Goal: Task Accomplishment & Management: Manage account settings

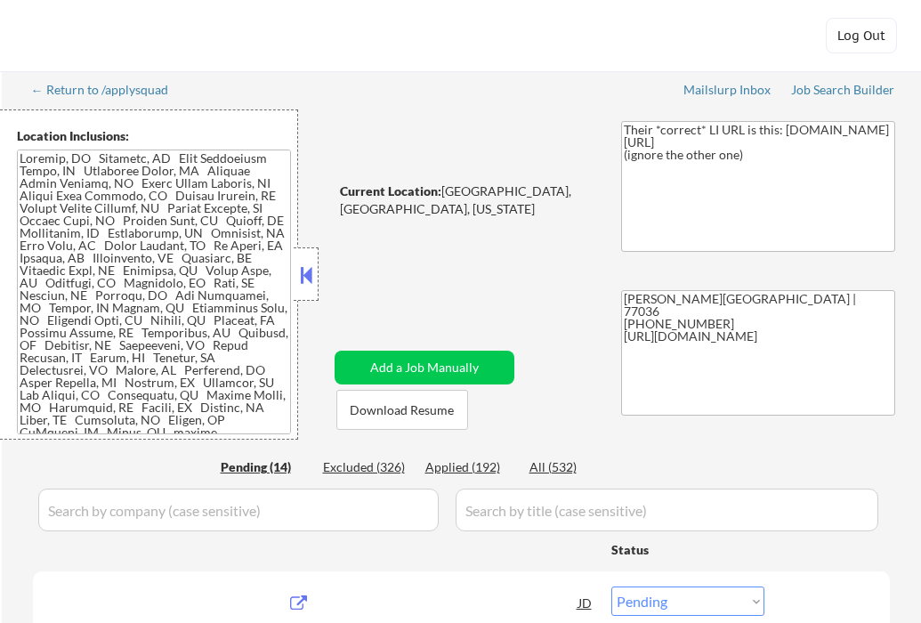
select select ""pending""
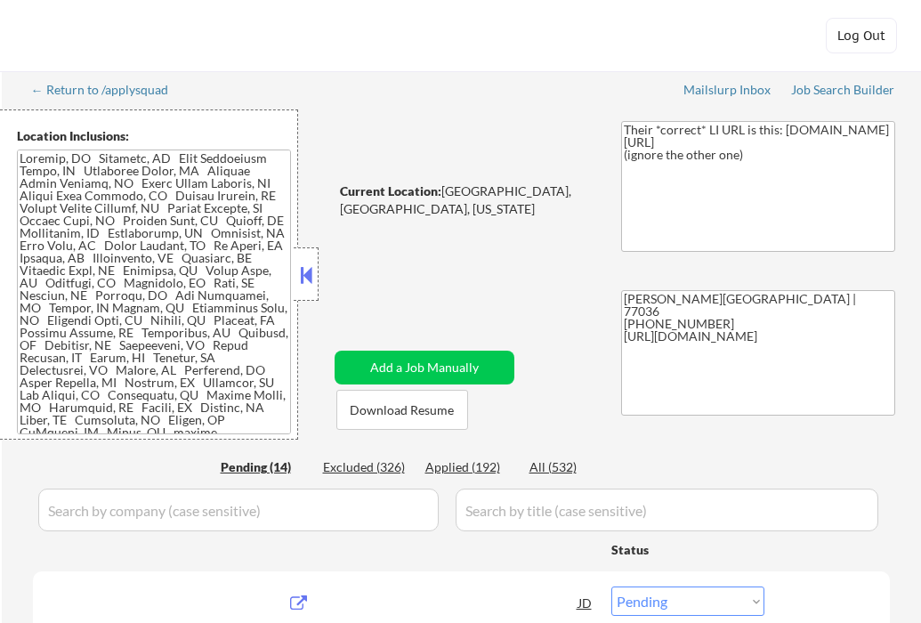
select select ""pending""
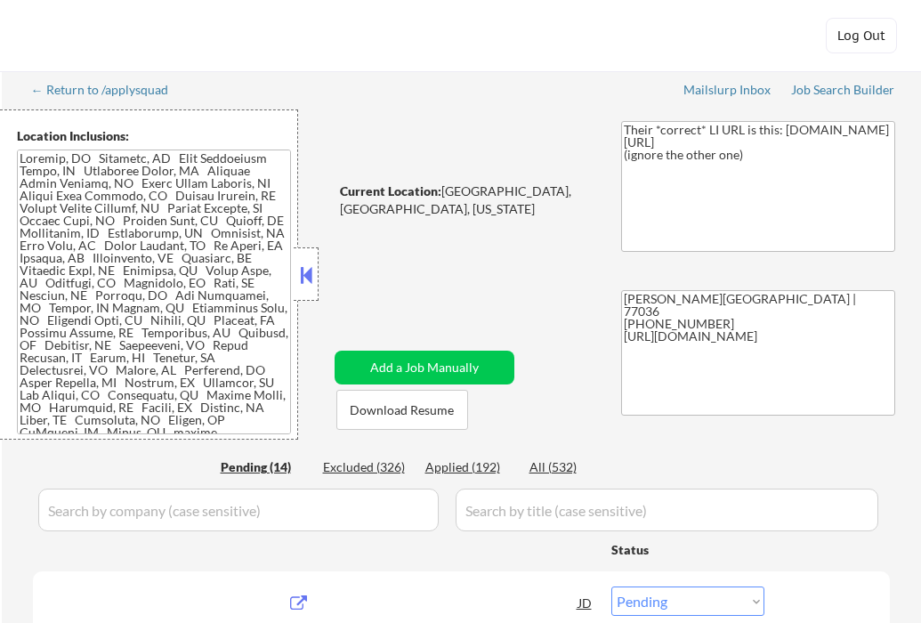
select select ""pending""
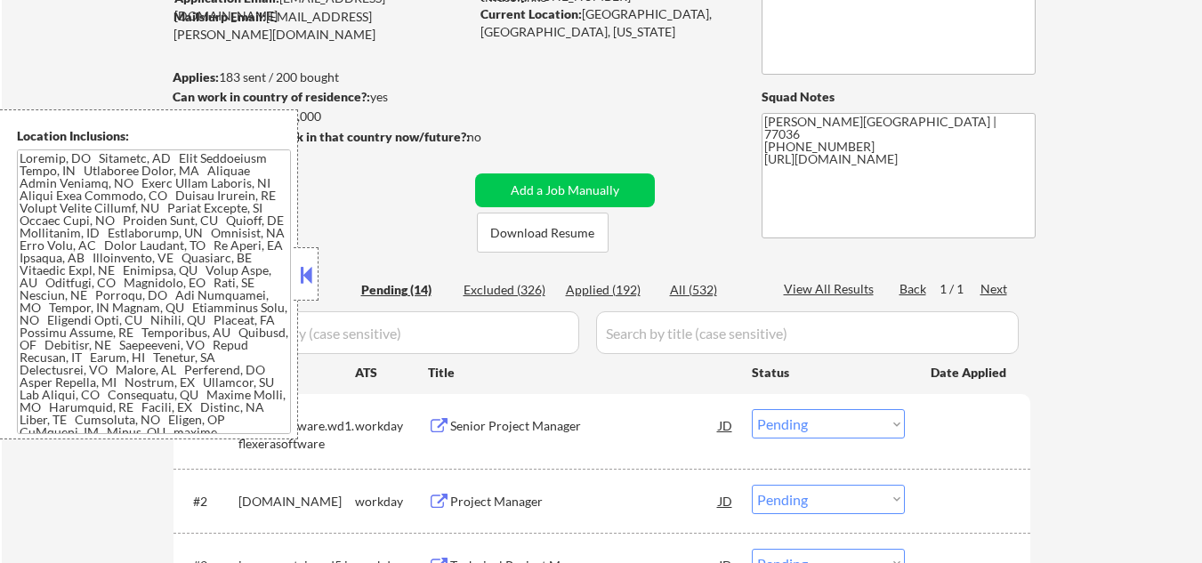
click at [305, 278] on button at bounding box center [306, 275] width 20 height 27
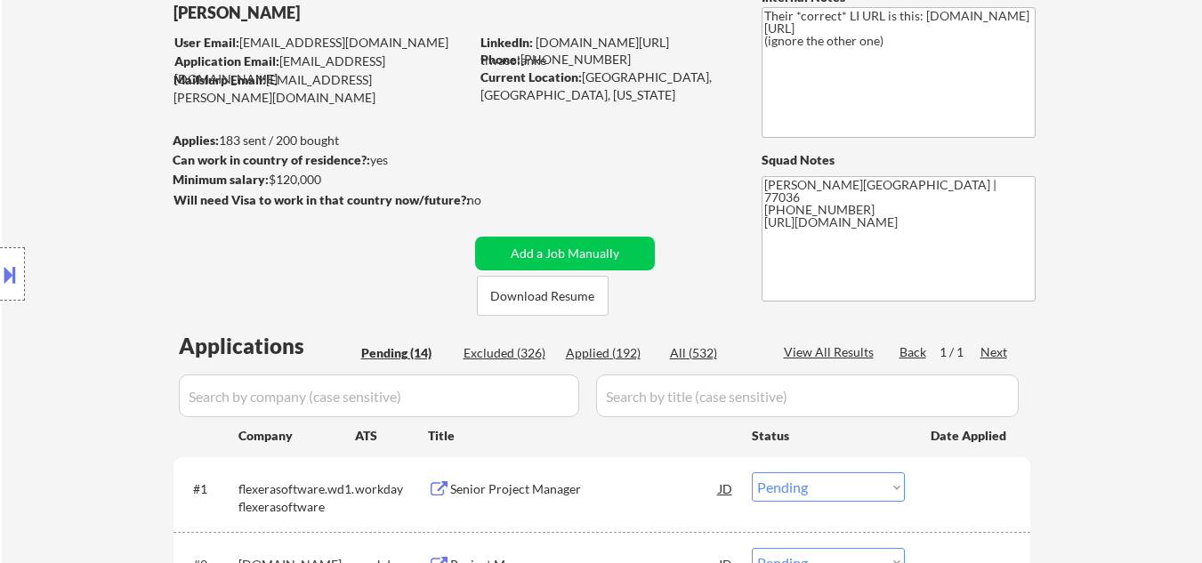
scroll to position [88, 0]
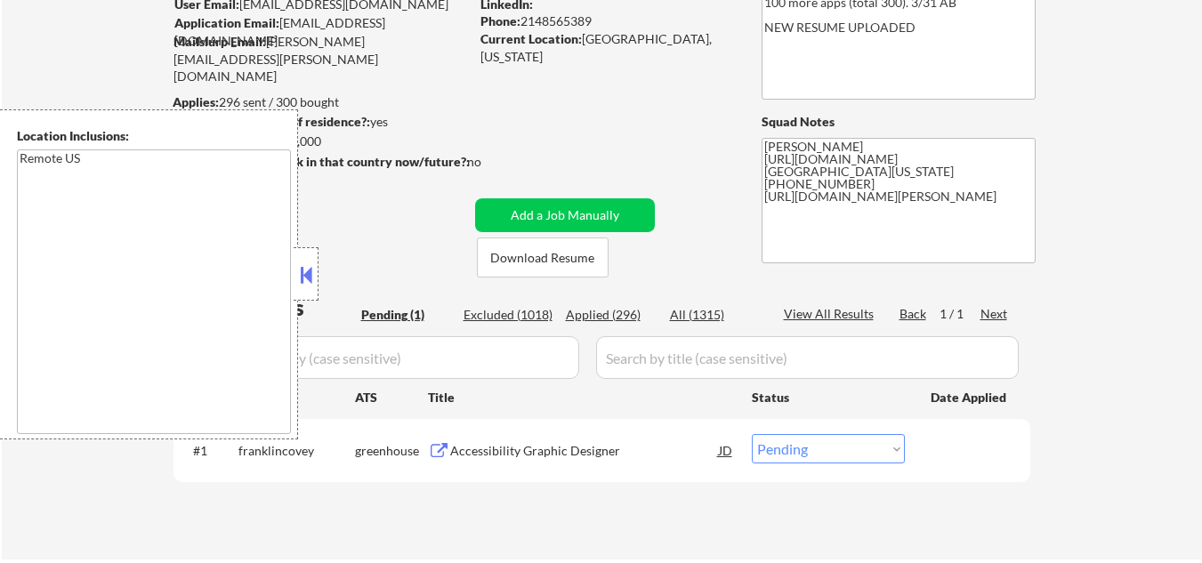
scroll to position [178, 0]
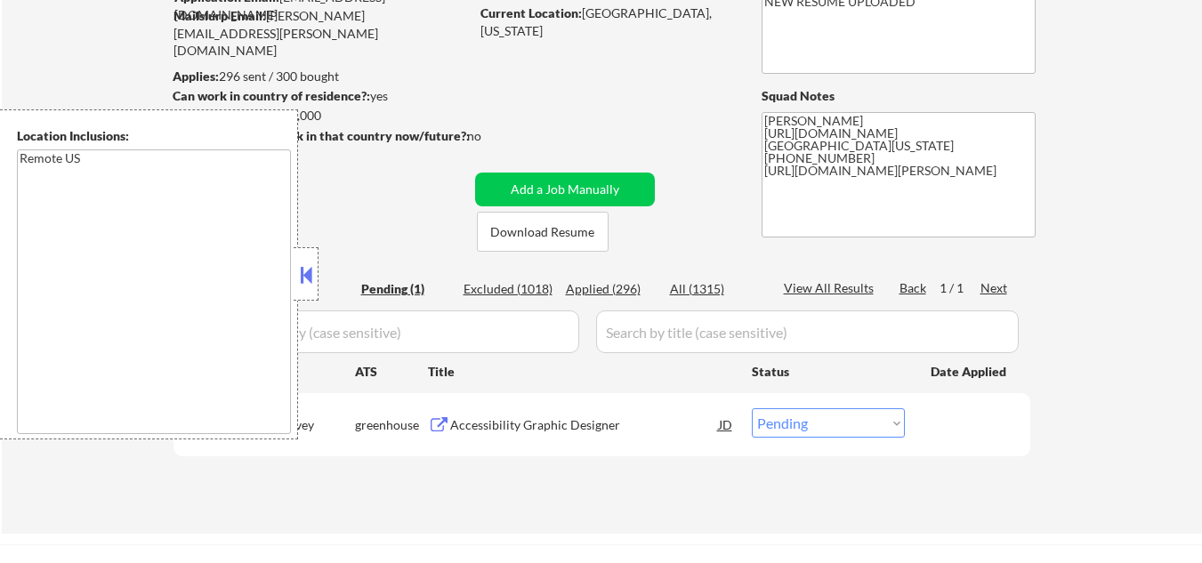
click at [302, 272] on button at bounding box center [306, 275] width 20 height 27
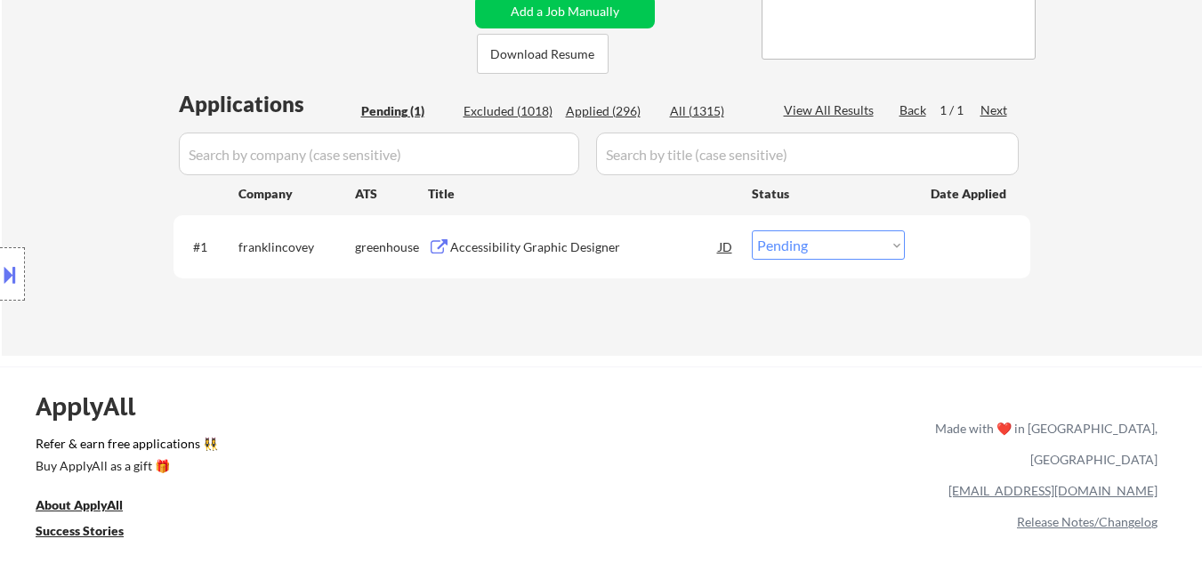
scroll to position [267, 0]
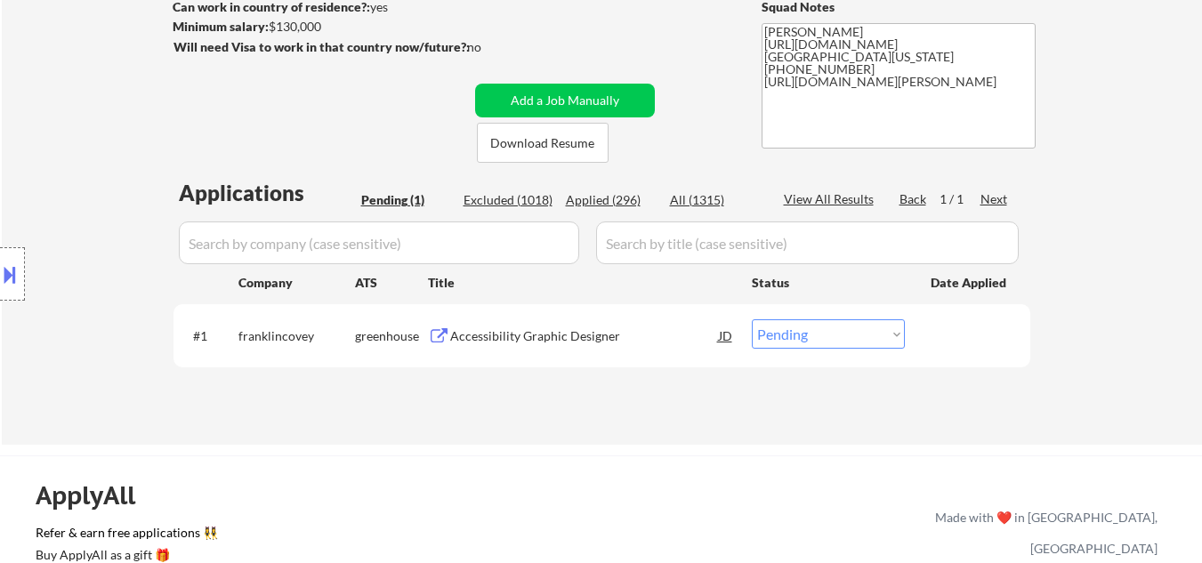
click at [538, 347] on div "Accessibility Graphic Designer" at bounding box center [584, 335] width 269 height 32
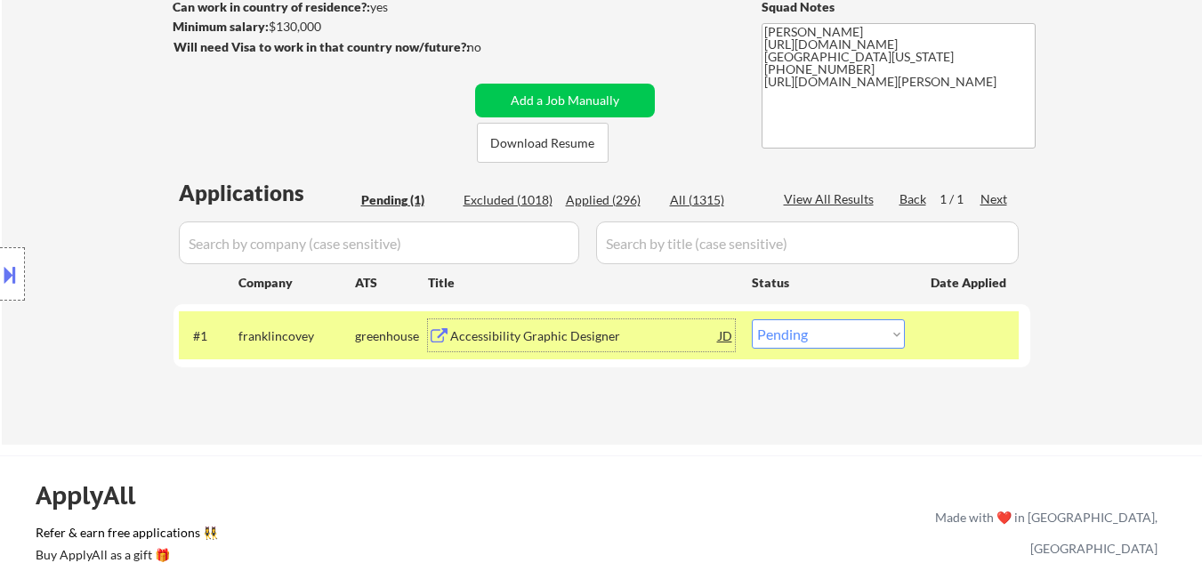
click at [875, 335] on select "Choose an option... Pending Applied Excluded (Questions) Excluded (Expired) Exc…" at bounding box center [828, 333] width 153 height 29
select select ""excluded__other_""
click at [752, 319] on select "Choose an option... Pending Applied Excluded (Questions) Excluded (Expired) Exc…" at bounding box center [828, 333] width 153 height 29
click at [981, 339] on div at bounding box center [970, 335] width 78 height 32
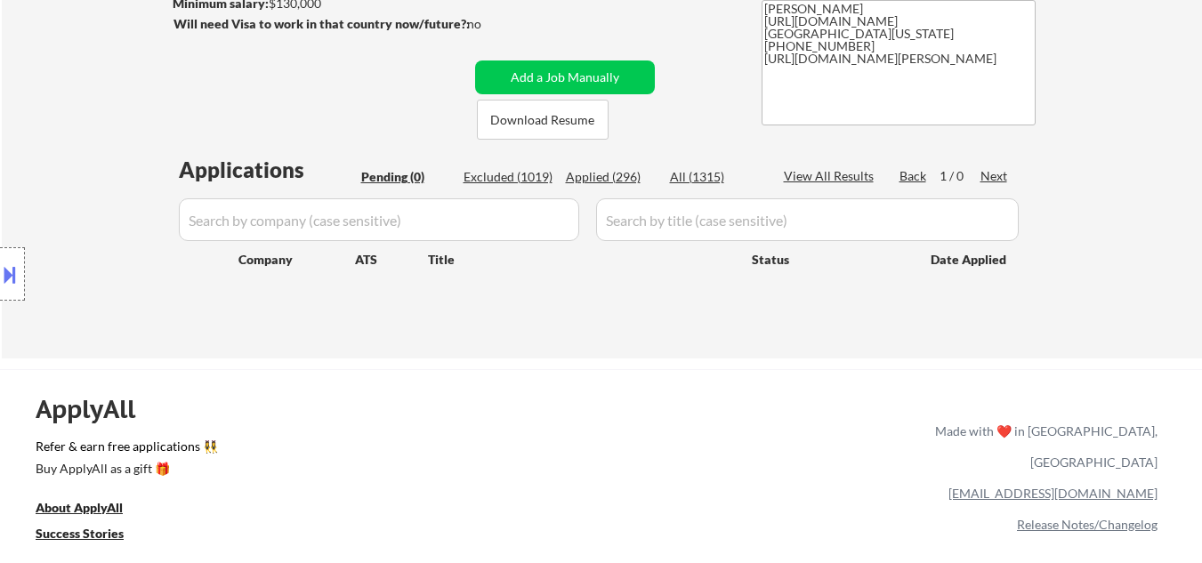
scroll to position [178, 0]
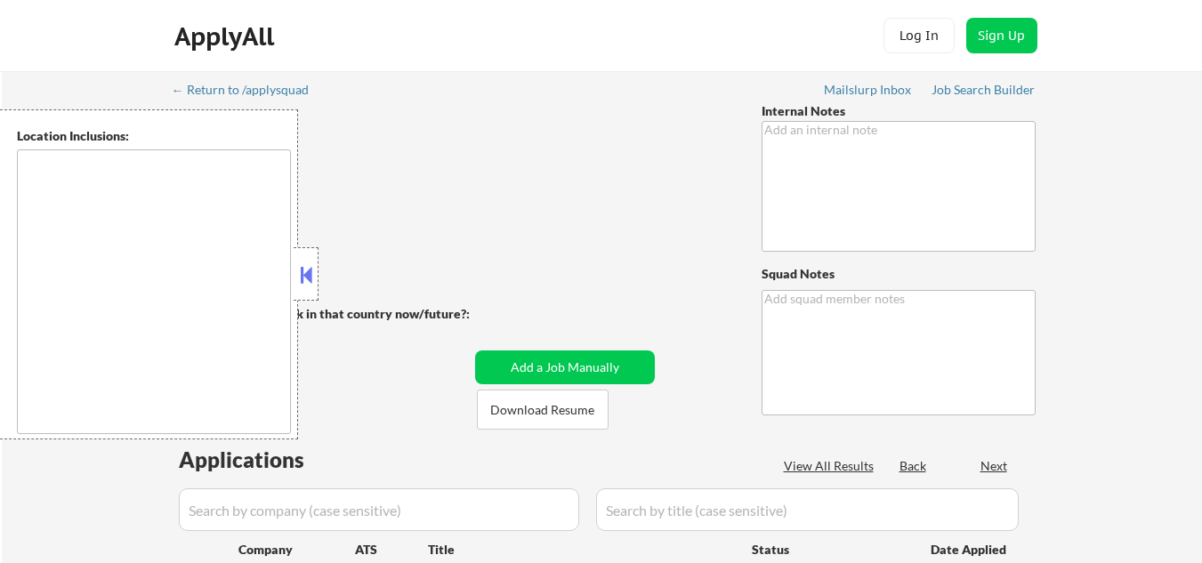
scroll to position [89, 0]
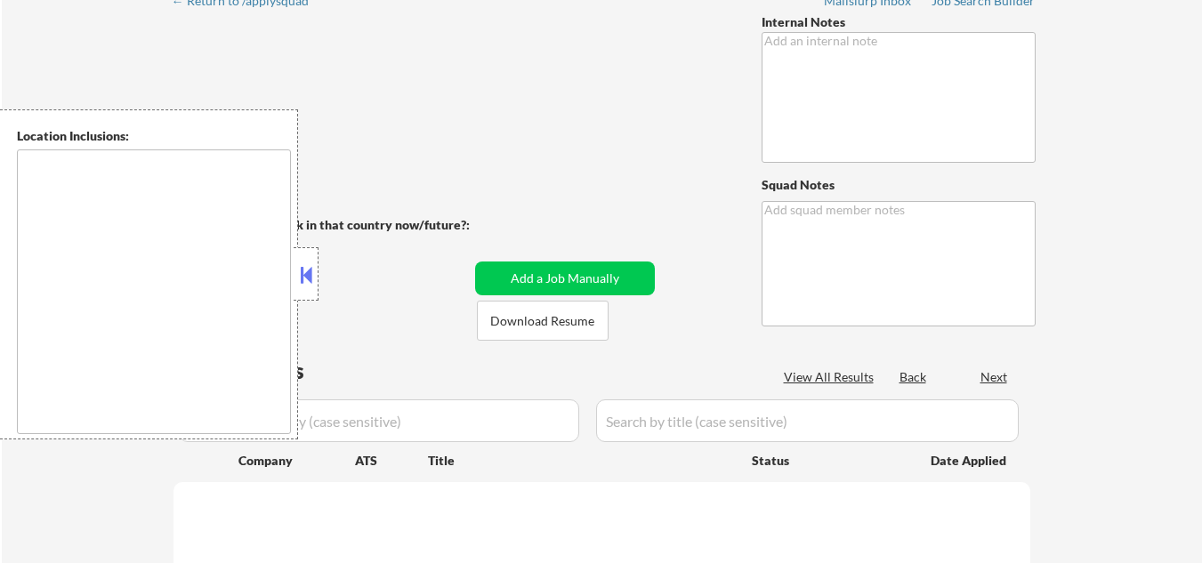
type textarea "You may manually source applications 👉 This customer MUST be applied to exactly…"
type textarea "[PERSON_NAME] (career coach [PERSON_NAME]) AI gen. approved [US_STATE], [GEOGRA…"
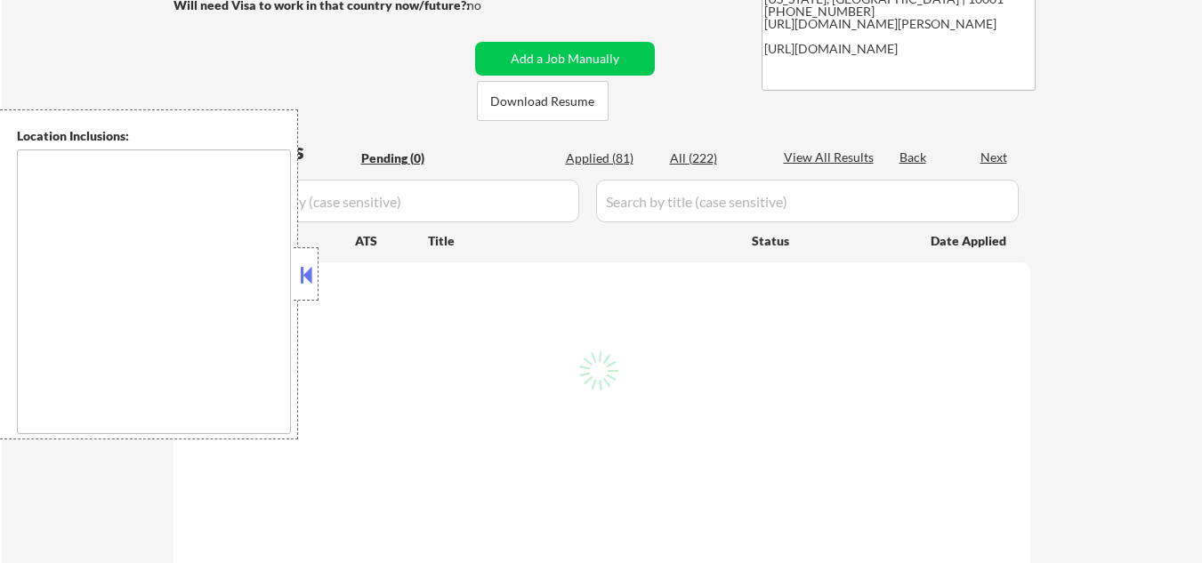
scroll to position [356, 0]
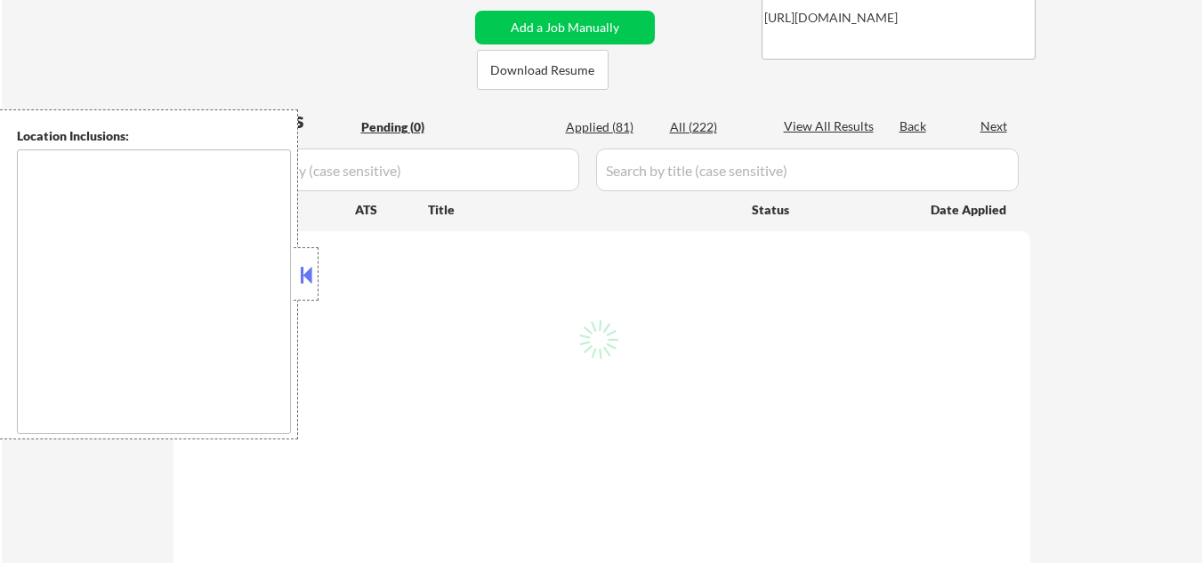
type textarea "Jersey City, NJ Hoboken, NJ Weehawken, NJ Union City, NJ West New York, NJ Nort…"
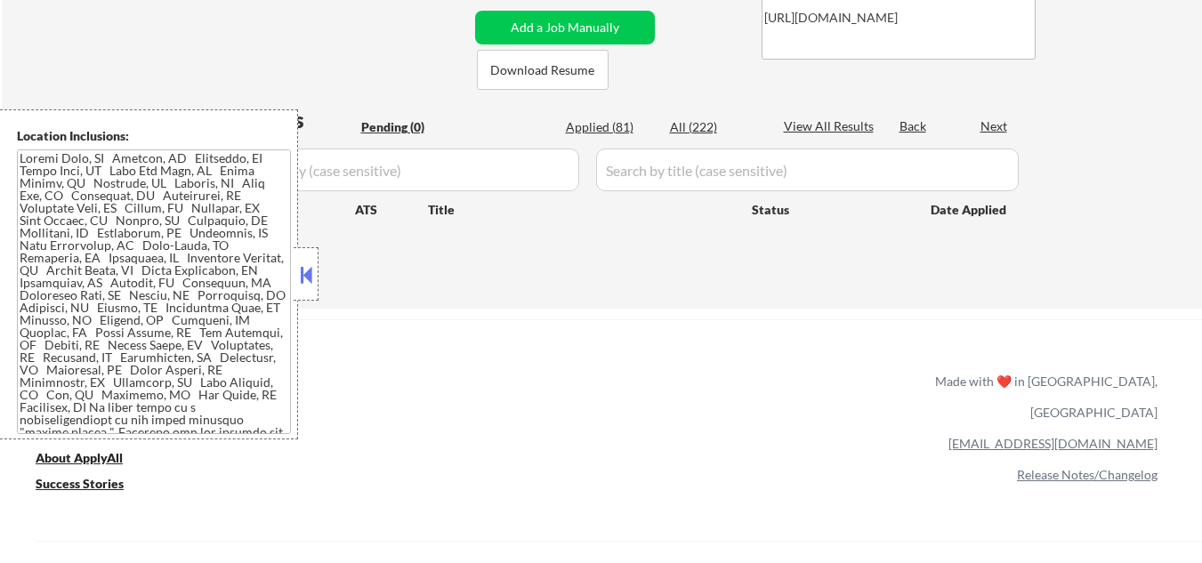
click at [312, 269] on button at bounding box center [306, 275] width 20 height 27
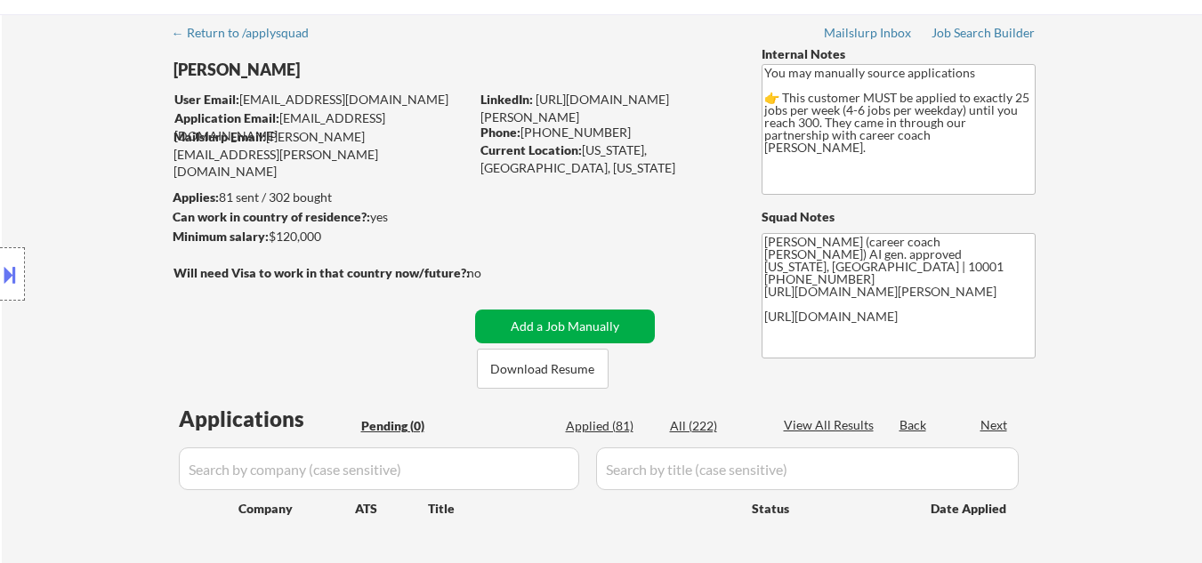
scroll to position [0, 0]
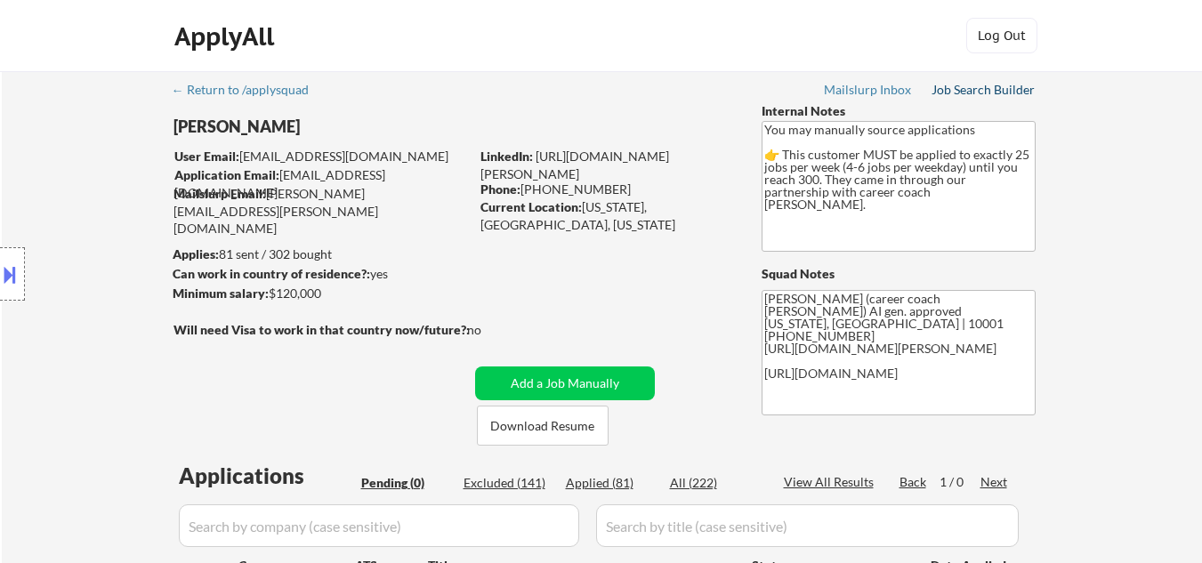
drag, startPoint x: 991, startPoint y: 93, endPoint x: 996, endPoint y: 116, distance: 22.7
click at [991, 93] on div "Job Search Builder" at bounding box center [983, 90] width 104 height 12
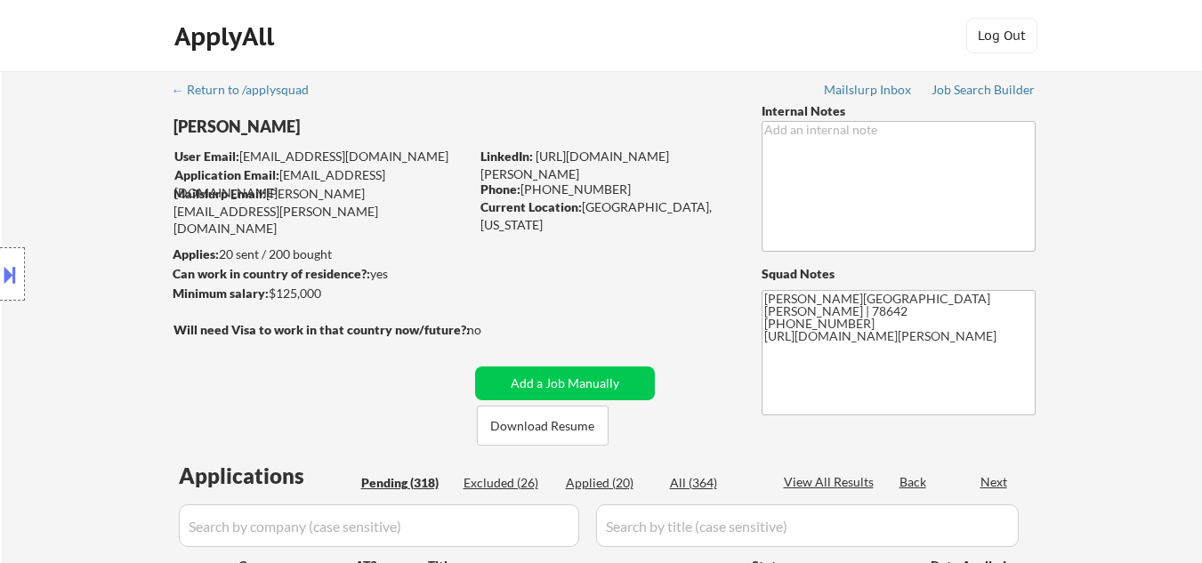
select select ""pending""
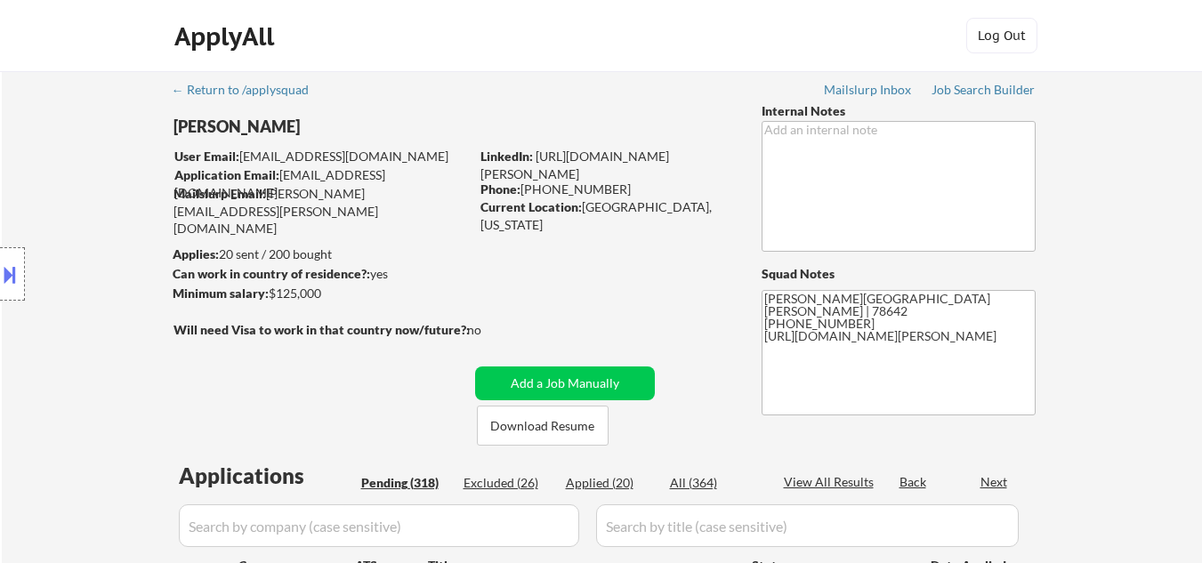
select select ""pending""
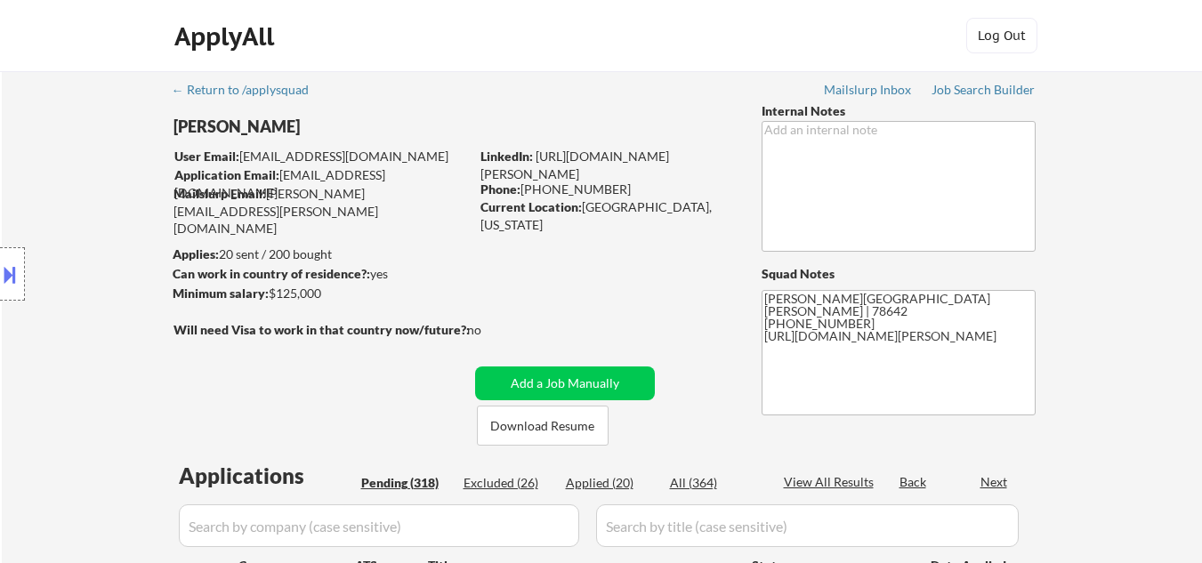
select select ""pending""
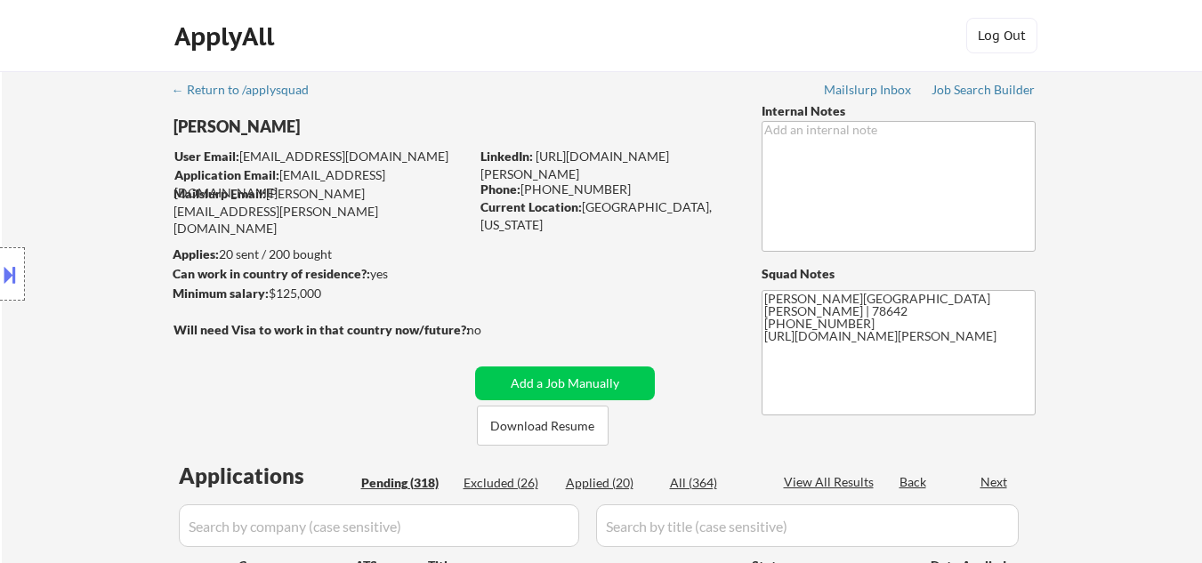
select select ""pending""
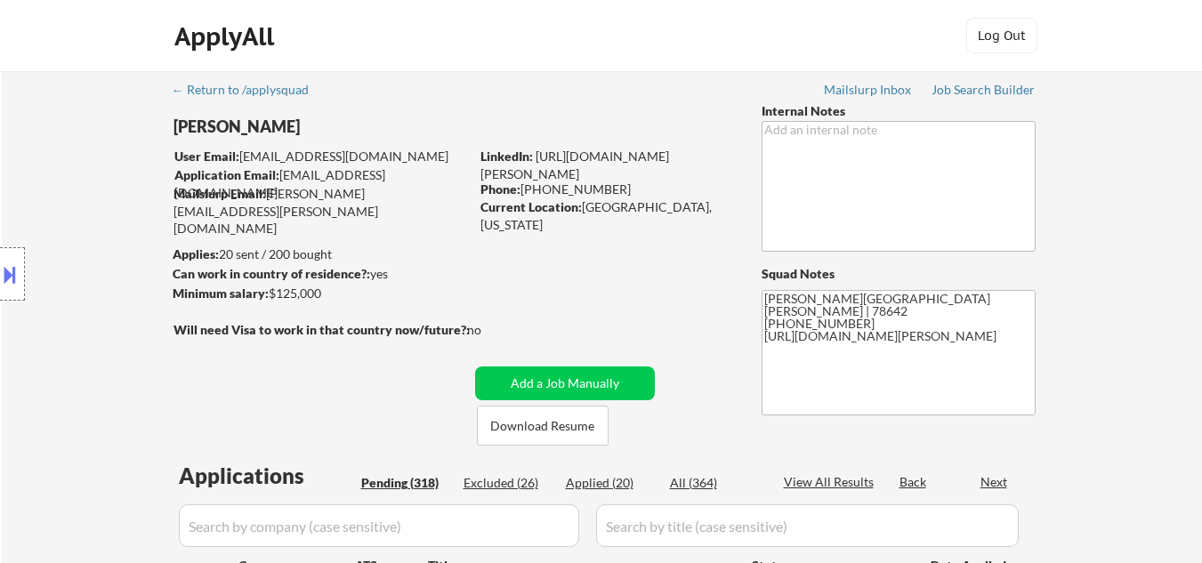
select select ""pending""
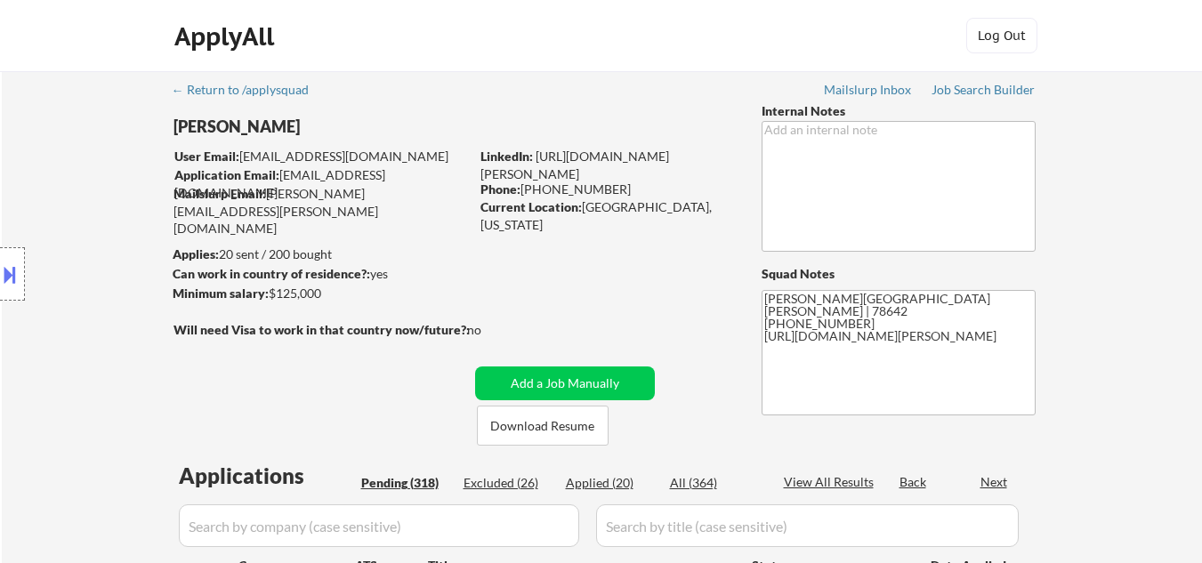
select select ""pending""
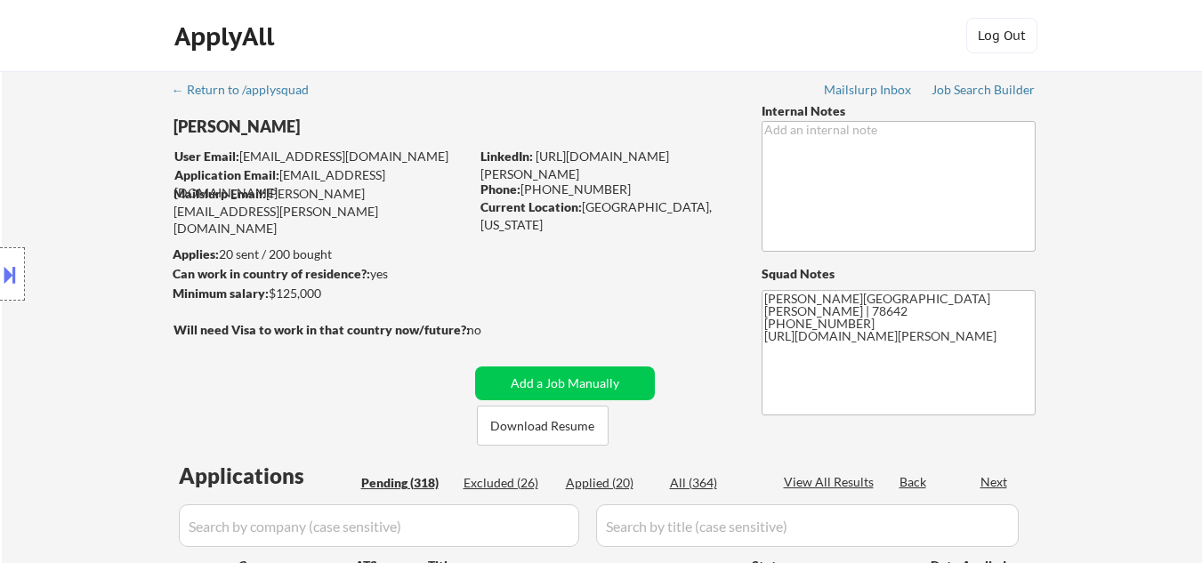
select select ""pending""
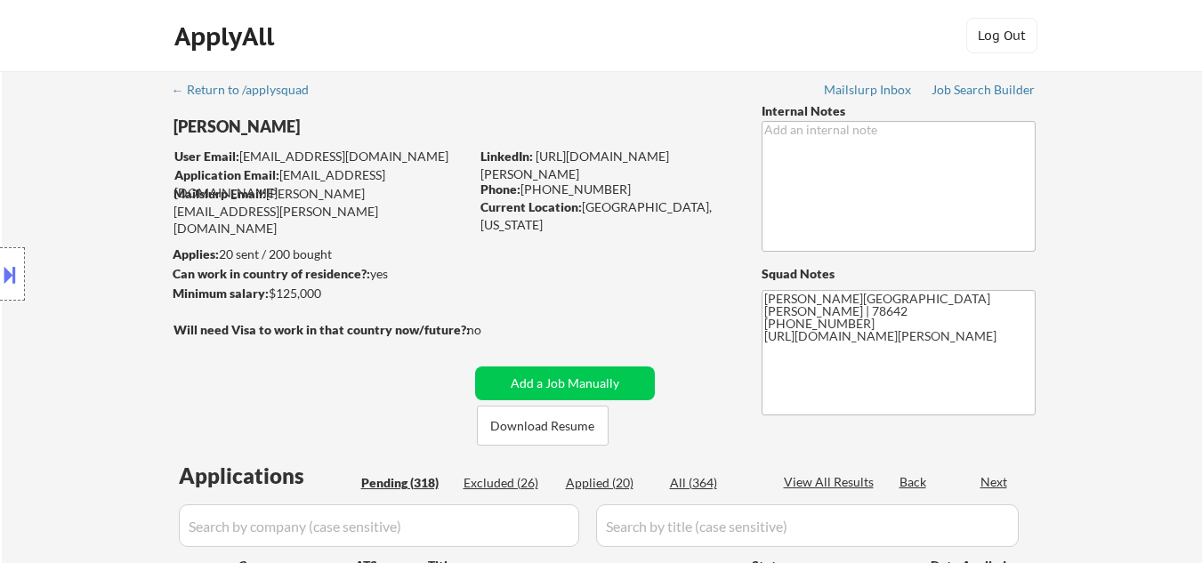
select select ""pending""
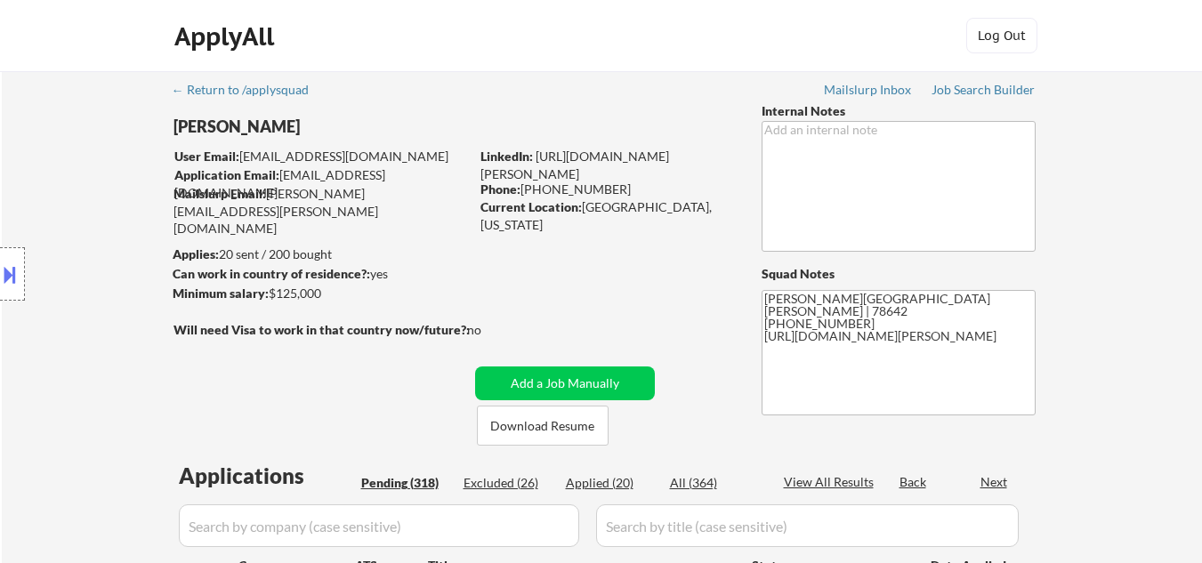
select select ""pending""
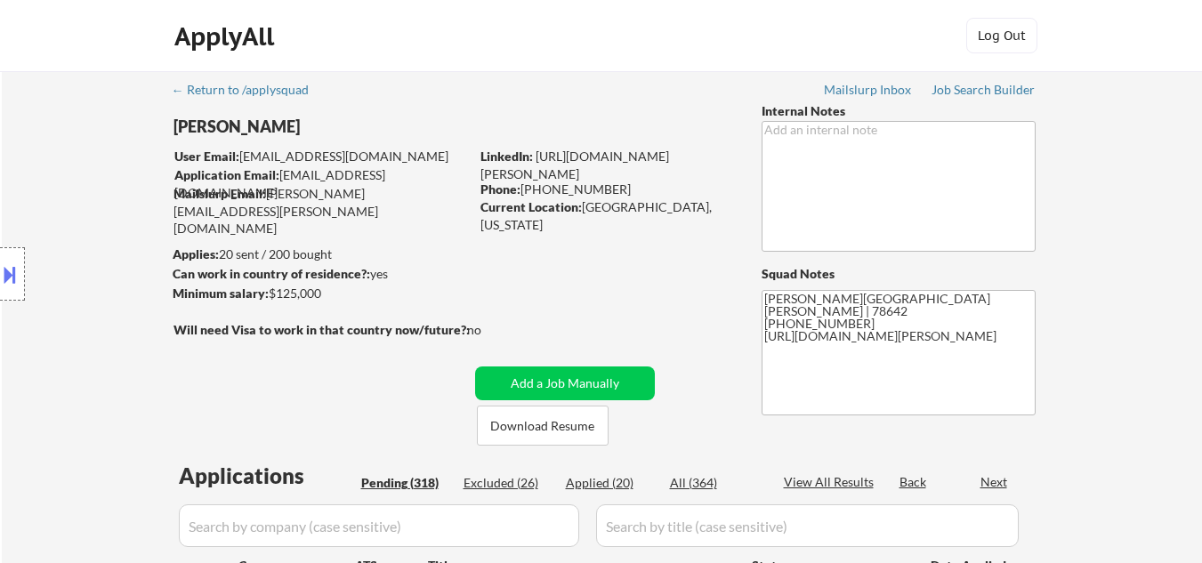
select select ""pending""
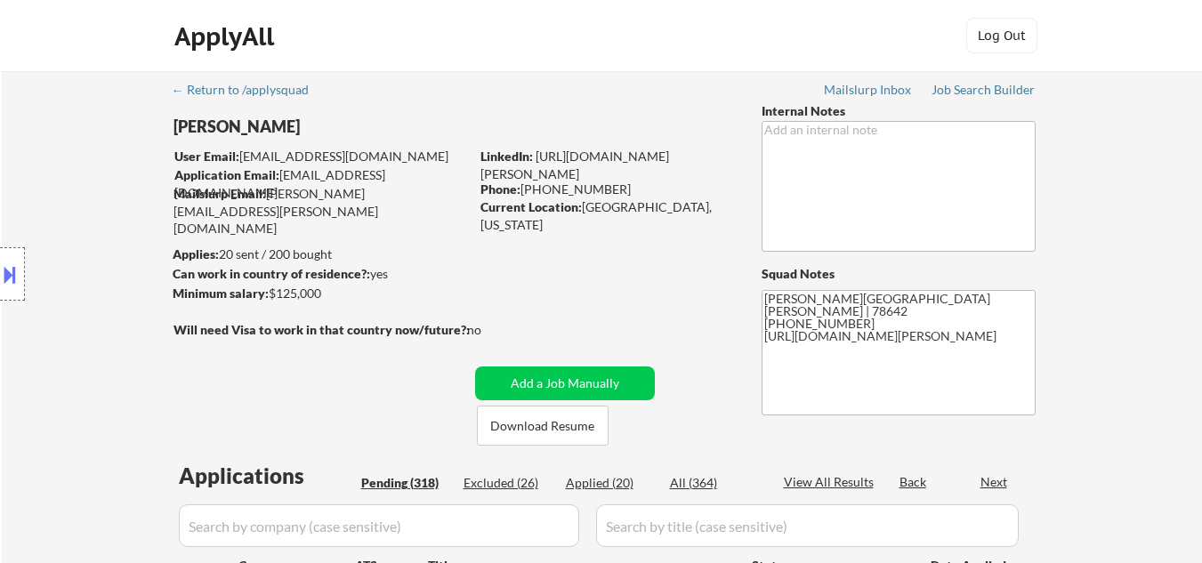
select select ""pending""
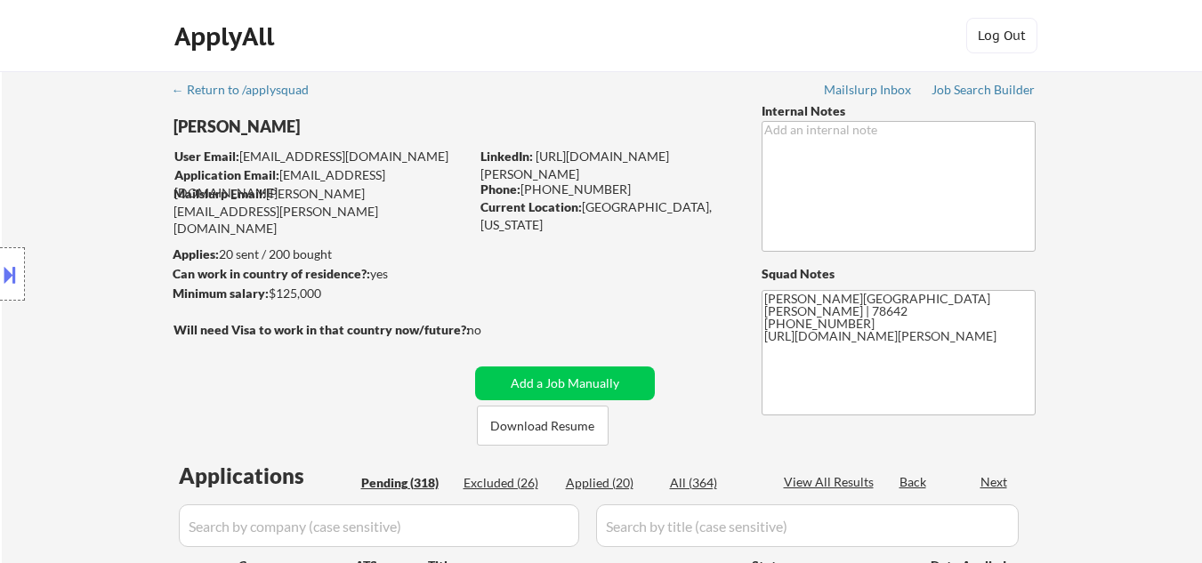
select select ""pending""
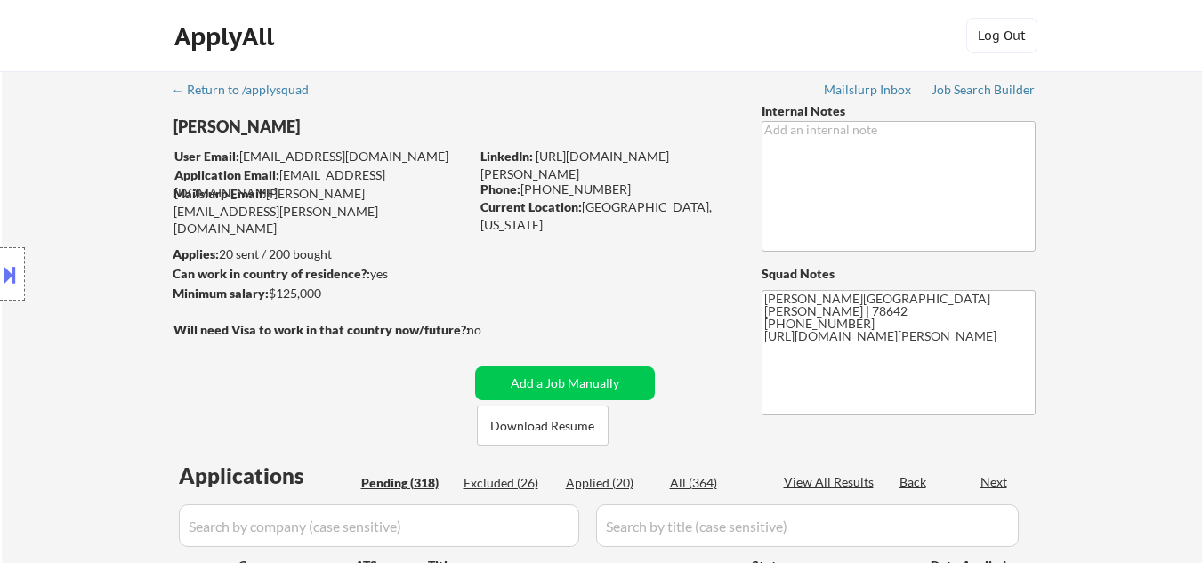
select select ""pending""
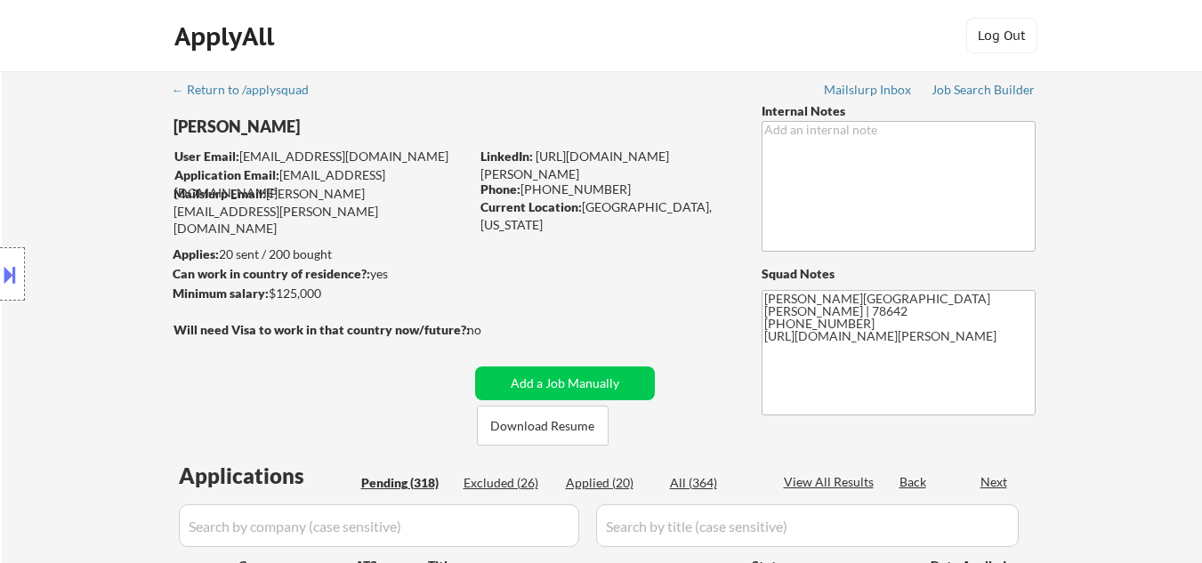
select select ""pending""
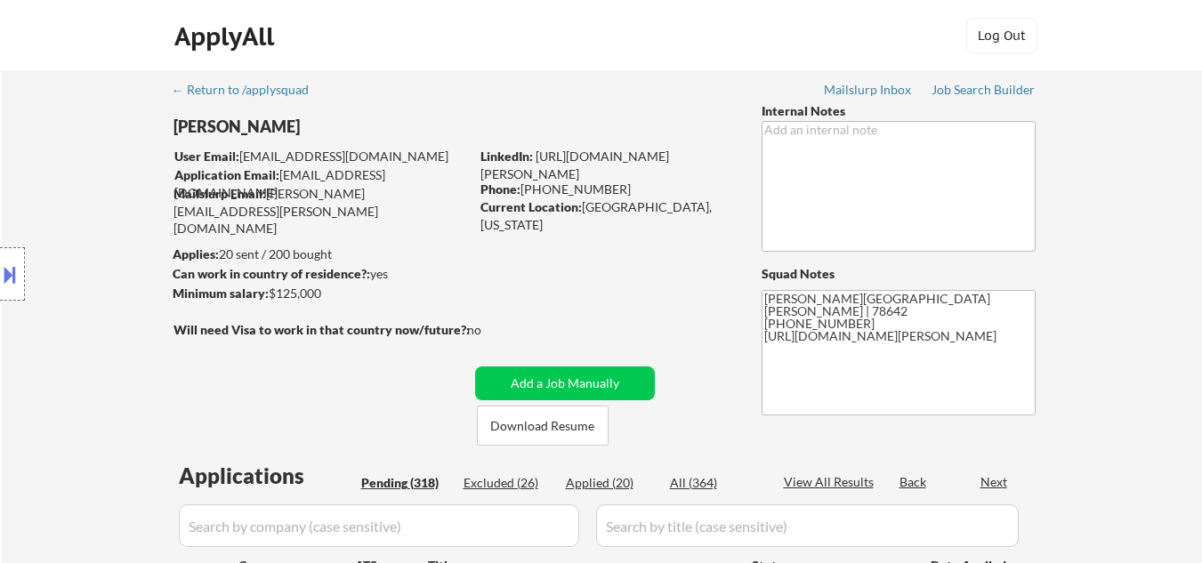
select select ""pending""
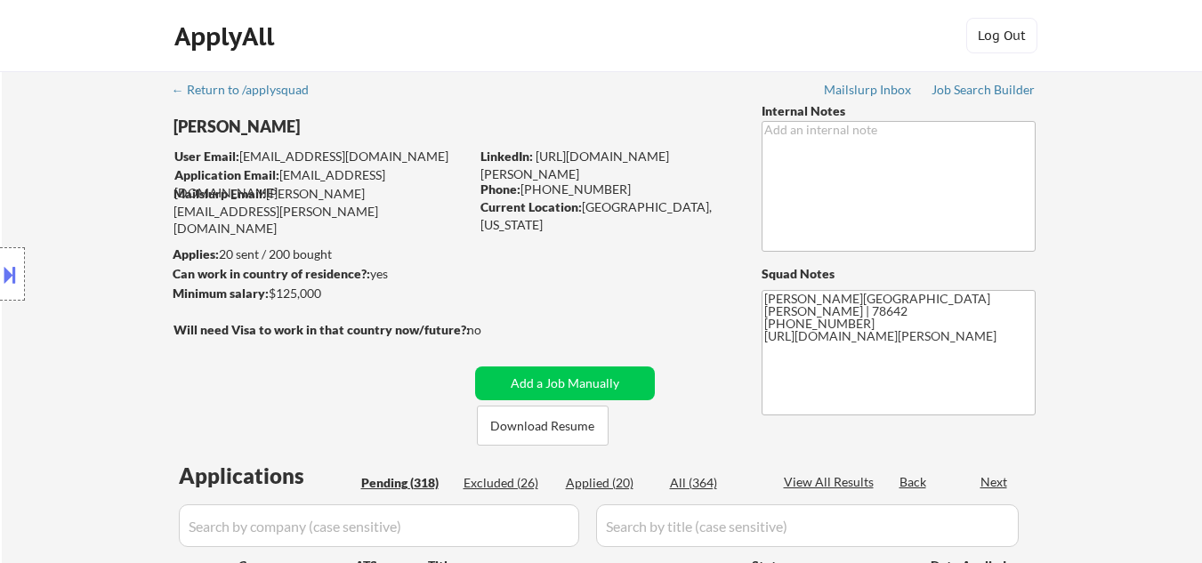
select select ""pending""
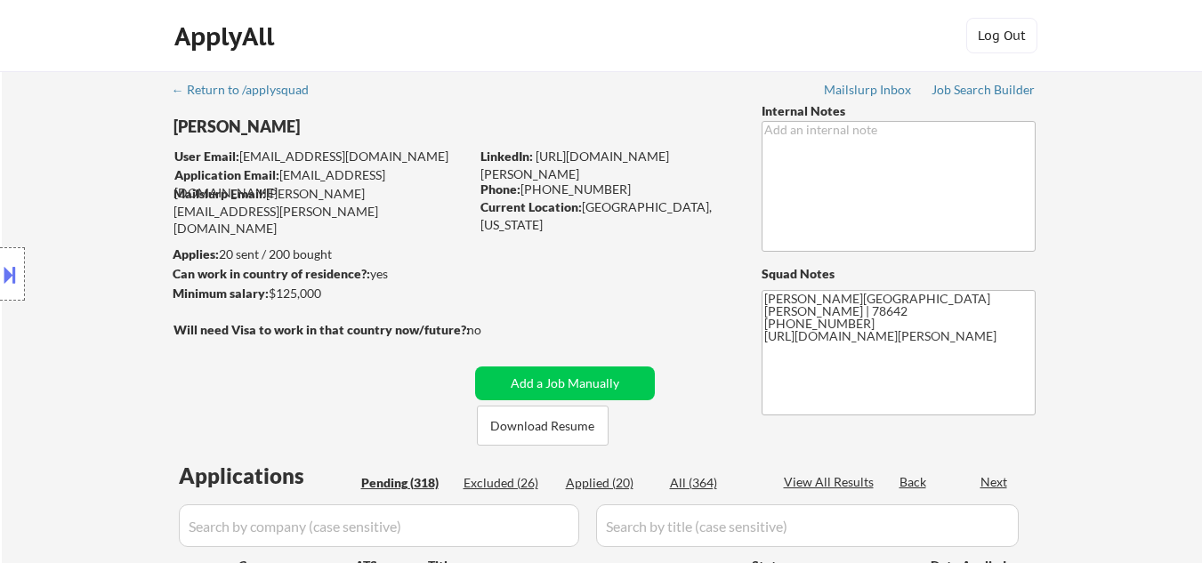
select select ""pending""
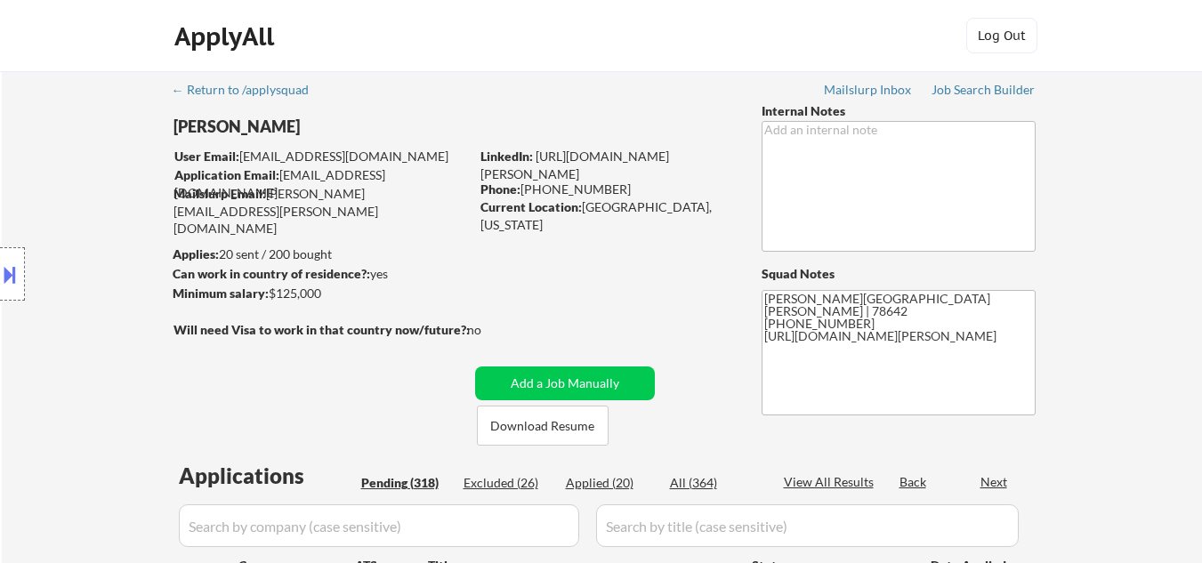
select select ""pending""
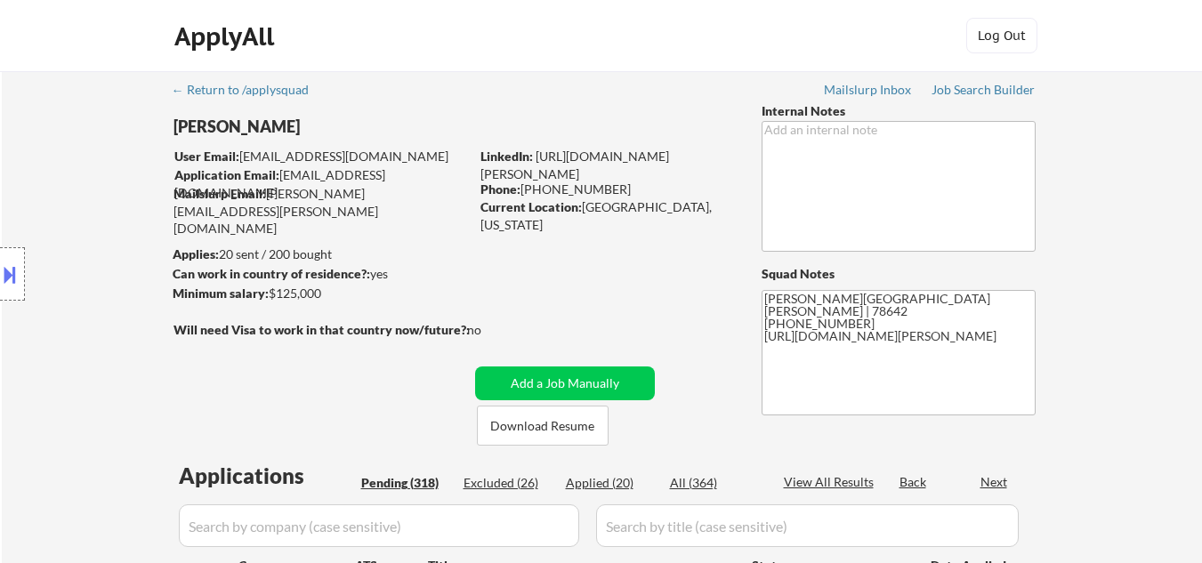
select select ""pending""
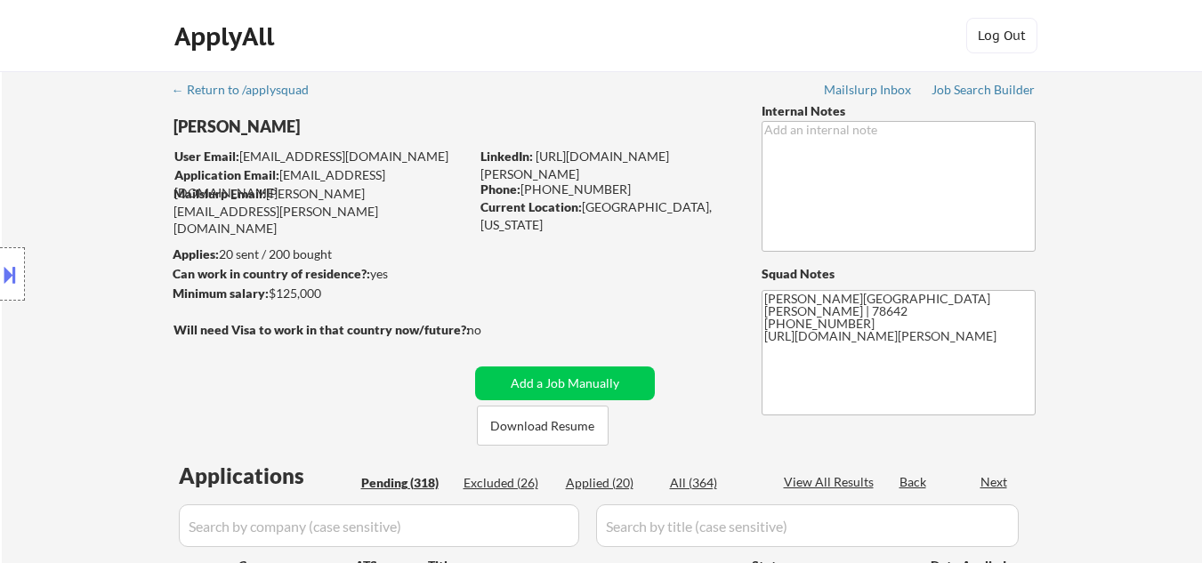
select select ""pending""
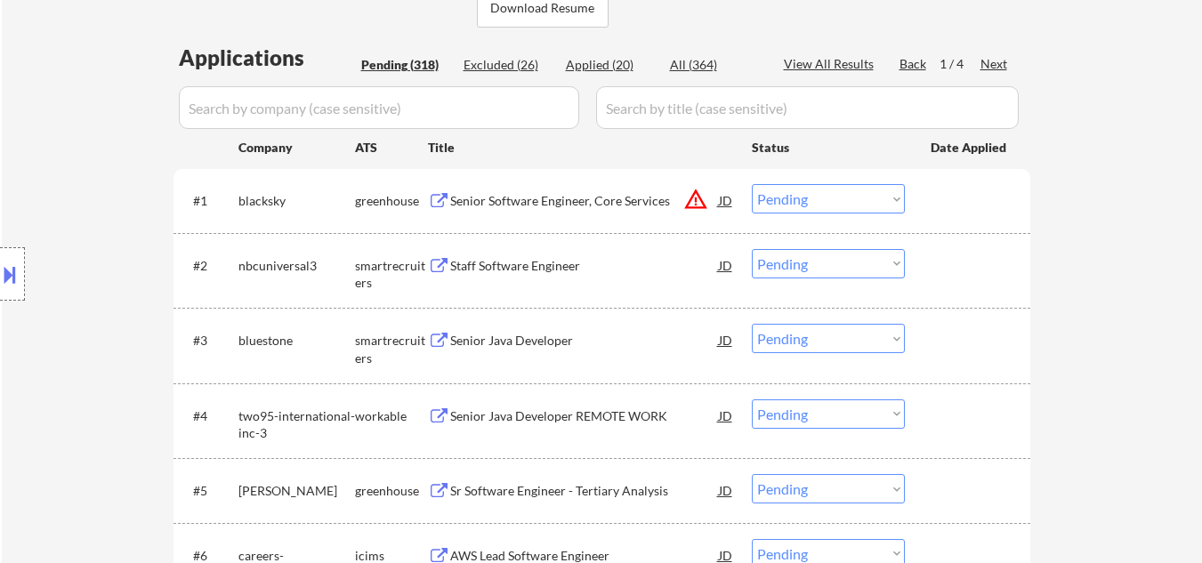
scroll to position [445, 0]
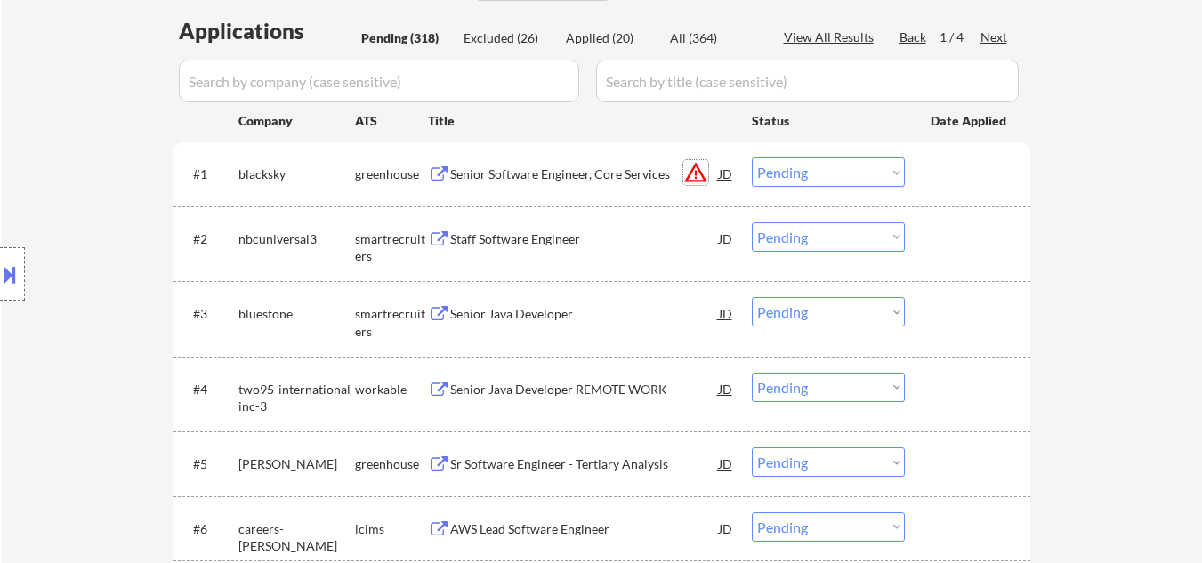
click at [699, 174] on button "warning_amber" at bounding box center [695, 172] width 25 height 25
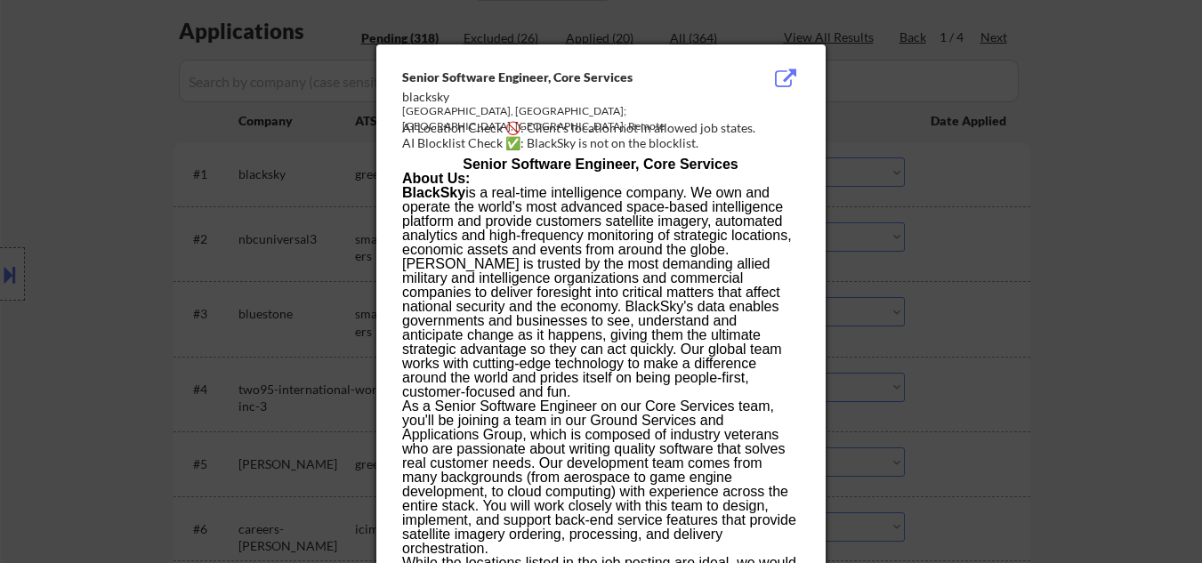
click at [968, 199] on div at bounding box center [601, 281] width 1202 height 563
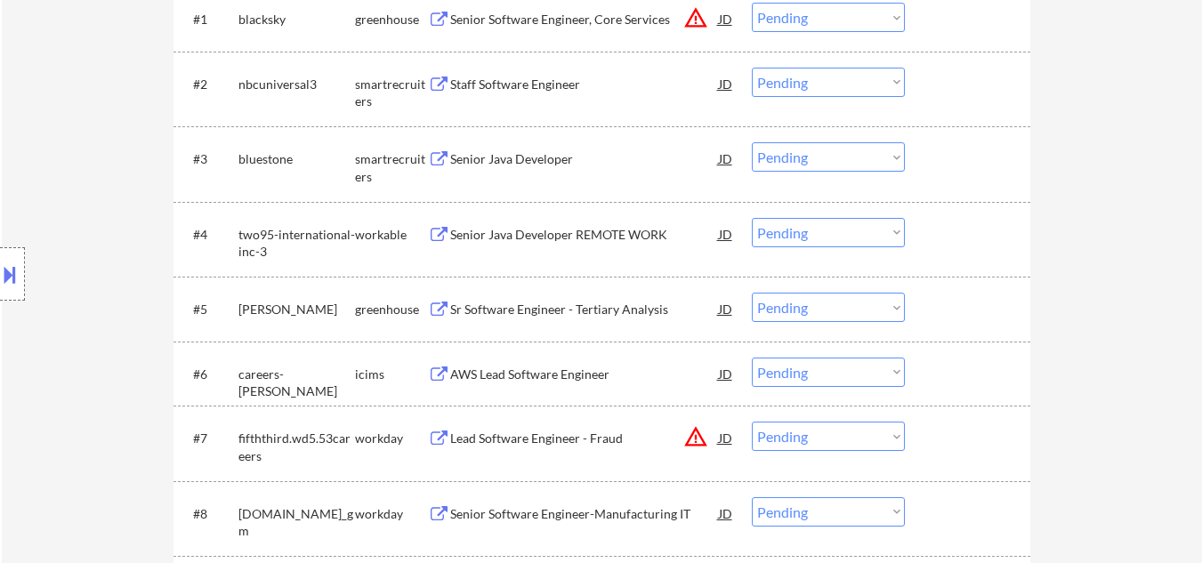
scroll to position [534, 0]
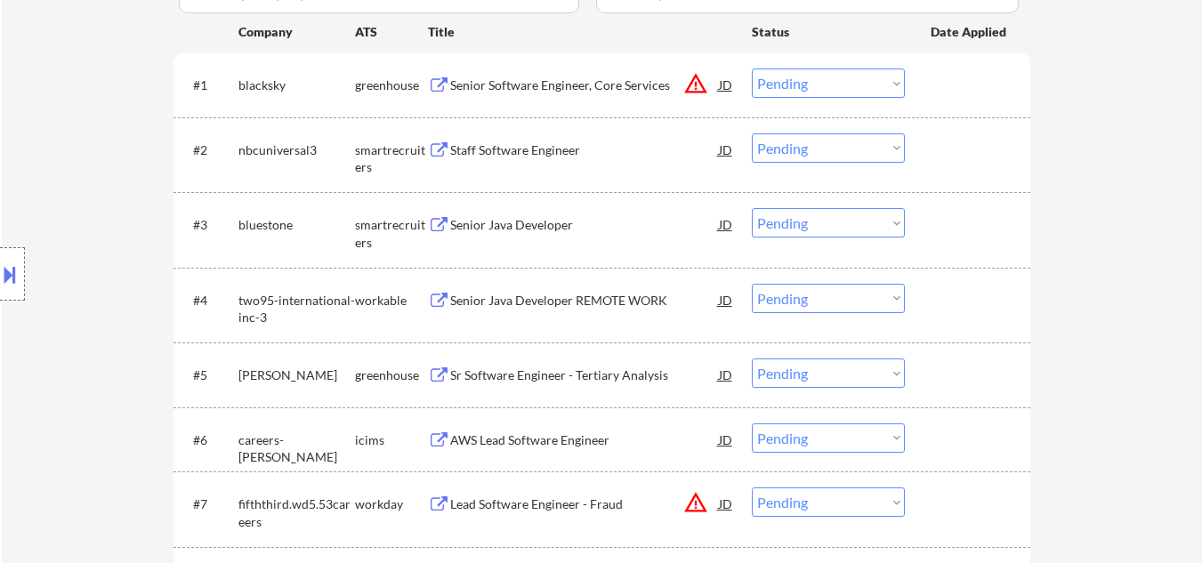
click at [570, 85] on div "Senior Software Engineer, Core Services" at bounding box center [584, 86] width 269 height 18
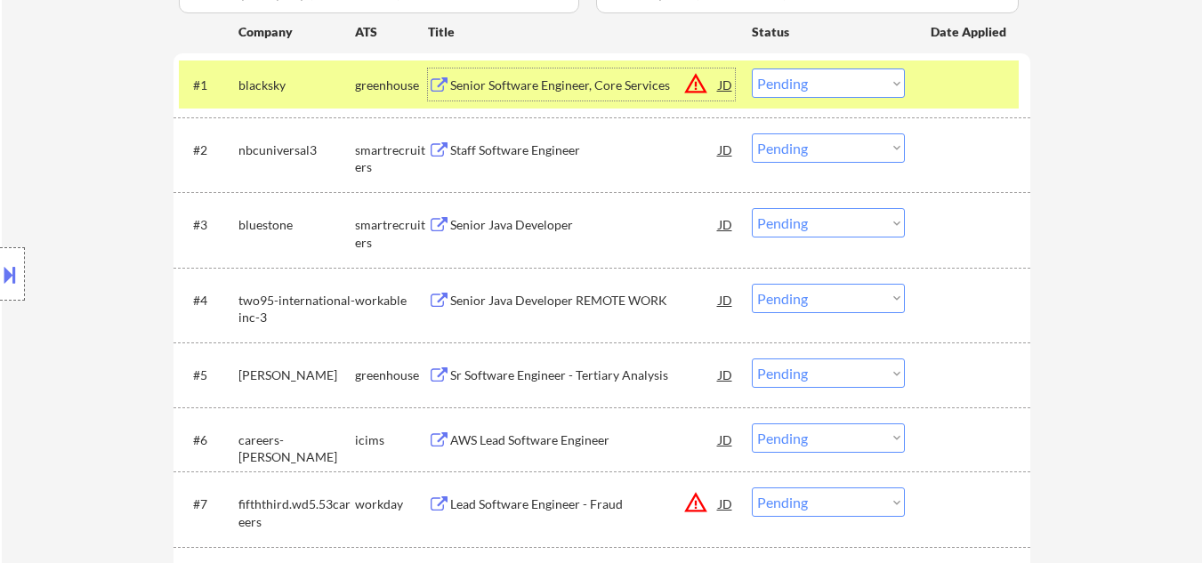
click at [2, 257] on div at bounding box center [12, 273] width 25 height 53
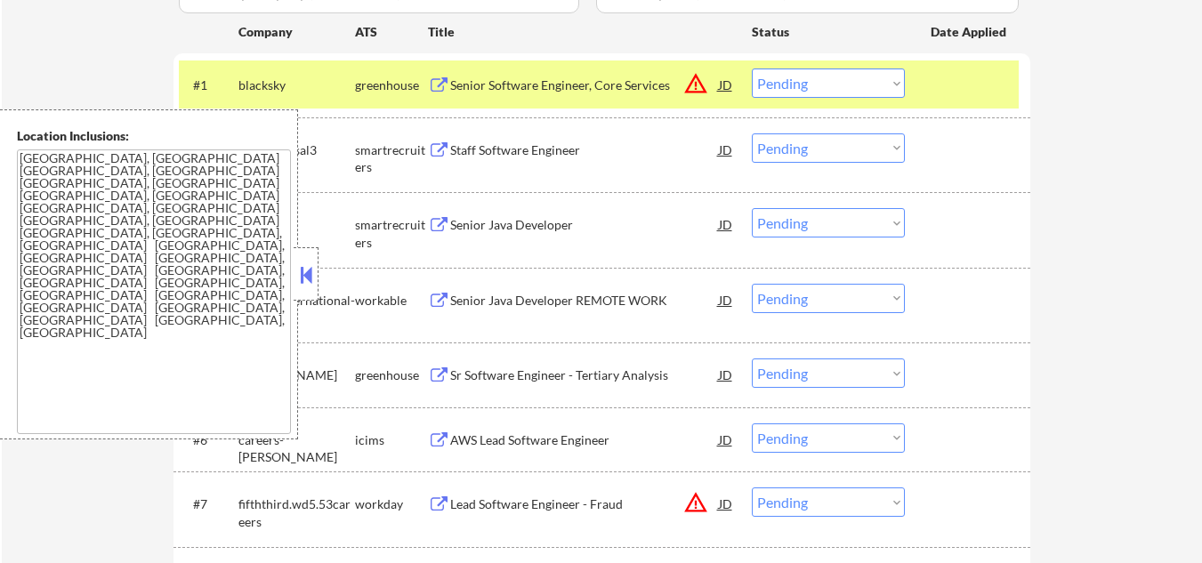
drag, startPoint x: 311, startPoint y: 275, endPoint x: 324, endPoint y: 272, distance: 12.7
click at [315, 275] on button at bounding box center [306, 275] width 20 height 27
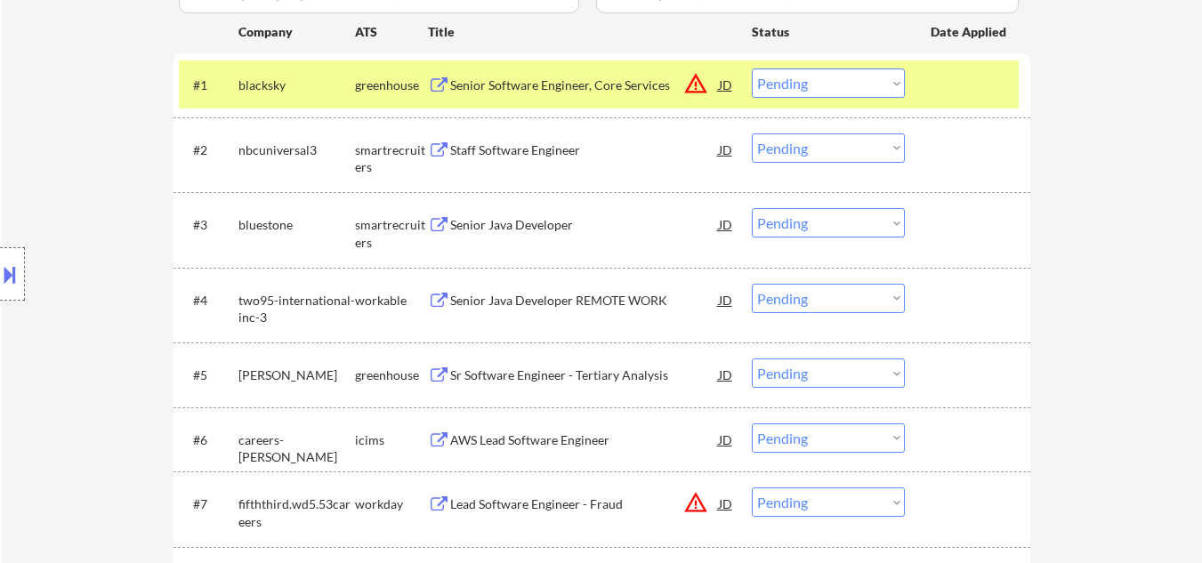
click at [696, 82] on button "warning_amber" at bounding box center [695, 83] width 25 height 25
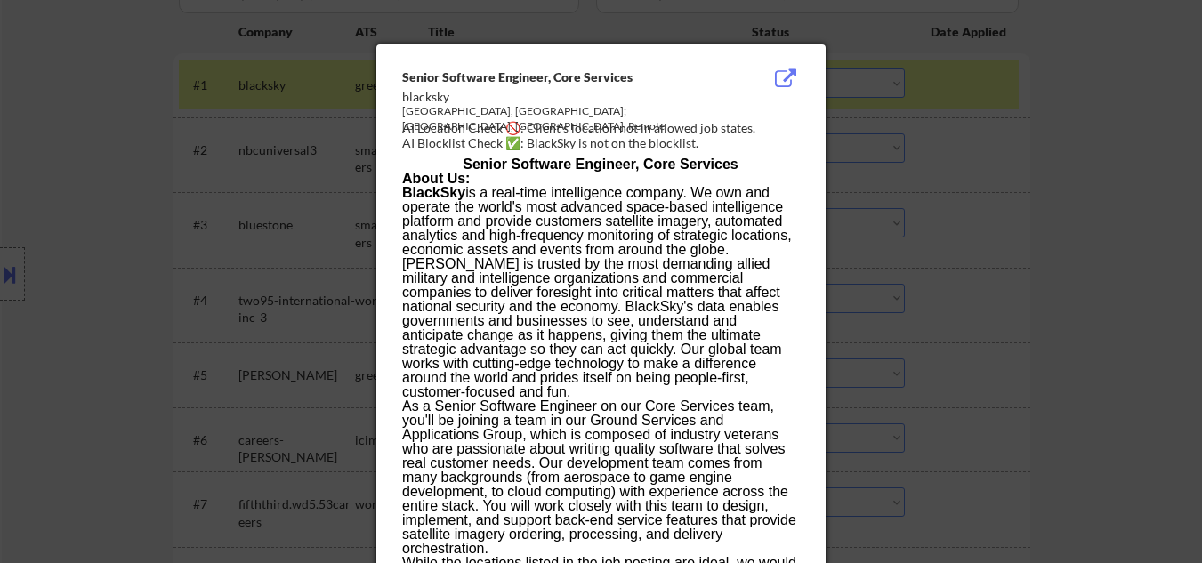
click at [1027, 146] on div at bounding box center [601, 281] width 1202 height 563
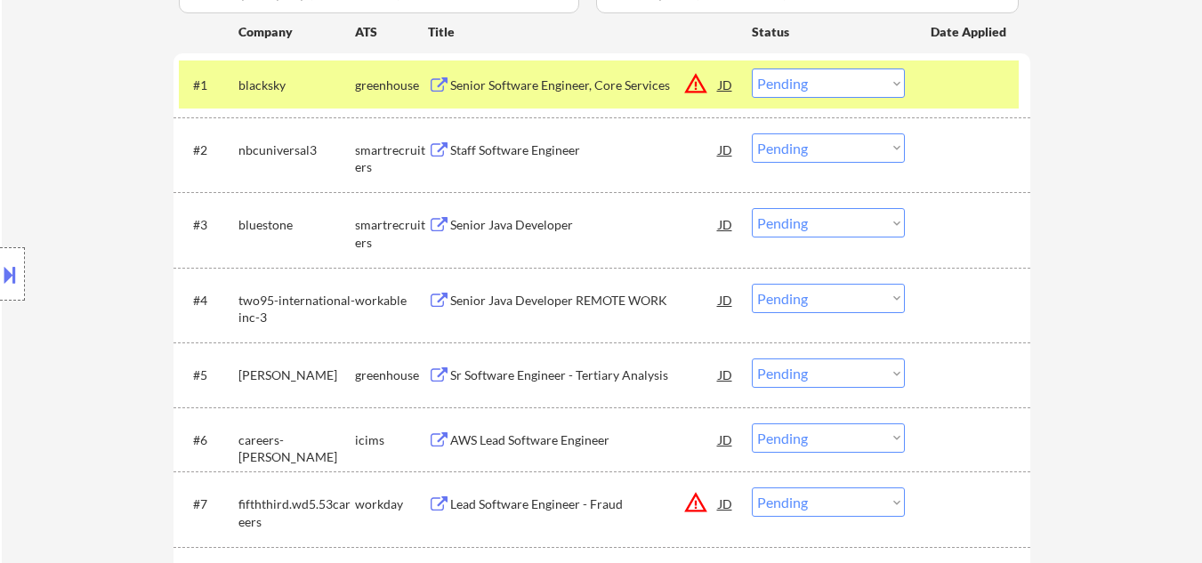
click at [805, 87] on select "Choose an option... Pending Applied Excluded (Questions) Excluded (Expired) Exc…" at bounding box center [828, 83] width 153 height 29
click at [752, 69] on select "Choose an option... Pending Applied Excluded (Questions) Excluded (Expired) Exc…" at bounding box center [828, 83] width 153 height 29
click at [946, 92] on div at bounding box center [970, 85] width 78 height 32
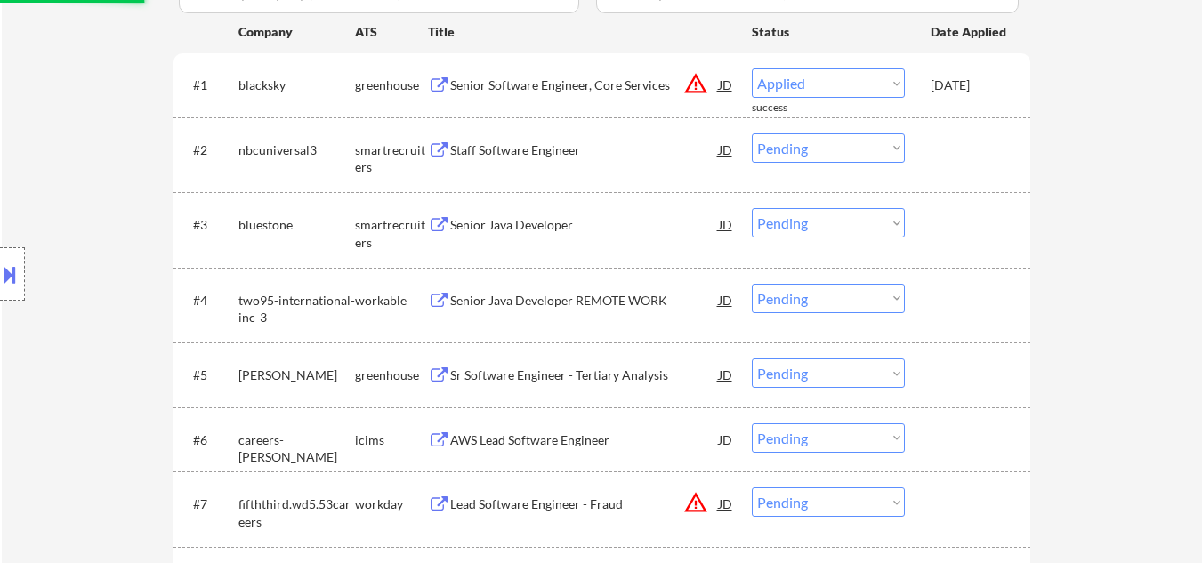
click at [537, 146] on div "Staff Software Engineer" at bounding box center [584, 150] width 269 height 18
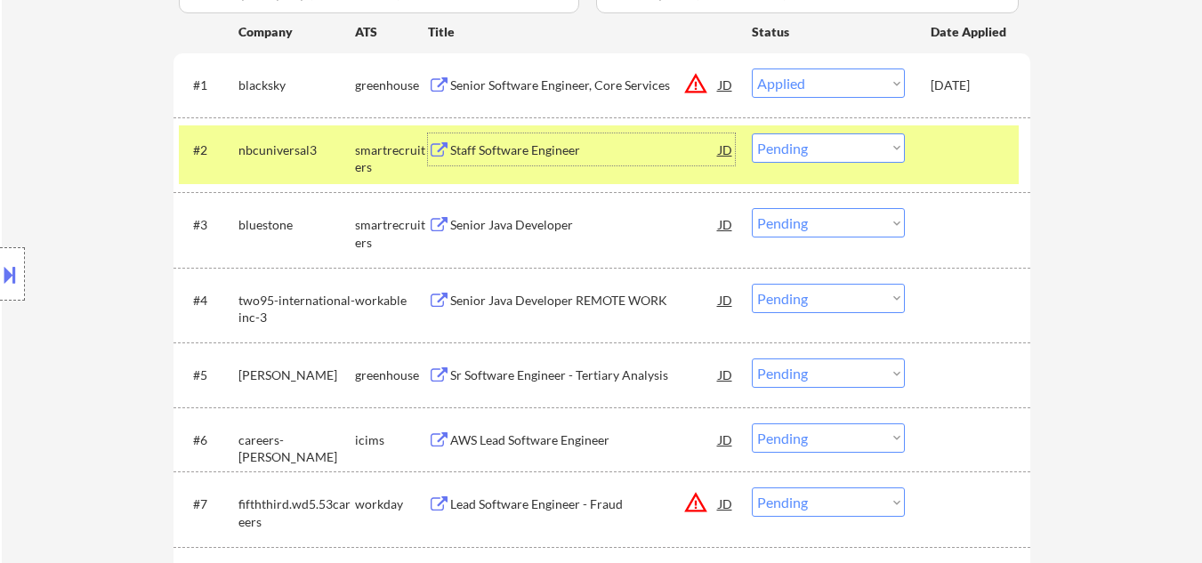
click at [980, 174] on div "#2 nbcuniversal3 smartrecruiters Staff Software Engineer JD Choose an option...…" at bounding box center [599, 154] width 840 height 59
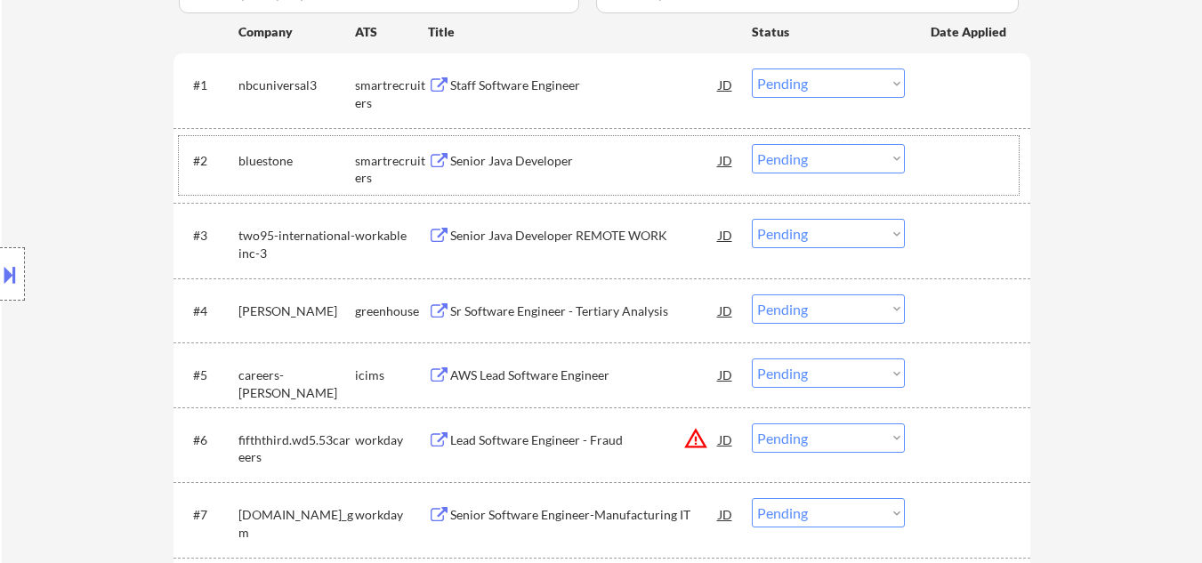
click at [814, 88] on select "Choose an option... Pending Applied Excluded (Questions) Excluded (Expired) Exc…" at bounding box center [828, 83] width 153 height 29
click at [752, 69] on select "Choose an option... Pending Applied Excluded (Questions) Excluded (Expired) Exc…" at bounding box center [828, 83] width 153 height 29
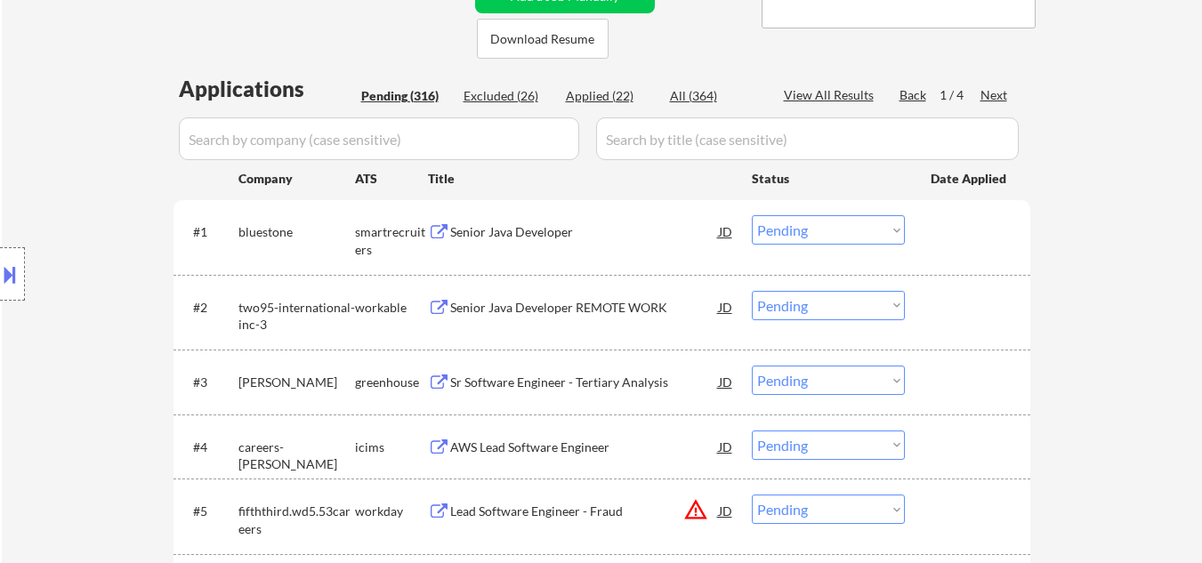
scroll to position [356, 0]
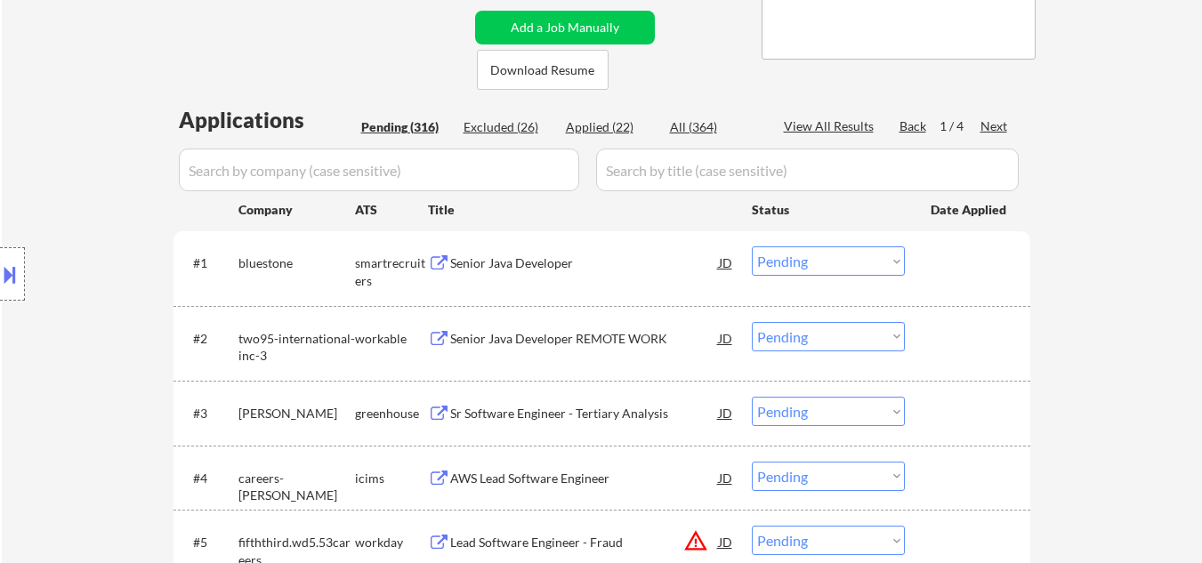
click at [546, 263] on div "Senior Java Developer" at bounding box center [584, 263] width 269 height 18
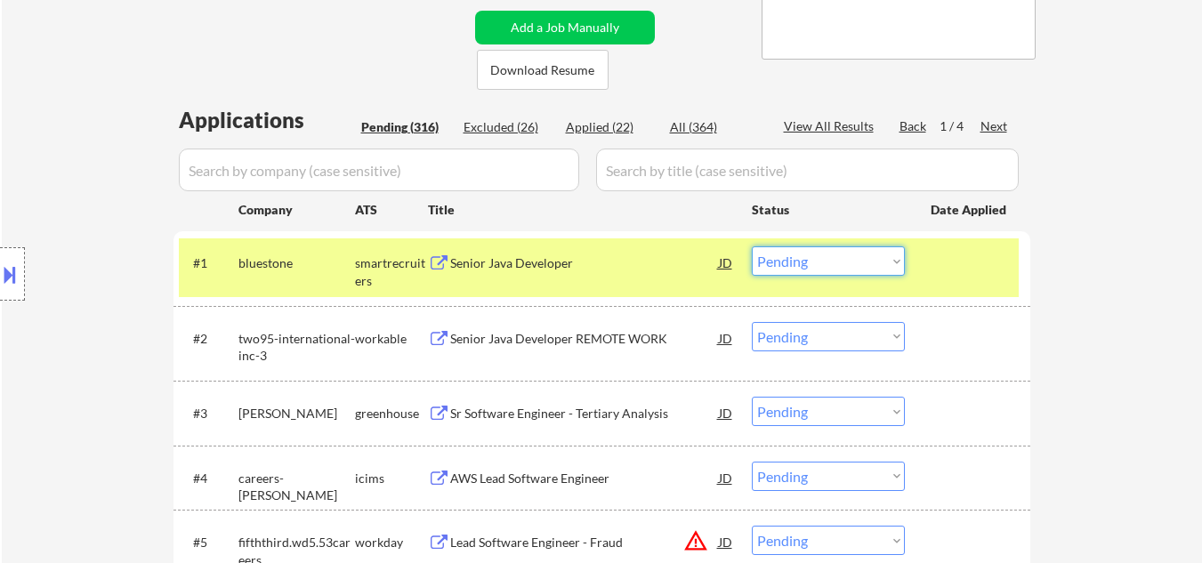
click at [826, 270] on select "Choose an option... Pending Applied Excluded (Questions) Excluded (Expired) Exc…" at bounding box center [828, 260] width 153 height 29
drag, startPoint x: 804, startPoint y: 264, endPoint x: 800, endPoint y: 274, distance: 10.7
click at [803, 267] on select "Choose an option... Pending Applied Excluded (Questions) Excluded (Expired) Exc…" at bounding box center [828, 260] width 153 height 29
click at [752, 246] on select "Choose an option... Pending Applied Excluded (Questions) Excluded (Expired) Exc…" at bounding box center [828, 260] width 153 height 29
click at [952, 256] on div at bounding box center [970, 262] width 78 height 32
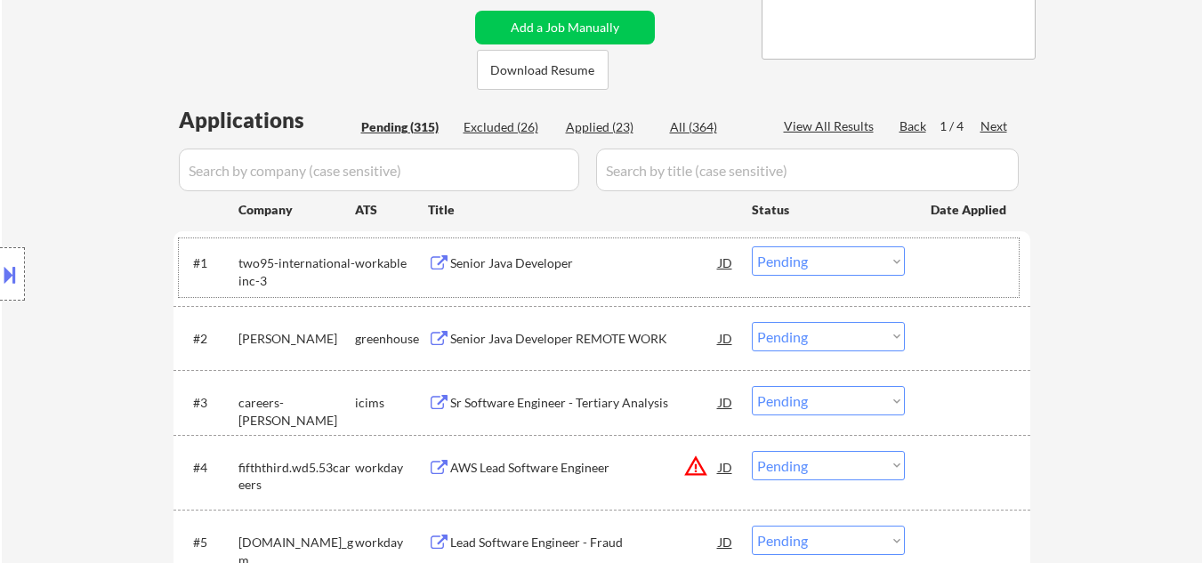
scroll to position [445, 0]
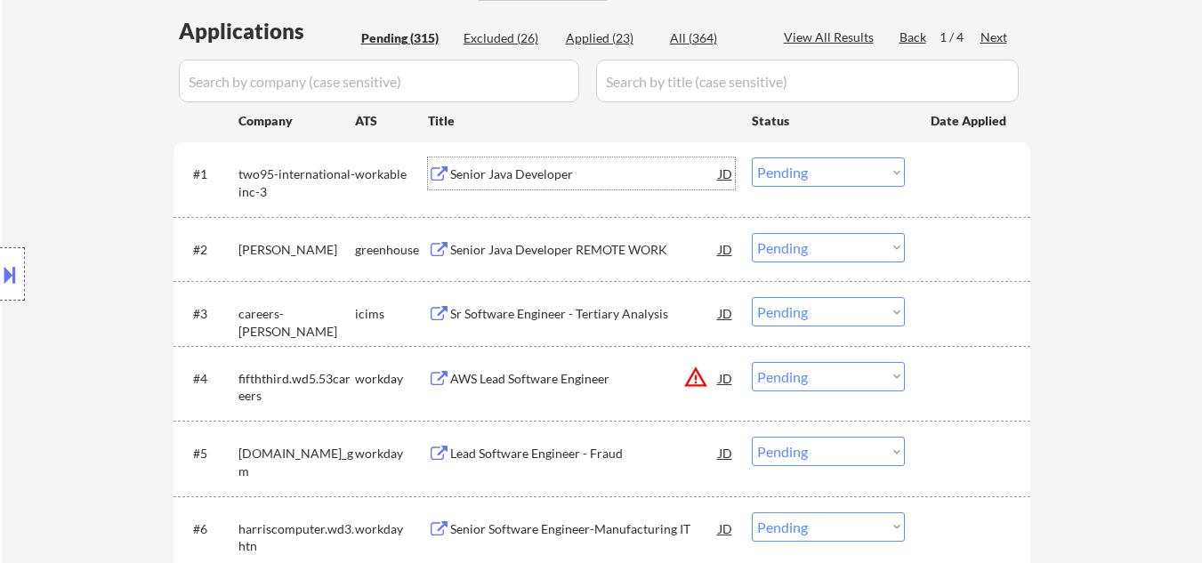
click at [550, 176] on div "Senior Java Developer" at bounding box center [584, 174] width 269 height 18
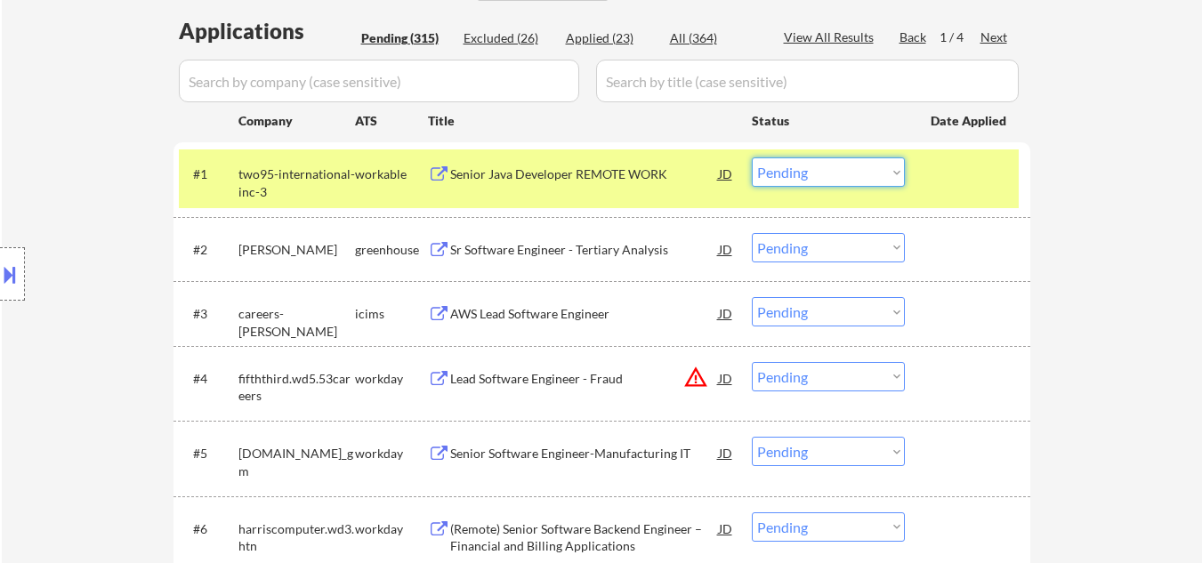
click at [862, 177] on select "Choose an option... Pending Applied Excluded (Questions) Excluded (Expired) Exc…" at bounding box center [828, 171] width 153 height 29
click at [752, 157] on select "Choose an option... Pending Applied Excluded (Questions) Excluded (Expired) Exc…" at bounding box center [828, 171] width 153 height 29
click at [953, 182] on div at bounding box center [970, 173] width 78 height 32
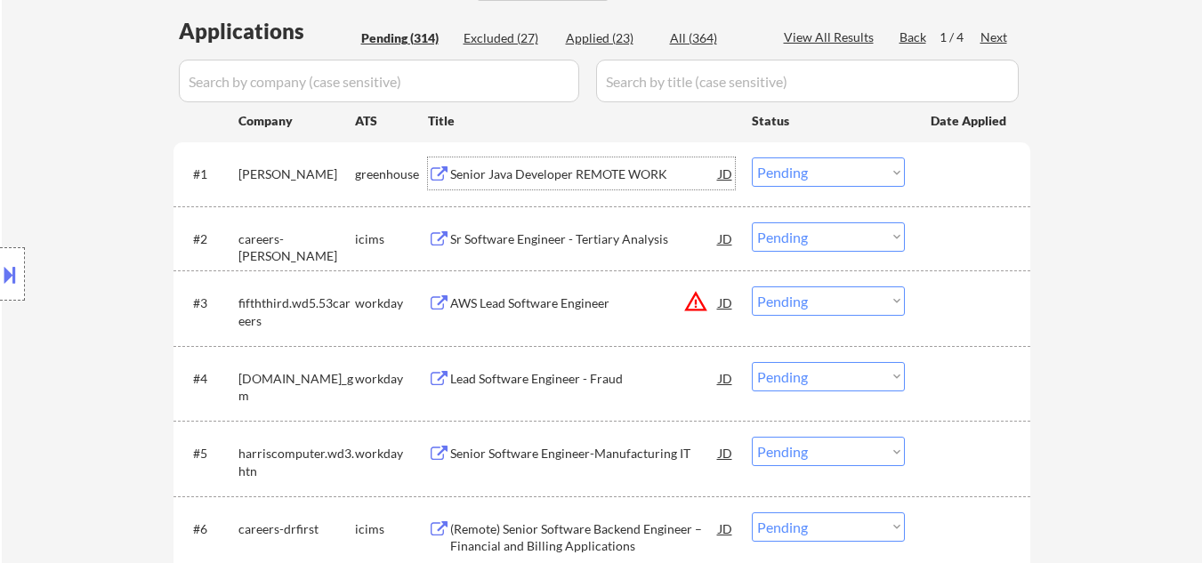
click at [585, 176] on div "Senior Java Developer REMOTE WORK" at bounding box center [584, 174] width 269 height 18
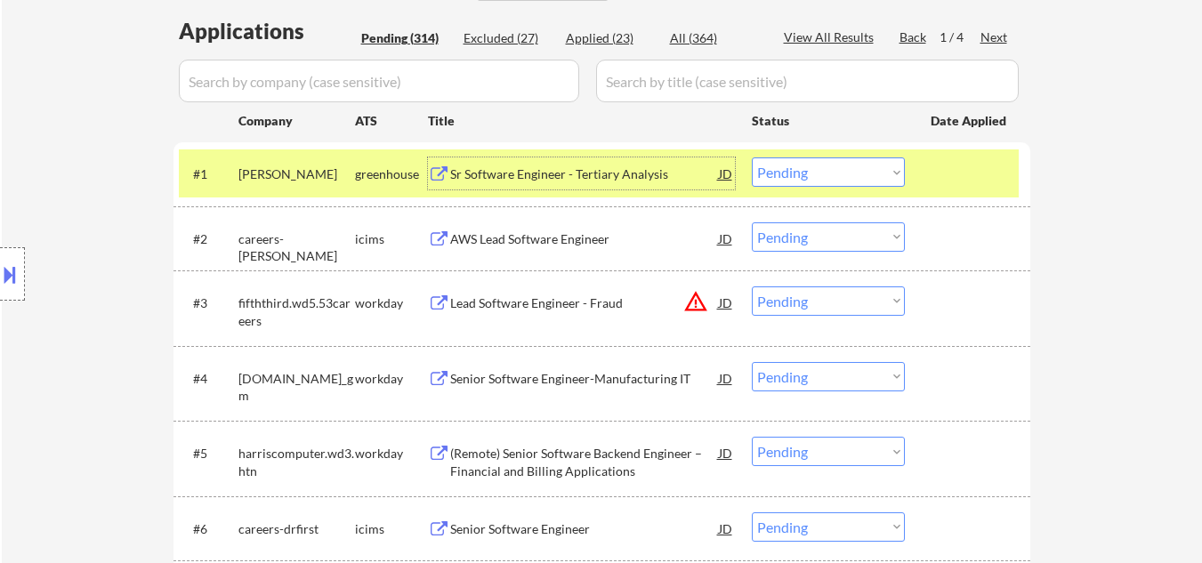
click at [807, 170] on select "Choose an option... Pending Applied Excluded (Questions) Excluded (Expired) Exc…" at bounding box center [828, 171] width 153 height 29
click at [752, 157] on select "Choose an option... Pending Applied Excluded (Questions) Excluded (Expired) Exc…" at bounding box center [828, 171] width 153 height 29
drag, startPoint x: 941, startPoint y: 173, endPoint x: 953, endPoint y: 170, distance: 11.9
click at [944, 173] on div at bounding box center [970, 173] width 78 height 32
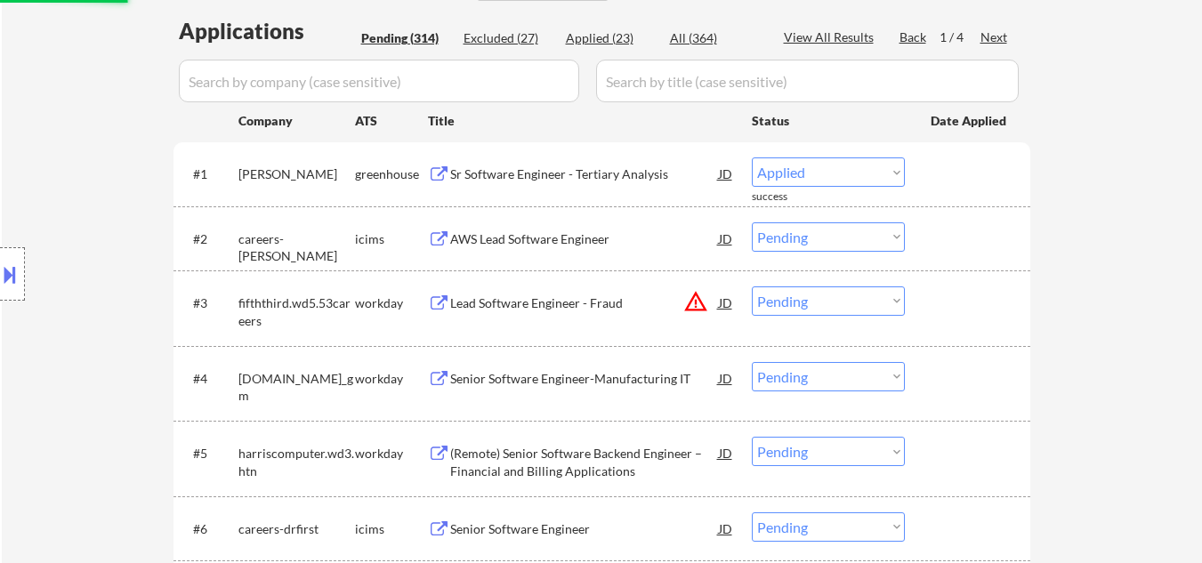
select select ""pending""
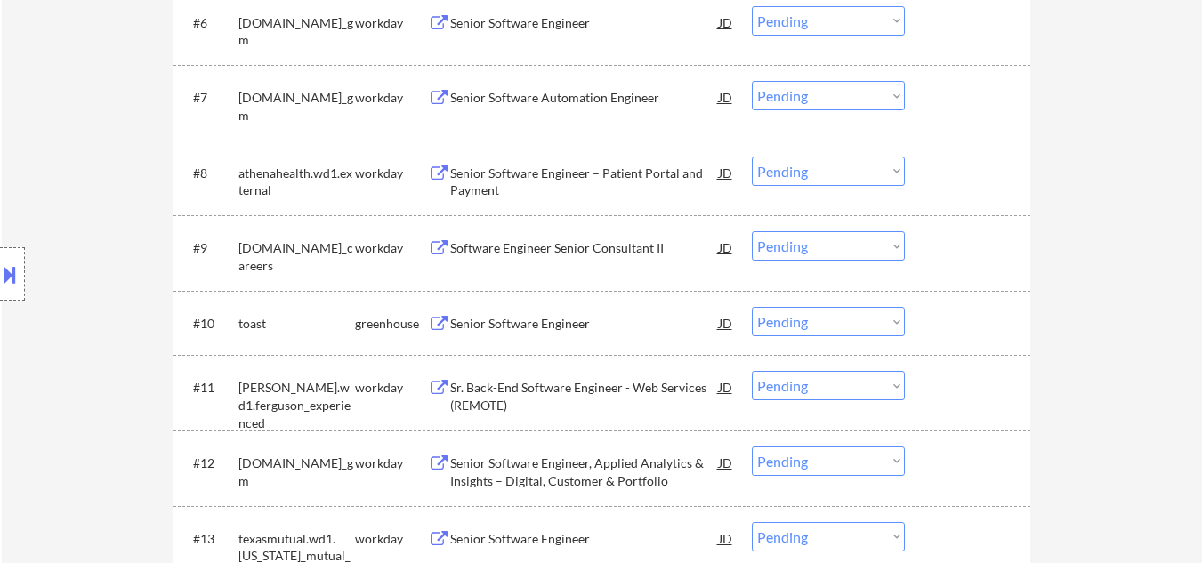
scroll to position [979, 0]
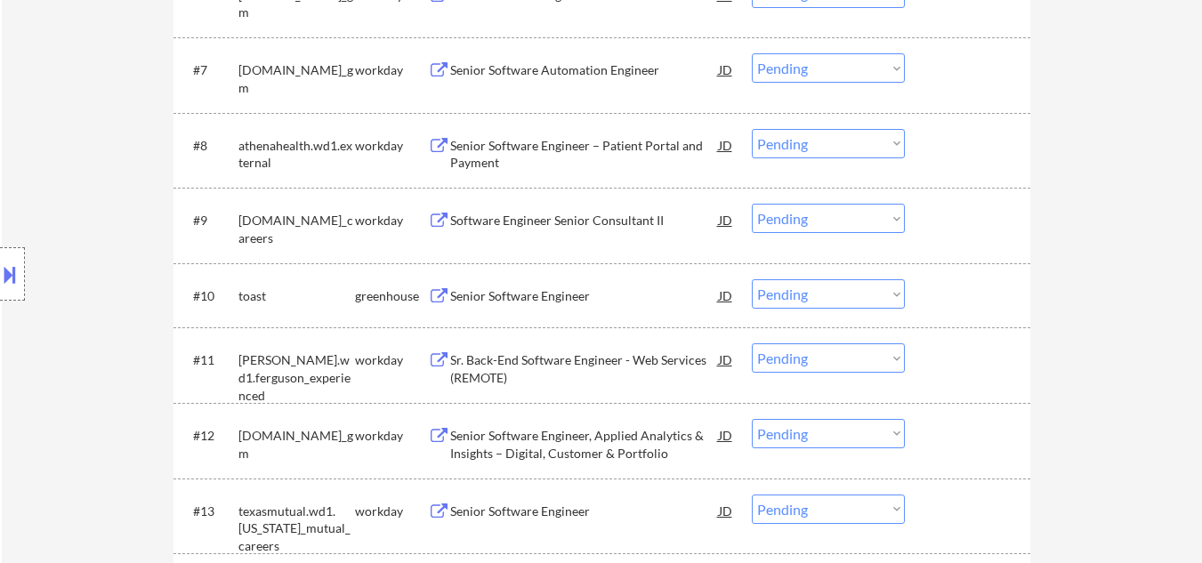
click at [540, 289] on div "Senior Software Engineer" at bounding box center [584, 296] width 269 height 18
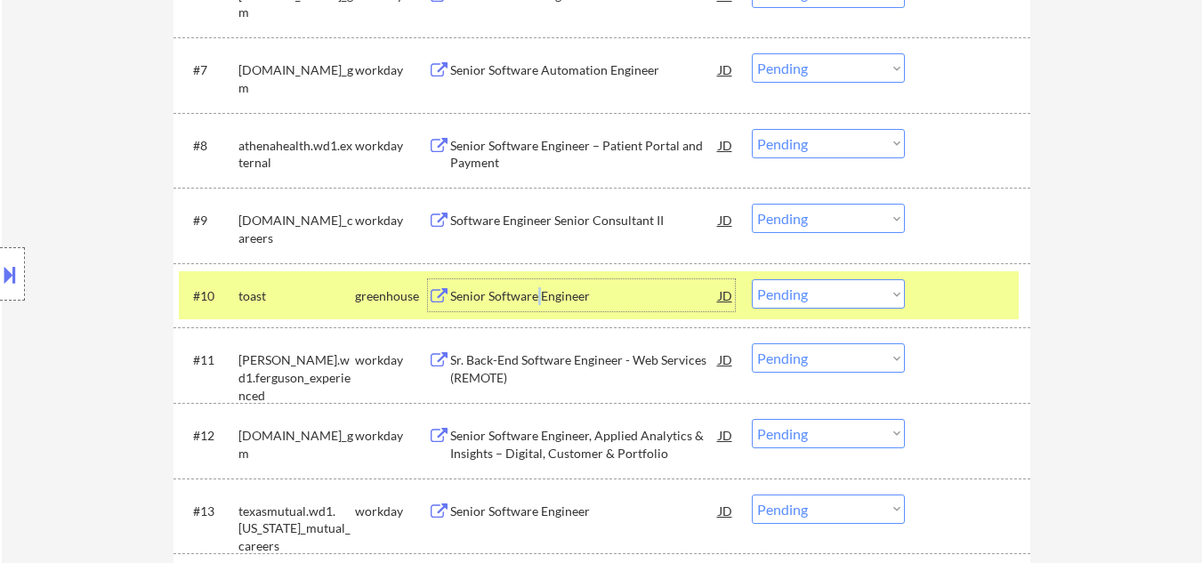
click at [846, 300] on select "Choose an option... Pending Applied Excluded (Questions) Excluded (Expired) Exc…" at bounding box center [828, 293] width 153 height 29
click at [826, 300] on select "Choose an option... Pending Applied Excluded (Questions) Excluded (Expired) Exc…" at bounding box center [828, 293] width 153 height 29
click at [752, 279] on select "Choose an option... Pending Applied Excluded (Questions) Excluded (Expired) Exc…" at bounding box center [828, 293] width 153 height 29
click at [953, 288] on div at bounding box center [970, 295] width 78 height 32
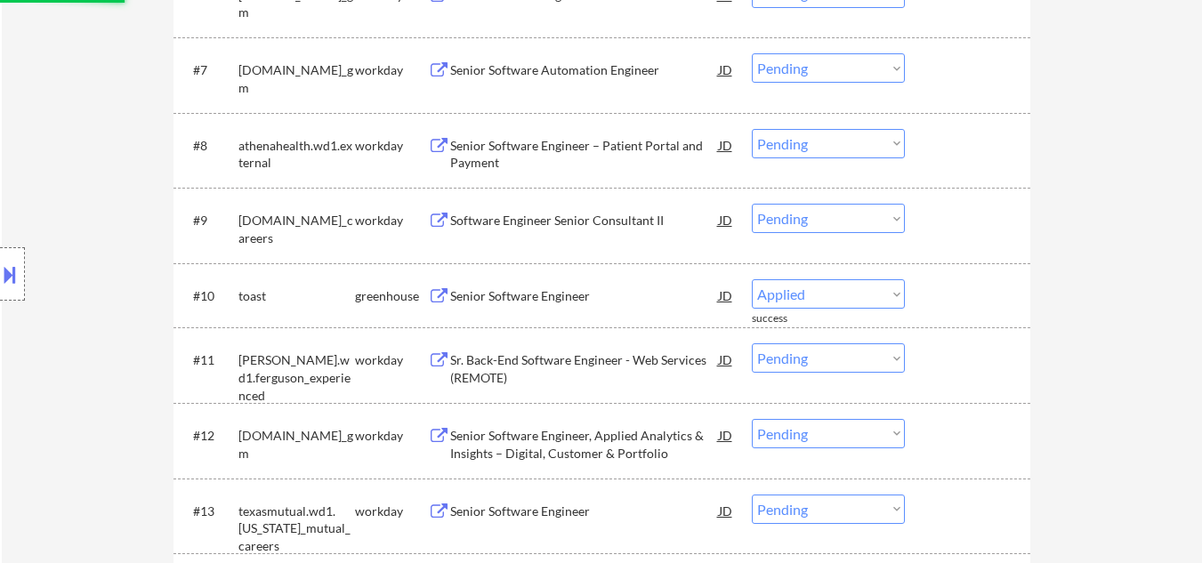
select select ""pending""
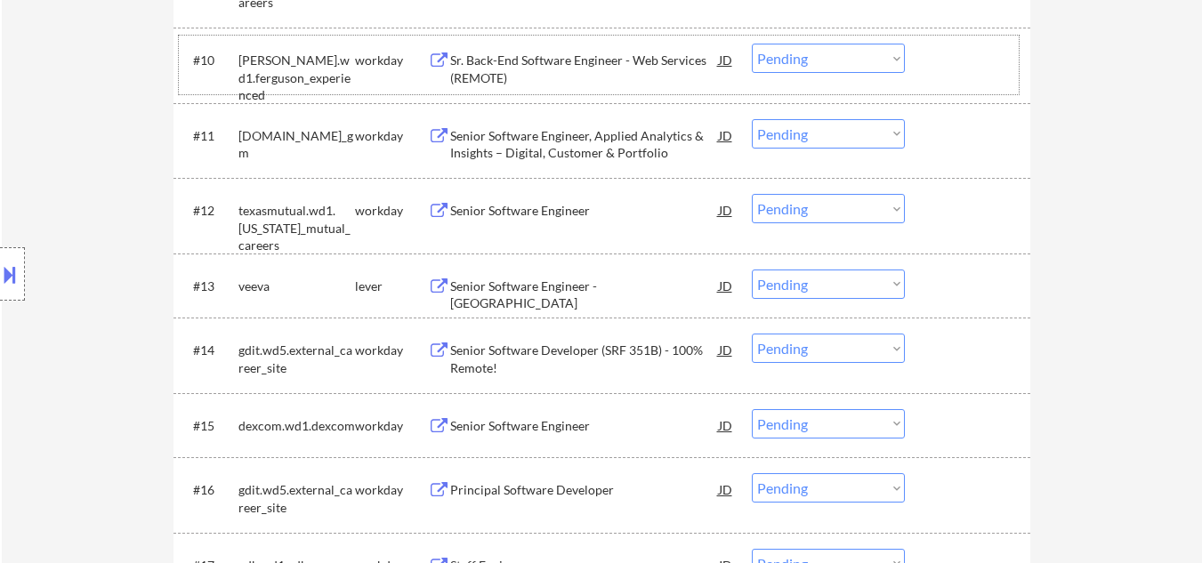
scroll to position [1246, 0]
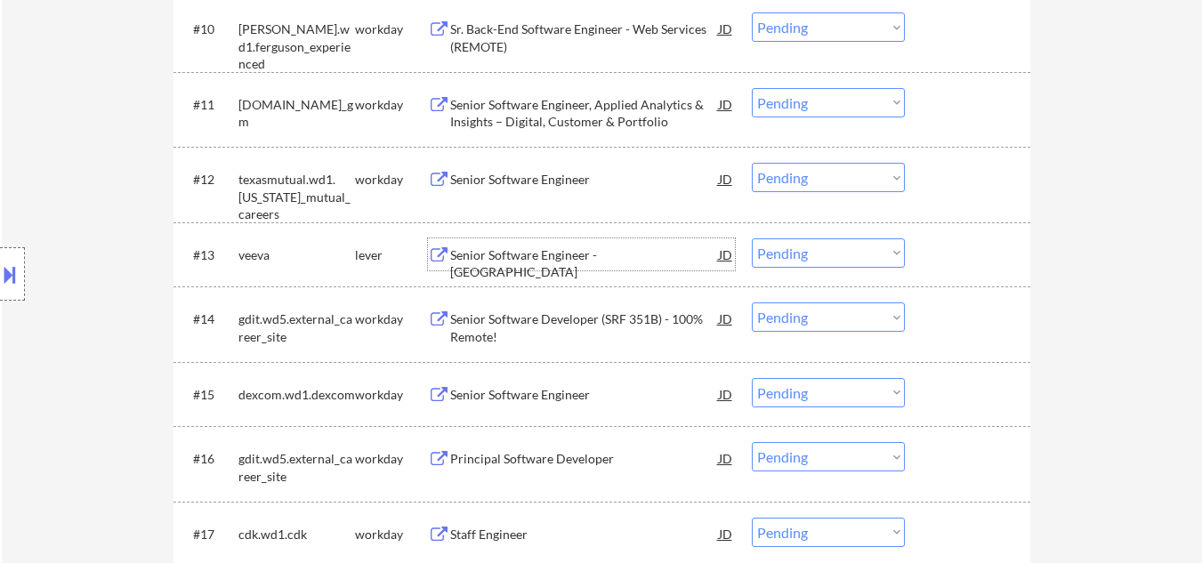
click at [571, 259] on div "Senior Software Engineer - Java" at bounding box center [584, 263] width 269 height 35
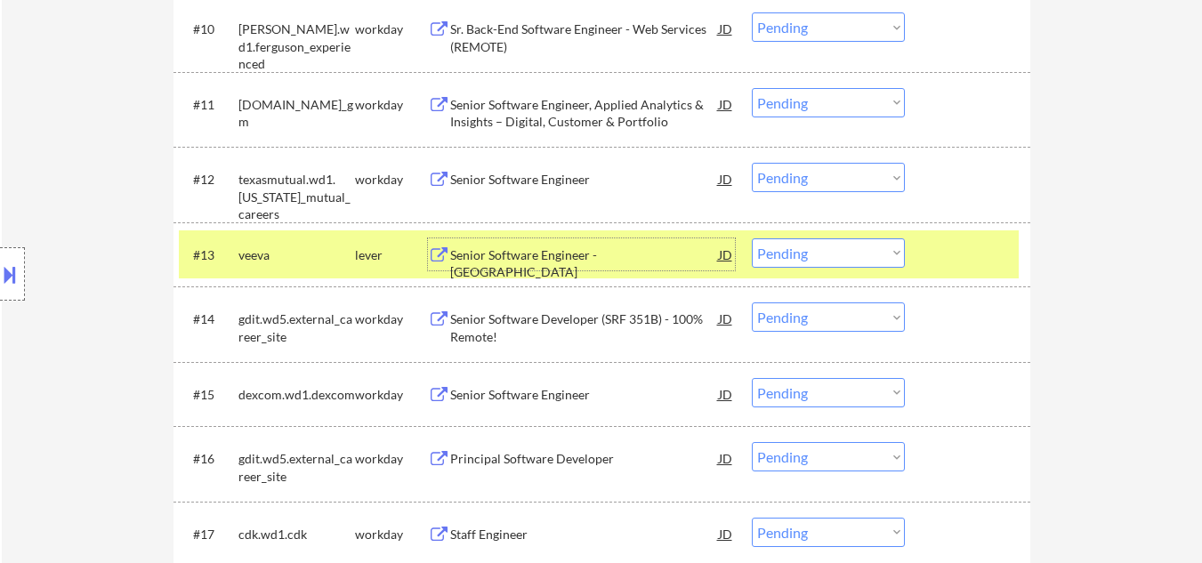
drag, startPoint x: 794, startPoint y: 255, endPoint x: 796, endPoint y: 266, distance: 11.0
click at [795, 256] on select "Choose an option... Pending Applied Excluded (Questions) Excluded (Expired) Exc…" at bounding box center [828, 252] width 153 height 29
click at [752, 238] on select "Choose an option... Pending Applied Excluded (Questions) Excluded (Expired) Exc…" at bounding box center [828, 252] width 153 height 29
drag, startPoint x: 921, startPoint y: 248, endPoint x: 950, endPoint y: 237, distance: 31.6
click at [928, 248] on div "#13 veeva lever Senior Software Engineer - Java JD Choose an option... Pending …" at bounding box center [599, 254] width 840 height 48
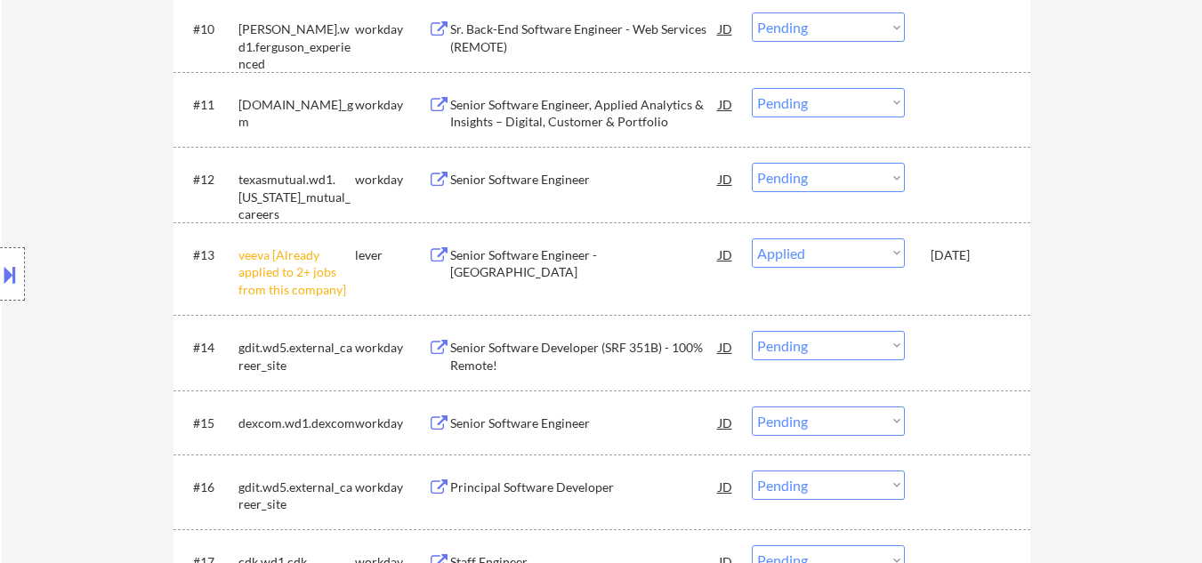
select select ""pending""
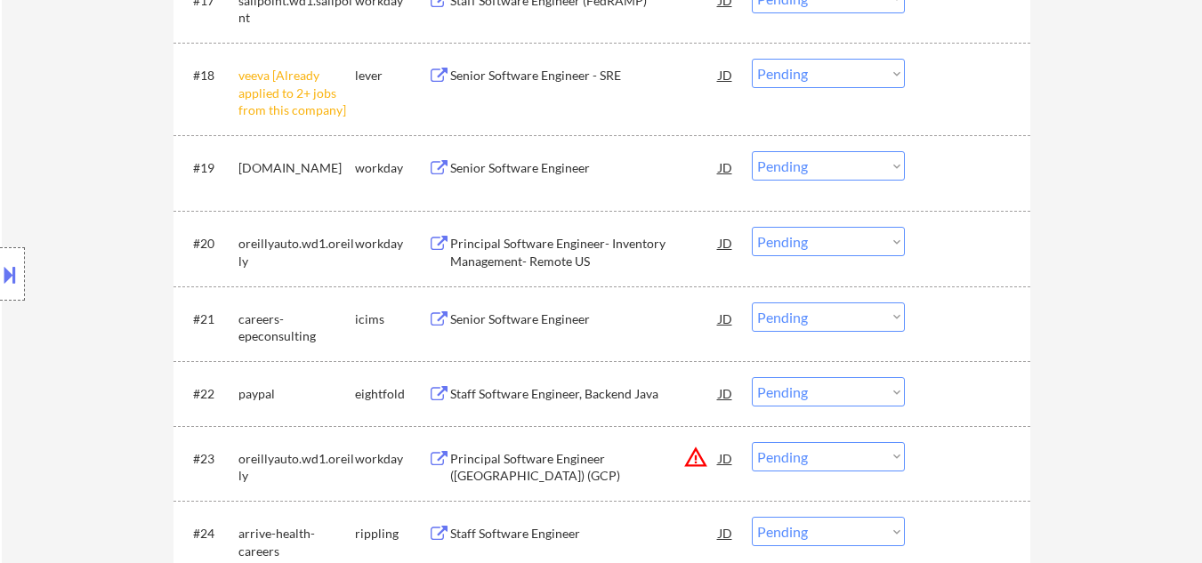
scroll to position [1601, 0]
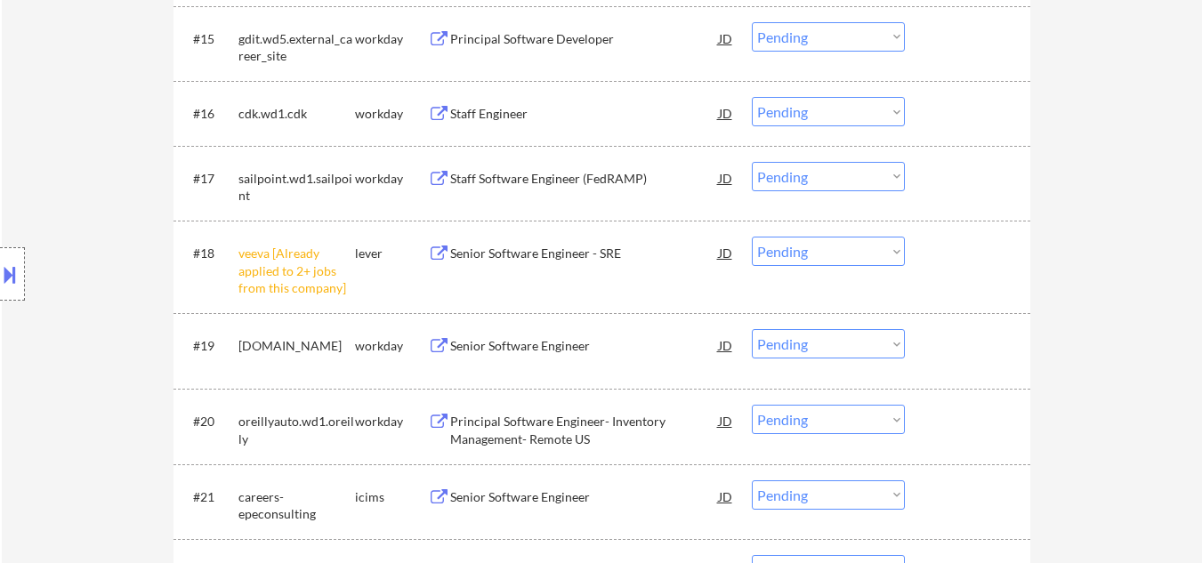
drag, startPoint x: 810, startPoint y: 260, endPoint x: 820, endPoint y: 265, distance: 11.1
click at [815, 261] on select "Choose an option... Pending Applied Excluded (Questions) Excluded (Expired) Exc…" at bounding box center [828, 251] width 153 height 29
click at [752, 237] on select "Choose an option... Pending Applied Excluded (Questions) Excluded (Expired) Exc…" at bounding box center [828, 251] width 153 height 29
select select ""pending""
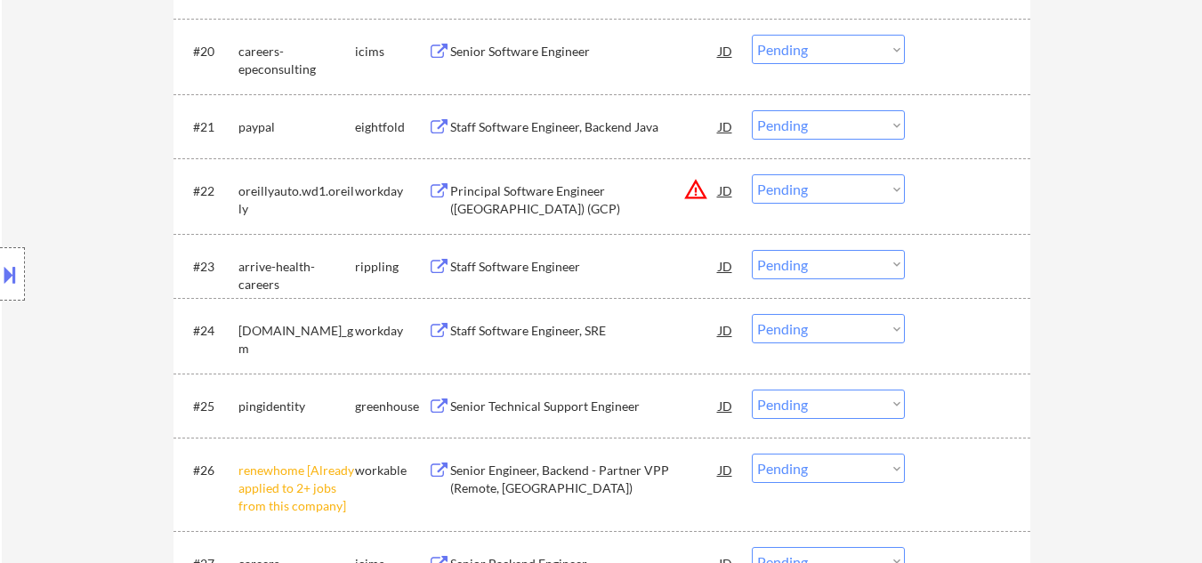
scroll to position [1957, 0]
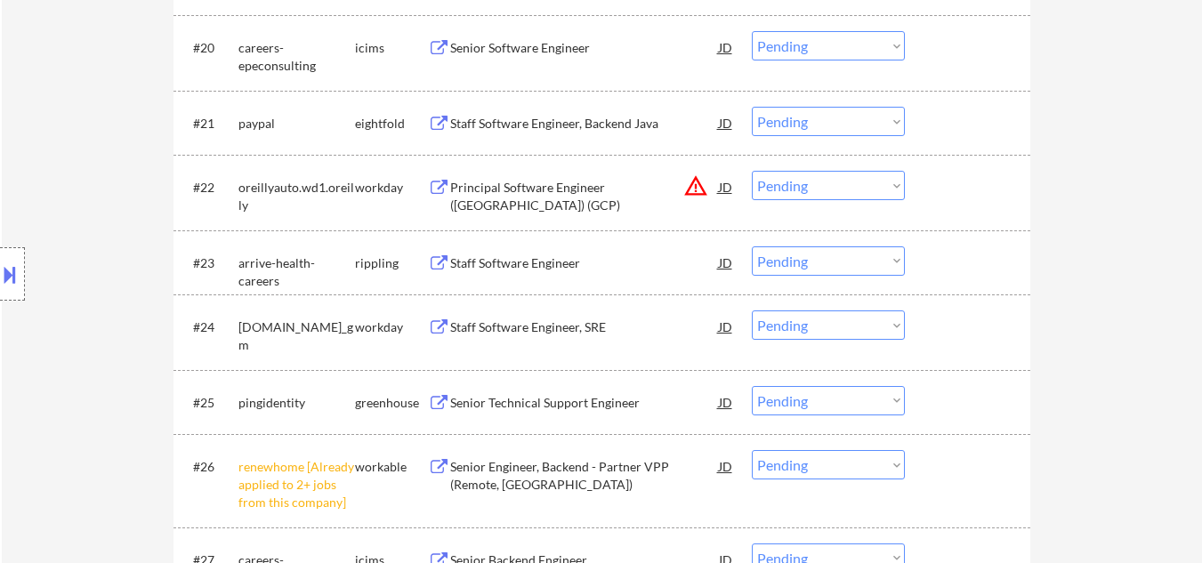
click at [568, 260] on div "Staff Software Engineer" at bounding box center [584, 263] width 269 height 18
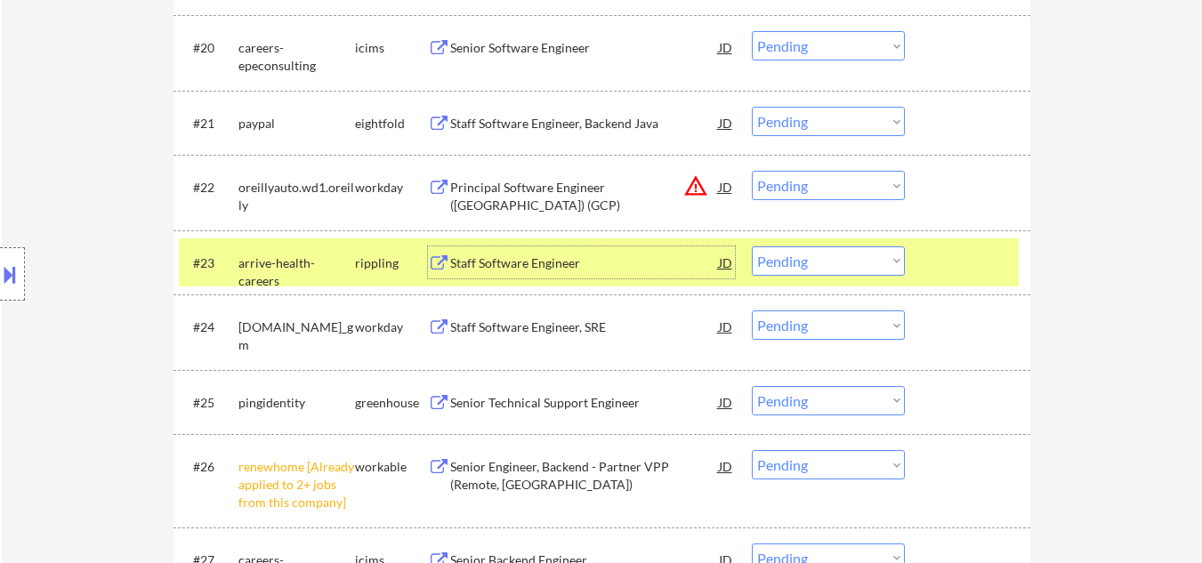
click at [829, 265] on select "Choose an option... Pending Applied Excluded (Questions) Excluded (Expired) Exc…" at bounding box center [828, 260] width 153 height 29
click at [752, 246] on select "Choose an option... Pending Applied Excluded (Questions) Excluded (Expired) Exc…" at bounding box center [828, 260] width 153 height 29
click at [984, 254] on div at bounding box center [970, 262] width 78 height 32
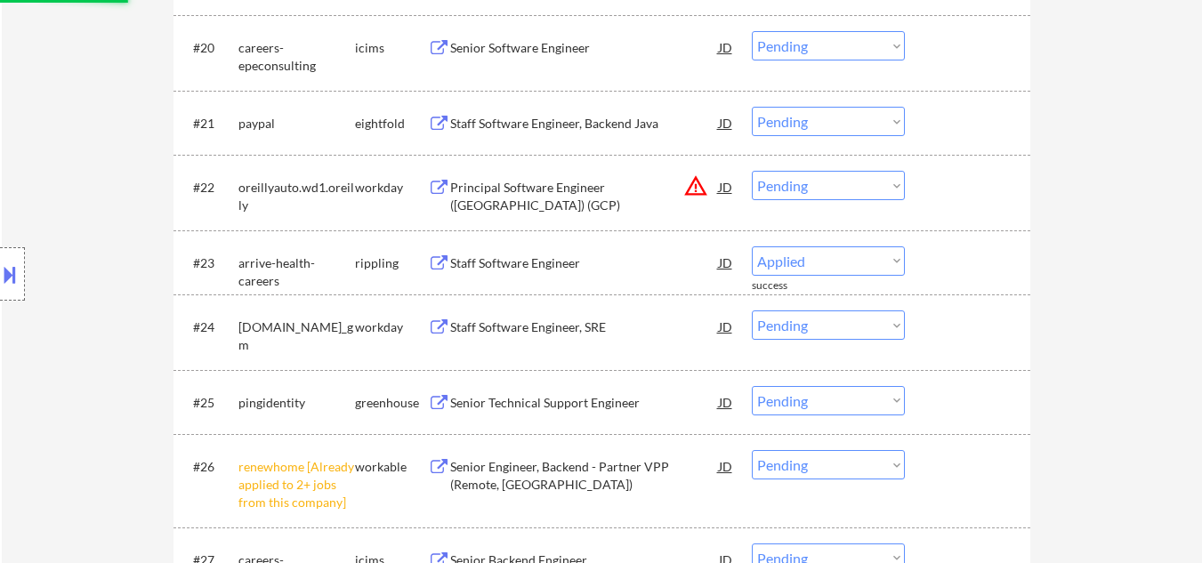
select select ""pending""
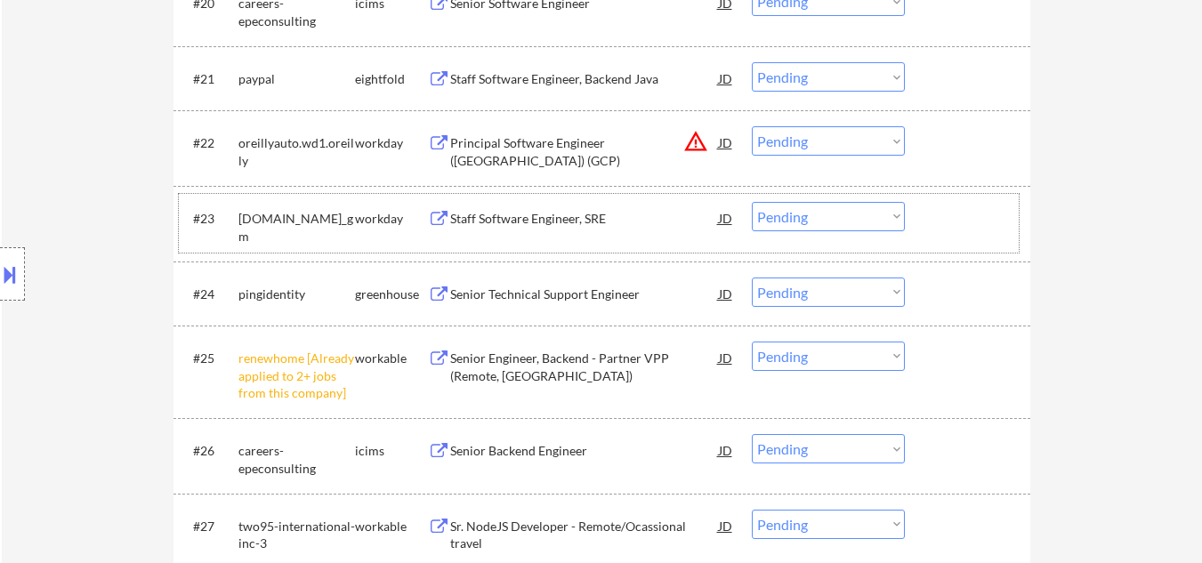
scroll to position [2046, 0]
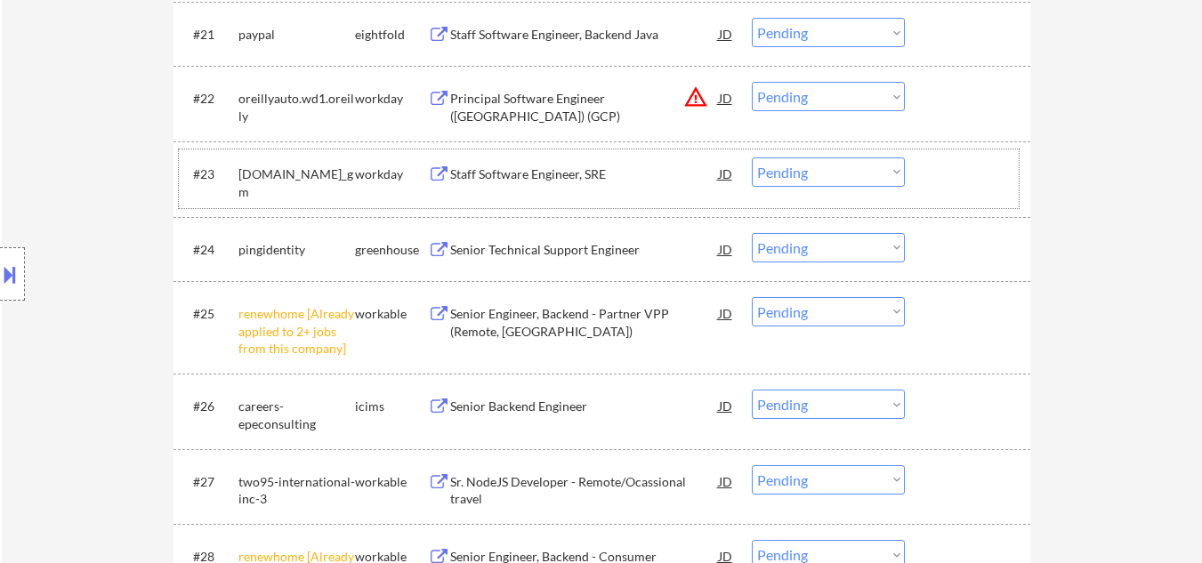
click at [558, 250] on div "Senior Technical Support Engineer" at bounding box center [584, 250] width 269 height 18
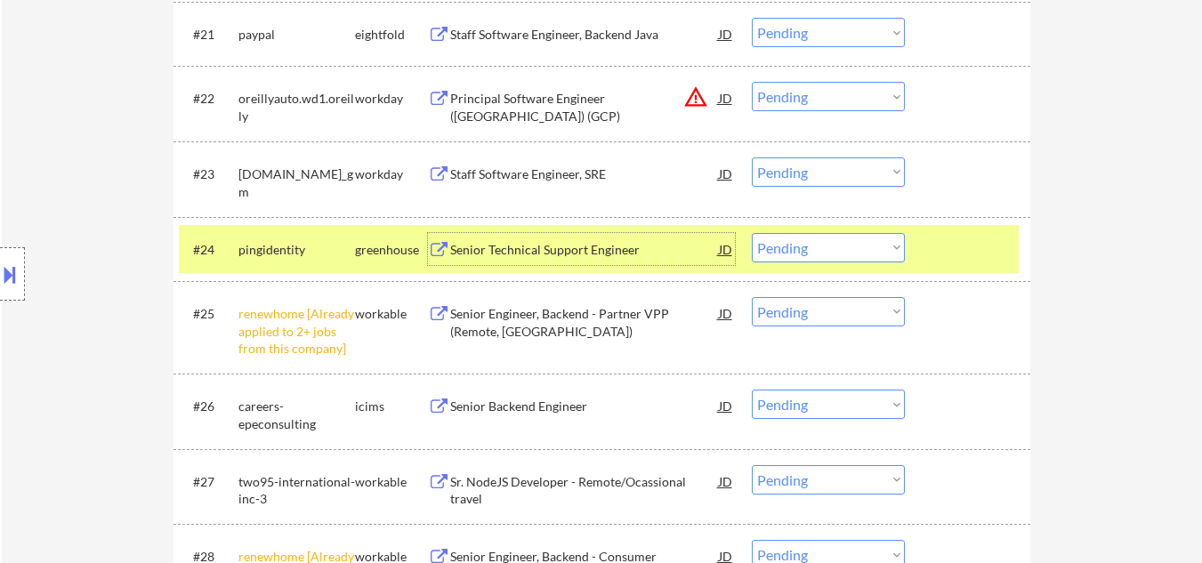
click at [889, 249] on select "Choose an option... Pending Applied Excluded (Questions) Excluded (Expired) Exc…" at bounding box center [828, 247] width 153 height 29
click at [752, 233] on select "Choose an option... Pending Applied Excluded (Questions) Excluded (Expired) Exc…" at bounding box center [828, 247] width 153 height 29
click at [972, 237] on div at bounding box center [970, 249] width 78 height 32
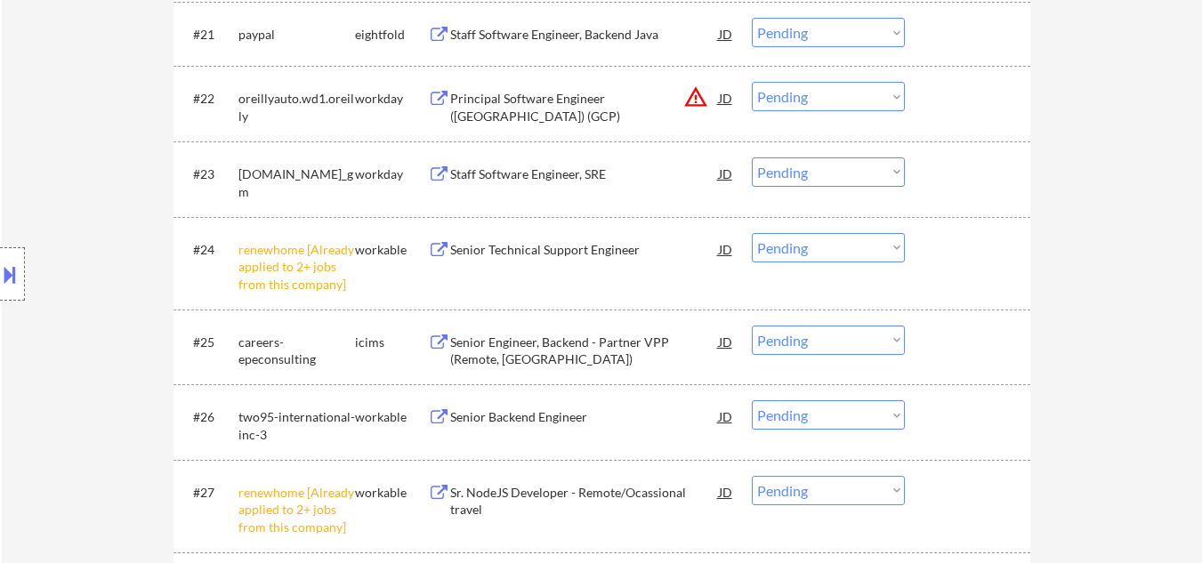
click at [881, 245] on select "Choose an option... Pending Applied Excluded (Questions) Excluded (Expired) Exc…" at bounding box center [828, 247] width 153 height 29
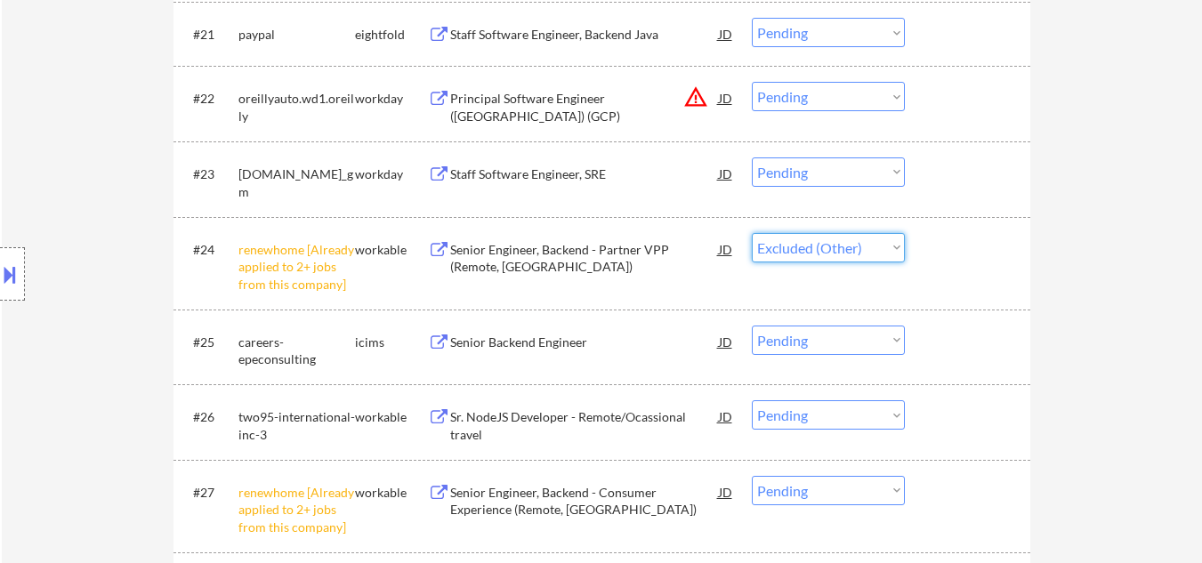
click at [752, 233] on select "Choose an option... Pending Applied Excluded (Questions) Excluded (Expired) Exc…" at bounding box center [828, 247] width 153 height 29
select select ""pending""
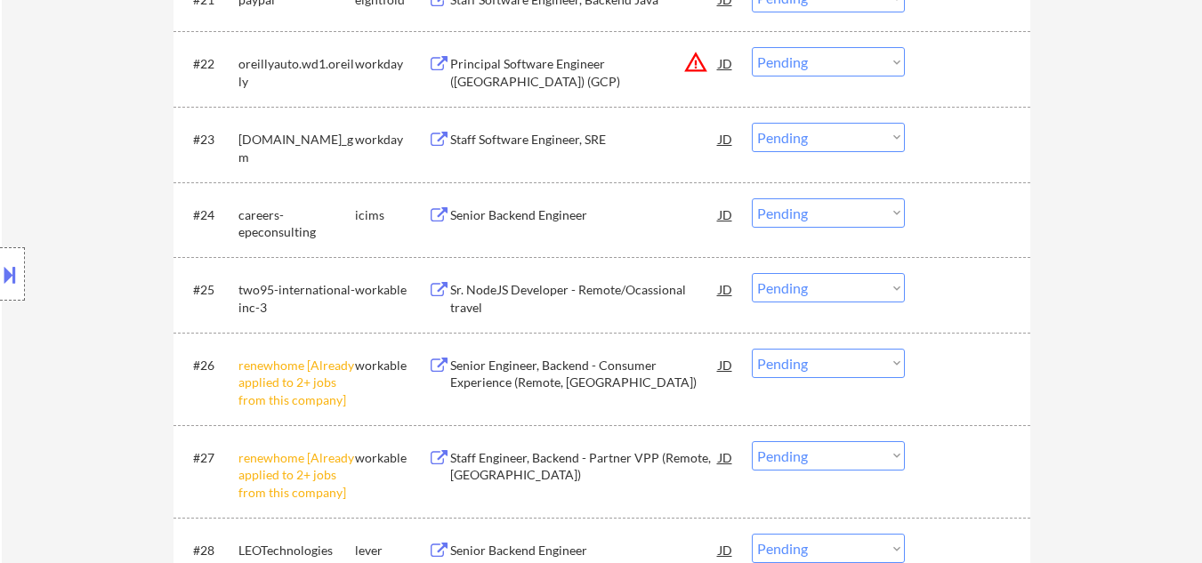
scroll to position [2135, 0]
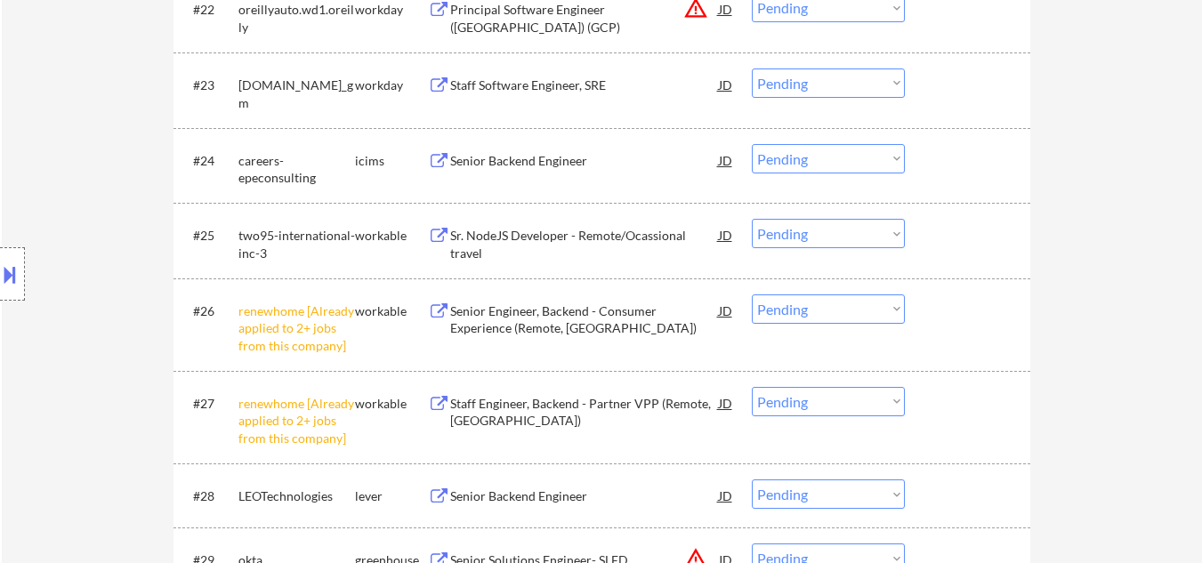
click at [622, 238] on div "Sr. NodeJS Developer - Remote/Ocassional travel" at bounding box center [584, 244] width 269 height 35
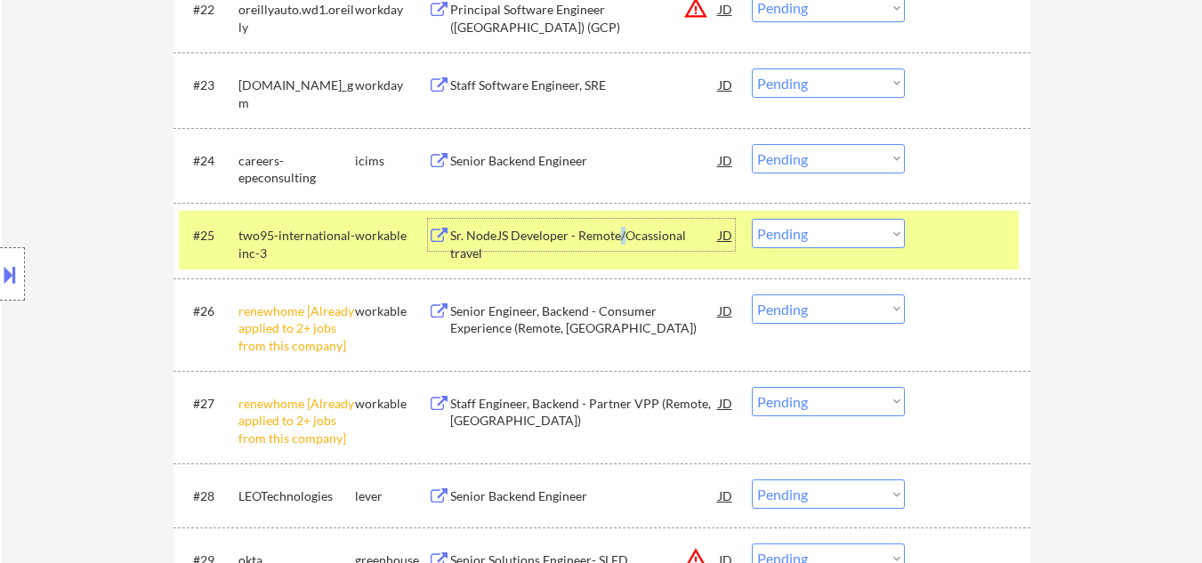
click at [835, 238] on select "Choose an option... Pending Applied Excluded (Questions) Excluded (Expired) Exc…" at bounding box center [828, 233] width 153 height 29
click at [752, 219] on select "Choose an option... Pending Applied Excluded (Questions) Excluded (Expired) Exc…" at bounding box center [828, 233] width 153 height 29
click at [961, 234] on div at bounding box center [970, 235] width 78 height 32
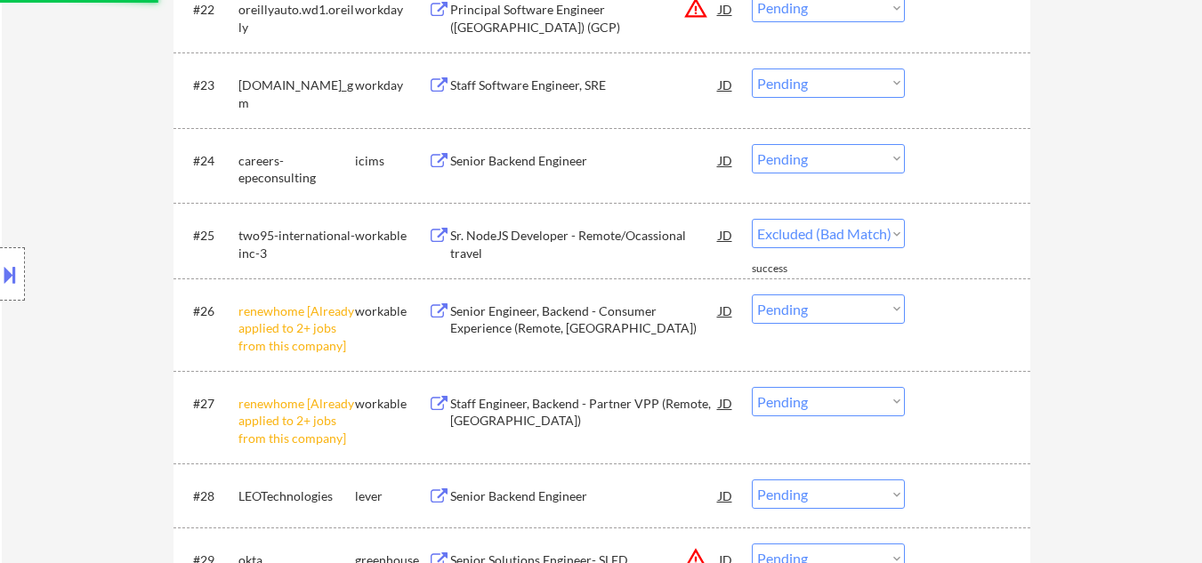
select select ""pending""
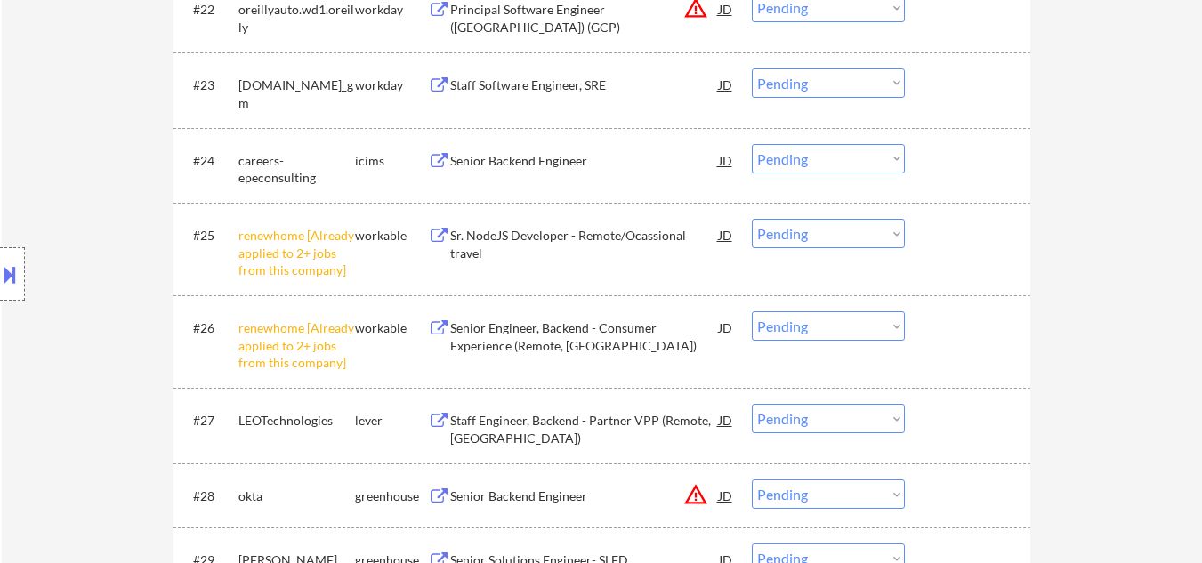
click at [874, 230] on select "Choose an option... Pending Applied Excluded (Questions) Excluded (Expired) Exc…" at bounding box center [828, 233] width 153 height 29
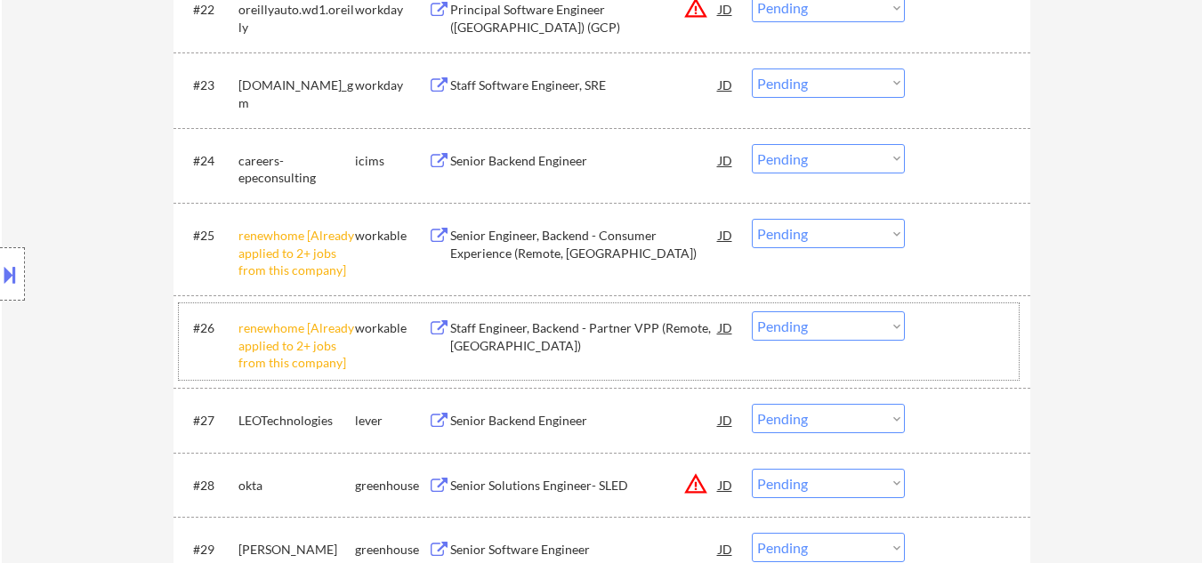
click at [1017, 335] on div "#26 renewhome [Already applied to 2+ jobs from this company] workable Staff Eng…" at bounding box center [599, 341] width 840 height 77
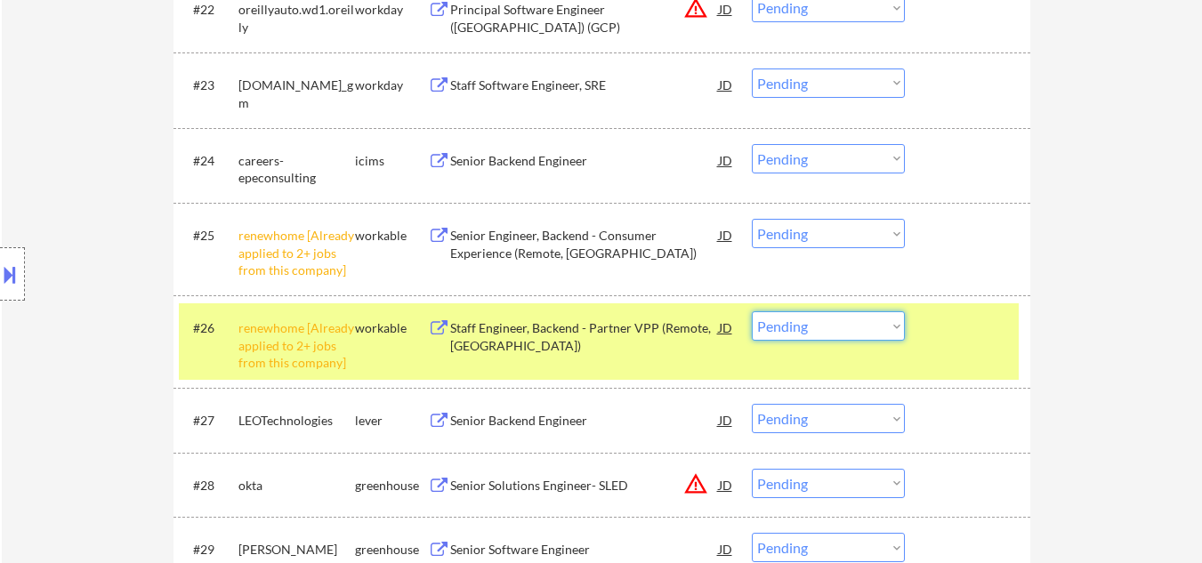
click at [865, 327] on select "Choose an option... Pending Applied Excluded (Questions) Excluded (Expired) Exc…" at bounding box center [828, 325] width 153 height 29
select select ""excluded__other_""
click at [752, 311] on select "Choose an option... Pending Applied Excluded (Questions) Excluded (Expired) Exc…" at bounding box center [828, 325] width 153 height 29
drag, startPoint x: 836, startPoint y: 230, endPoint x: 834, endPoint y: 239, distance: 9.3
click at [836, 230] on select "Choose an option... Pending Applied Excluded (Questions) Excluded (Expired) Exc…" at bounding box center [828, 233] width 153 height 29
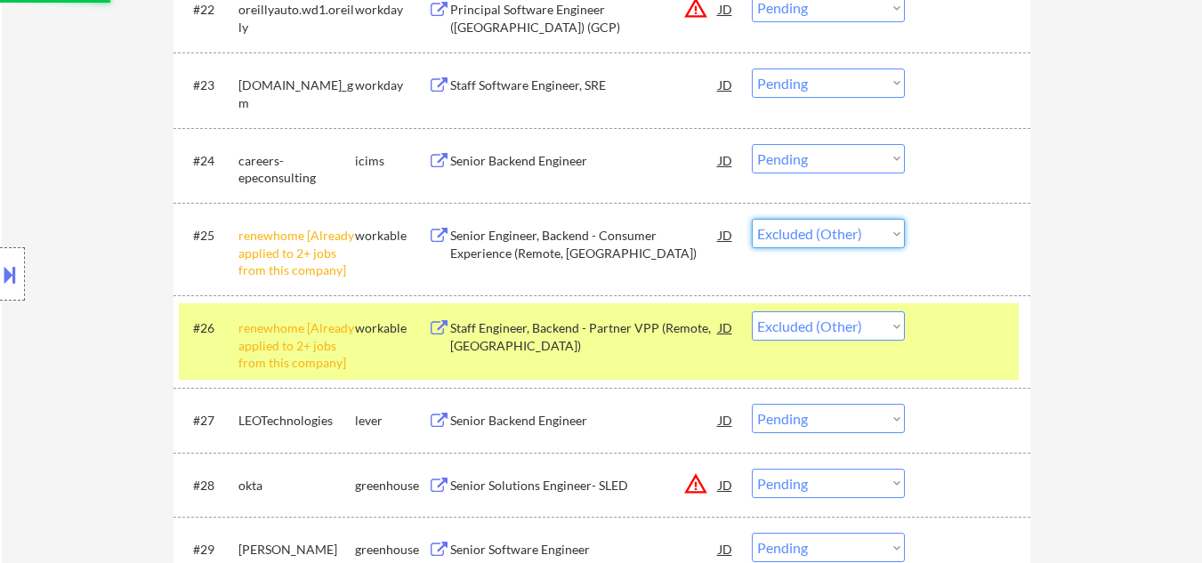
click at [752, 219] on select "Choose an option... Pending Applied Excluded (Questions) Excluded (Expired) Exc…" at bounding box center [828, 233] width 153 height 29
select select ""pending""
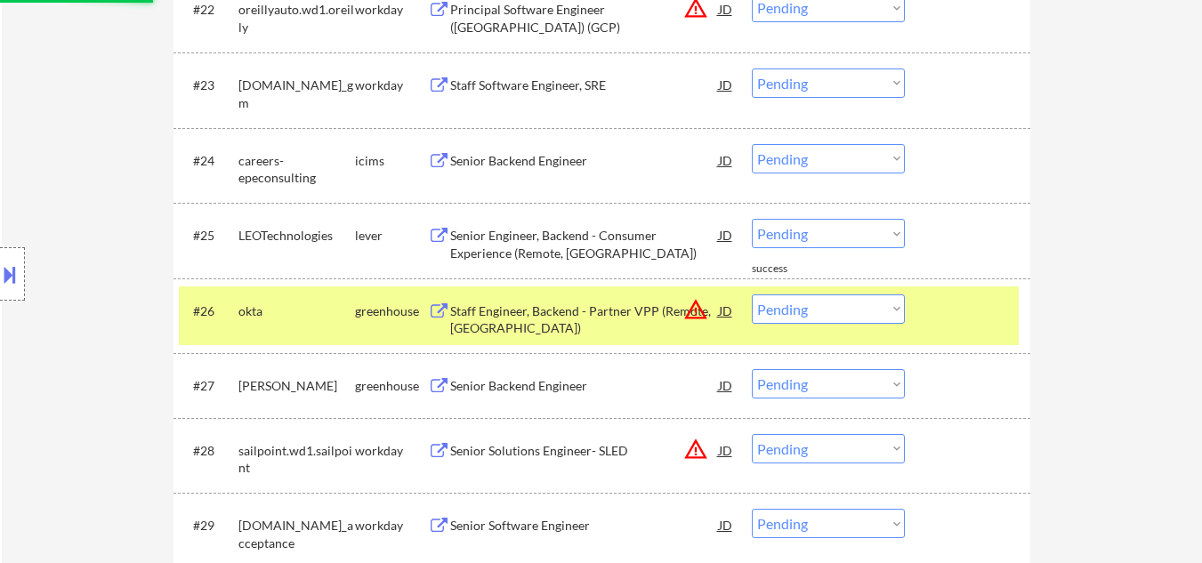
click at [1002, 290] on div "#26 okta greenhouse Staff Engineer, Backend - Partner VPP (Remote, US) JD warni…" at bounding box center [599, 315] width 840 height 59
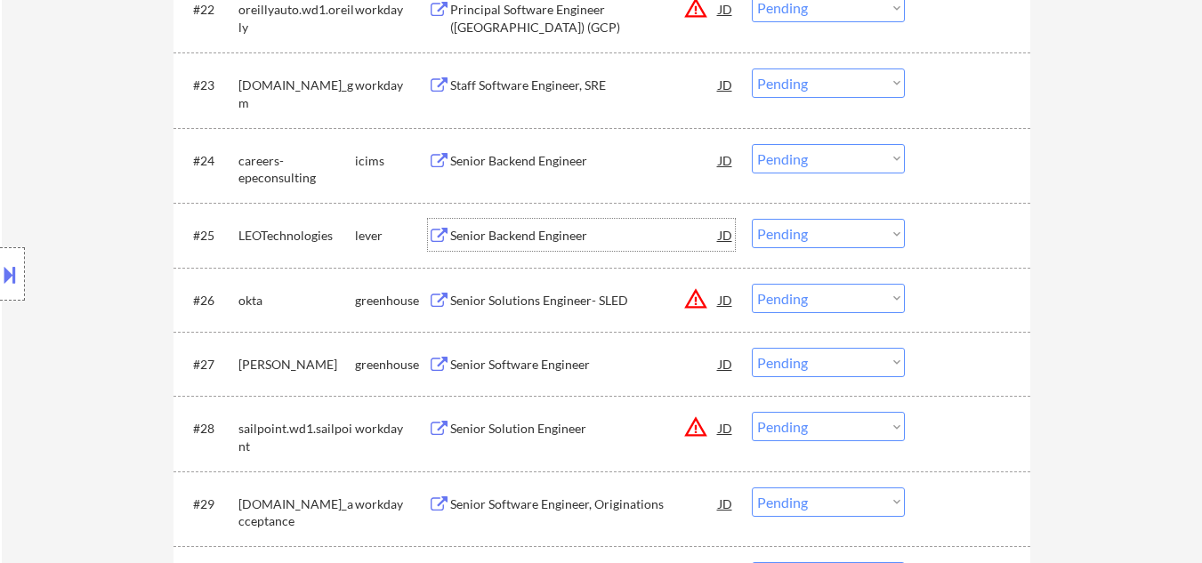
click at [535, 225] on div "Senior Backend Engineer" at bounding box center [584, 235] width 269 height 32
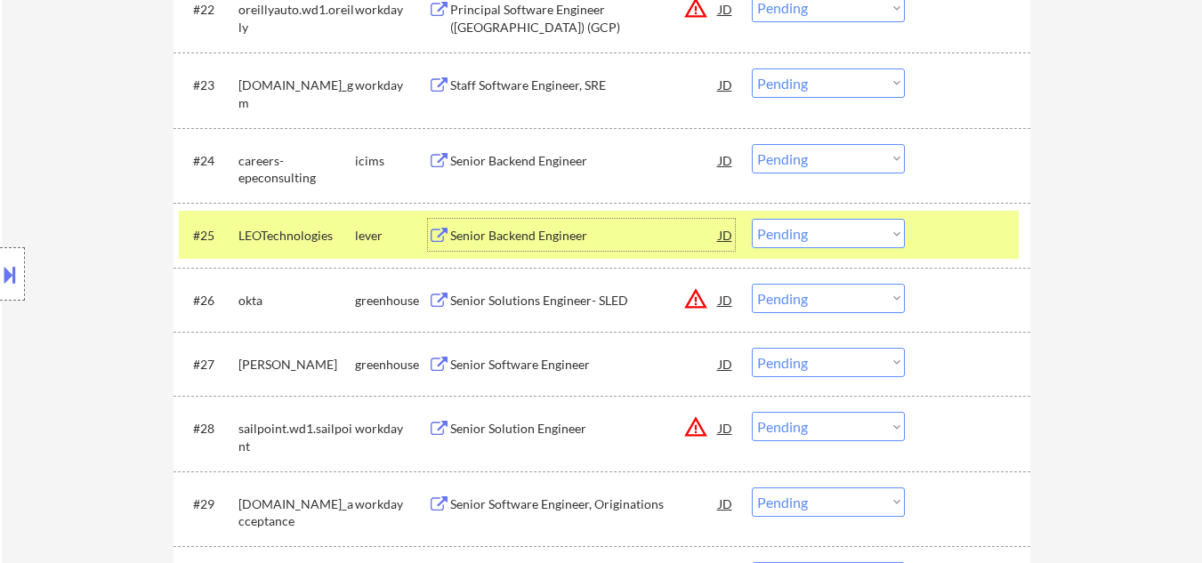
click at [1, 278] on button at bounding box center [10, 274] width 20 height 29
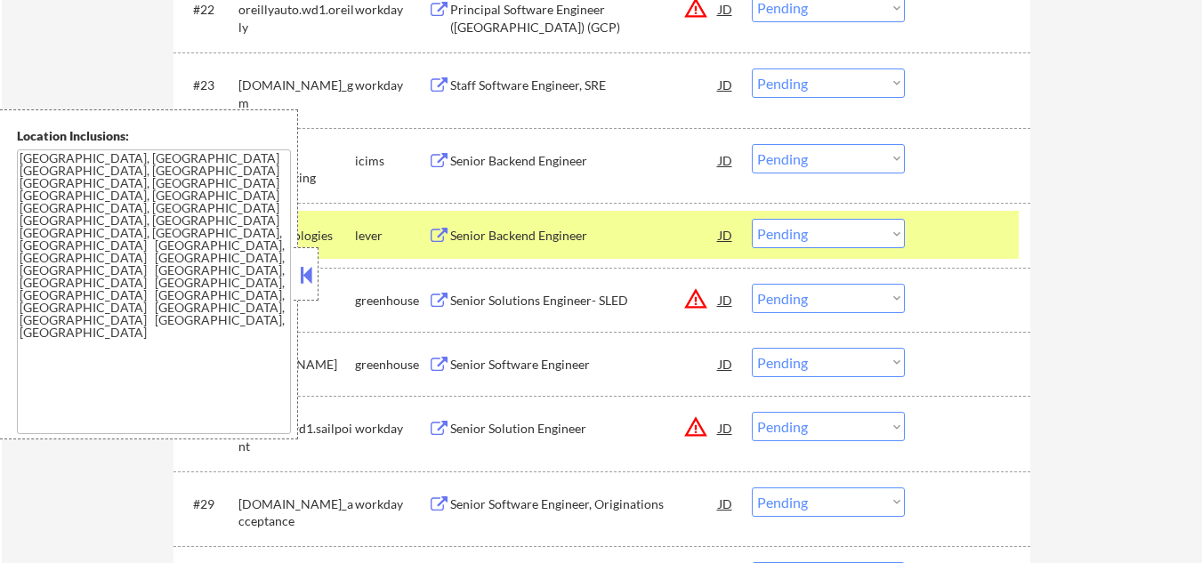
drag, startPoint x: 306, startPoint y: 276, endPoint x: 315, endPoint y: 267, distance: 12.6
click at [310, 270] on button at bounding box center [306, 275] width 20 height 27
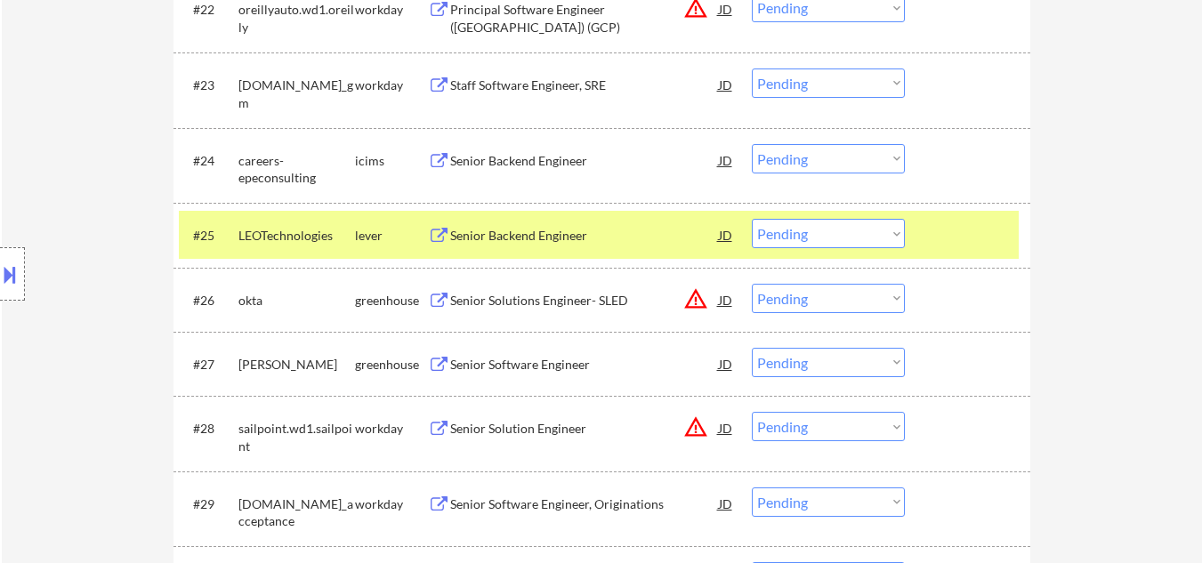
drag, startPoint x: 838, startPoint y: 238, endPoint x: 835, endPoint y: 247, distance: 10.1
click at [837, 245] on select "Choose an option... Pending Applied Excluded (Questions) Excluded (Expired) Exc…" at bounding box center [828, 233] width 153 height 29
click at [752, 219] on select "Choose an option... Pending Applied Excluded (Questions) Excluded (Expired) Exc…" at bounding box center [828, 233] width 153 height 29
click at [966, 233] on div at bounding box center [970, 235] width 78 height 32
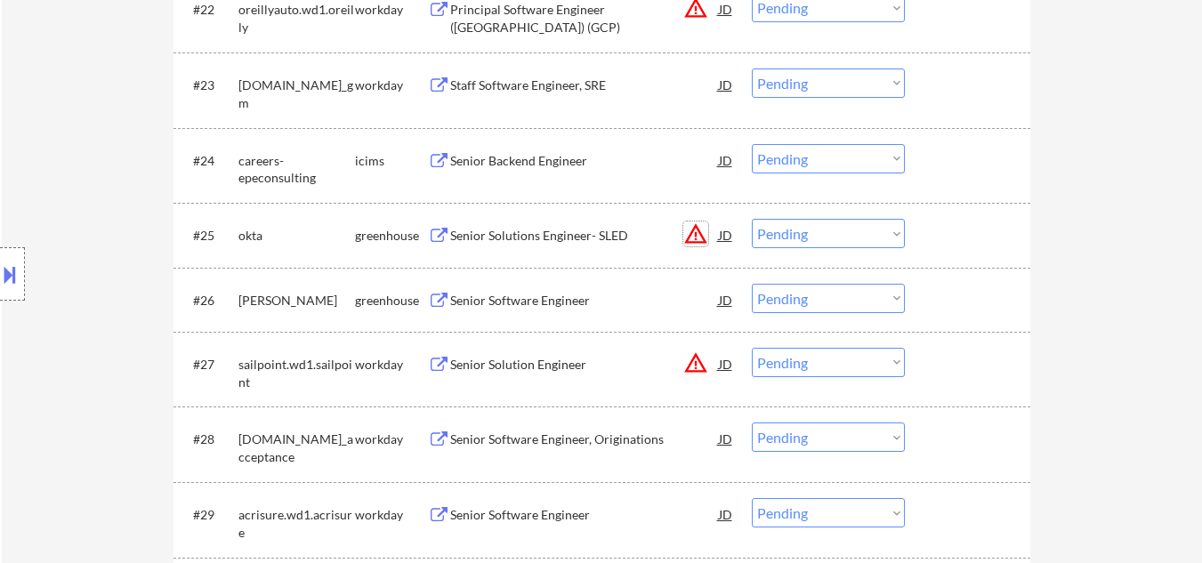
click at [696, 235] on button "warning_amber" at bounding box center [695, 234] width 25 height 25
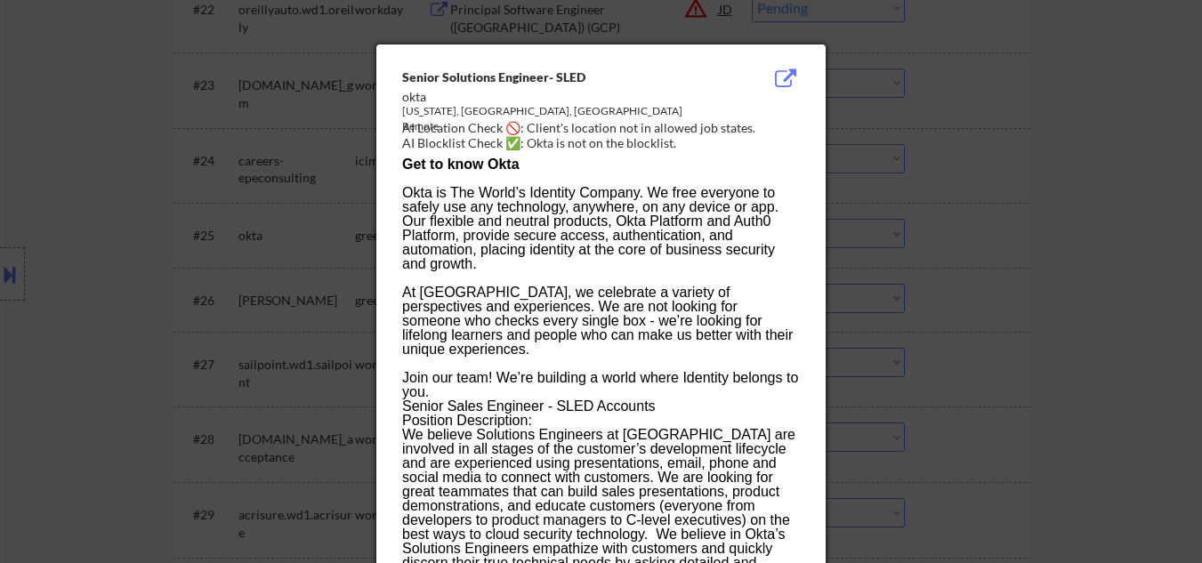
click at [969, 261] on div at bounding box center [601, 281] width 1202 height 563
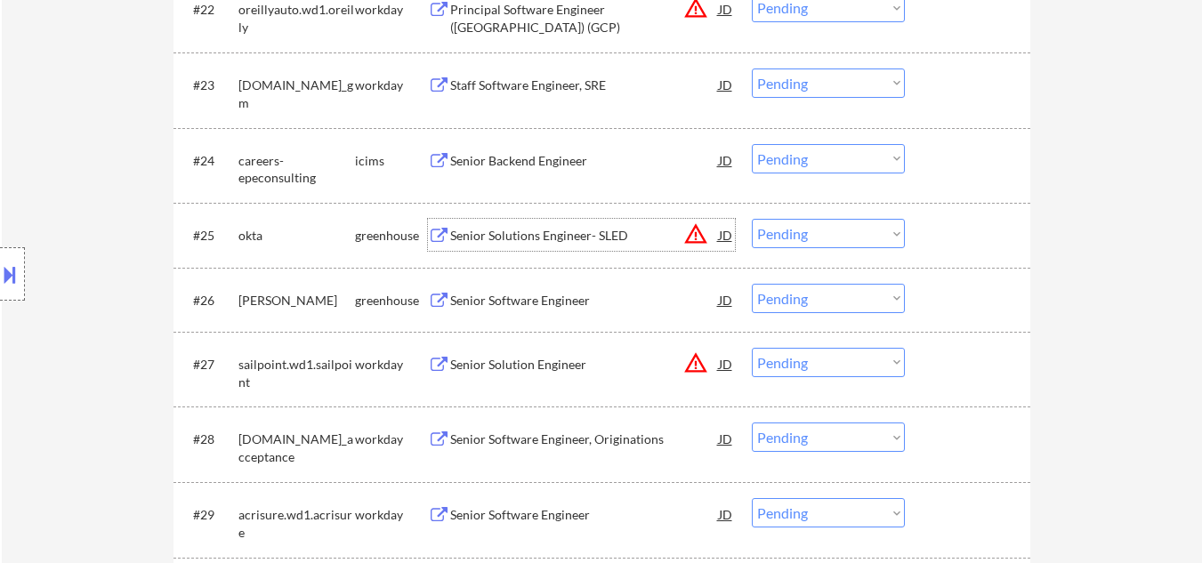
click at [518, 236] on div "Senior Solutions Engineer- SLED" at bounding box center [584, 236] width 269 height 18
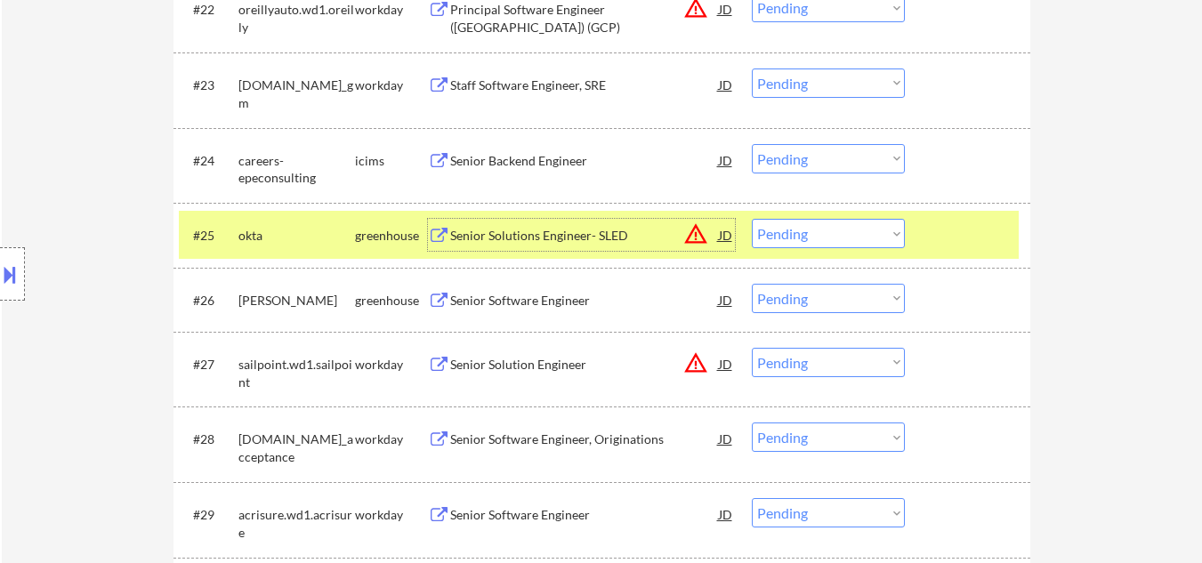
click at [582, 242] on div "Senior Solutions Engineer- SLED" at bounding box center [584, 236] width 269 height 18
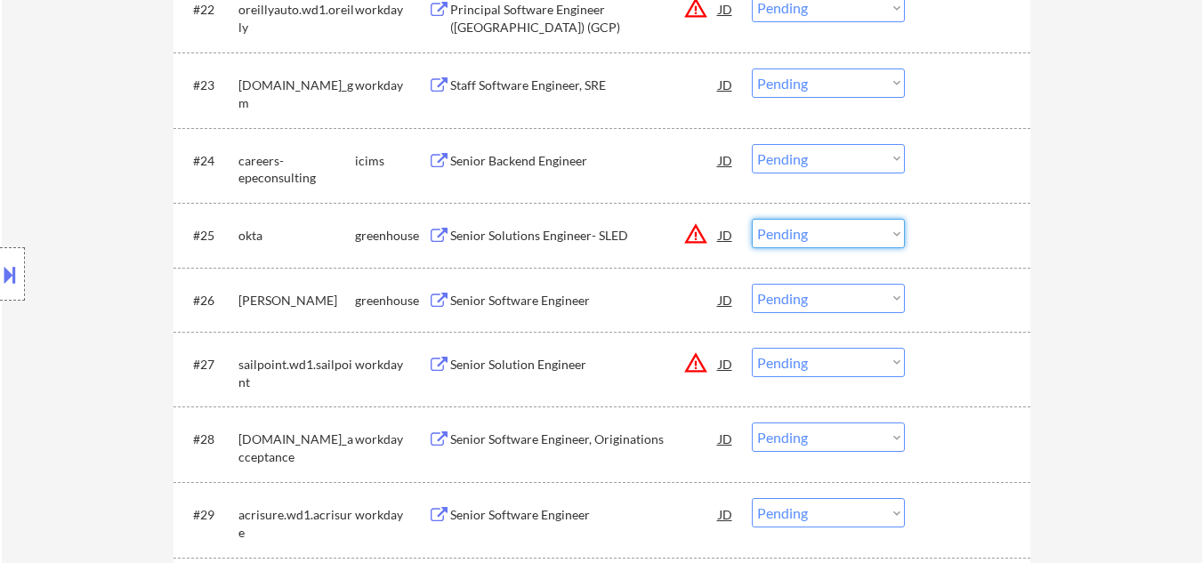
click at [825, 233] on select "Choose an option... Pending Applied Excluded (Questions) Excluded (Expired) Exc…" at bounding box center [828, 233] width 153 height 29
click at [752, 219] on select "Choose an option... Pending Applied Excluded (Questions) Excluded (Expired) Exc…" at bounding box center [828, 233] width 153 height 29
click at [530, 298] on div "Senior Software Engineer" at bounding box center [584, 301] width 269 height 18
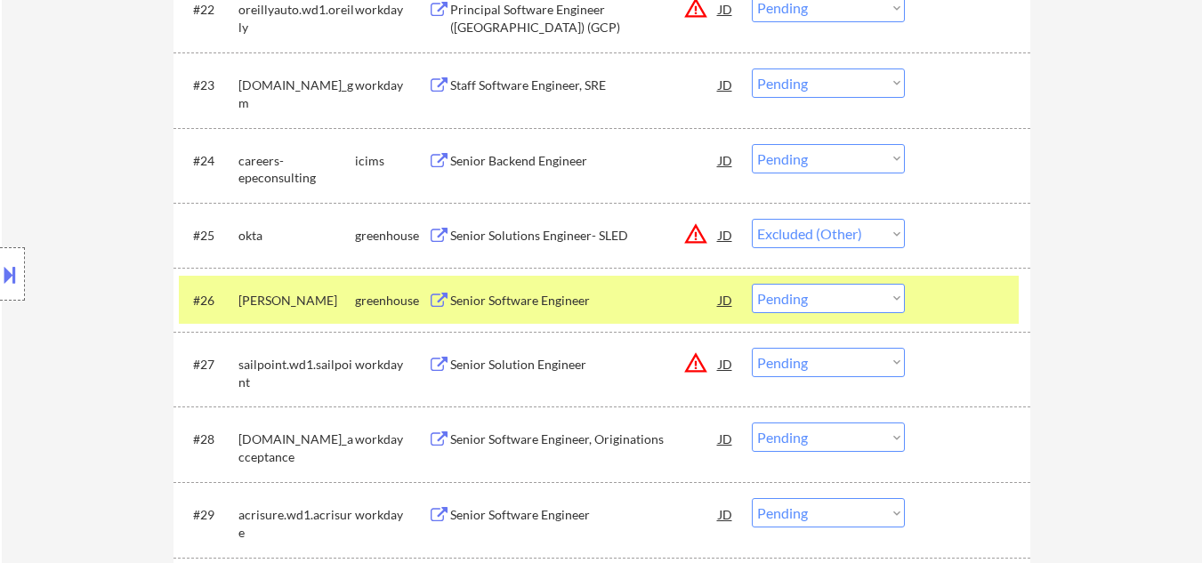
select select ""pending""
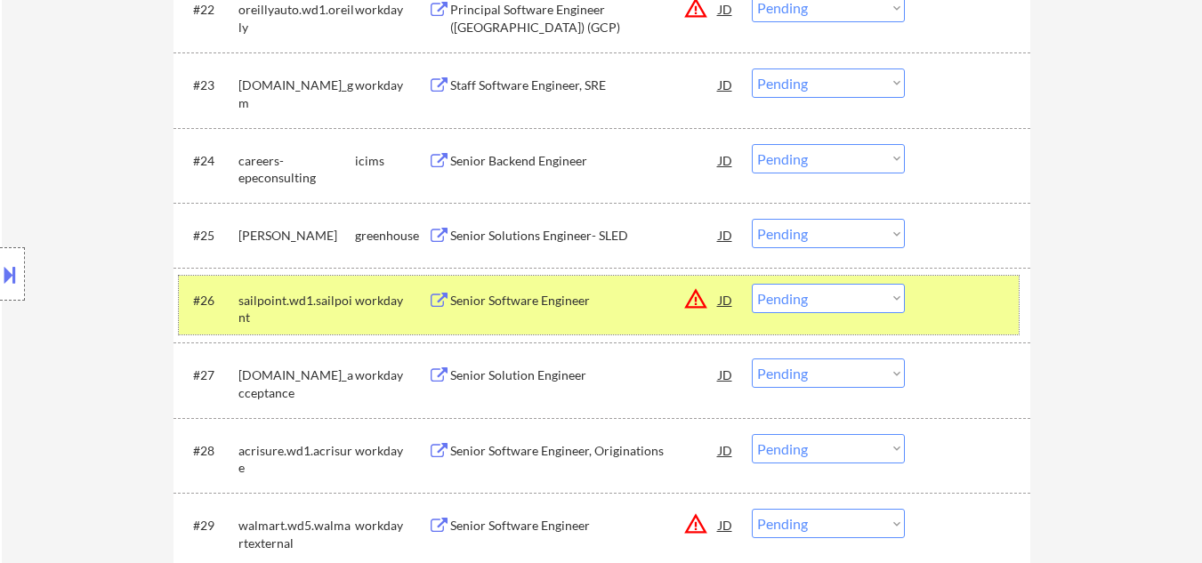
drag, startPoint x: 984, startPoint y: 301, endPoint x: 937, endPoint y: 288, distance: 48.8
click at [983, 302] on div at bounding box center [970, 300] width 78 height 32
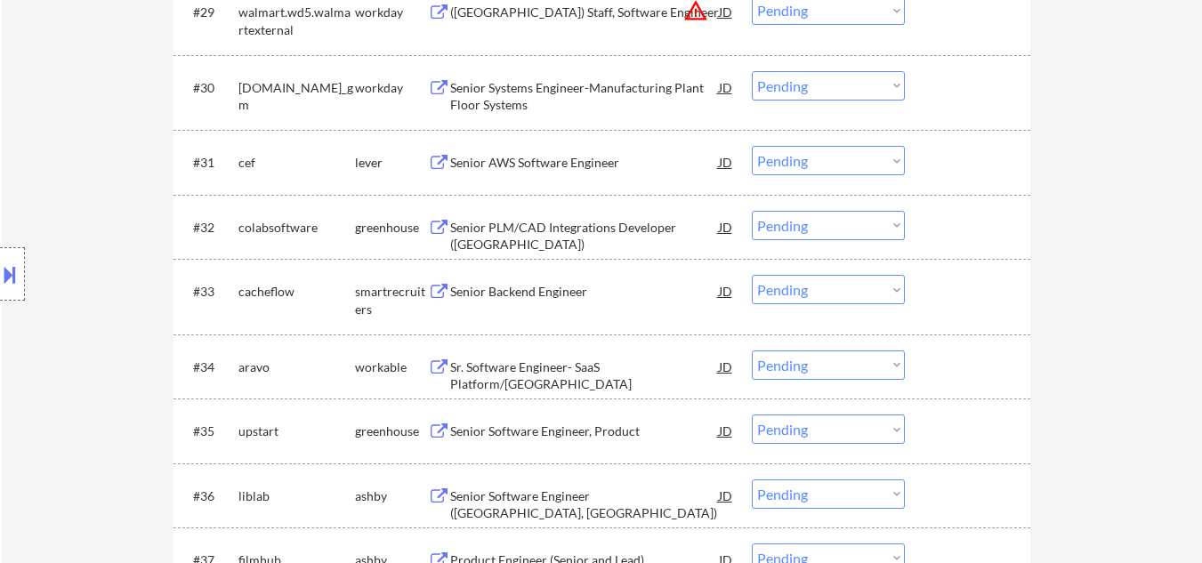
scroll to position [2669, 0]
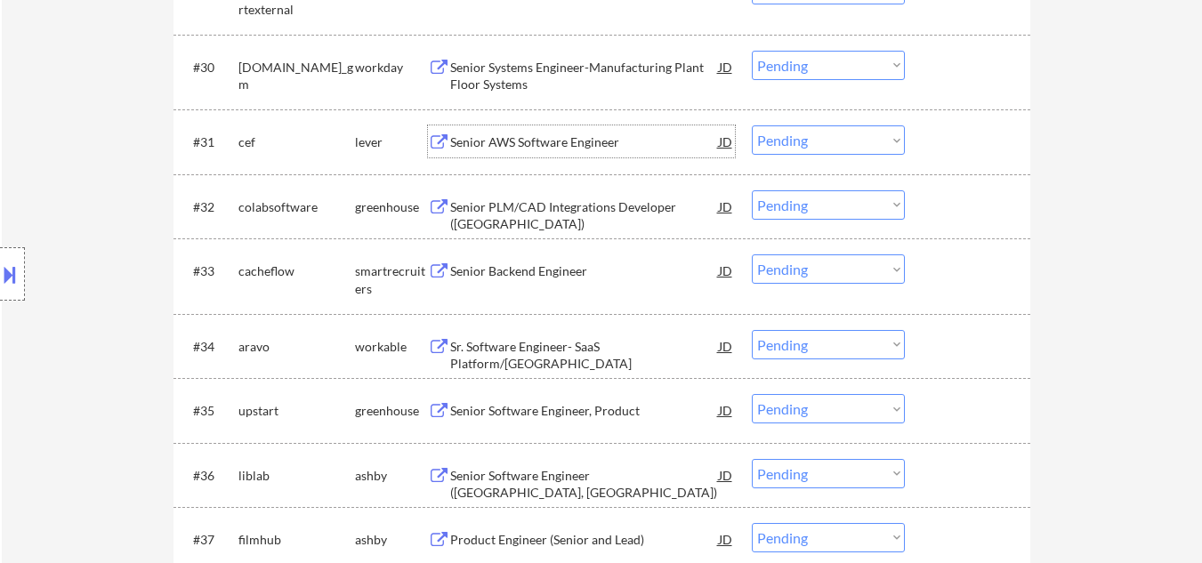
click at [511, 150] on div "Senior AWS Software Engineer" at bounding box center [584, 142] width 269 height 18
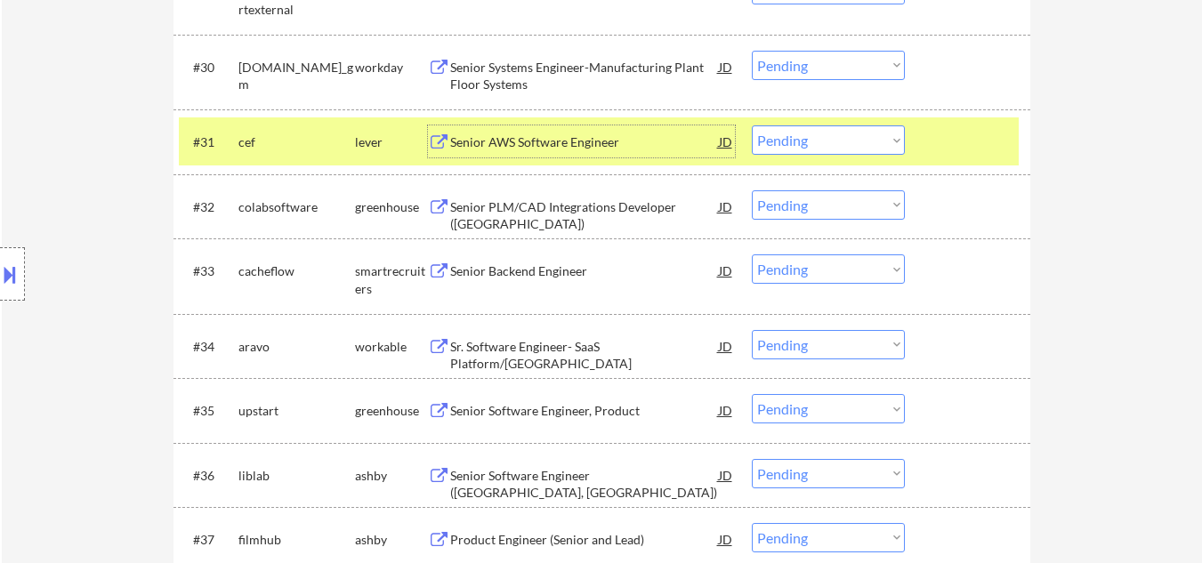
drag, startPoint x: 875, startPoint y: 141, endPoint x: 875, endPoint y: 151, distance: 9.8
click at [875, 141] on select "Choose an option... Pending Applied Excluded (Questions) Excluded (Expired) Exc…" at bounding box center [828, 139] width 153 height 29
click at [752, 125] on select "Choose an option... Pending Applied Excluded (Questions) Excluded (Expired) Exc…" at bounding box center [828, 139] width 153 height 29
click at [944, 142] on div at bounding box center [970, 141] width 78 height 32
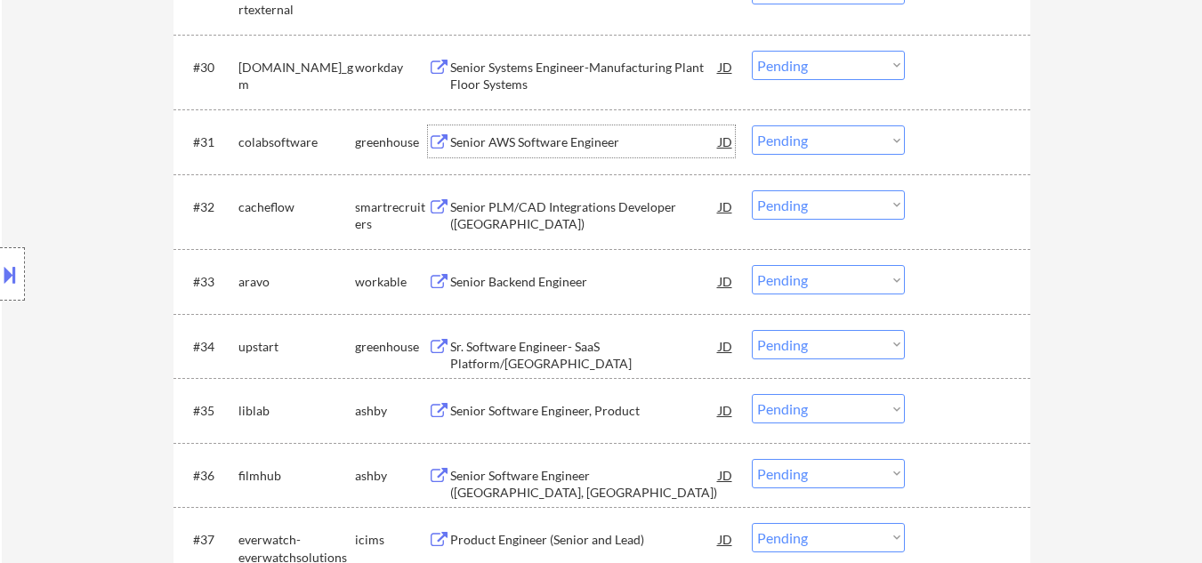
click at [565, 145] on div "Senior AWS Software Engineer" at bounding box center [584, 142] width 269 height 18
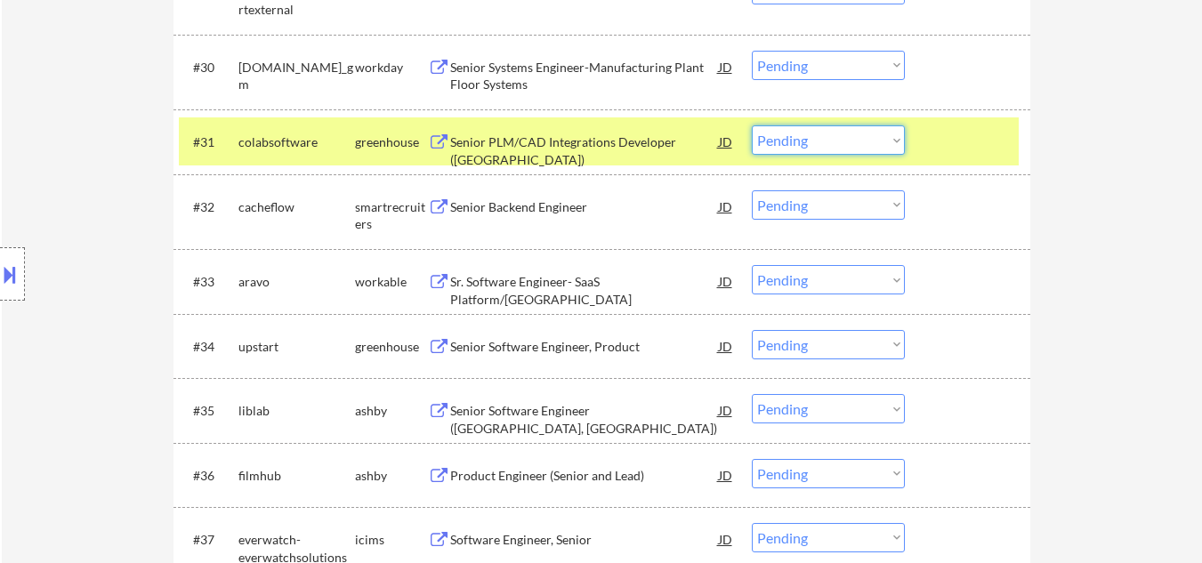
click at [859, 145] on select "Choose an option... Pending Applied Excluded (Questions) Excluded (Expired) Exc…" at bounding box center [828, 139] width 153 height 29
click at [752, 125] on select "Choose an option... Pending Applied Excluded (Questions) Excluded (Expired) Exc…" at bounding box center [828, 139] width 153 height 29
click at [977, 133] on div at bounding box center [970, 141] width 78 height 32
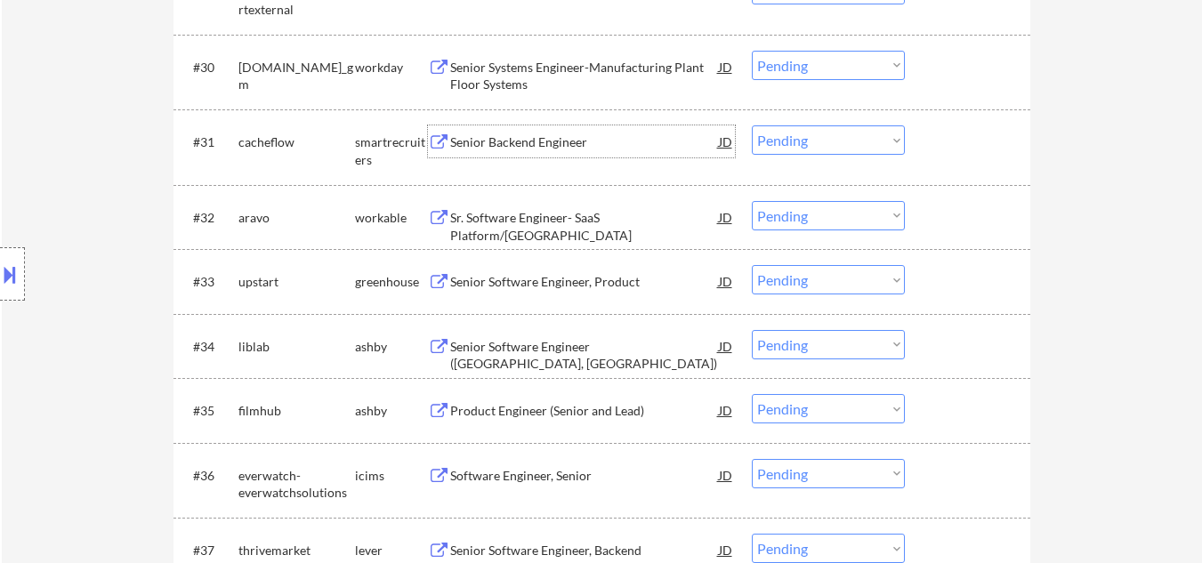
click at [532, 152] on div "Senior Backend Engineer" at bounding box center [584, 141] width 269 height 32
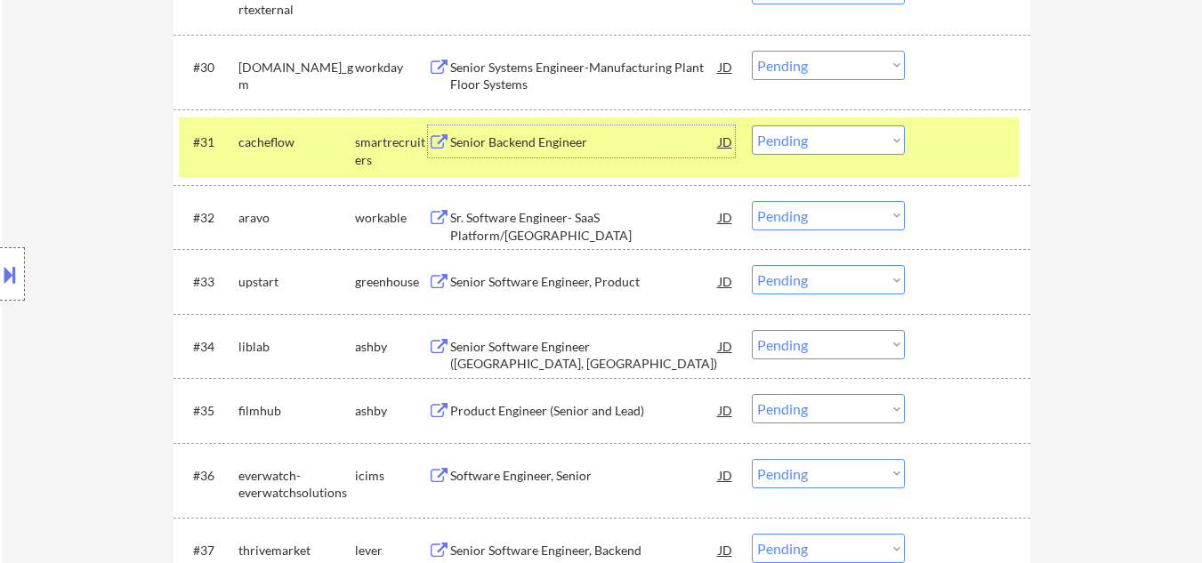
click at [821, 148] on select "Choose an option... Pending Applied Excluded (Questions) Excluded (Expired) Exc…" at bounding box center [828, 139] width 153 height 29
click at [752, 125] on select "Choose an option... Pending Applied Excluded (Questions) Excluded (Expired) Exc…" at bounding box center [828, 139] width 153 height 29
click at [935, 160] on div "#31 cacheflow smartrecruiters Senior Backend Engineer JD warning_amber Choose a…" at bounding box center [599, 146] width 840 height 59
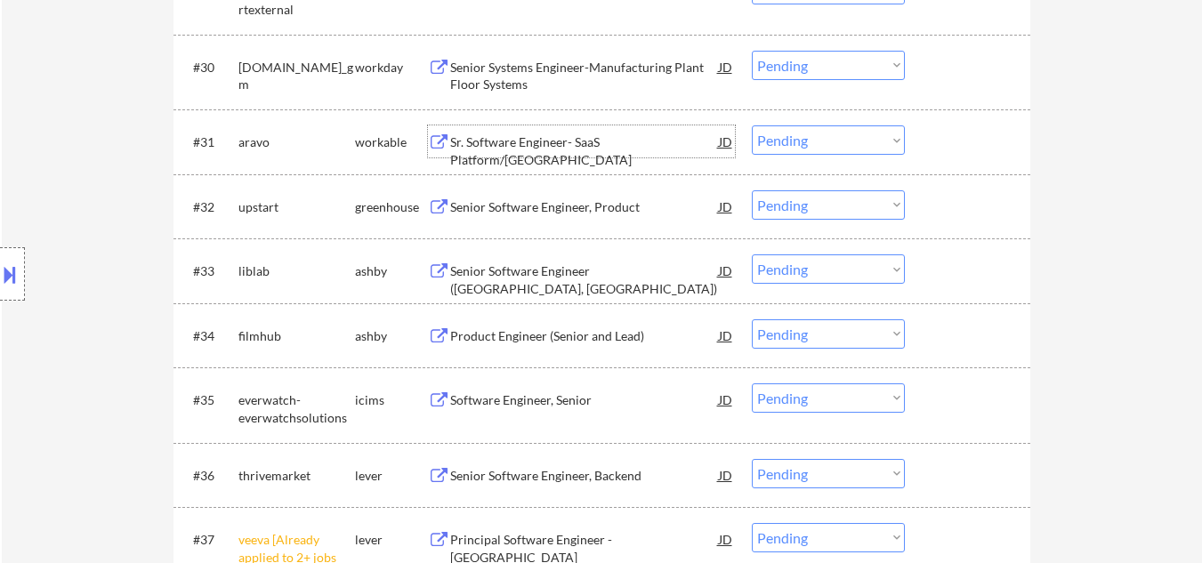
click at [581, 142] on div "Sr. Software Engineer- SaaS Platform/Java" at bounding box center [584, 150] width 269 height 35
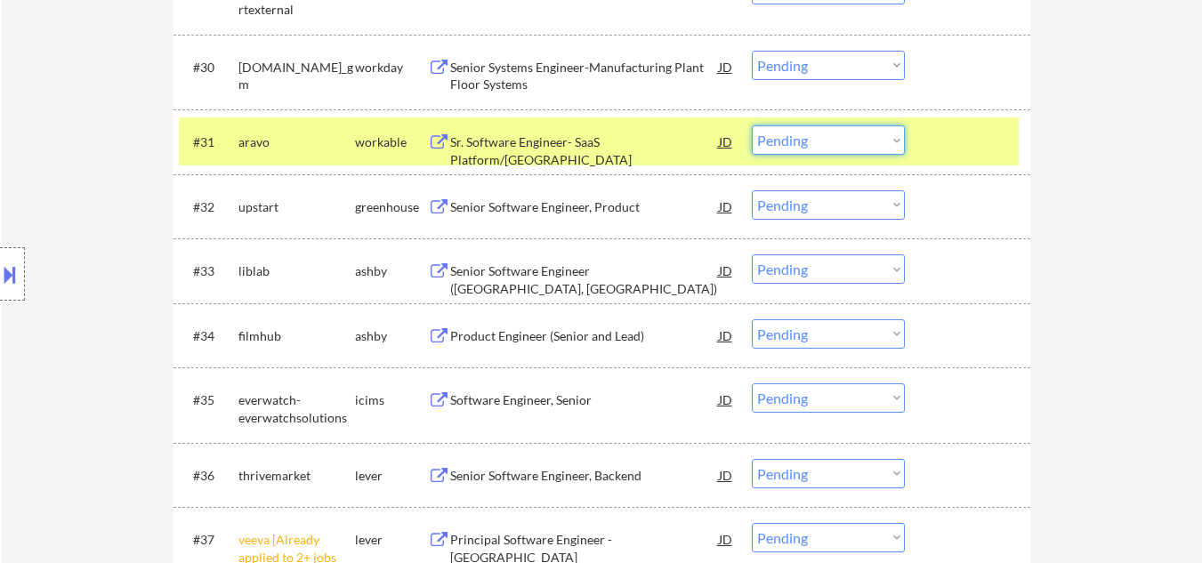
click at [839, 141] on select "Choose an option... Pending Applied Excluded (Questions) Excluded (Expired) Exc…" at bounding box center [828, 139] width 153 height 29
click at [752, 125] on select "Choose an option... Pending Applied Excluded (Questions) Excluded (Expired) Exc…" at bounding box center [828, 139] width 153 height 29
click at [971, 137] on div at bounding box center [970, 141] width 78 height 32
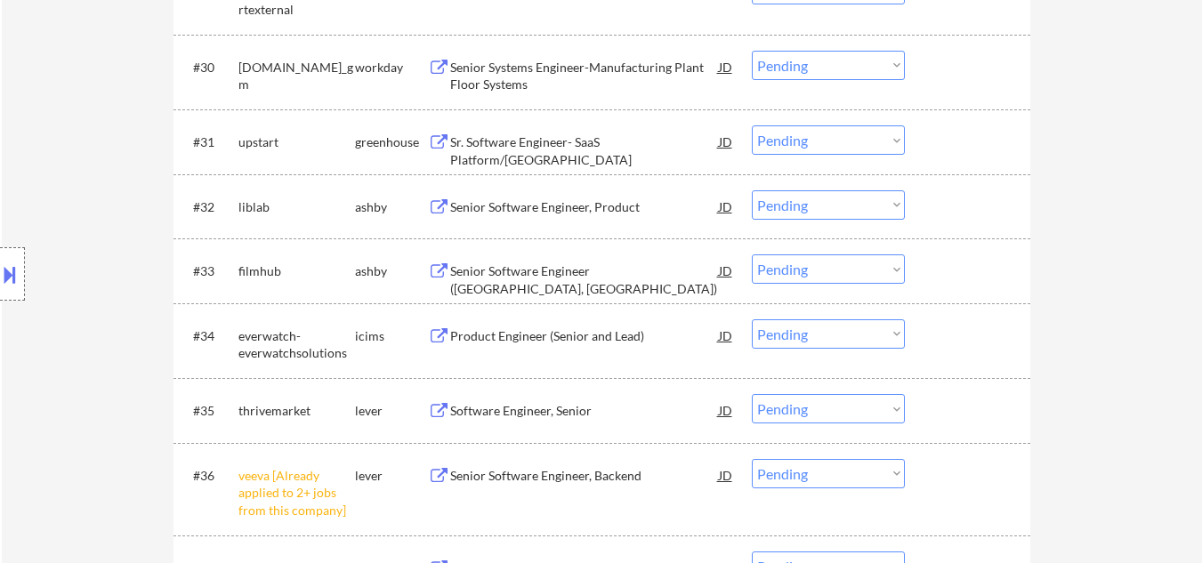
click at [558, 144] on div "Sr. Software Engineer- SaaS Platform/Java" at bounding box center [584, 150] width 269 height 35
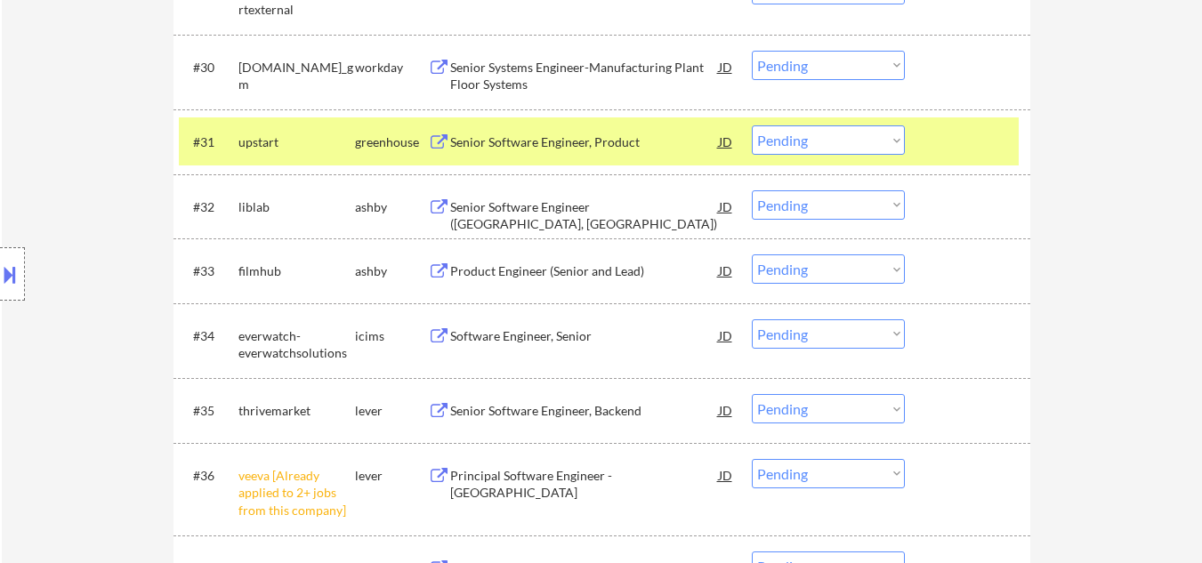
drag, startPoint x: 8, startPoint y: 278, endPoint x: 50, endPoint y: 281, distance: 41.9
click at [13, 279] on button at bounding box center [10, 274] width 20 height 29
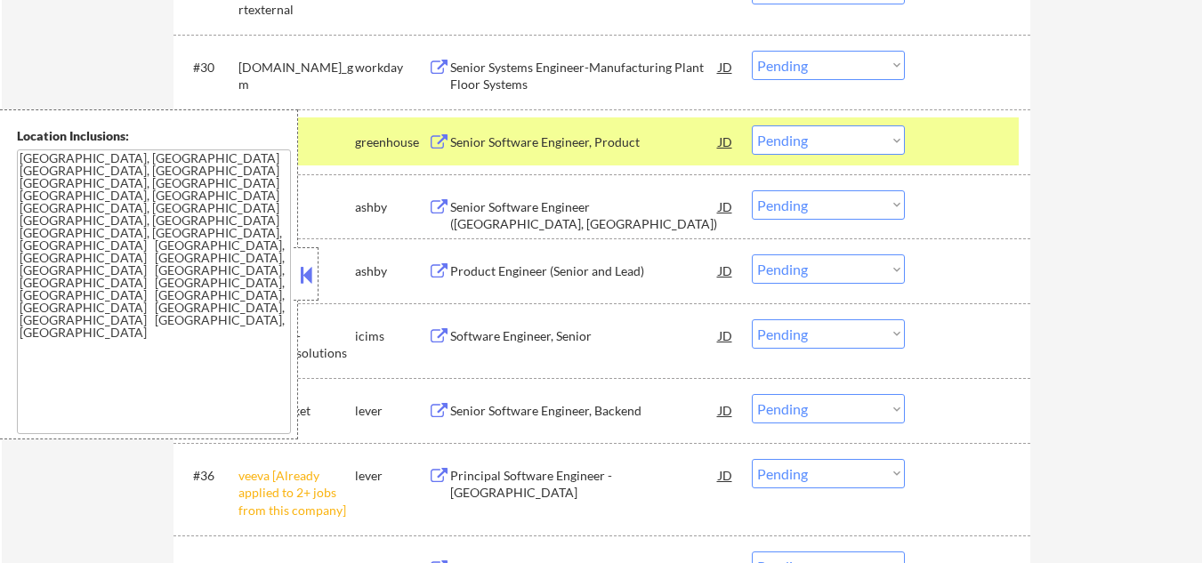
drag, startPoint x: 302, startPoint y: 276, endPoint x: 391, endPoint y: 228, distance: 100.3
click at [305, 275] on button at bounding box center [306, 275] width 20 height 27
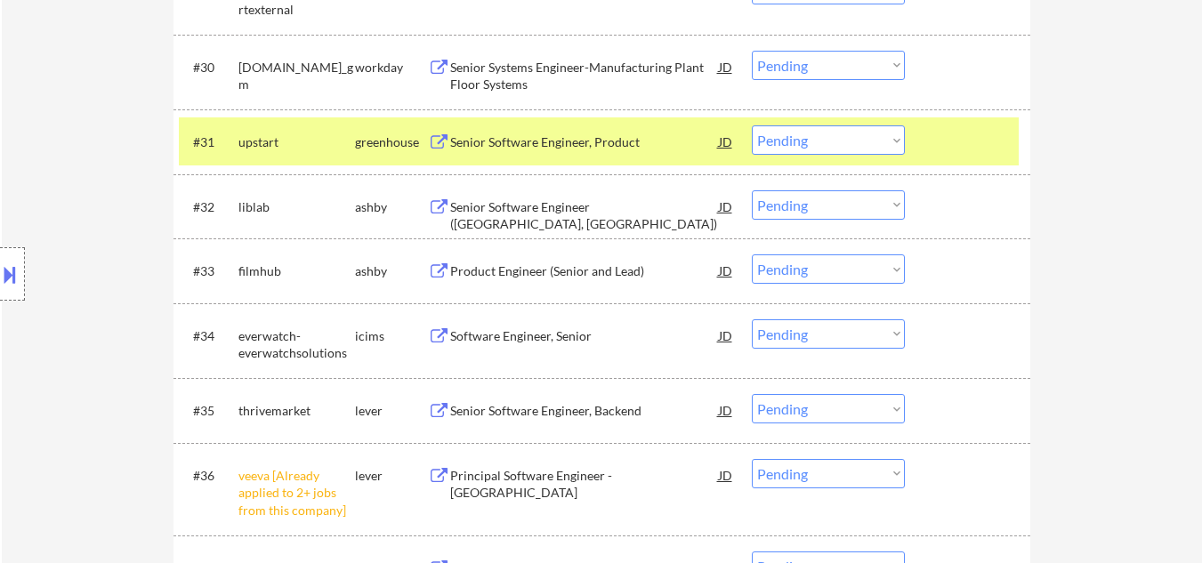
click at [799, 146] on select "Choose an option... Pending Applied Excluded (Questions) Excluded (Expired) Exc…" at bounding box center [828, 139] width 153 height 29
click at [752, 125] on select "Choose an option... Pending Applied Excluded (Questions) Excluded (Expired) Exc…" at bounding box center [828, 139] width 153 height 29
click at [955, 154] on div at bounding box center [970, 141] width 78 height 32
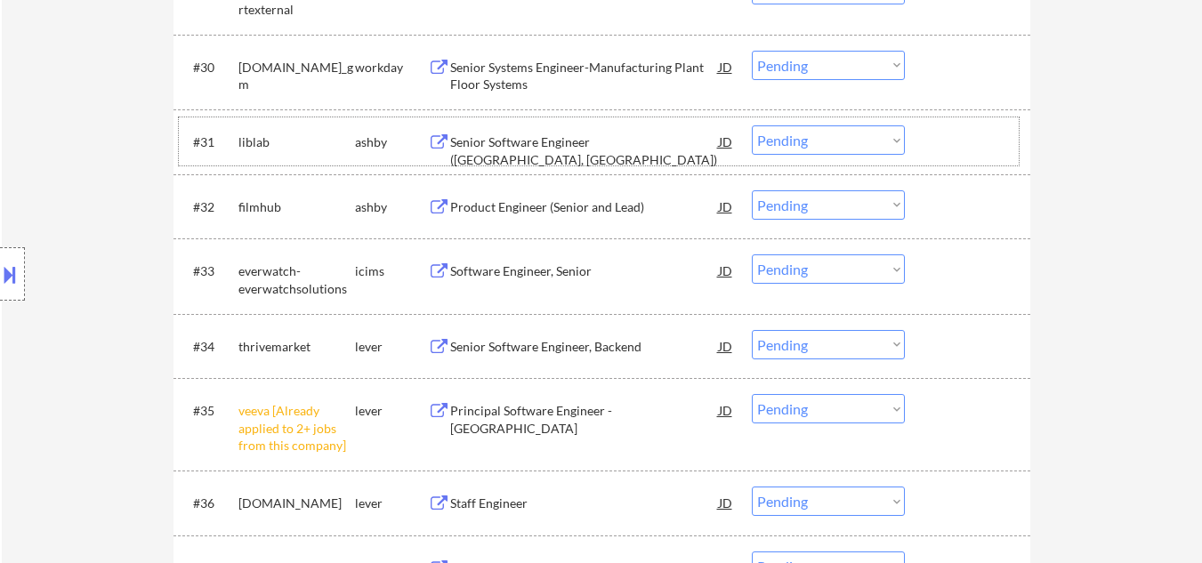
click at [562, 117] on div "#31 liblab ashby Senior Software Engineer (Austin, TX) JD warning_amber Choose …" at bounding box center [599, 141] width 840 height 48
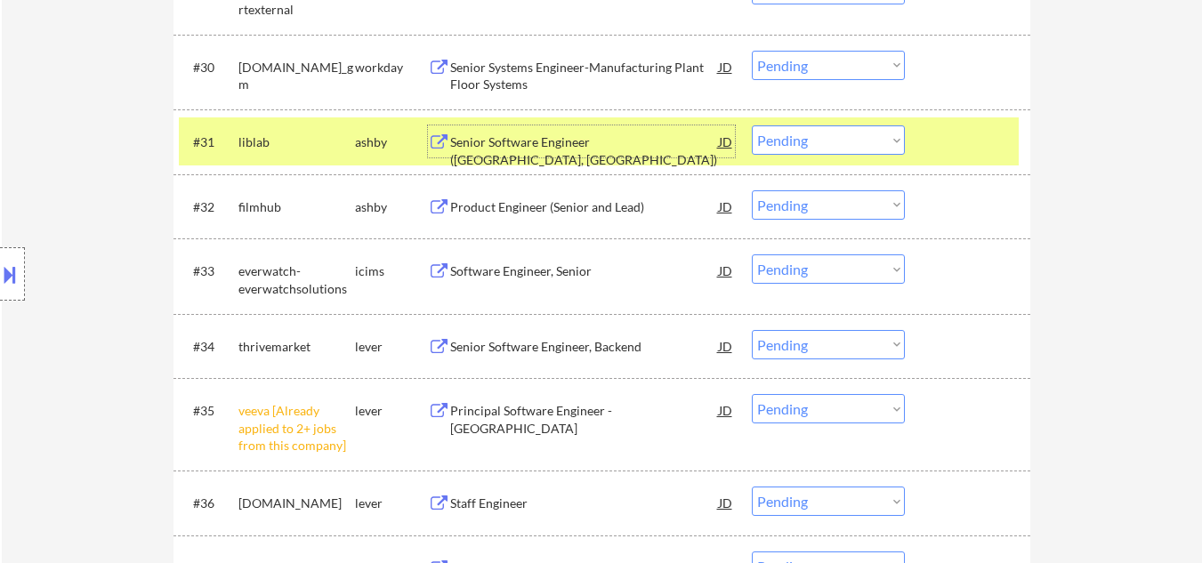
click at [555, 149] on div "Senior Software Engineer (Austin, TX)" at bounding box center [584, 150] width 269 height 35
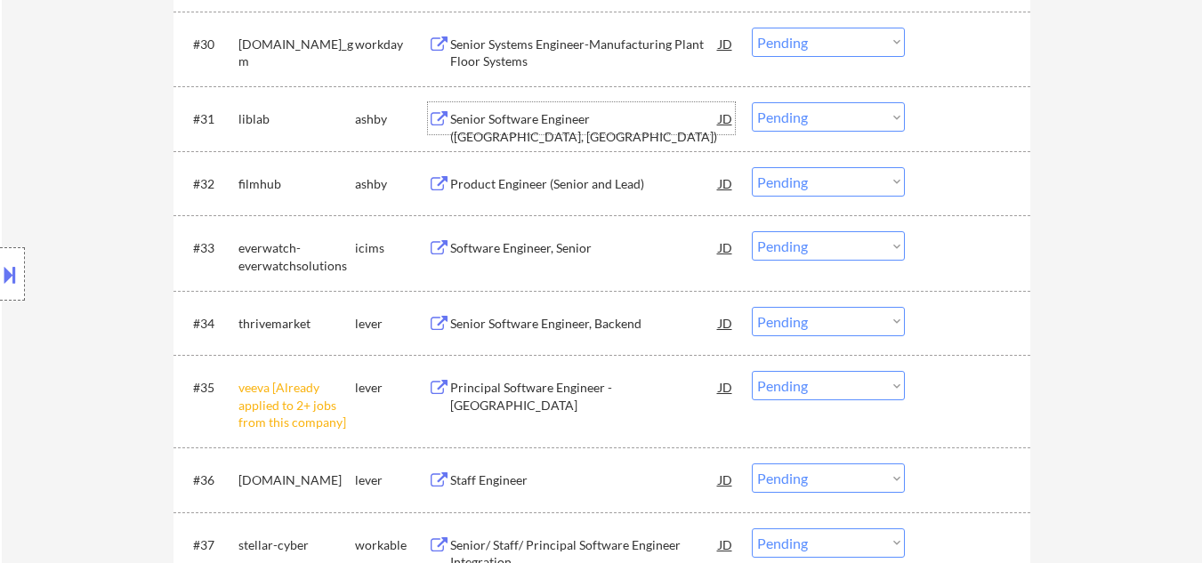
scroll to position [2758, 0]
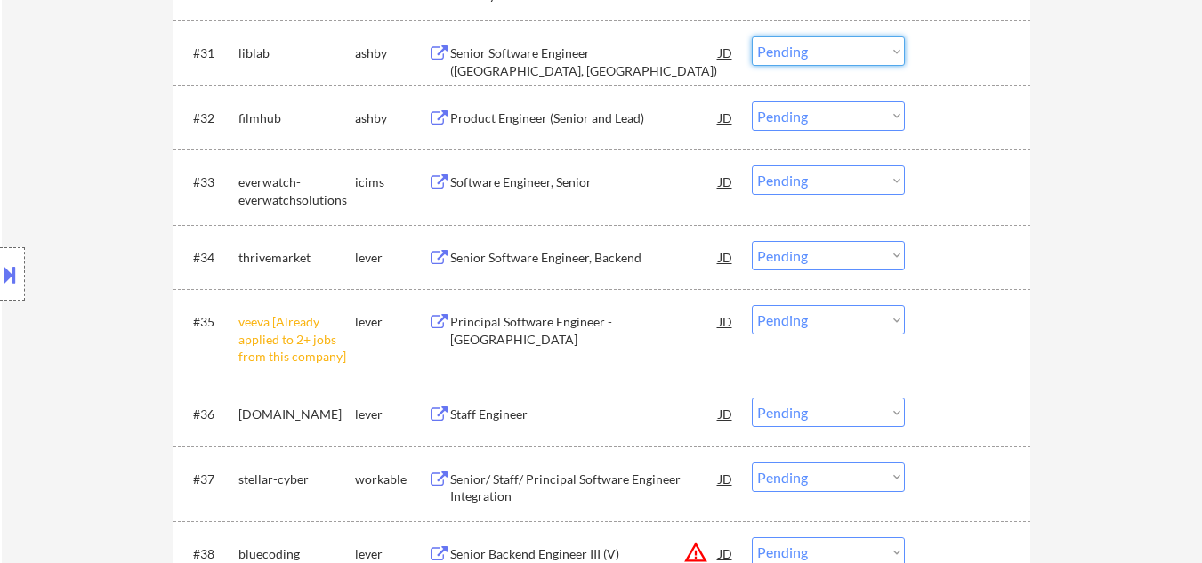
drag, startPoint x: 818, startPoint y: 52, endPoint x: 826, endPoint y: 65, distance: 14.8
click at [819, 52] on select "Choose an option... Pending Applied Excluded (Questions) Excluded (Expired) Exc…" at bounding box center [828, 50] width 153 height 29
click at [752, 36] on select "Choose an option... Pending Applied Excluded (Questions) Excluded (Expired) Exc…" at bounding box center [828, 50] width 153 height 29
select select ""pending""
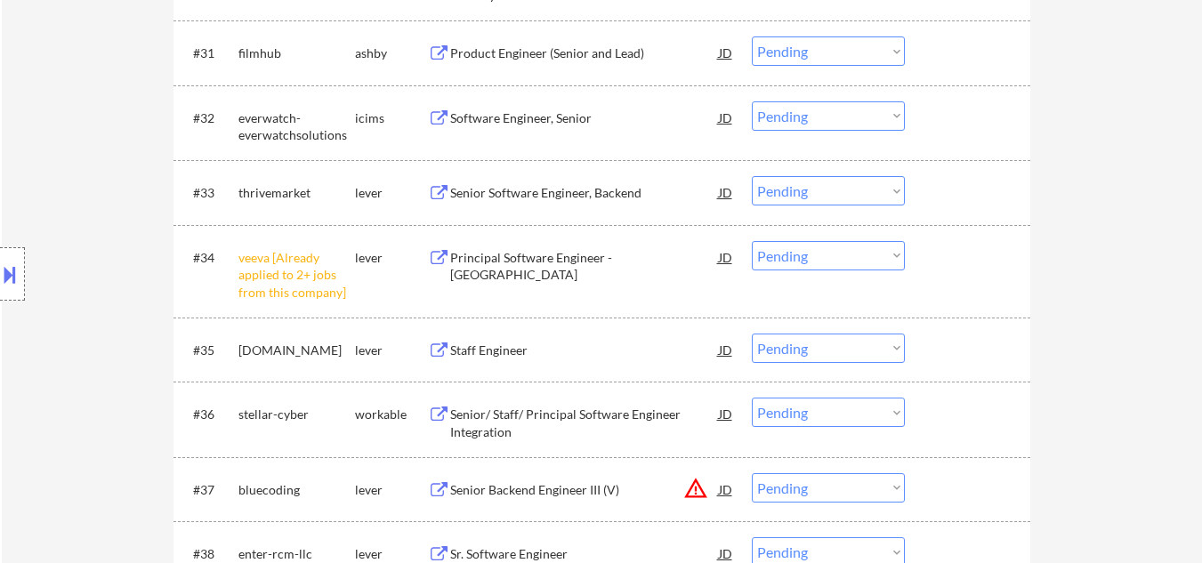
drag, startPoint x: 862, startPoint y: 255, endPoint x: 866, endPoint y: 268, distance: 13.0
click at [863, 259] on select "Choose an option... Pending Applied Excluded (Questions) Excluded (Expired) Exc…" at bounding box center [828, 255] width 153 height 29
click at [752, 241] on select "Choose an option... Pending Applied Excluded (Questions) Excluded (Expired) Exc…" at bounding box center [828, 255] width 153 height 29
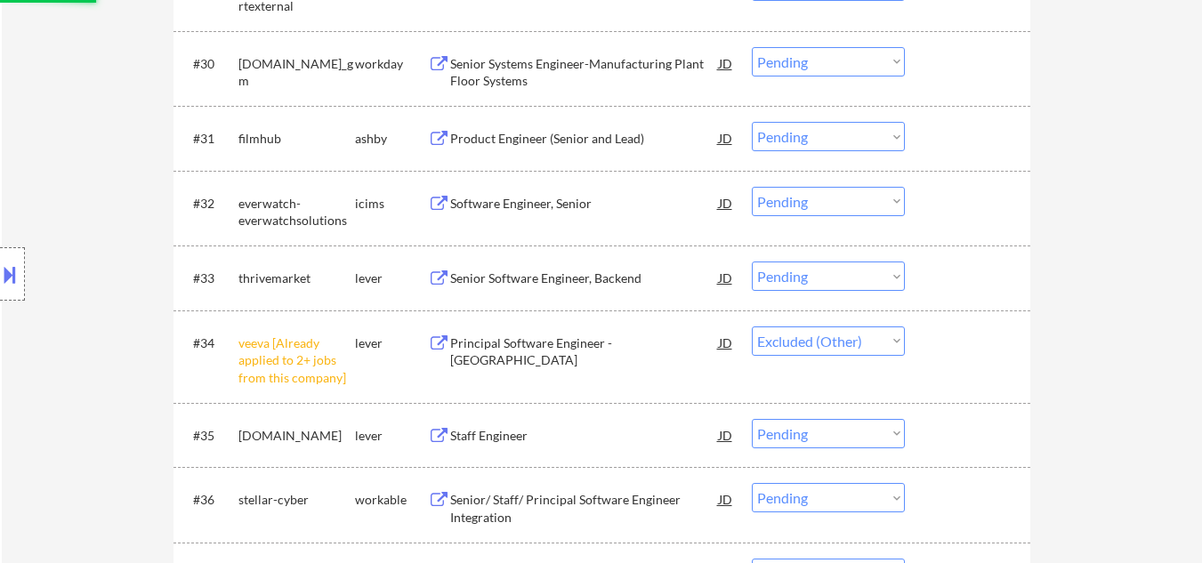
scroll to position [2669, 0]
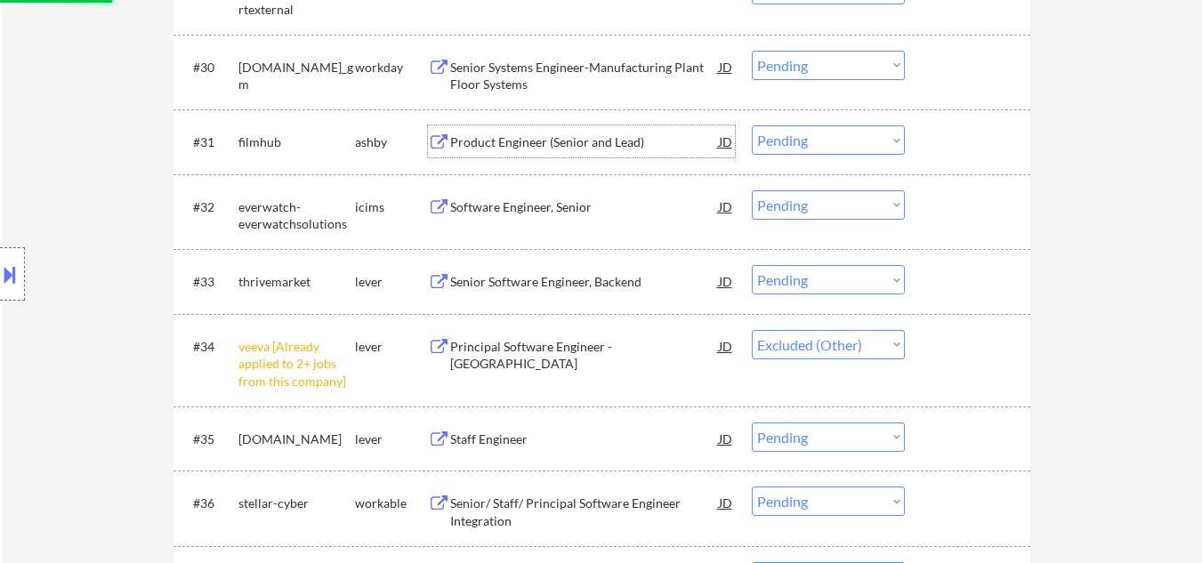
click at [589, 142] on div "Product Engineer (Senior and Lead)" at bounding box center [584, 142] width 269 height 18
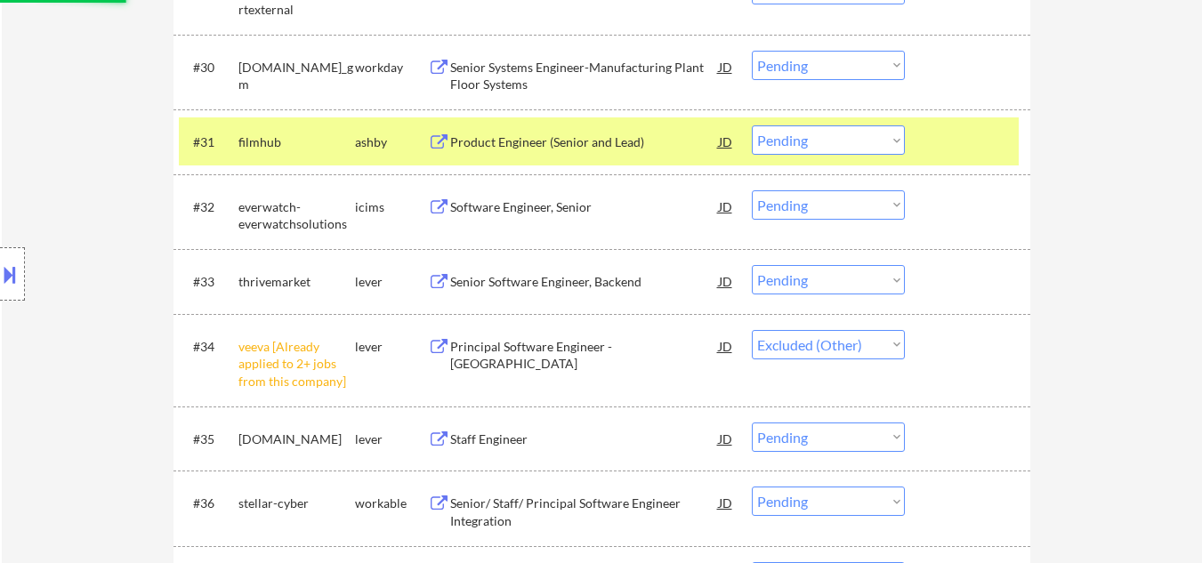
select select ""pending""
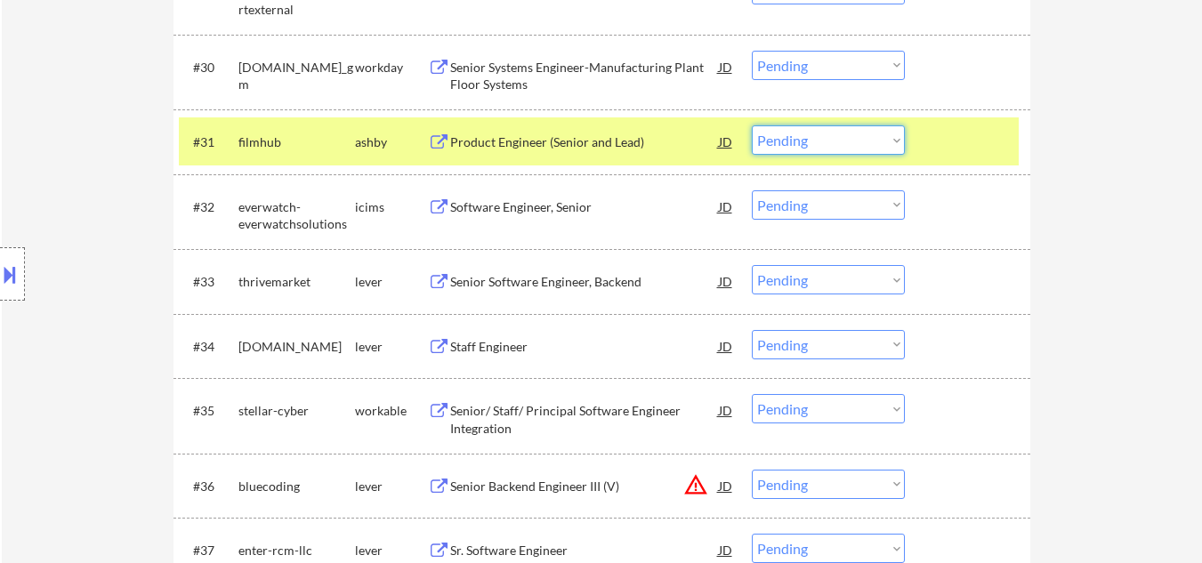
click at [860, 147] on select "Choose an option... Pending Applied Excluded (Questions) Excluded (Expired) Exc…" at bounding box center [828, 139] width 153 height 29
click at [752, 125] on select "Choose an option... Pending Applied Excluded (Questions) Excluded (Expired) Exc…" at bounding box center [828, 139] width 153 height 29
click at [961, 147] on div at bounding box center [970, 141] width 78 height 32
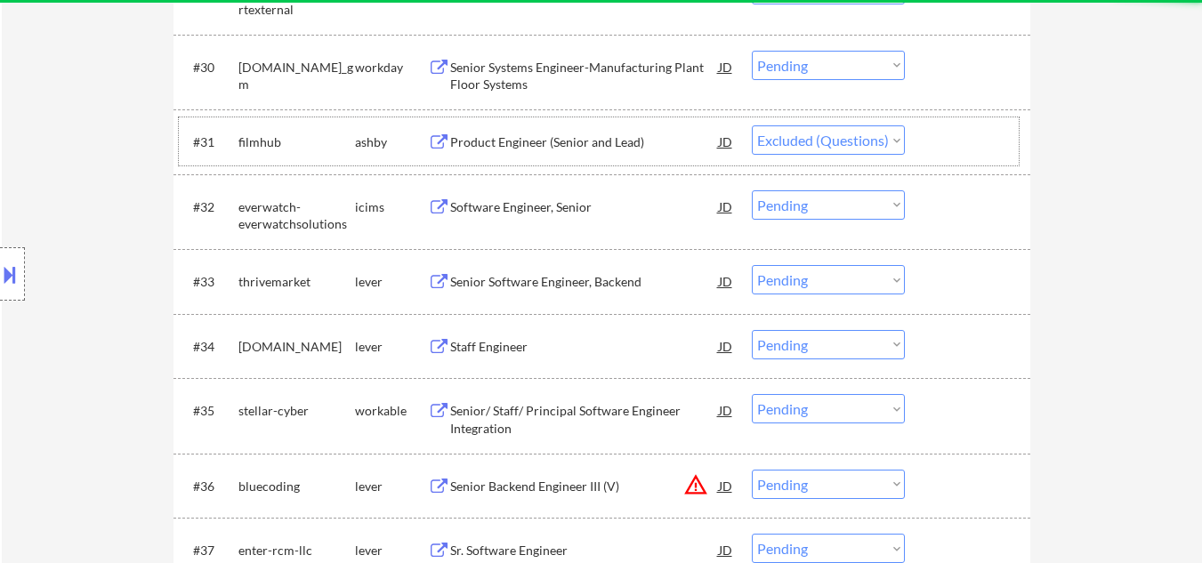
select select ""pending""
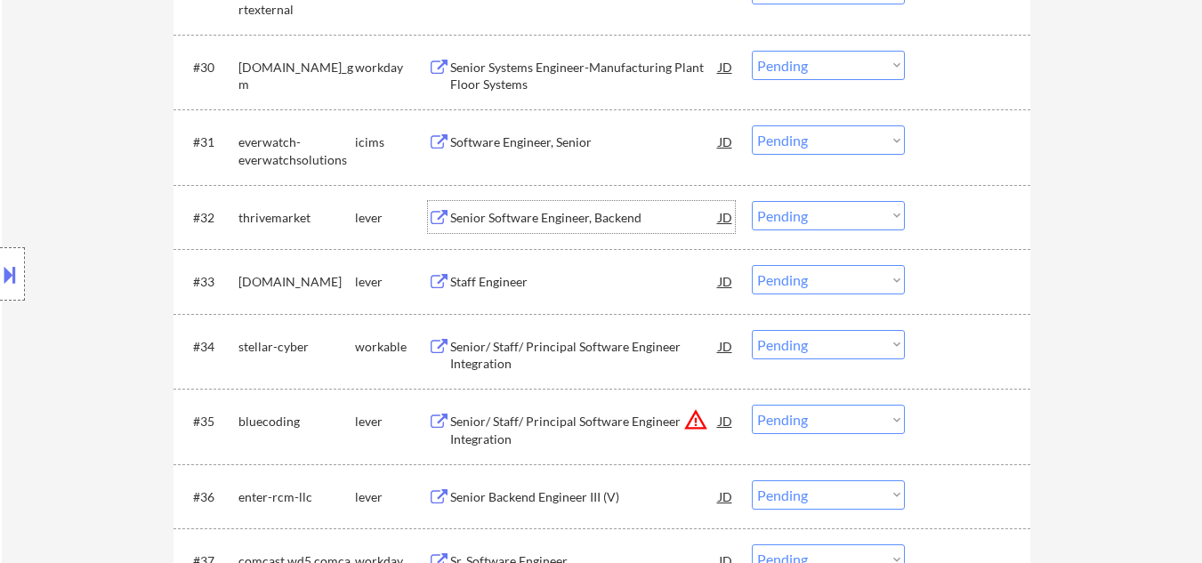
click at [538, 222] on div "Senior Software Engineer, Backend" at bounding box center [584, 218] width 269 height 18
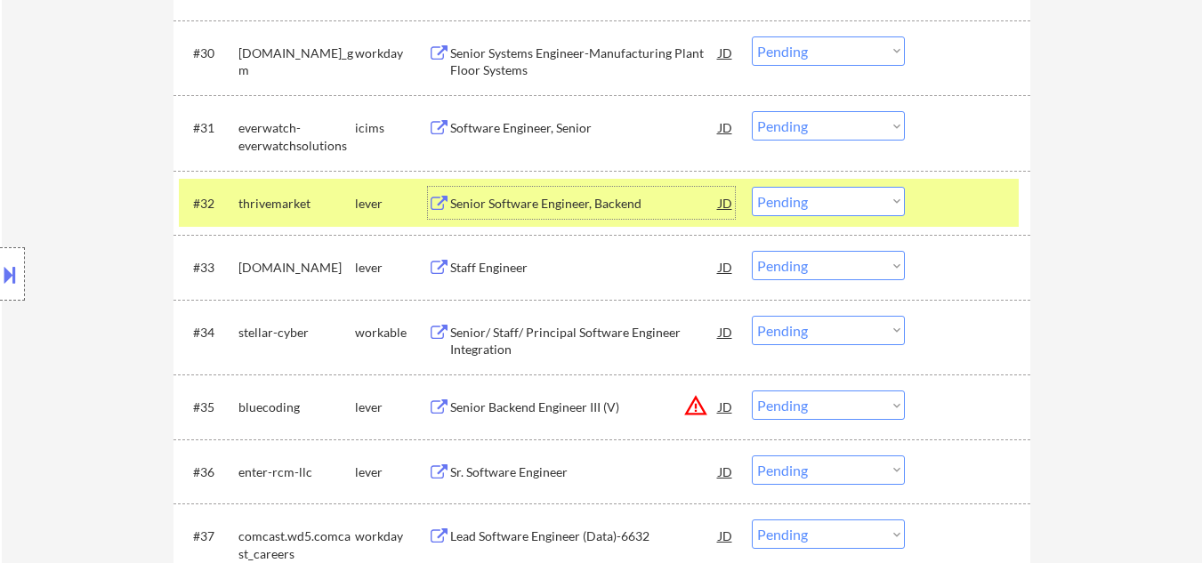
scroll to position [2783, 0]
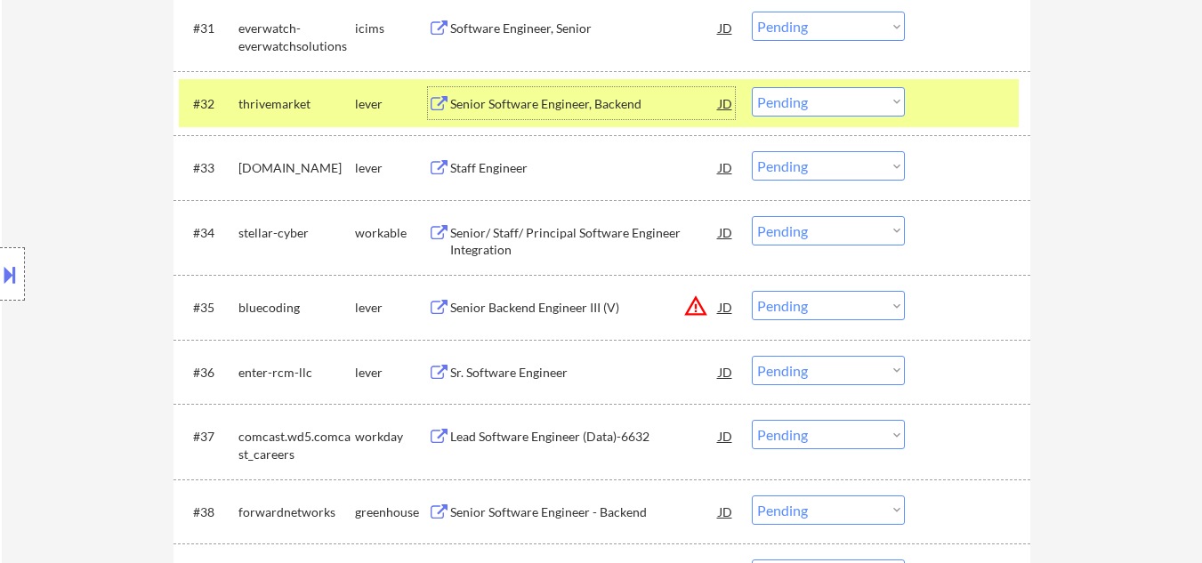
click at [896, 101] on select "Choose an option... Pending Applied Excluded (Questions) Excluded (Expired) Exc…" at bounding box center [828, 101] width 153 height 29
click at [752, 87] on select "Choose an option... Pending Applied Excluded (Questions) Excluded (Expired) Exc…" at bounding box center [828, 101] width 153 height 29
click at [969, 101] on div at bounding box center [970, 103] width 78 height 32
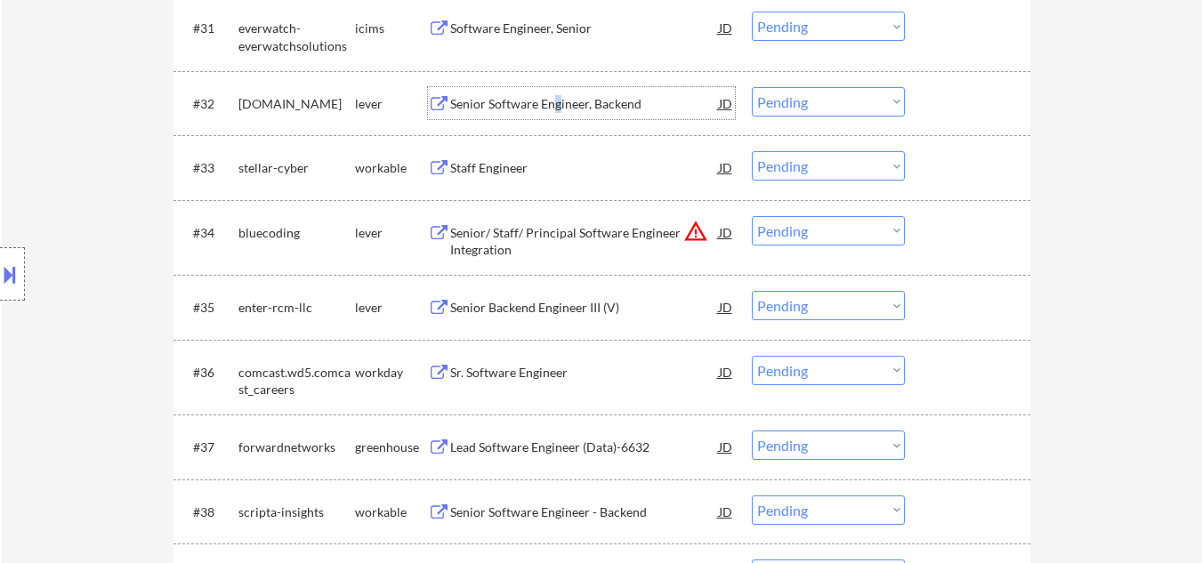
click at [557, 105] on div "Senior Software Engineer, Backend" at bounding box center [584, 104] width 269 height 18
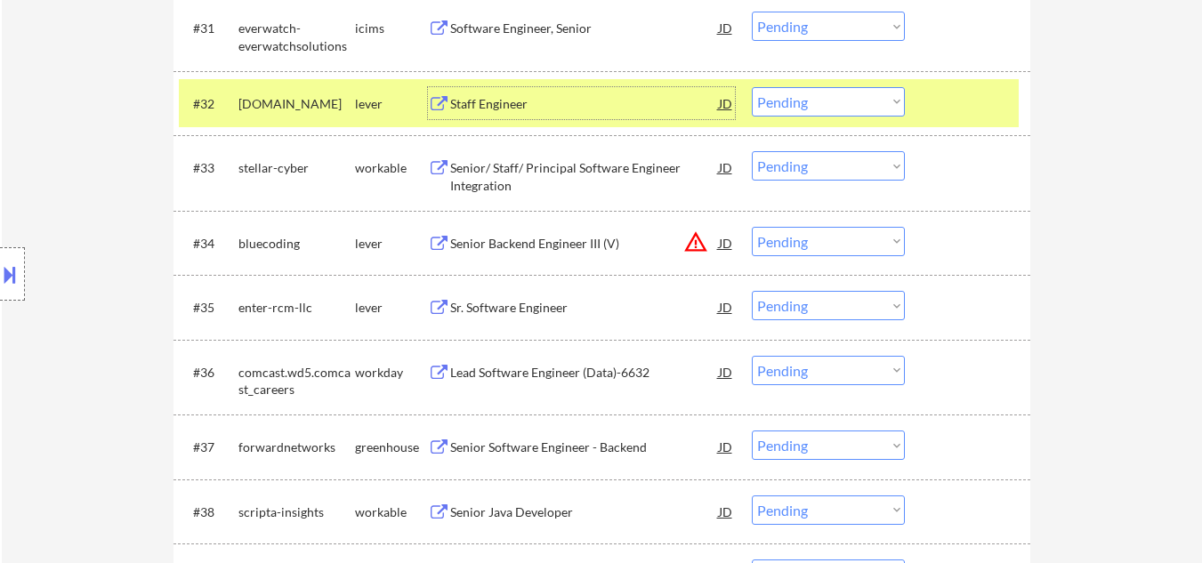
click at [826, 108] on select "Choose an option... Pending Applied Excluded (Questions) Excluded (Expired) Exc…" at bounding box center [828, 101] width 153 height 29
click at [752, 87] on select "Choose an option... Pending Applied Excluded (Questions) Excluded (Expired) Exc…" at bounding box center [828, 101] width 153 height 29
click at [978, 100] on div at bounding box center [970, 103] width 78 height 32
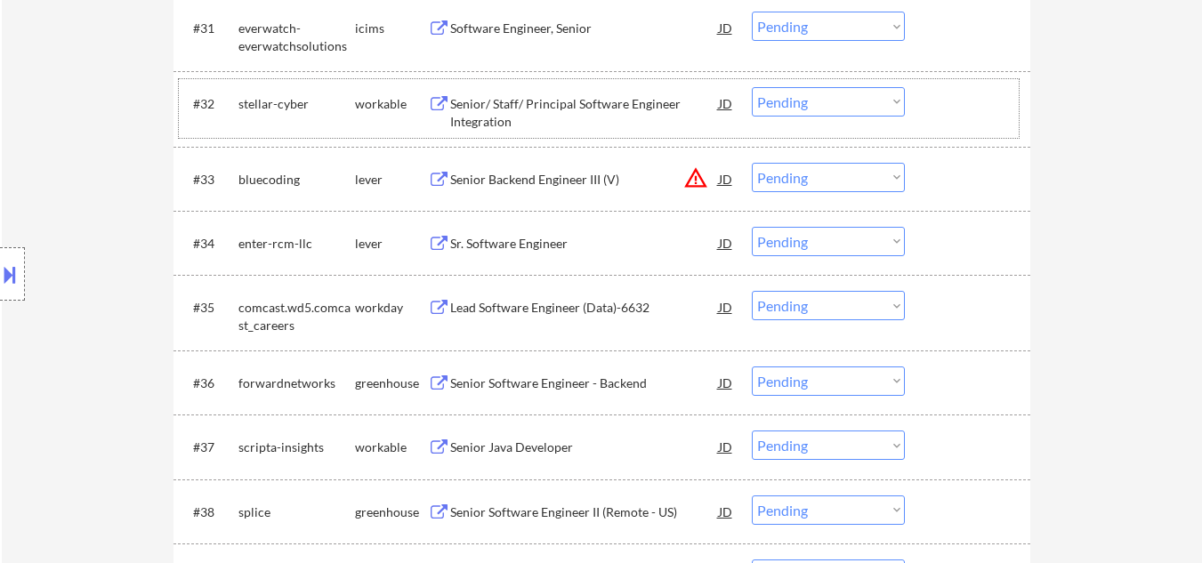
click at [573, 104] on div "Senior/ Staff/ Principal Software Engineer Integration" at bounding box center [584, 112] width 269 height 35
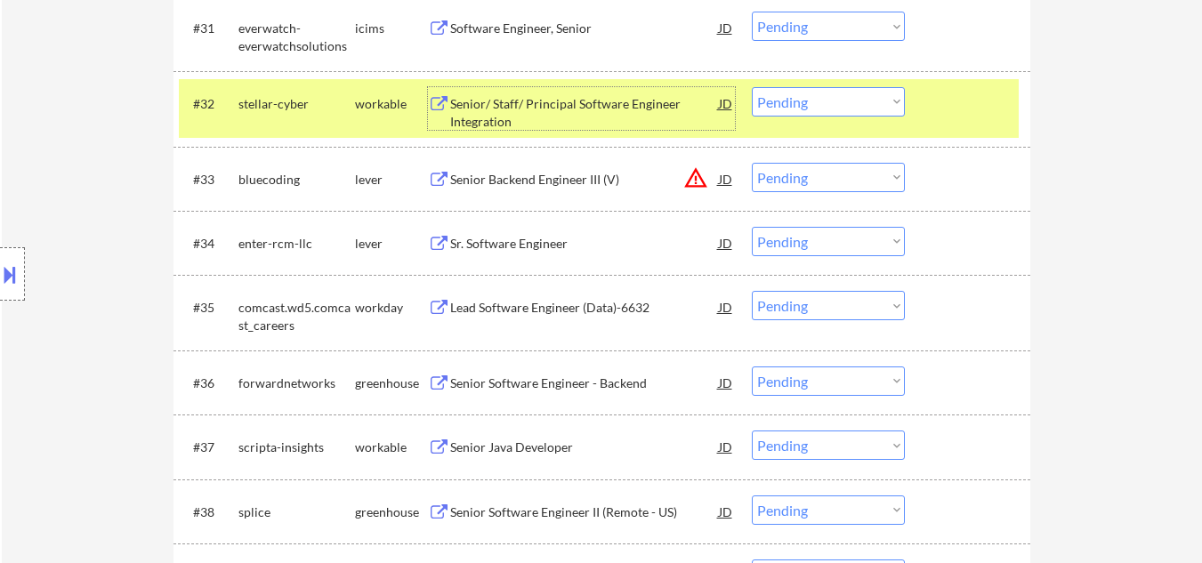
click at [838, 112] on select "Choose an option... Pending Applied Excluded (Questions) Excluded (Expired) Exc…" at bounding box center [828, 101] width 153 height 29
click at [752, 87] on select "Choose an option... Pending Applied Excluded (Questions) Excluded (Expired) Exc…" at bounding box center [828, 101] width 153 height 29
click at [957, 116] on div at bounding box center [970, 103] width 78 height 32
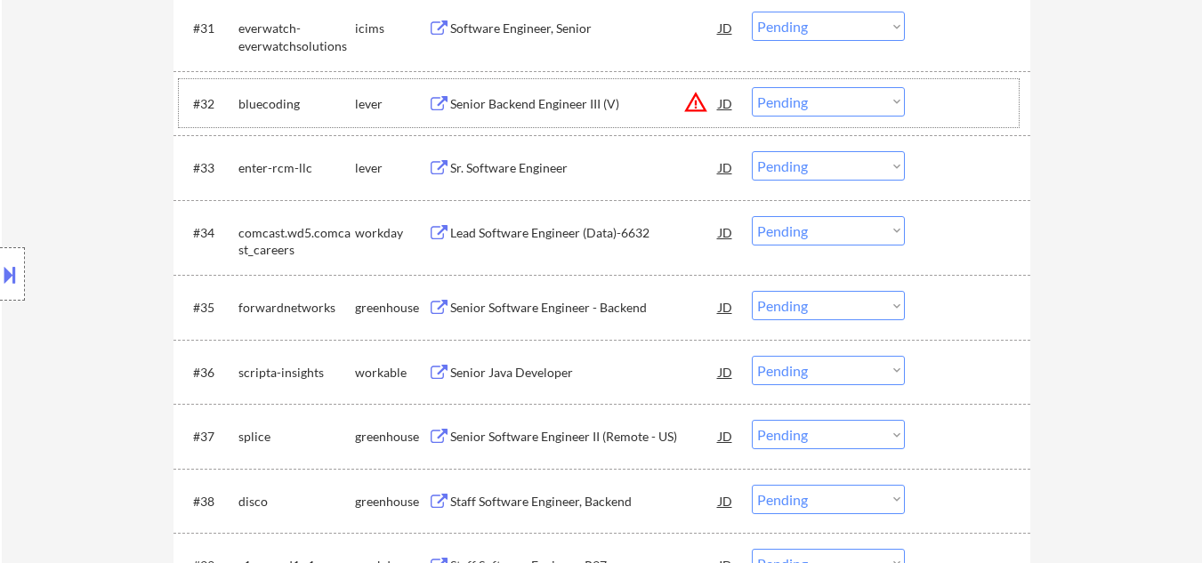
click at [691, 101] on button "warning_amber" at bounding box center [695, 102] width 25 height 25
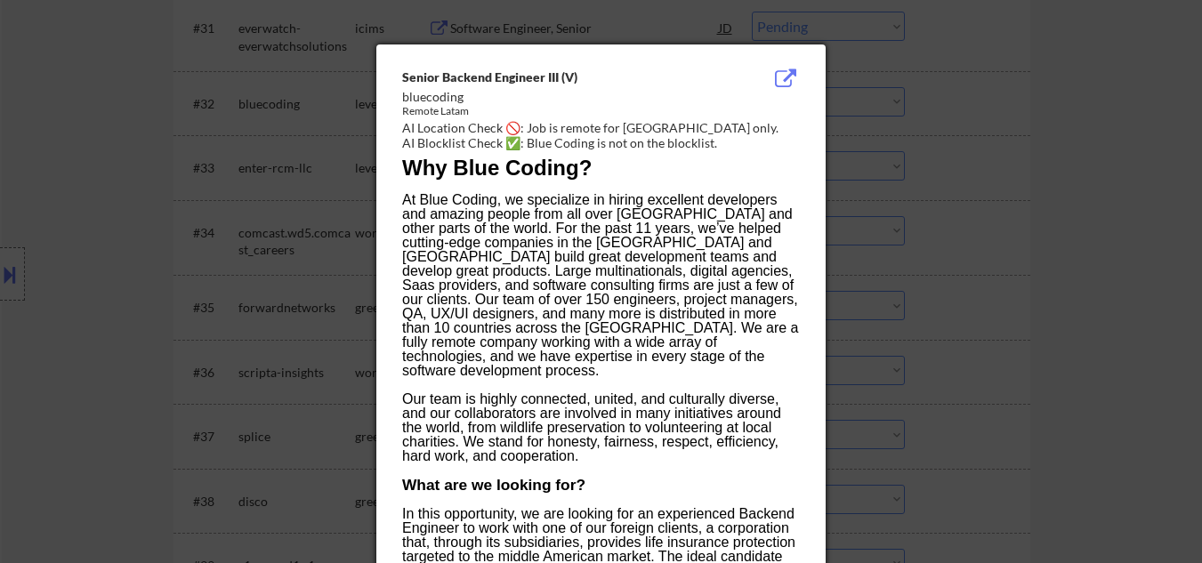
drag, startPoint x: 105, startPoint y: 164, endPoint x: 450, endPoint y: 165, distance: 345.2
click at [113, 164] on div at bounding box center [601, 281] width 1202 height 563
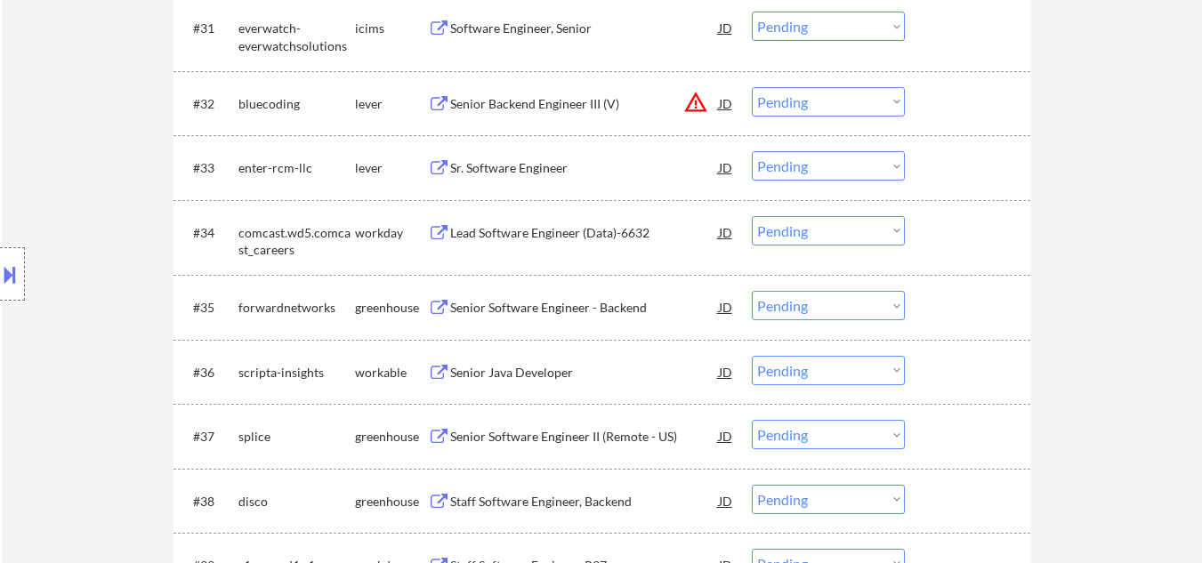
drag, startPoint x: 821, startPoint y: 100, endPoint x: 832, endPoint y: 115, distance: 18.5
click at [826, 103] on select "Choose an option... Pending Applied Excluded (Questions) Excluded (Expired) Exc…" at bounding box center [828, 101] width 153 height 29
click at [752, 87] on select "Choose an option... Pending Applied Excluded (Questions) Excluded (Expired) Exc…" at bounding box center [828, 101] width 153 height 29
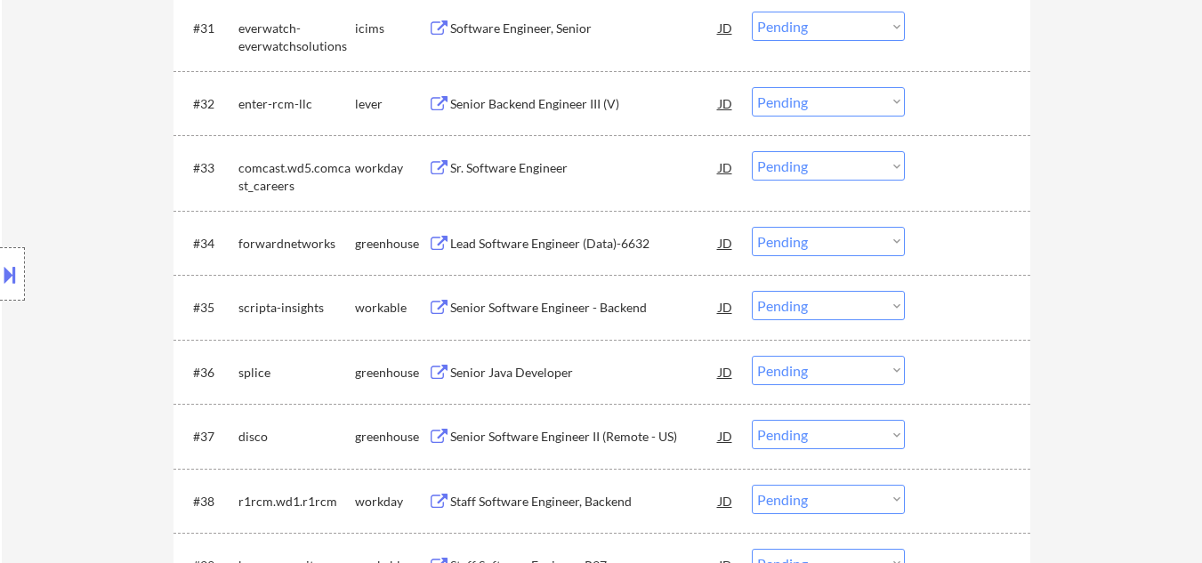
click at [591, 107] on div "Senior Backend Engineer III (V)" at bounding box center [584, 104] width 269 height 18
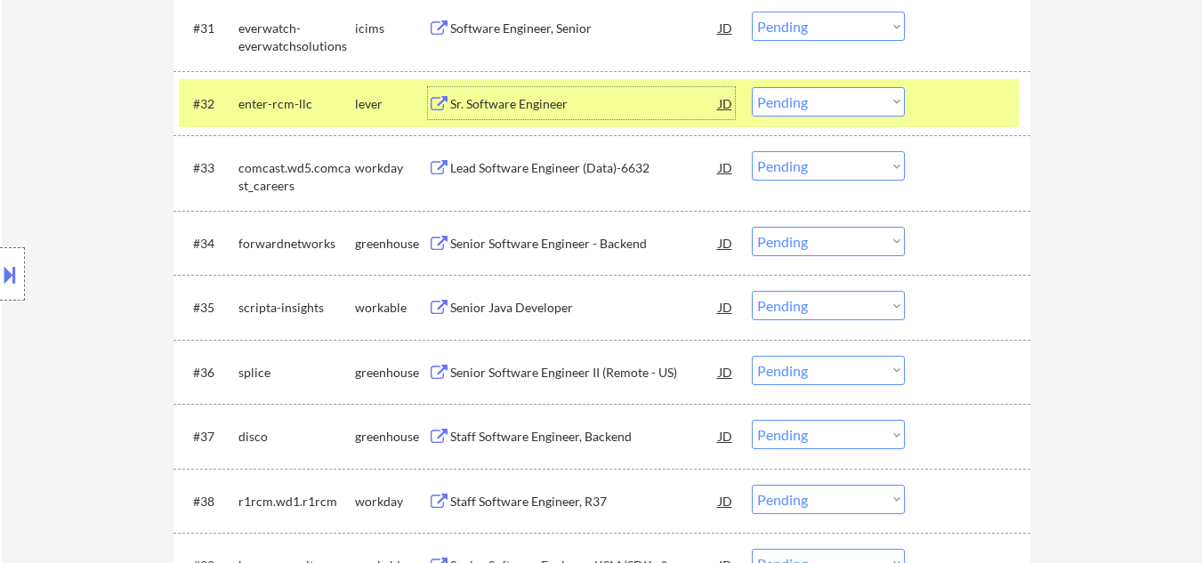
drag, startPoint x: 822, startPoint y: 106, endPoint x: 819, endPoint y: 115, distance: 9.3
click at [822, 106] on select "Choose an option... Pending Applied Excluded (Questions) Excluded (Expired) Exc…" at bounding box center [828, 101] width 153 height 29
click at [752, 87] on select "Choose an option... Pending Applied Excluded (Questions) Excluded (Expired) Exc…" at bounding box center [828, 101] width 153 height 29
click at [980, 101] on div at bounding box center [970, 103] width 78 height 32
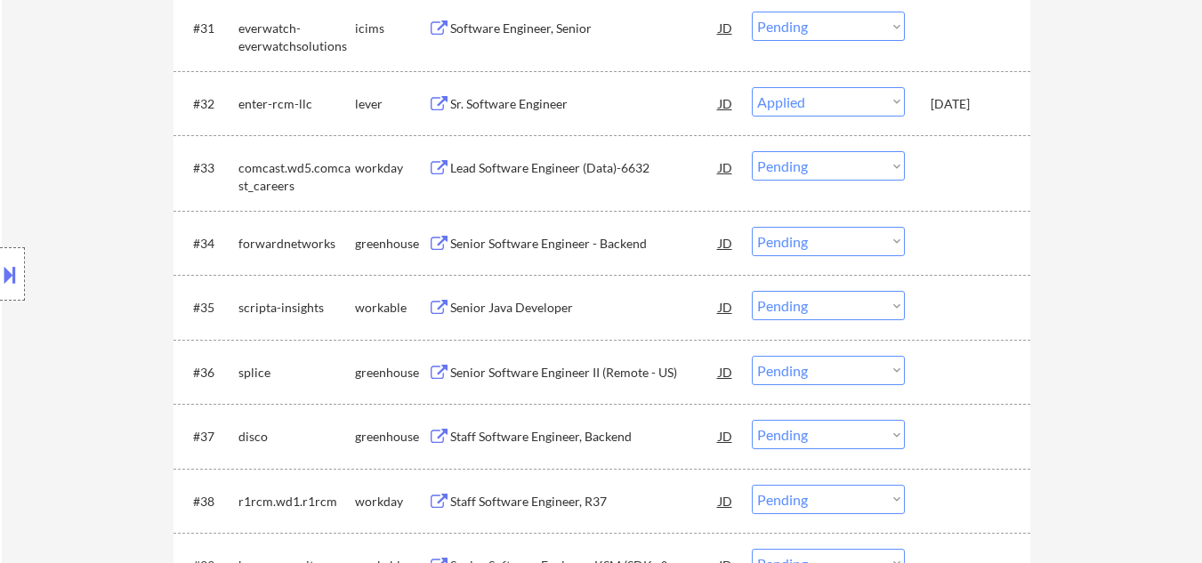
select select ""pending""
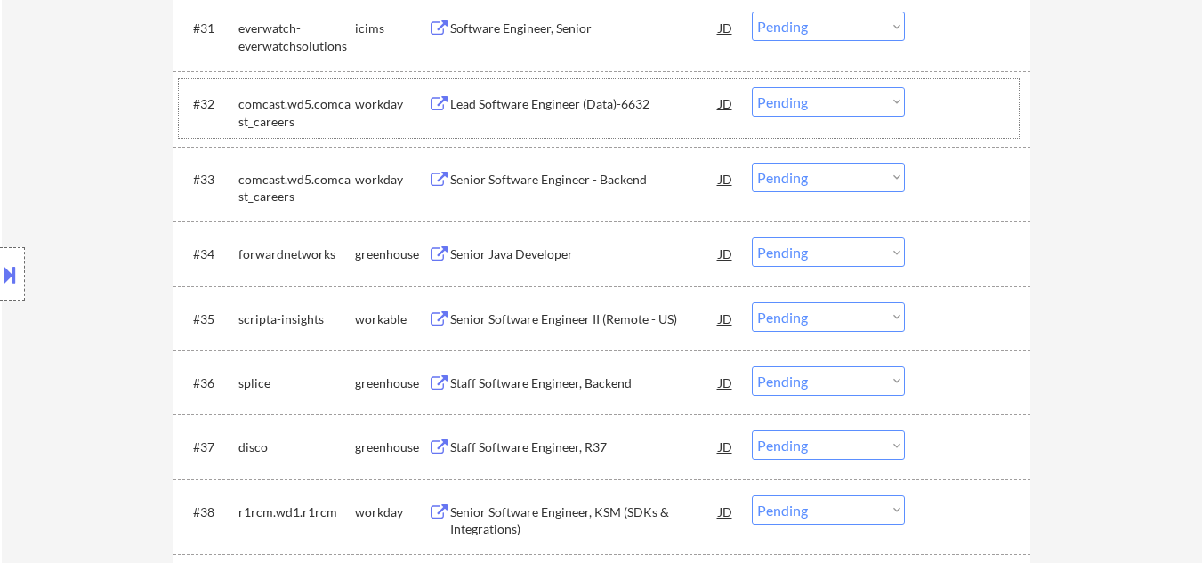
click at [536, 253] on div "Senior Java Developer" at bounding box center [584, 254] width 269 height 32
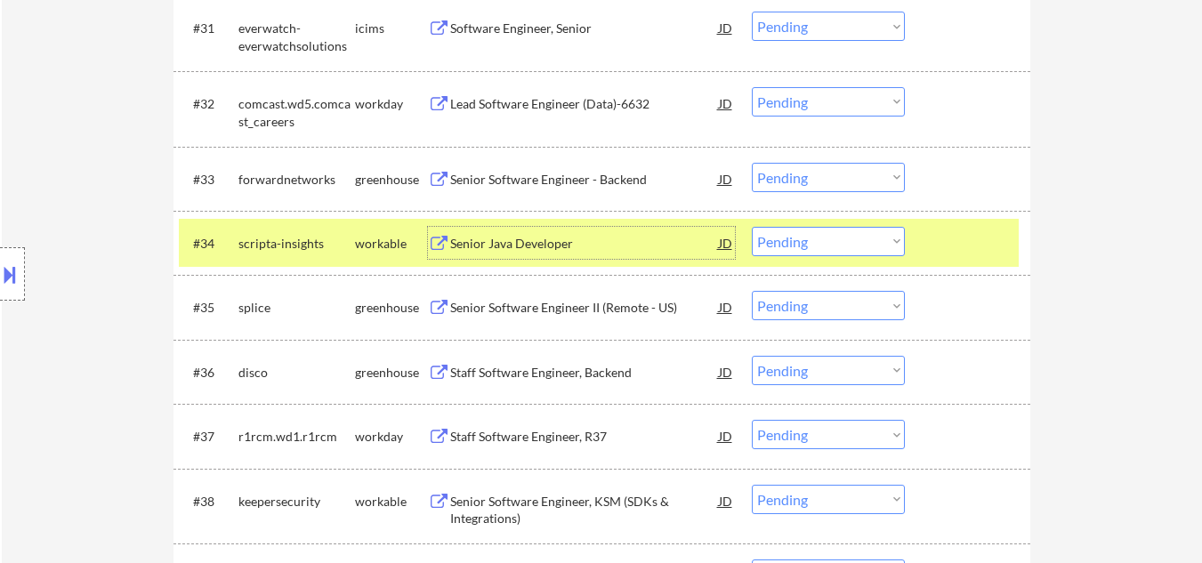
click at [937, 242] on div at bounding box center [970, 243] width 78 height 32
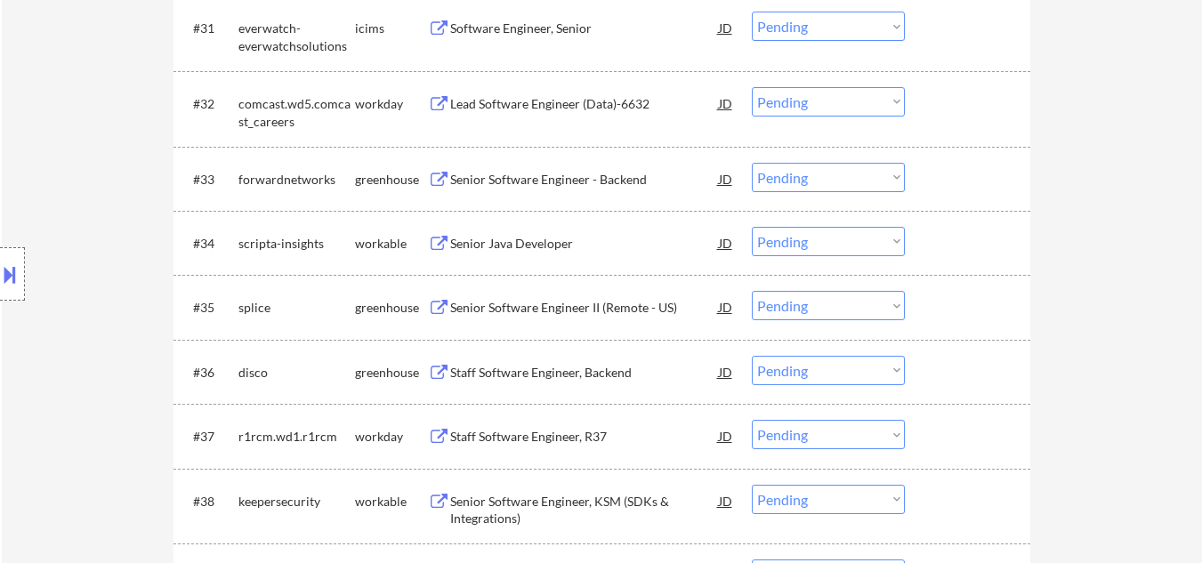
click at [597, 182] on div "Senior Software Engineer - Backend" at bounding box center [584, 180] width 269 height 18
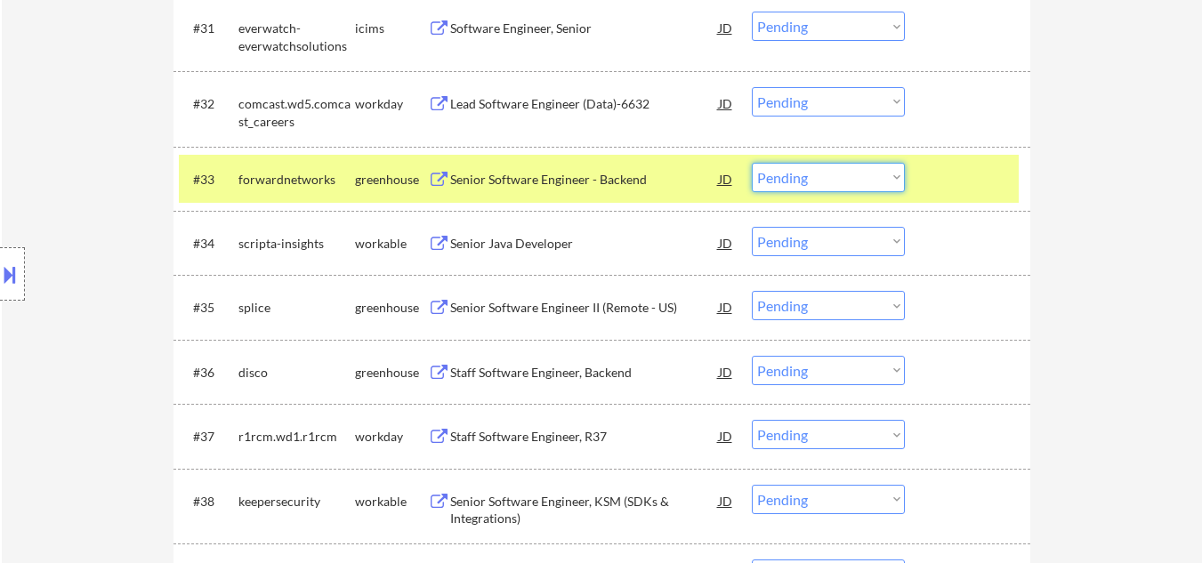
click at [797, 186] on select "Choose an option... Pending Applied Excluded (Questions) Excluded (Expired) Exc…" at bounding box center [828, 177] width 153 height 29
click at [752, 163] on select "Choose an option... Pending Applied Excluded (Questions) Excluded (Expired) Exc…" at bounding box center [828, 177] width 153 height 29
drag, startPoint x: 948, startPoint y: 184, endPoint x: 936, endPoint y: 157, distance: 30.3
click at [948, 183] on div at bounding box center [970, 179] width 78 height 32
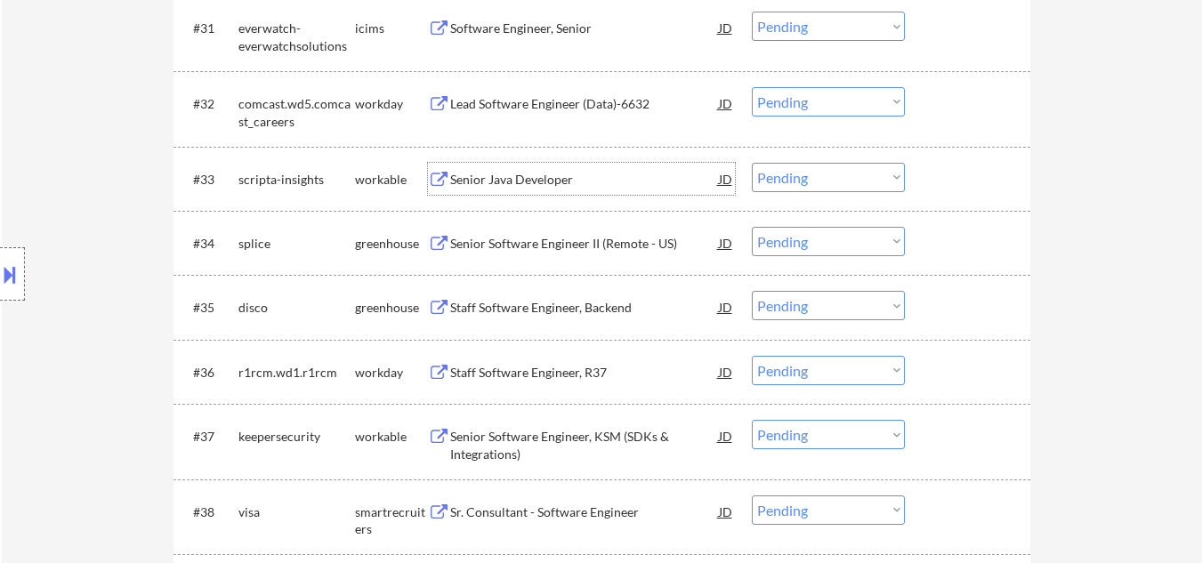
click at [550, 186] on div "Senior Java Developer" at bounding box center [584, 180] width 269 height 18
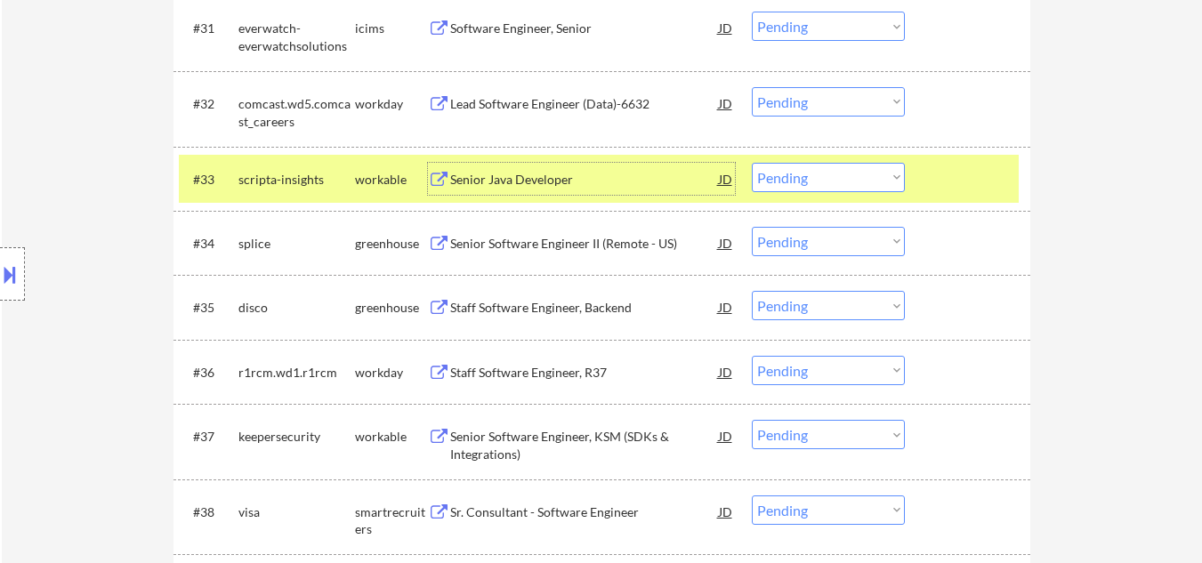
click at [793, 181] on select "Choose an option... Pending Applied Excluded (Questions) Excluded (Expired) Exc…" at bounding box center [828, 177] width 153 height 29
click at [752, 163] on select "Choose an option... Pending Applied Excluded (Questions) Excluded (Expired) Exc…" at bounding box center [828, 177] width 153 height 29
click at [959, 192] on div at bounding box center [970, 179] width 78 height 32
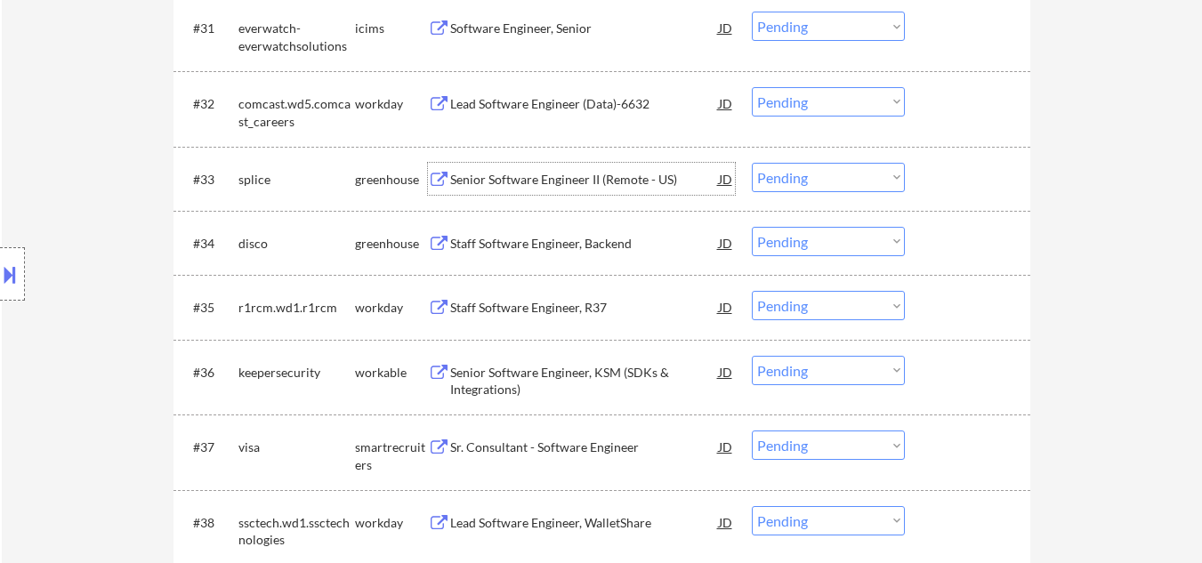
click at [556, 182] on div "Senior Software Engineer II (Remote - US)" at bounding box center [584, 180] width 269 height 18
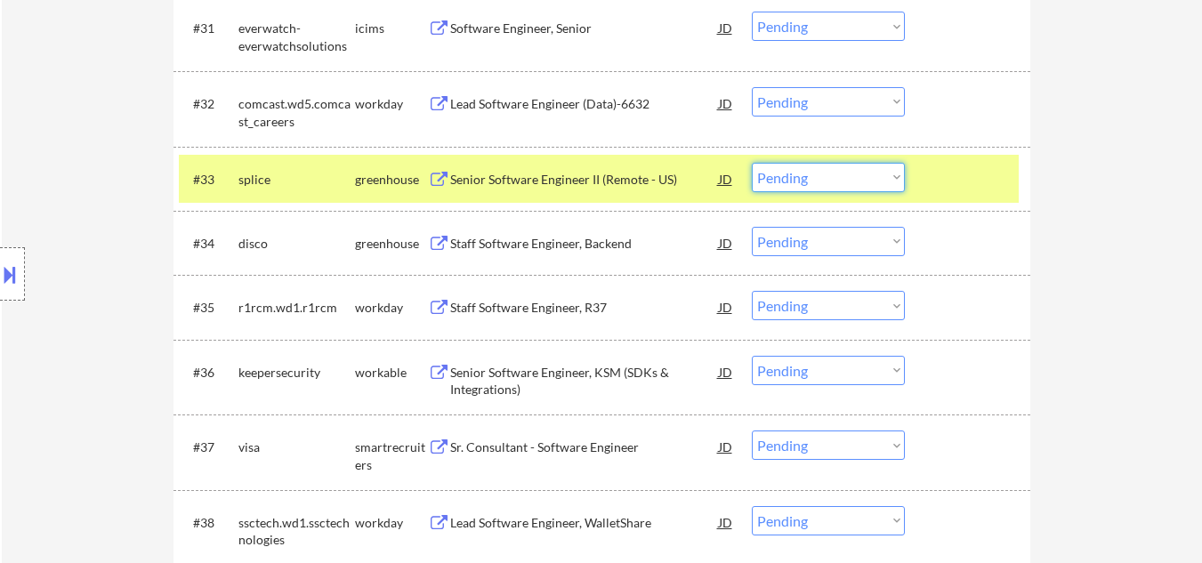
drag, startPoint x: 893, startPoint y: 176, endPoint x: 890, endPoint y: 188, distance: 12.1
click at [893, 178] on select "Choose an option... Pending Applied Excluded (Questions) Excluded (Expired) Exc…" at bounding box center [828, 177] width 153 height 29
click at [752, 163] on select "Choose an option... Pending Applied Excluded (Questions) Excluded (Expired) Exc…" at bounding box center [828, 177] width 153 height 29
click at [960, 186] on div at bounding box center [970, 179] width 78 height 32
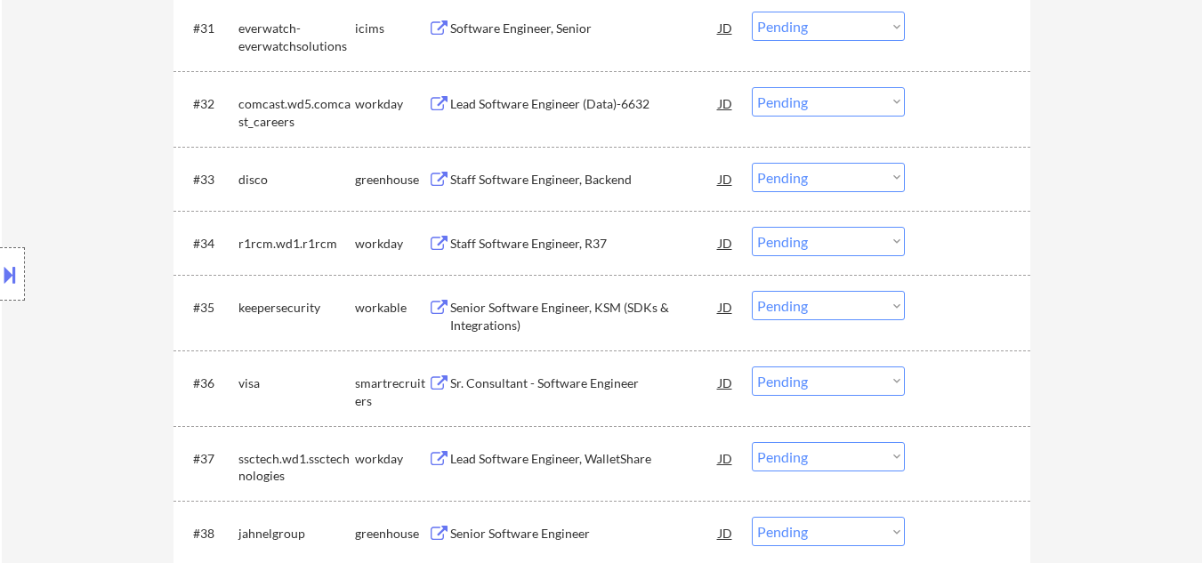
click at [505, 172] on div "Staff Software Engineer, Backend" at bounding box center [584, 180] width 269 height 18
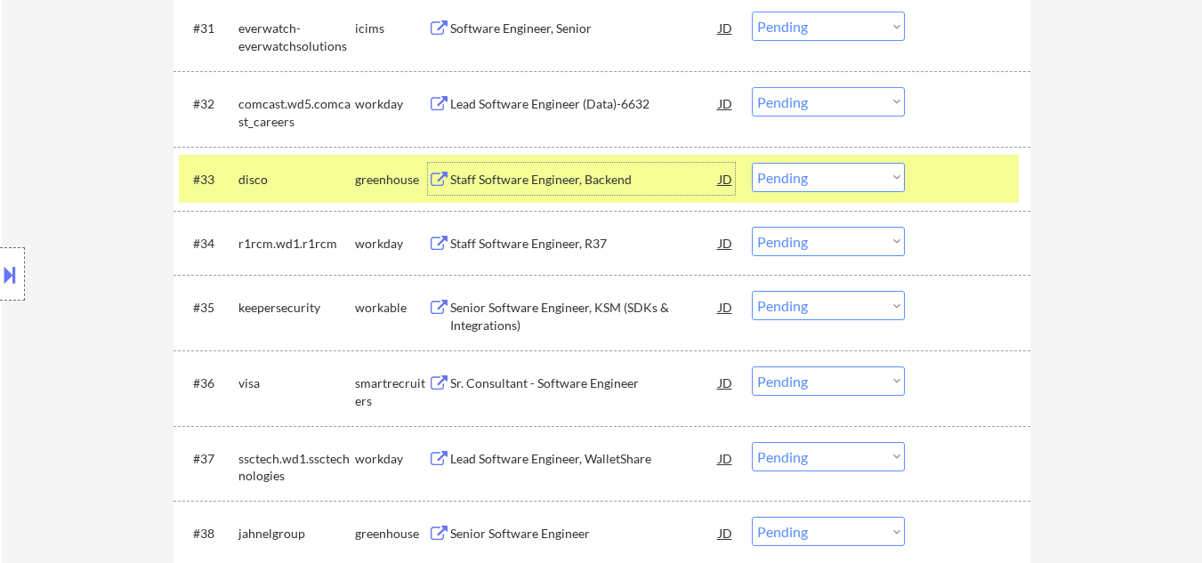
drag, startPoint x: 827, startPoint y: 182, endPoint x: 823, endPoint y: 191, distance: 9.9
click at [827, 183] on select "Choose an option... Pending Applied Excluded (Questions) Excluded (Expired) Exc…" at bounding box center [828, 177] width 153 height 29
click at [752, 163] on select "Choose an option... Pending Applied Excluded (Questions) Excluded (Expired) Exc…" at bounding box center [828, 177] width 153 height 29
click at [926, 196] on div "#33 disco greenhouse Staff Software Engineer, Backend JD warning_amber Choose a…" at bounding box center [599, 179] width 840 height 48
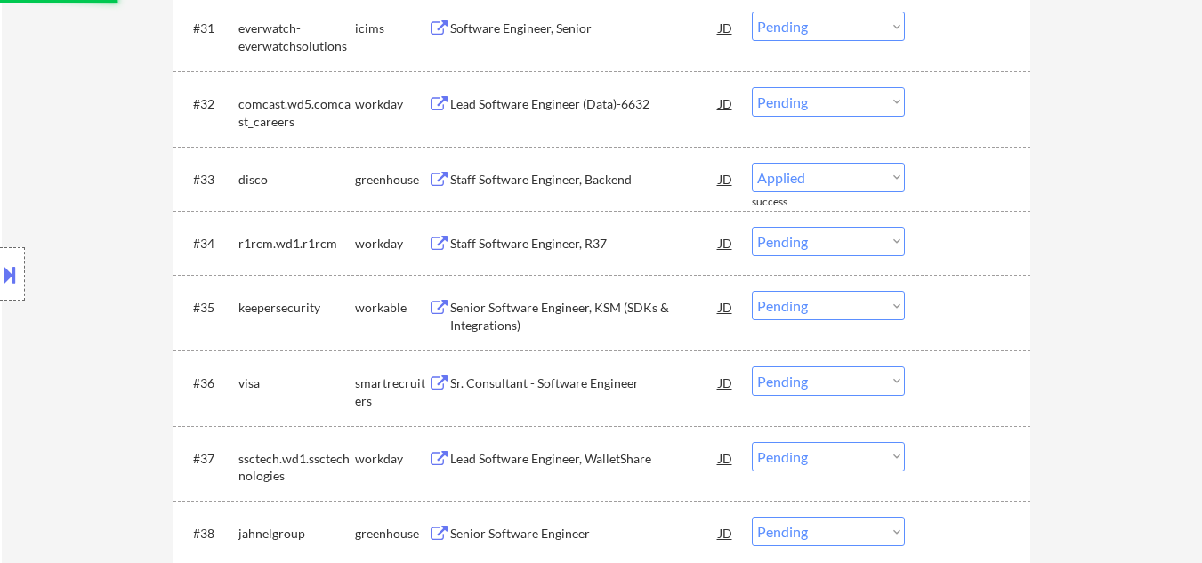
select select ""pending""
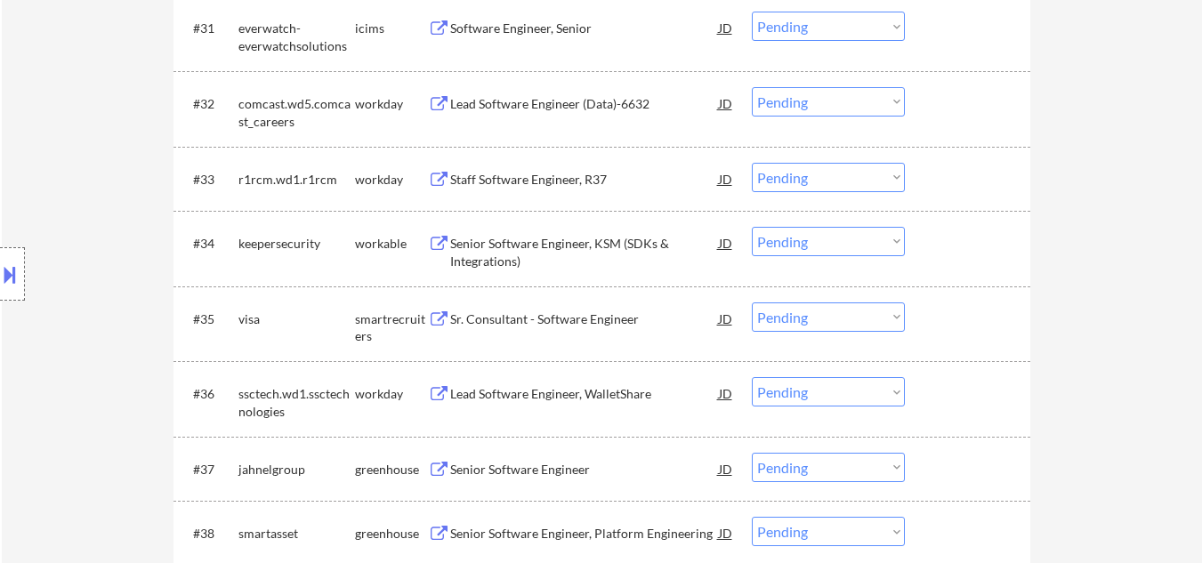
click at [0, 288] on div at bounding box center [12, 273] width 25 height 53
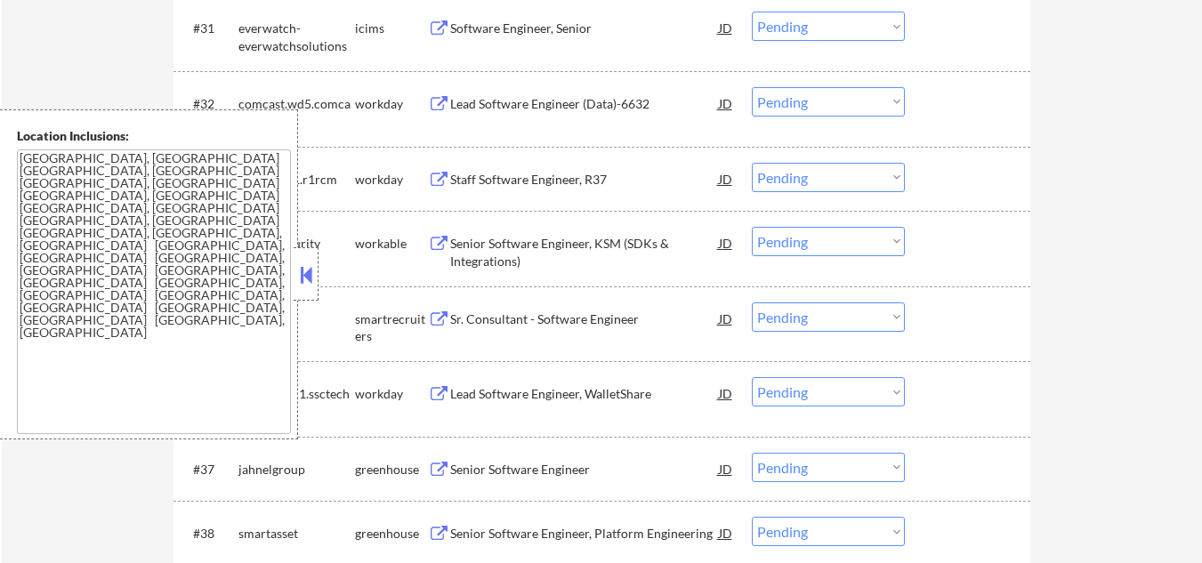
drag, startPoint x: 310, startPoint y: 283, endPoint x: 468, endPoint y: 189, distance: 184.3
click at [310, 282] on button at bounding box center [306, 275] width 20 height 27
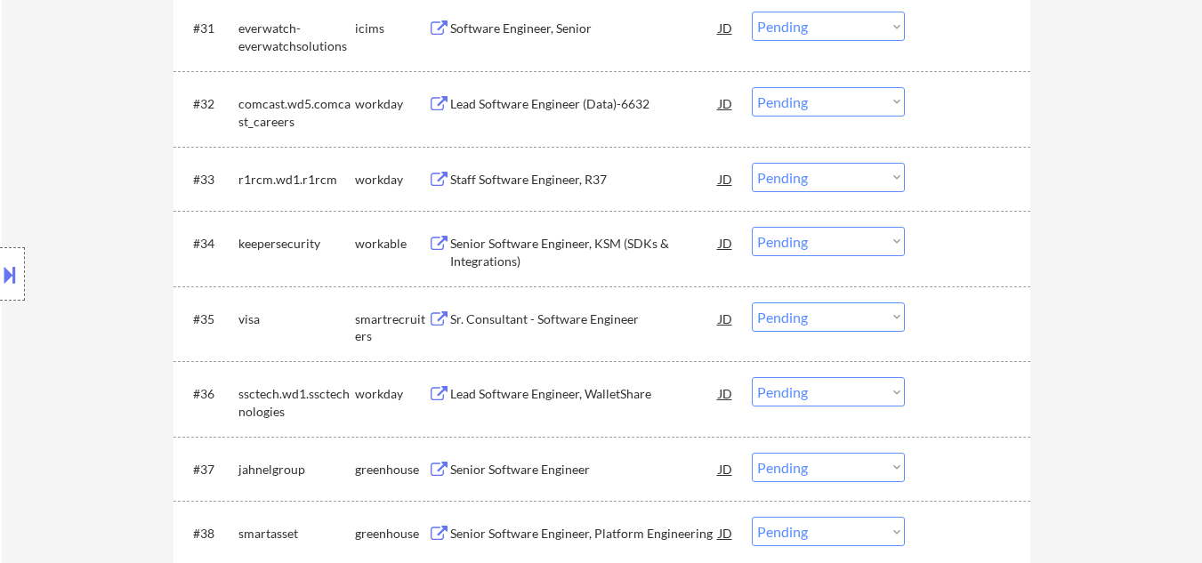
click at [608, 250] on div "Senior Software Engineer, KSM (SDKs & Integrations)" at bounding box center [584, 252] width 269 height 35
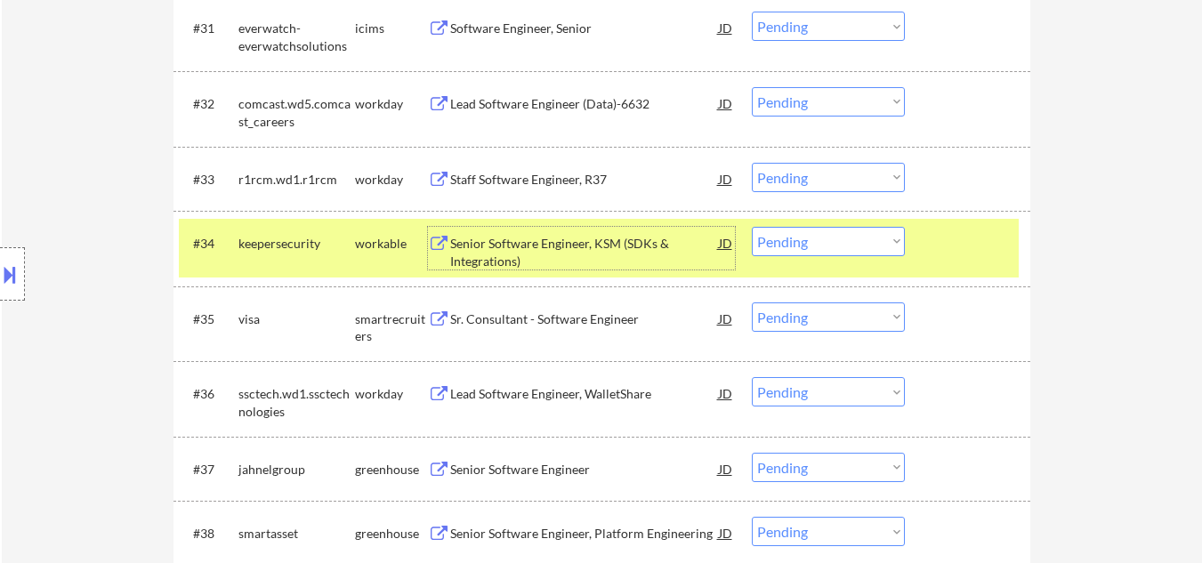
click at [843, 245] on select "Choose an option... Pending Applied Excluded (Questions) Excluded (Expired) Exc…" at bounding box center [828, 241] width 153 height 29
click at [752, 227] on select "Choose an option... Pending Applied Excluded (Questions) Excluded (Expired) Exc…" at bounding box center [828, 241] width 153 height 29
click at [947, 251] on div at bounding box center [970, 243] width 78 height 32
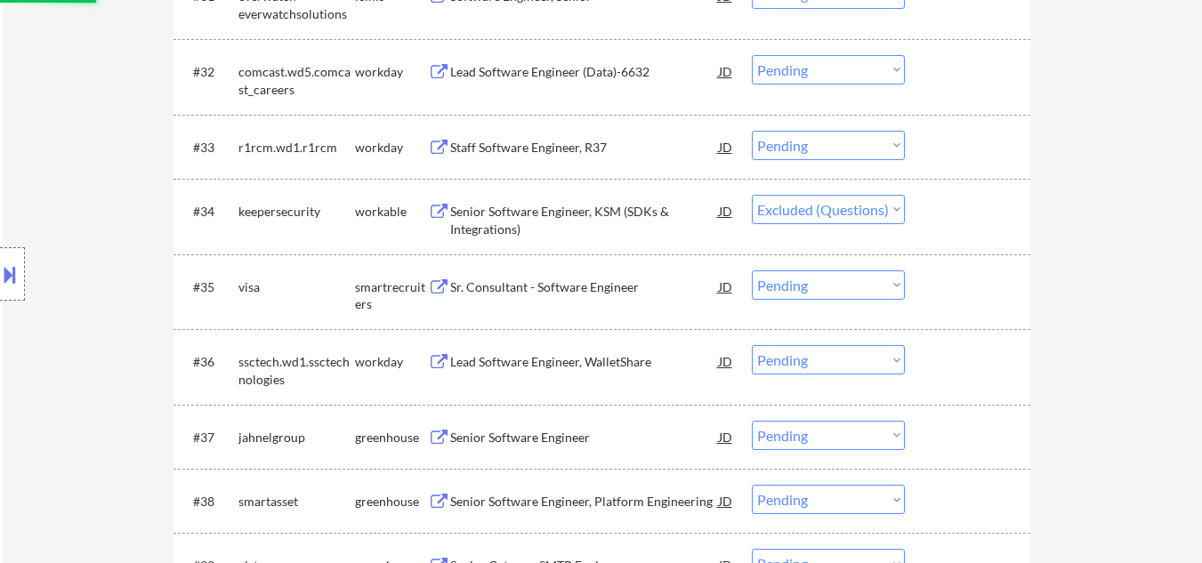
scroll to position [2872, 0]
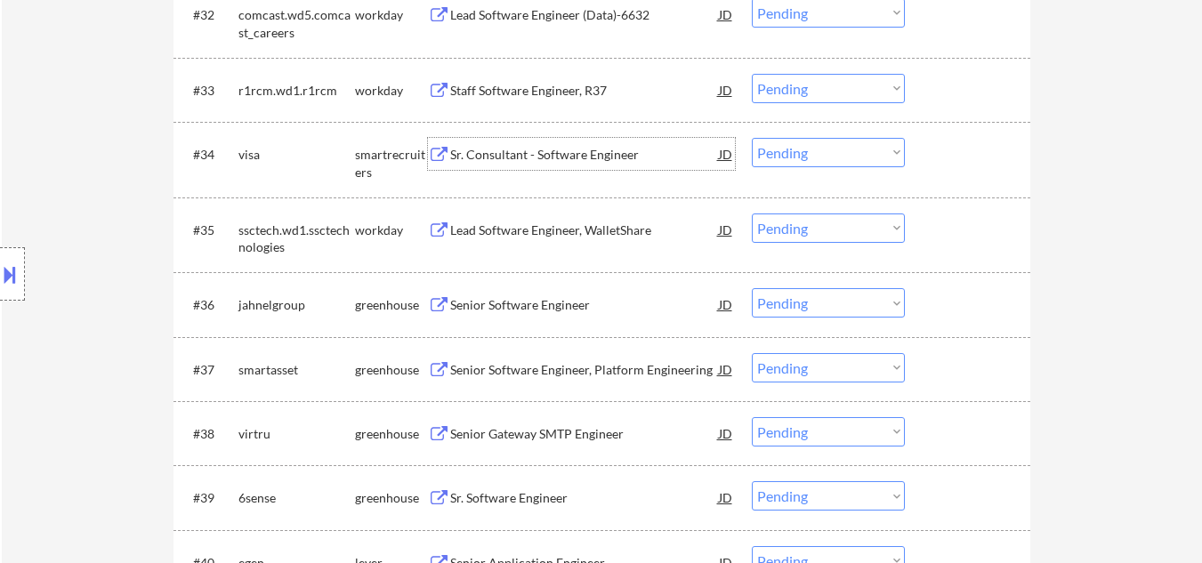
click at [569, 154] on div "Sr. Consultant - Software Engineer" at bounding box center [584, 155] width 269 height 18
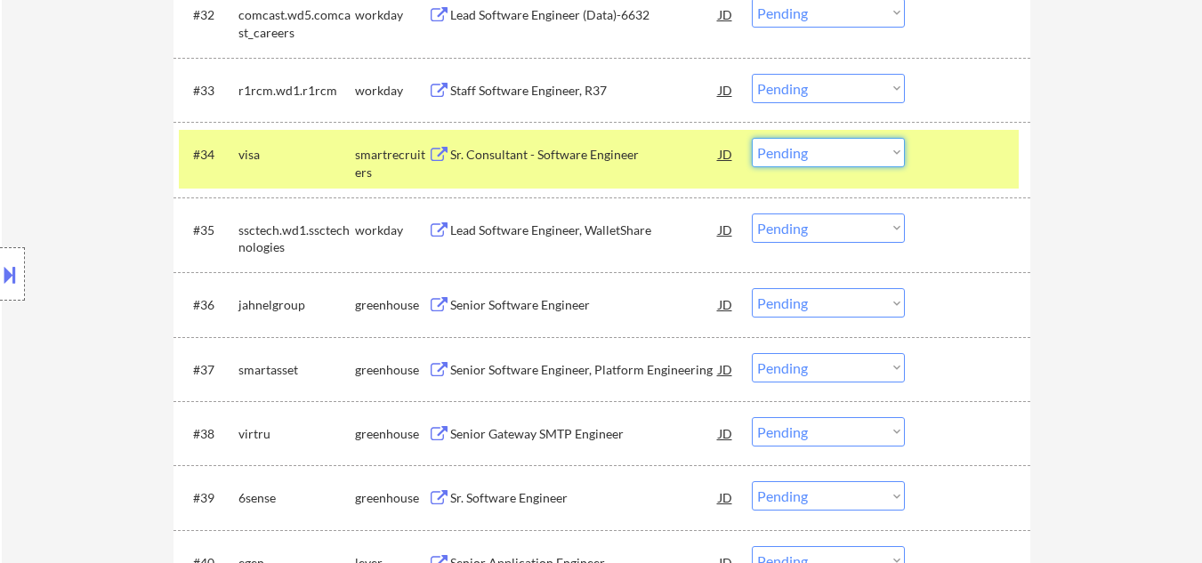
click at [830, 161] on select "Choose an option... Pending Applied Excluded (Questions) Excluded (Expired) Exc…" at bounding box center [828, 152] width 153 height 29
click at [752, 138] on select "Choose an option... Pending Applied Excluded (Questions) Excluded (Expired) Exc…" at bounding box center [828, 152] width 153 height 29
drag, startPoint x: 981, startPoint y: 157, endPoint x: 978, endPoint y: 170, distance: 13.8
click at [981, 158] on div at bounding box center [970, 154] width 78 height 32
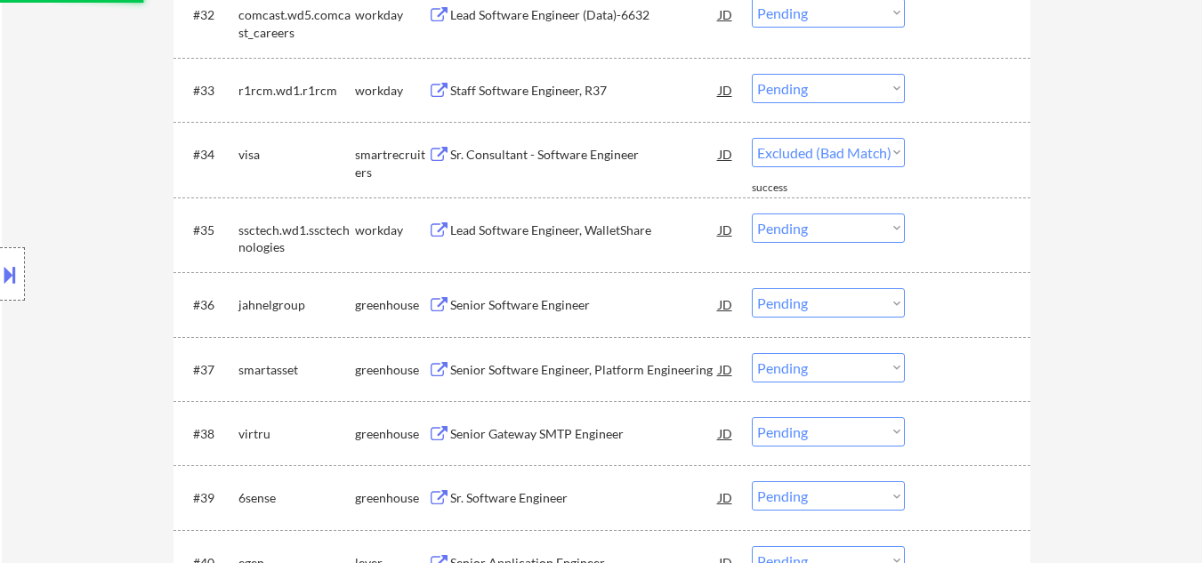
select select ""pending""
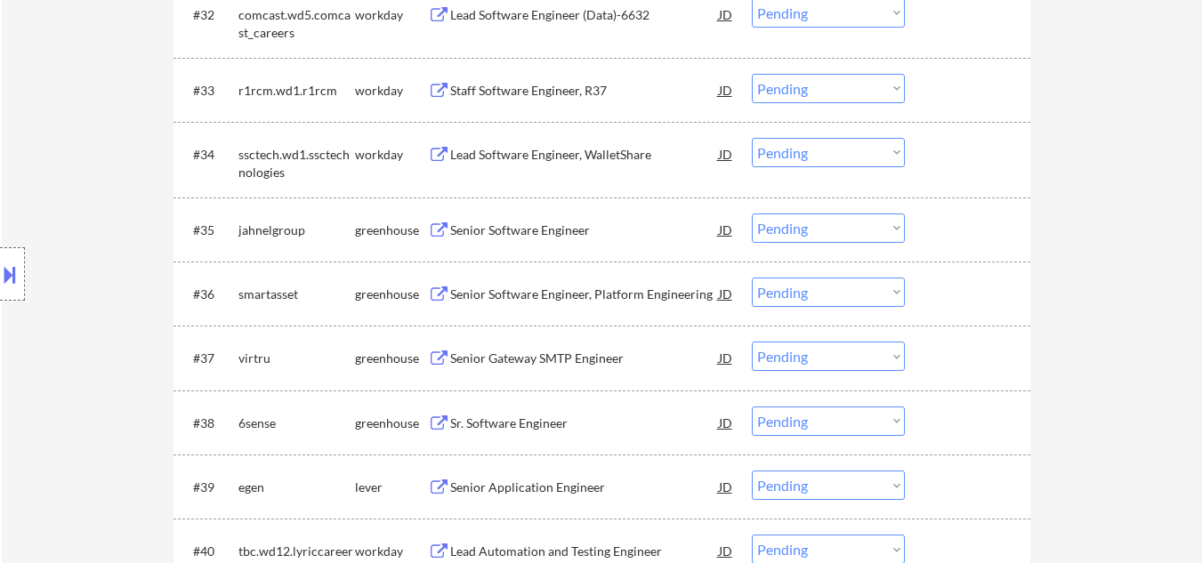
click at [540, 237] on div "Senior Software Engineer" at bounding box center [584, 231] width 269 height 18
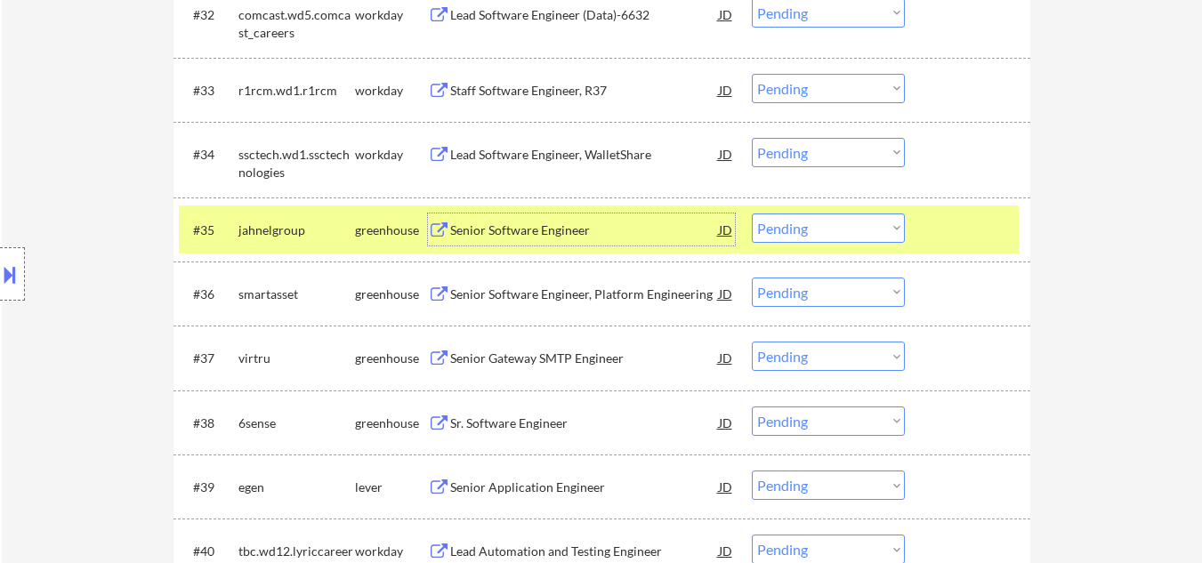
drag, startPoint x: 836, startPoint y: 226, endPoint x: 843, endPoint y: 240, distance: 15.5
click at [836, 226] on select "Choose an option... Pending Applied Excluded (Questions) Excluded (Expired) Exc…" at bounding box center [828, 228] width 153 height 29
click at [752, 214] on select "Choose an option... Pending Applied Excluded (Questions) Excluded (Expired) Exc…" at bounding box center [828, 228] width 153 height 29
click at [993, 225] on div at bounding box center [970, 230] width 78 height 32
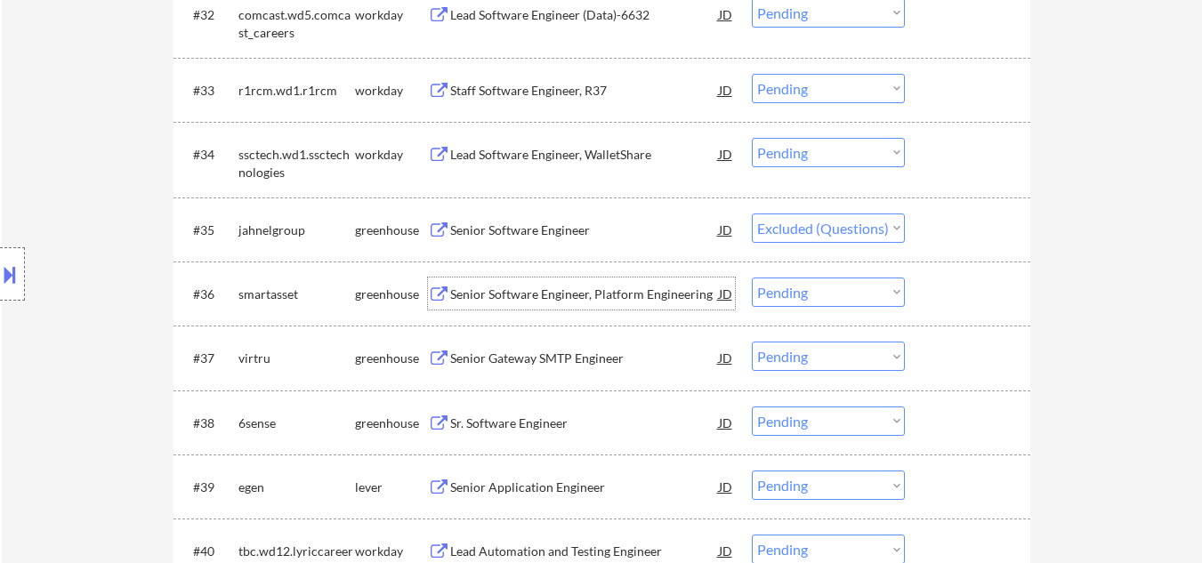
click at [582, 290] on div "Senior Software Engineer, Platform Engineering" at bounding box center [584, 295] width 269 height 18
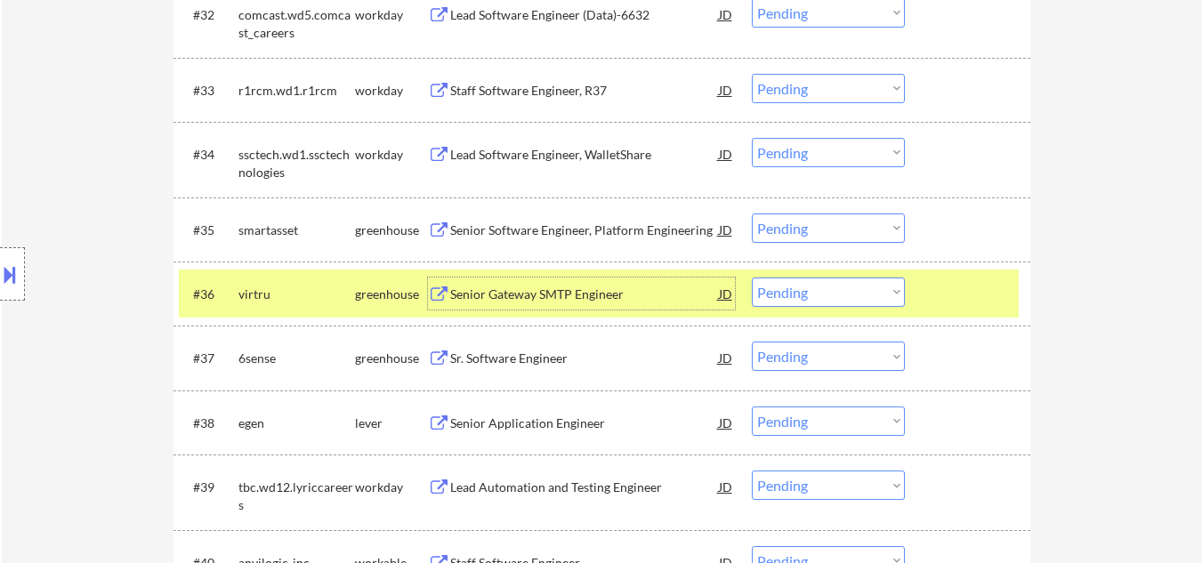
click at [981, 285] on div at bounding box center [970, 294] width 78 height 32
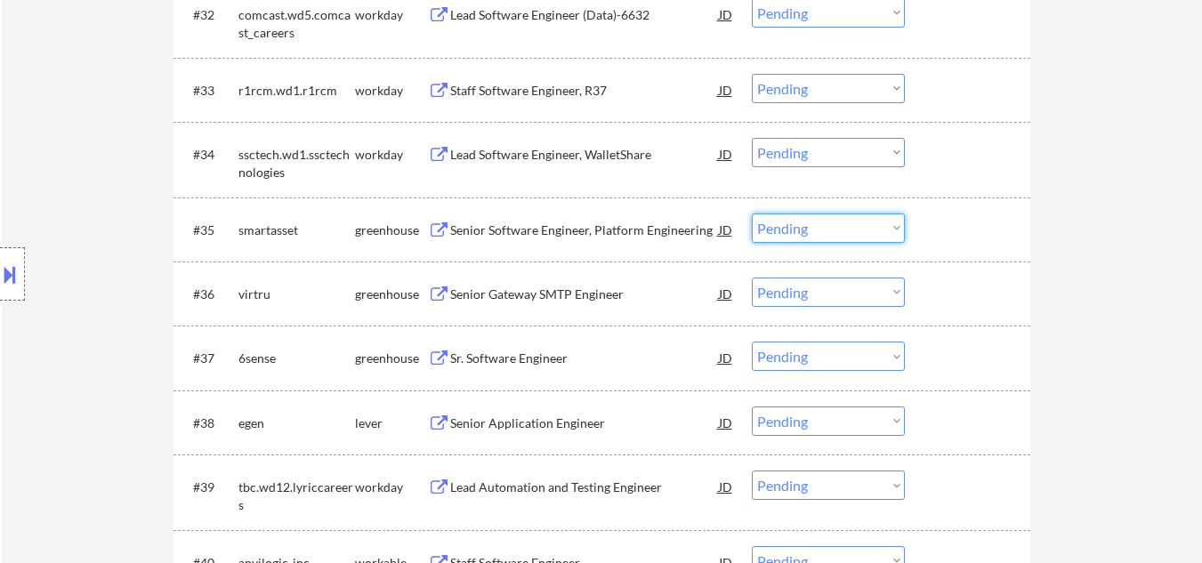
click at [831, 236] on select "Choose an option... Pending Applied Excluded (Questions) Excluded (Expired) Exc…" at bounding box center [828, 228] width 153 height 29
click at [752, 214] on select "Choose an option... Pending Applied Excluded (Questions) Excluded (Expired) Exc…" at bounding box center [828, 228] width 153 height 29
click at [540, 227] on div "Senior Software Engineer, Platform Engineering" at bounding box center [584, 231] width 269 height 18
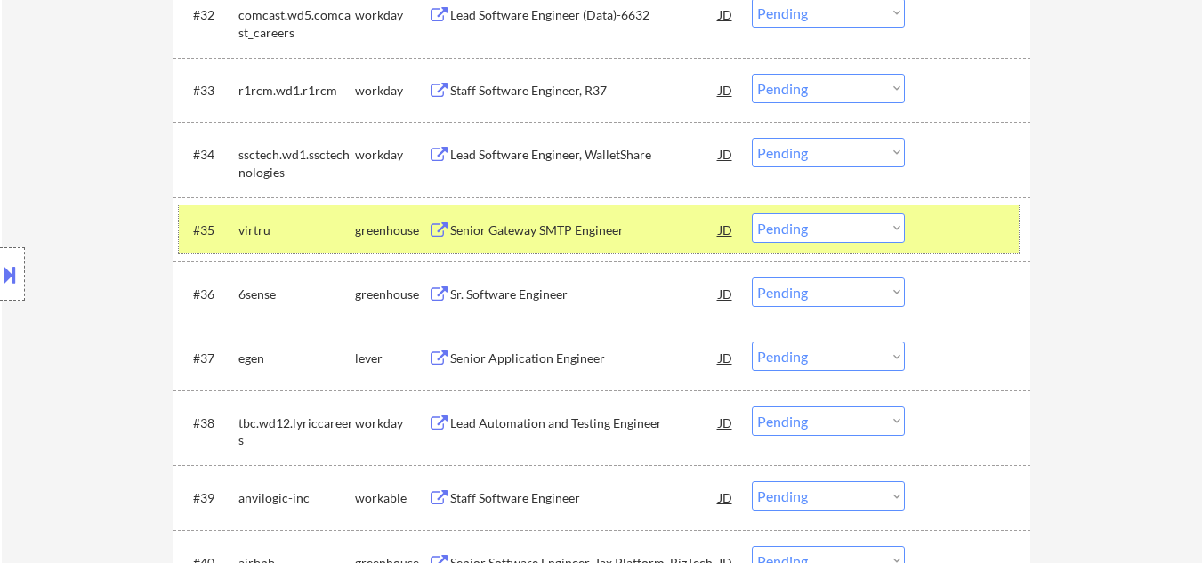
drag, startPoint x: 963, startPoint y: 237, endPoint x: 582, endPoint y: 237, distance: 380.8
click at [953, 237] on div at bounding box center [970, 230] width 78 height 32
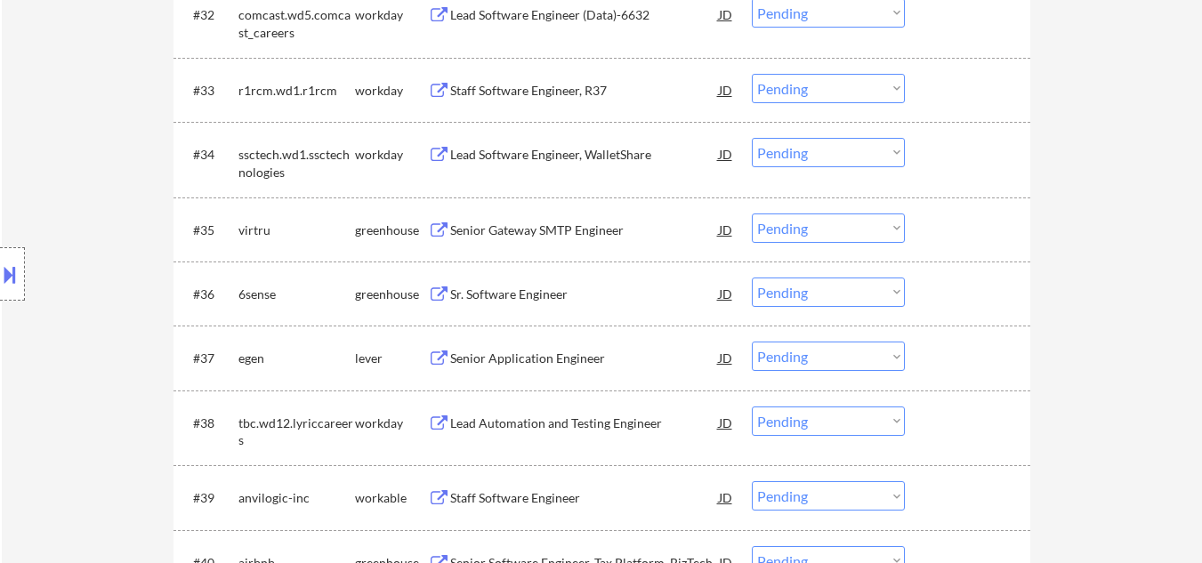
click at [565, 228] on div "Senior Gateway SMTP Engineer" at bounding box center [584, 231] width 269 height 18
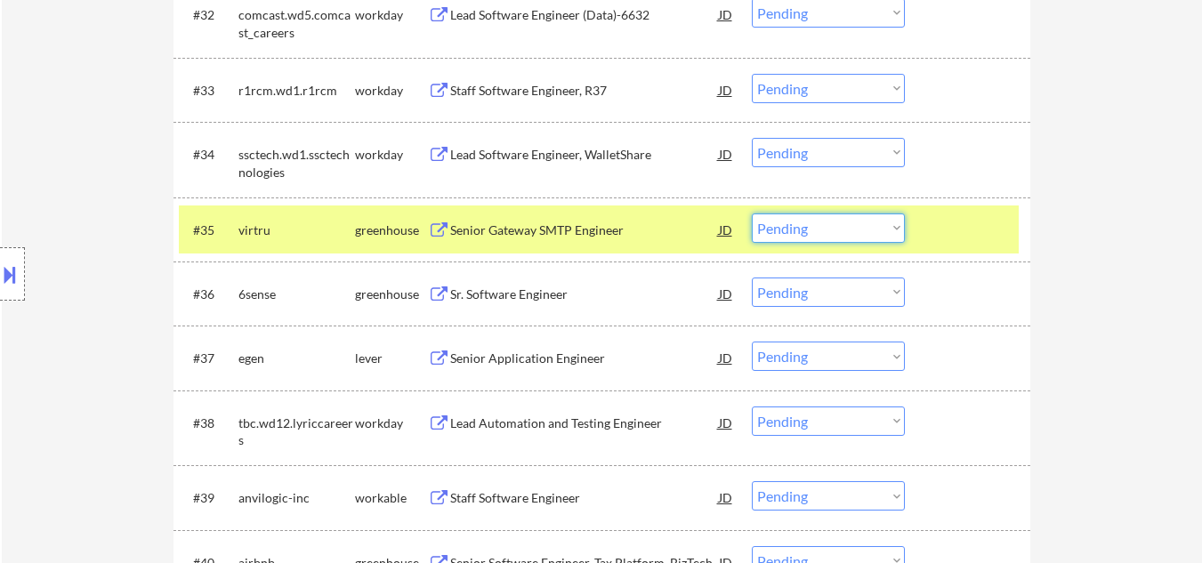
click at [874, 227] on select "Choose an option... Pending Applied Excluded (Questions) Excluded (Expired) Exc…" at bounding box center [828, 228] width 153 height 29
click at [752, 214] on select "Choose an option... Pending Applied Excluded (Questions) Excluded (Expired) Exc…" at bounding box center [828, 228] width 153 height 29
click at [988, 220] on div at bounding box center [970, 230] width 78 height 32
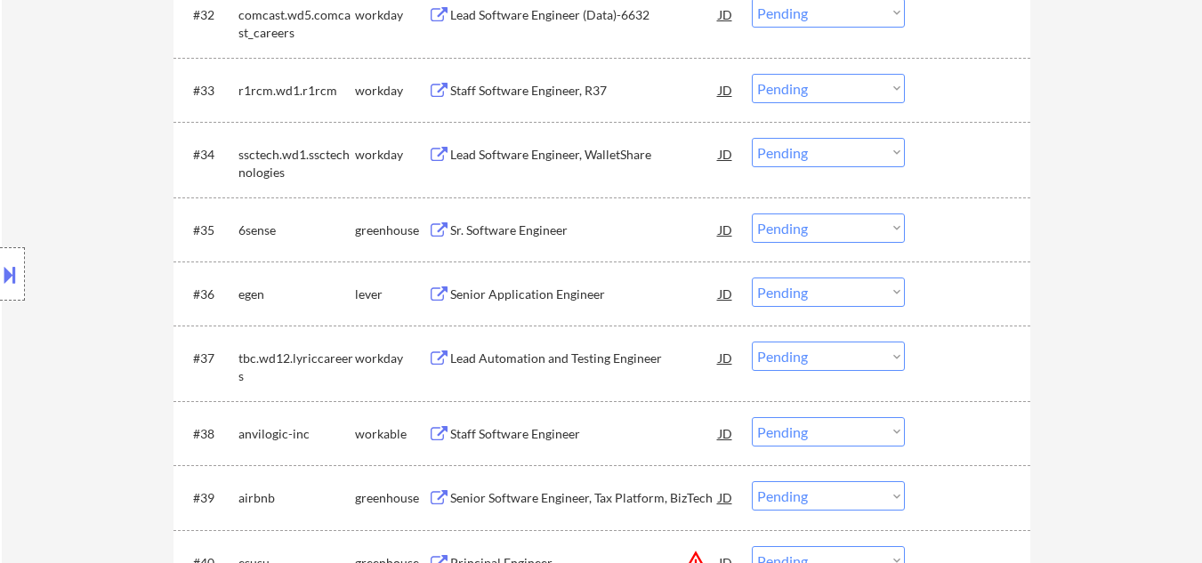
click at [509, 224] on div "Sr. Software Engineer" at bounding box center [584, 231] width 269 height 18
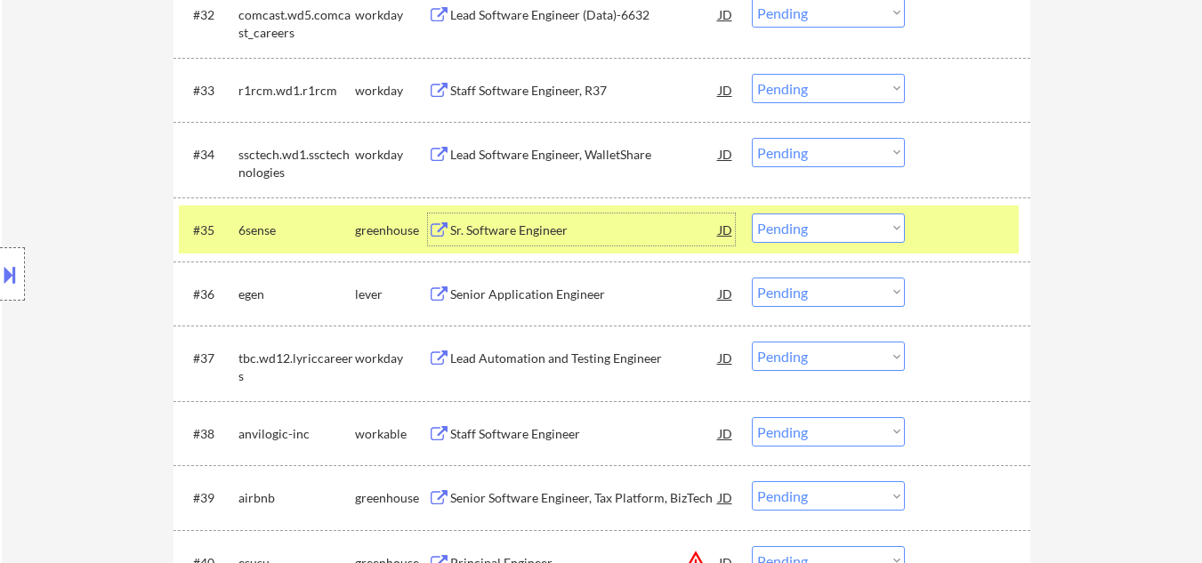
click at [552, 229] on div "Sr. Software Engineer" at bounding box center [584, 231] width 269 height 18
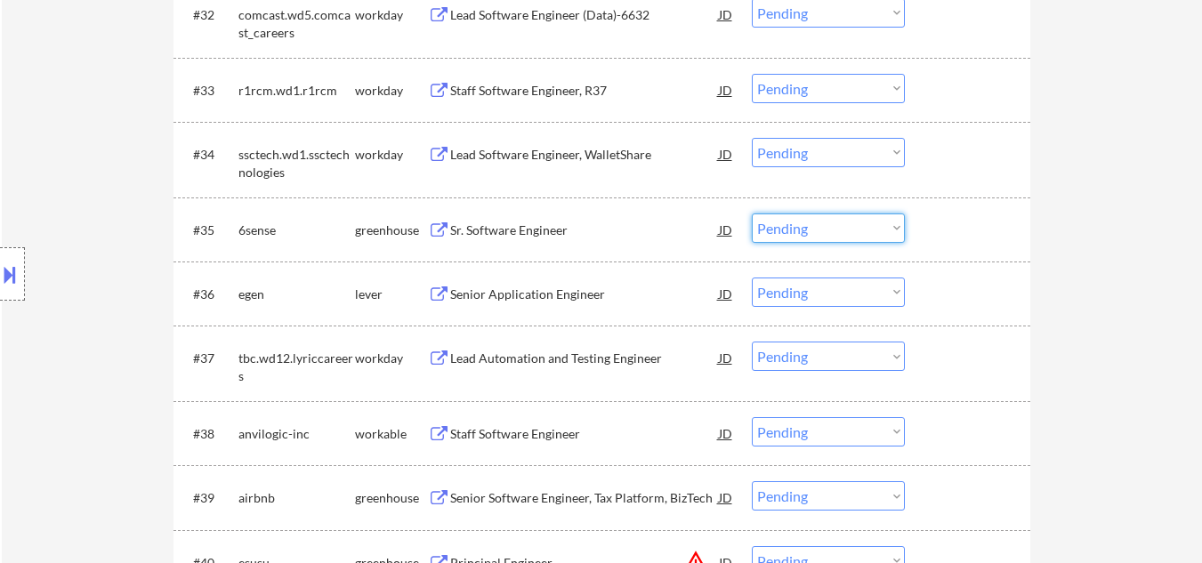
click at [831, 233] on select "Choose an option... Pending Applied Excluded (Questions) Excluded (Expired) Exc…" at bounding box center [828, 228] width 153 height 29
click at [752, 214] on select "Choose an option... Pending Applied Excluded (Questions) Excluded (Expired) Exc…" at bounding box center [828, 228] width 153 height 29
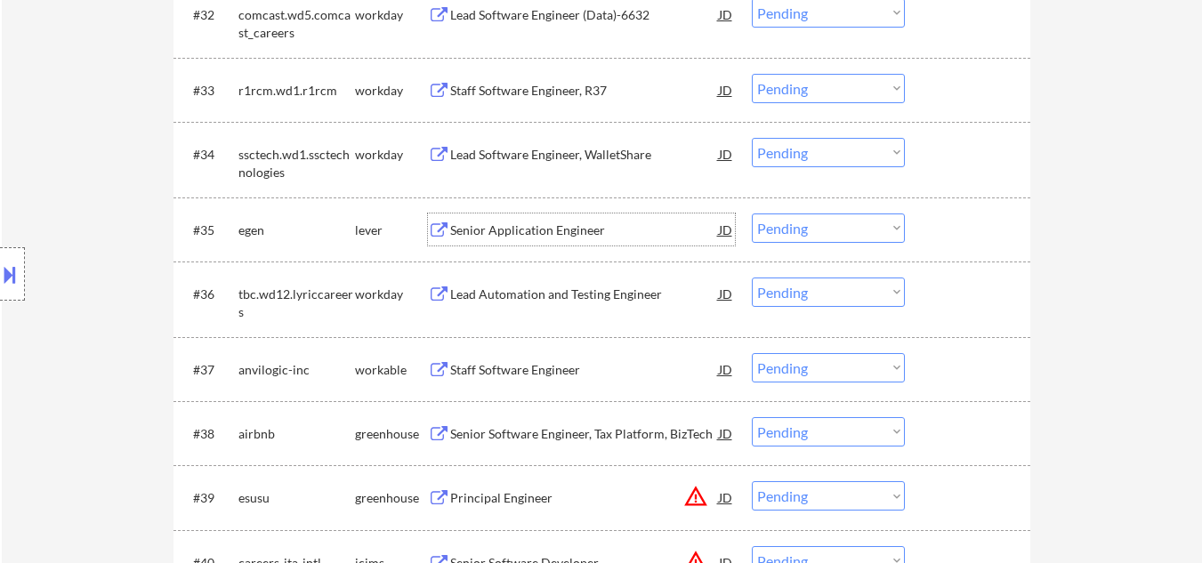
click at [535, 239] on div "Senior Application Engineer" at bounding box center [584, 230] width 269 height 32
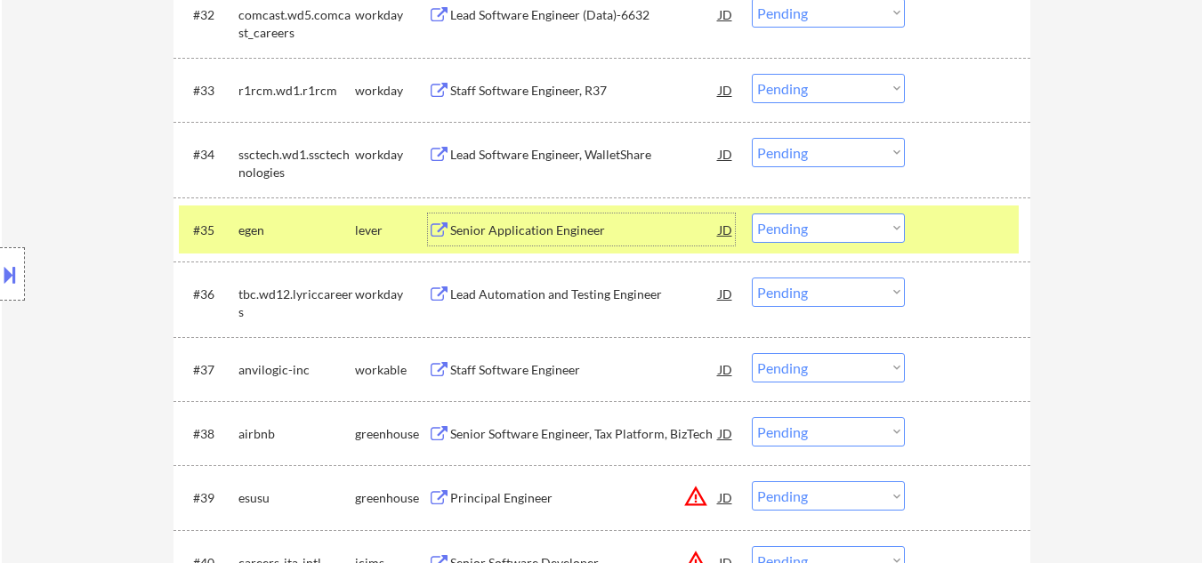
click at [556, 248] on div "#35 egen lever Senior Application Engineer JD warning_amber Choose an option...…" at bounding box center [599, 230] width 840 height 48
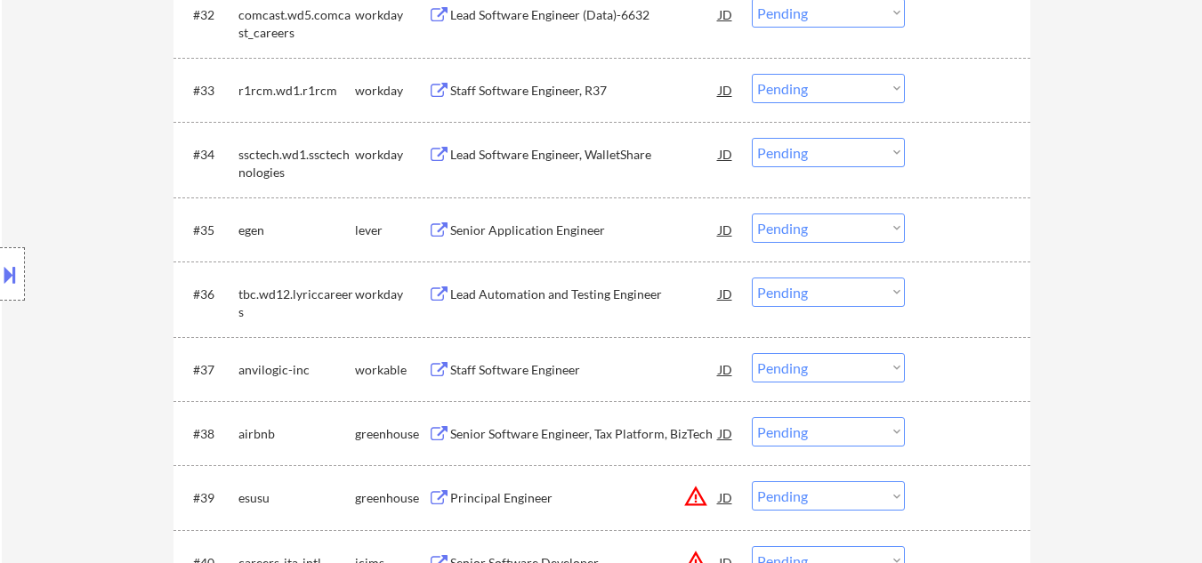
click at [565, 245] on div "Senior Application Engineer" at bounding box center [584, 230] width 269 height 32
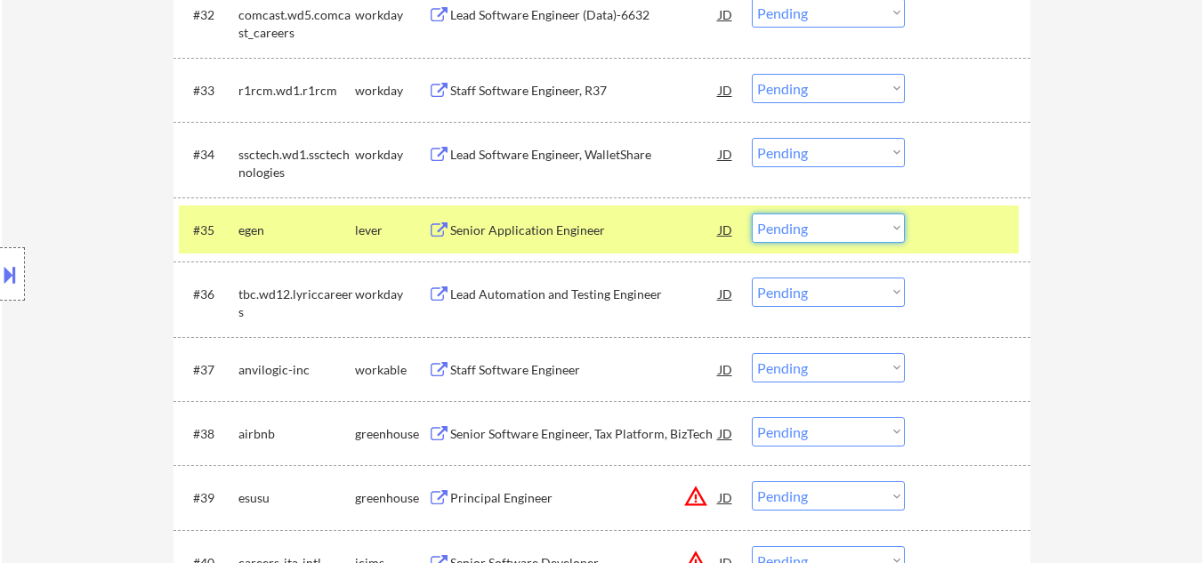
drag, startPoint x: 840, startPoint y: 225, endPoint x: 838, endPoint y: 241, distance: 16.1
click at [838, 230] on select "Choose an option... Pending Applied Excluded (Questions) Excluded (Expired) Exc…" at bounding box center [828, 228] width 153 height 29
click at [752, 214] on select "Choose an option... Pending Applied Excluded (Questions) Excluded (Expired) Exc…" at bounding box center [828, 228] width 153 height 29
click at [1015, 211] on div "#35 egen lever Senior Application Engineer JD warning_amber Choose an option...…" at bounding box center [599, 230] width 840 height 48
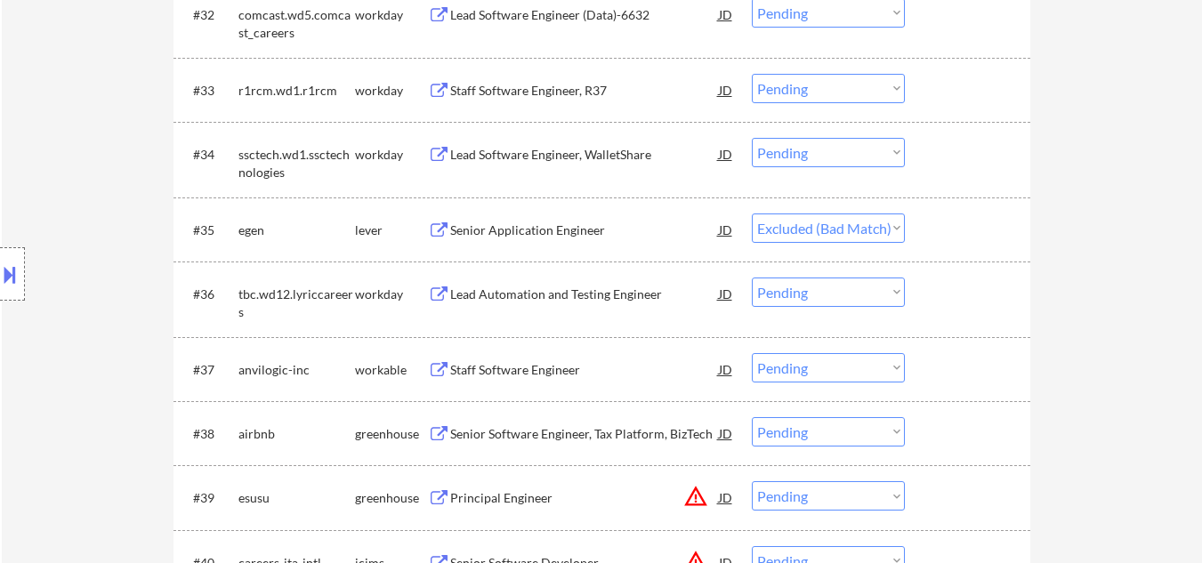
select select ""pending""
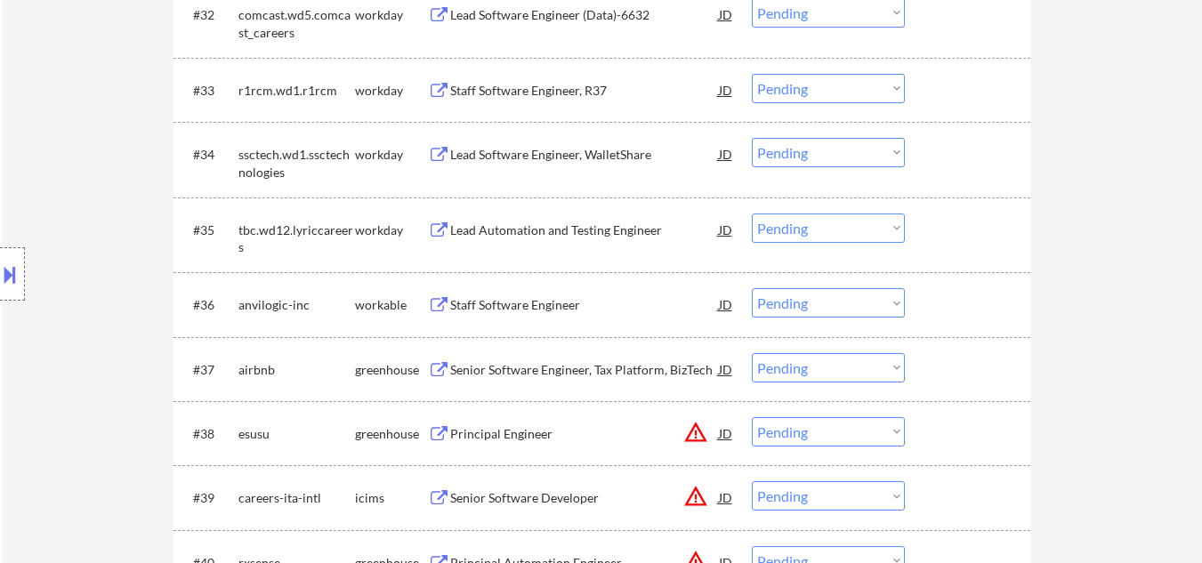
click at [498, 298] on div "Staff Software Engineer" at bounding box center [584, 305] width 269 height 18
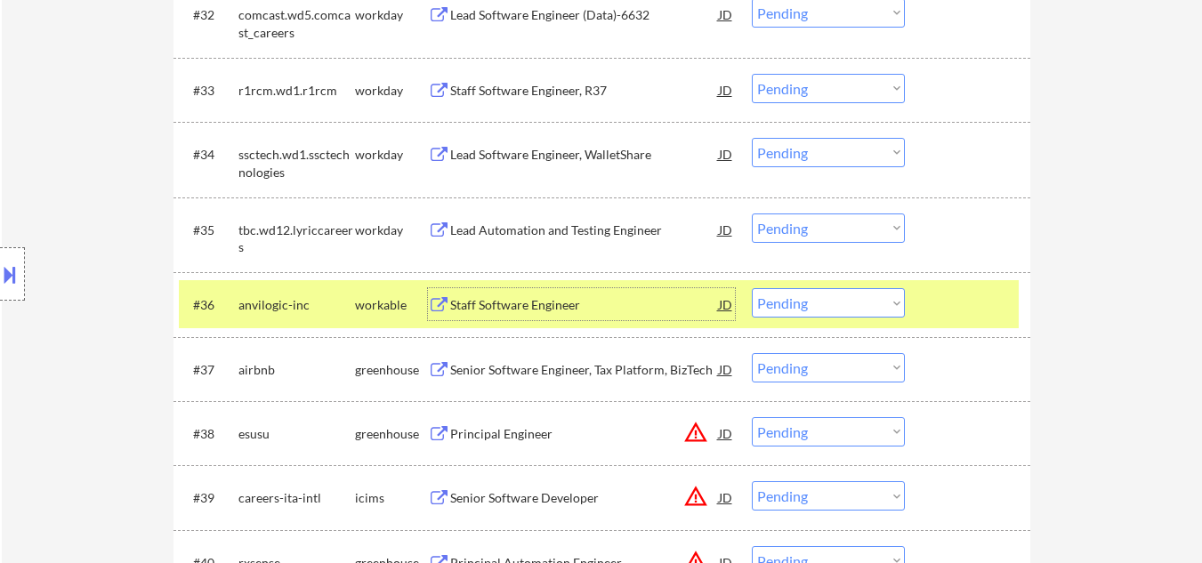
drag, startPoint x: 836, startPoint y: 307, endPoint x: 834, endPoint y: 317, distance: 10.1
click at [836, 307] on select "Choose an option... Pending Applied Excluded (Questions) Excluded (Expired) Exc…" at bounding box center [828, 302] width 153 height 29
click at [752, 288] on select "Choose an option... Pending Applied Excluded (Questions) Excluded (Expired) Exc…" at bounding box center [828, 302] width 153 height 29
click at [956, 296] on div at bounding box center [970, 304] width 78 height 32
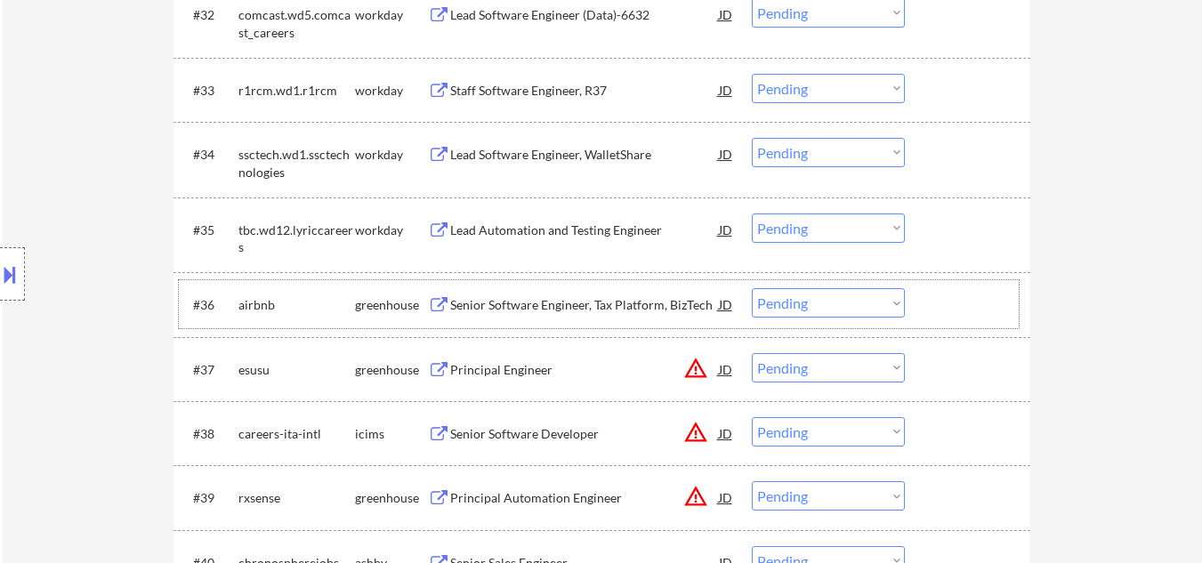
click at [576, 306] on div "Senior Software Engineer, Tax Platform, BizTech" at bounding box center [584, 305] width 269 height 18
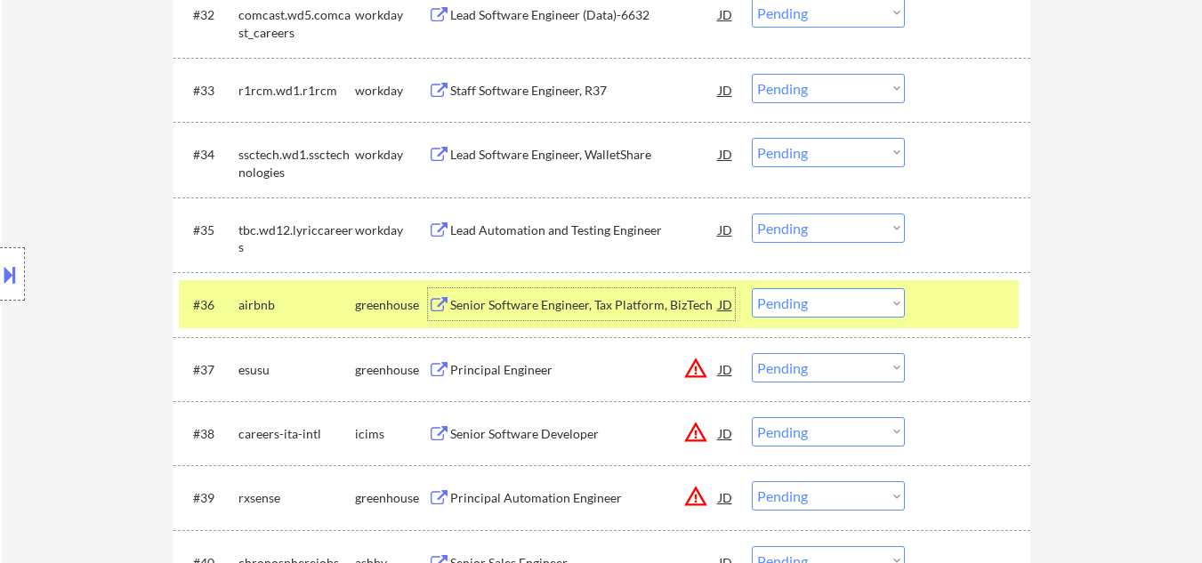
drag, startPoint x: 843, startPoint y: 307, endPoint x: 840, endPoint y: 316, distance: 9.3
click at [843, 310] on select "Choose an option... Pending Applied Excluded (Questions) Excluded (Expired) Exc…" at bounding box center [828, 302] width 153 height 29
click at [752, 288] on select "Choose an option... Pending Applied Excluded (Questions) Excluded (Expired) Exc…" at bounding box center [828, 302] width 153 height 29
click at [977, 297] on div at bounding box center [970, 304] width 78 height 32
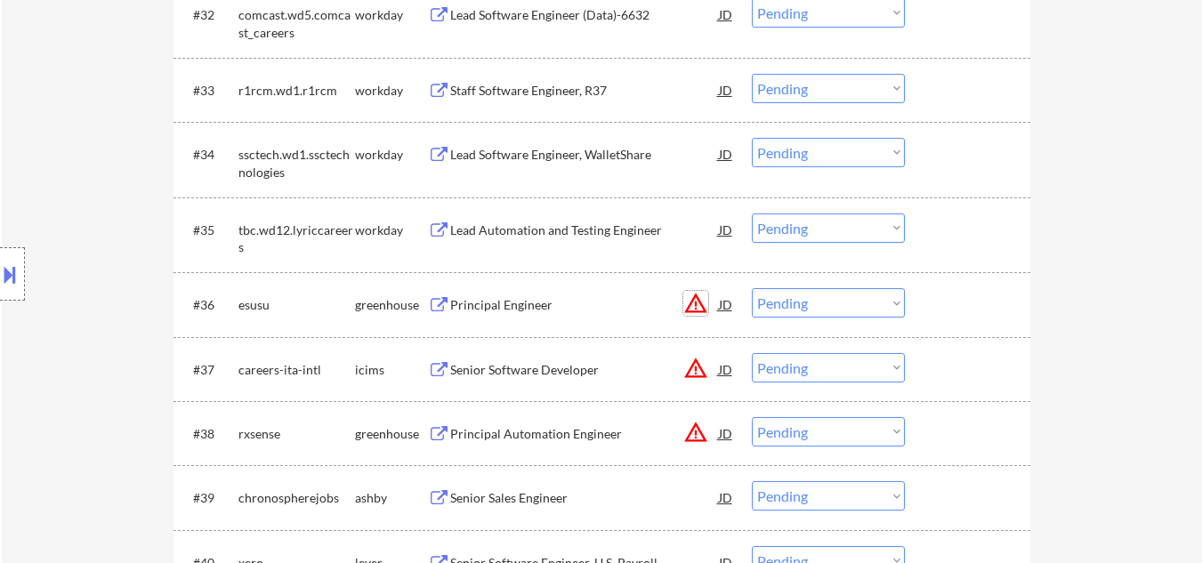
click at [697, 303] on button "warning_amber" at bounding box center [695, 303] width 25 height 25
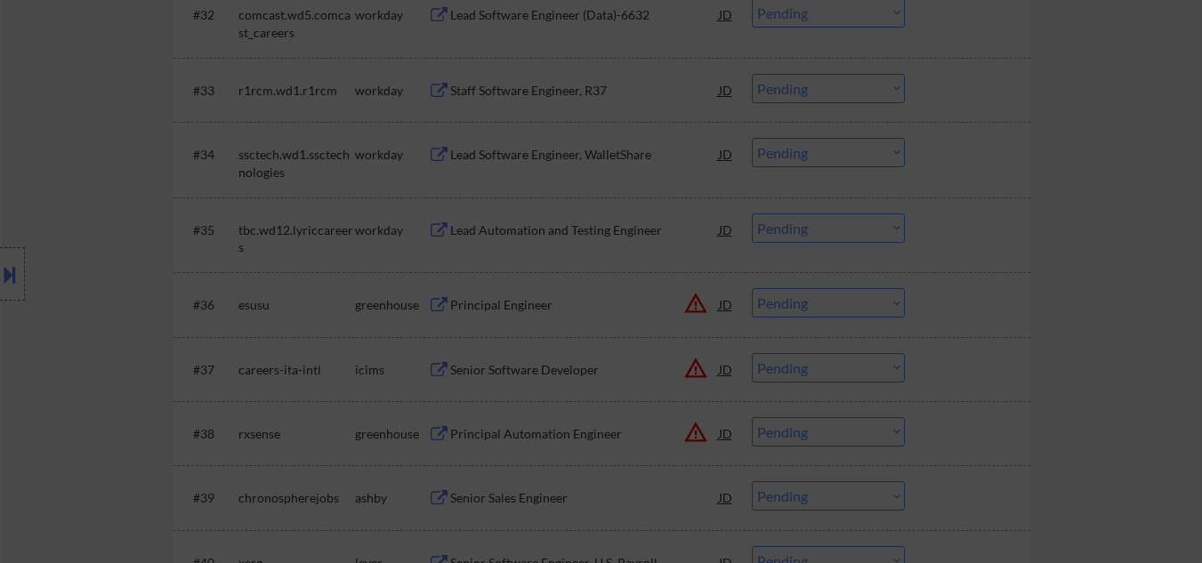
click at [1064, 280] on div at bounding box center [601, 281] width 1202 height 563
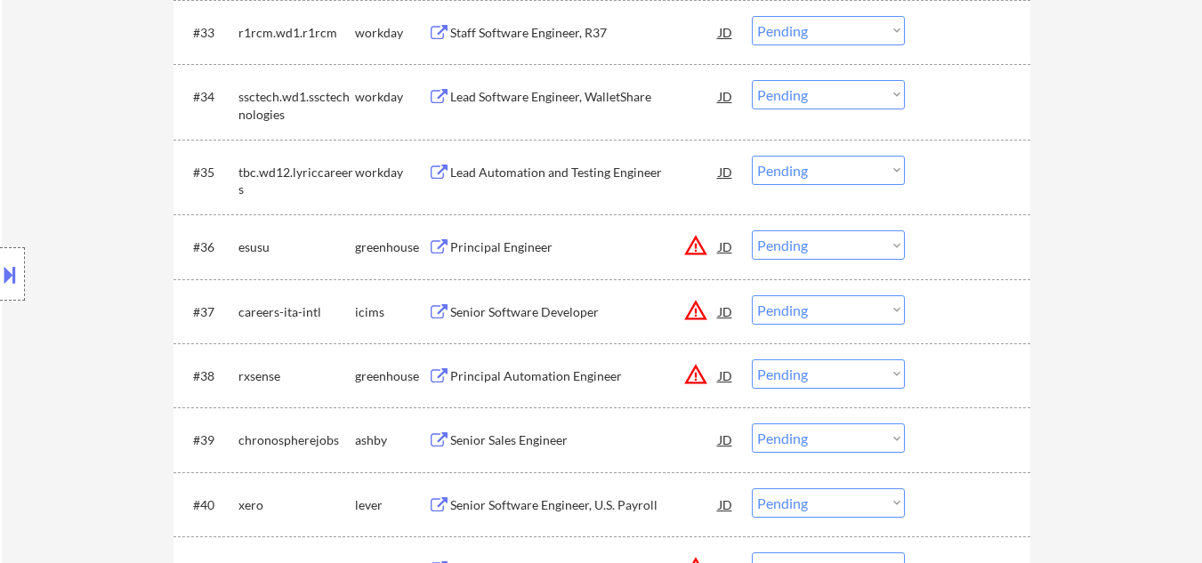
scroll to position [2961, 0]
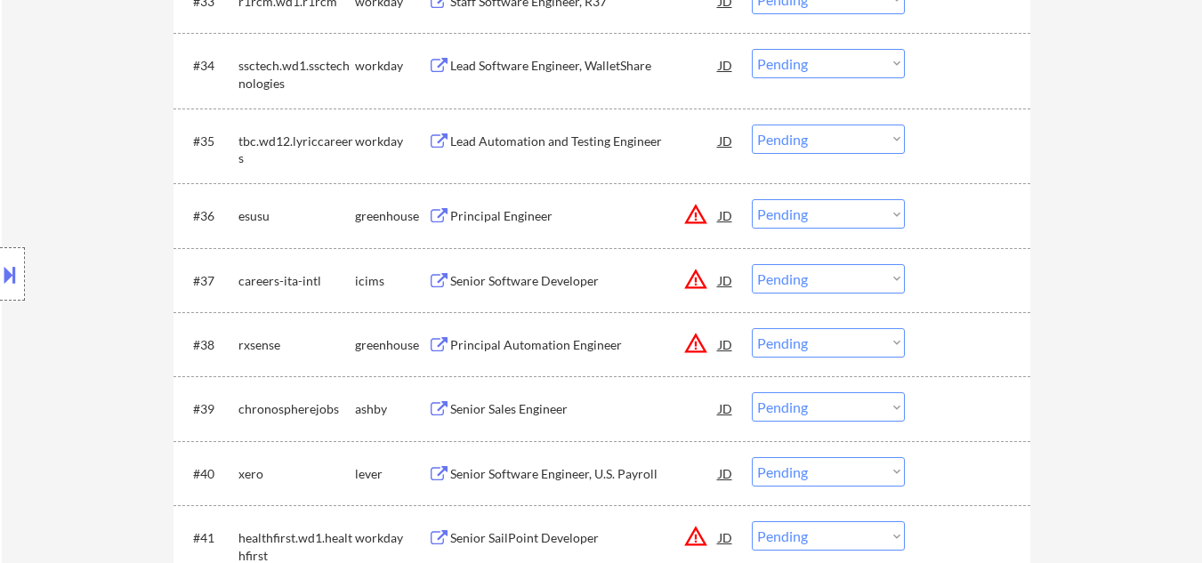
click at [699, 213] on button "warning_amber" at bounding box center [695, 214] width 25 height 25
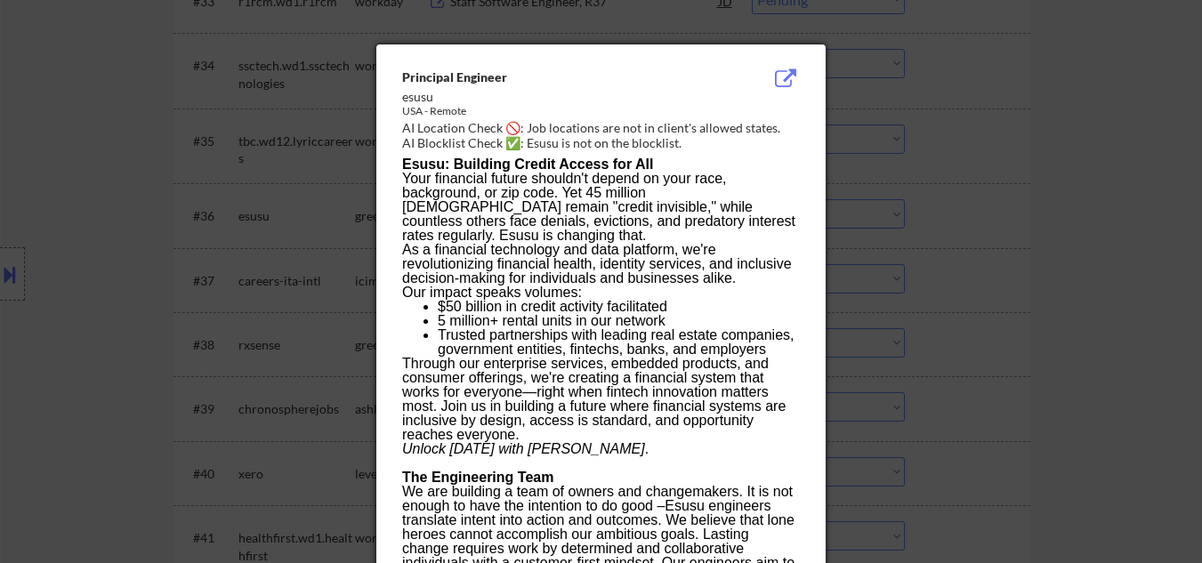
drag, startPoint x: 195, startPoint y: 241, endPoint x: 48, endPoint y: 250, distance: 147.1
click at [194, 242] on div at bounding box center [601, 281] width 1202 height 563
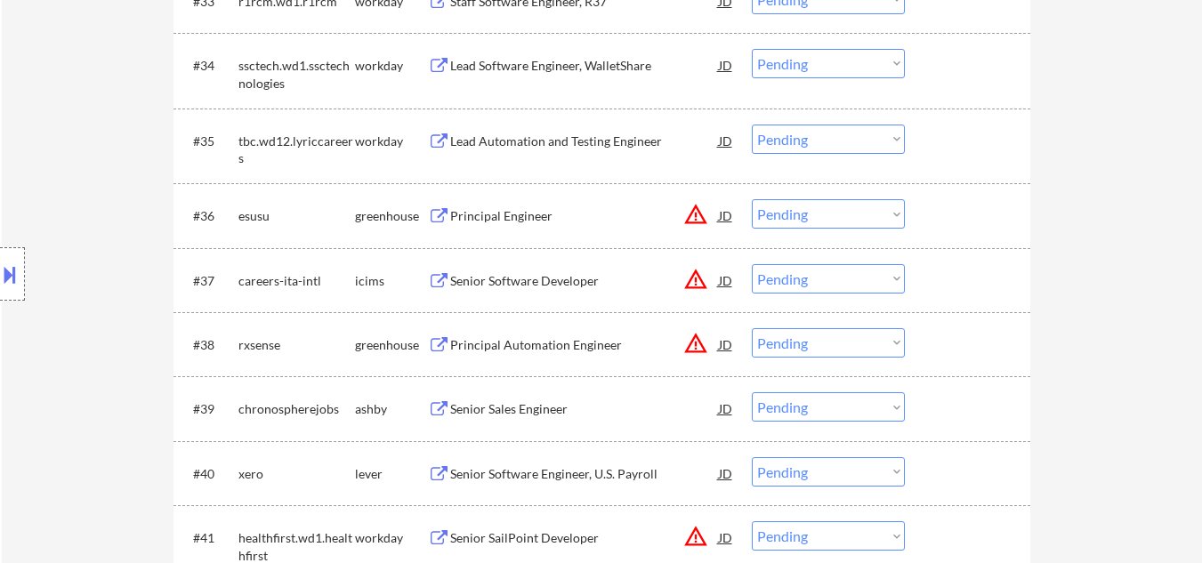
drag, startPoint x: 0, startPoint y: 262, endPoint x: 49, endPoint y: 274, distance: 50.3
click at [0, 264] on button at bounding box center [10, 274] width 20 height 29
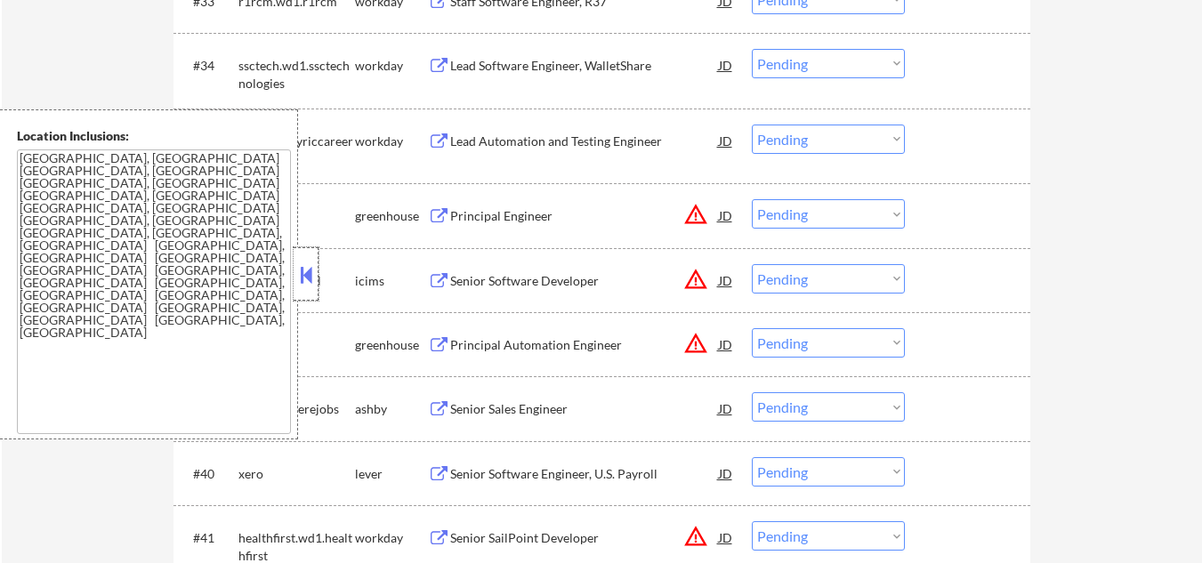
drag, startPoint x: 304, startPoint y: 256, endPoint x: 520, endPoint y: 294, distance: 219.5
click at [306, 257] on div at bounding box center [306, 273] width 25 height 53
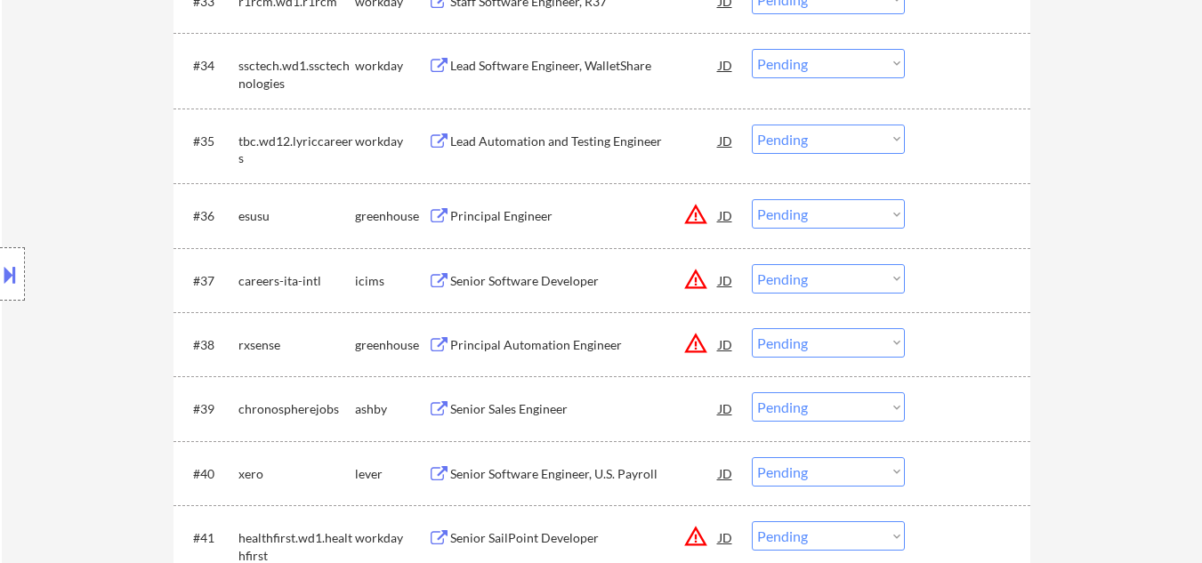
click at [697, 214] on button "warning_amber" at bounding box center [695, 214] width 25 height 25
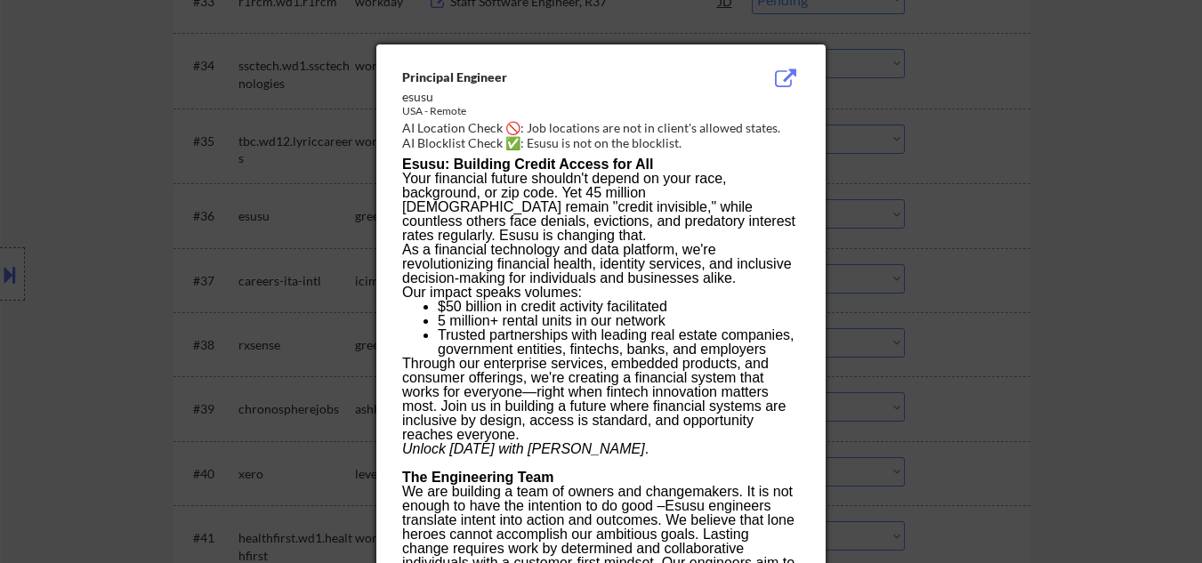
drag, startPoint x: 952, startPoint y: 189, endPoint x: 858, endPoint y: 218, distance: 98.8
click at [952, 191] on div at bounding box center [601, 281] width 1202 height 563
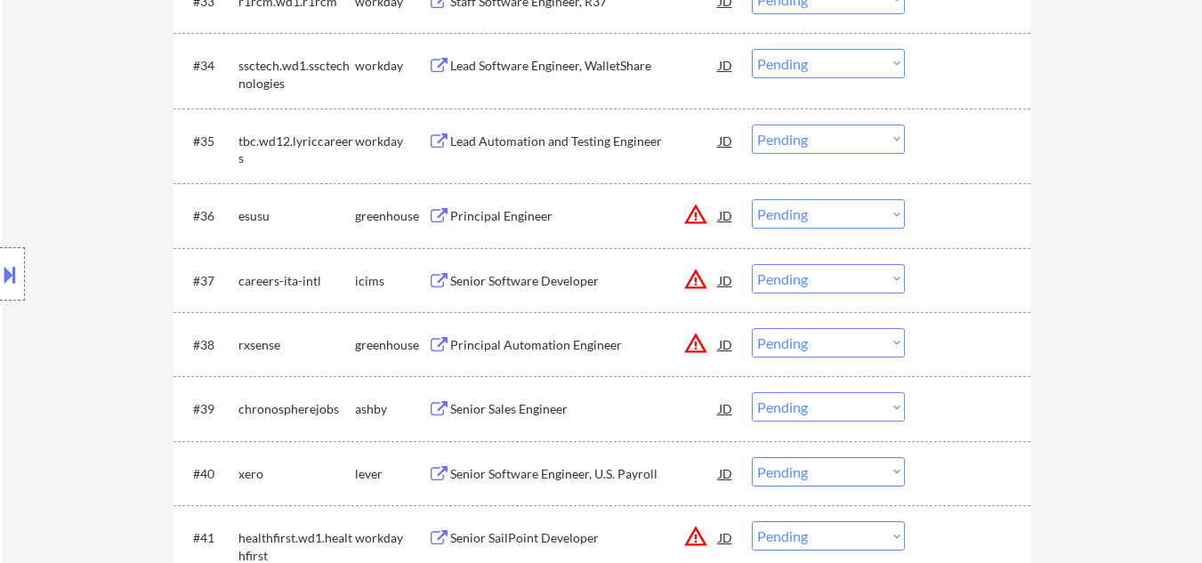
click at [539, 215] on div "Principal Engineer" at bounding box center [584, 216] width 269 height 18
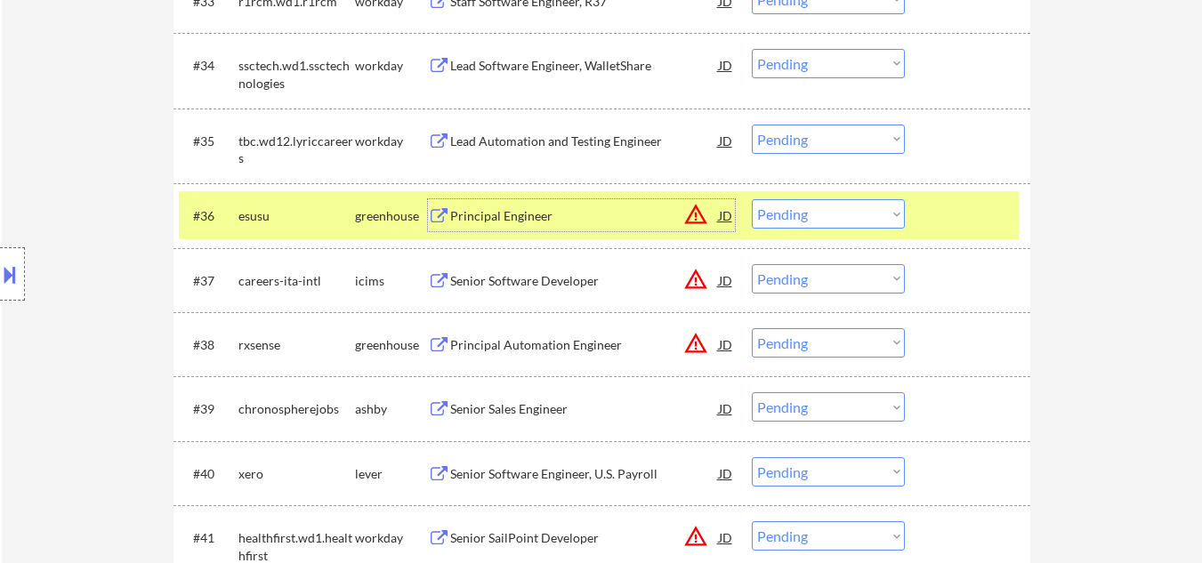
drag, startPoint x: 818, startPoint y: 213, endPoint x: 822, endPoint y: 224, distance: 12.1
click at [820, 214] on select "Choose an option... Pending Applied Excluded (Questions) Excluded (Expired) Exc…" at bounding box center [828, 213] width 153 height 29
click at [752, 199] on select "Choose an option... Pending Applied Excluded (Questions) Excluded (Expired) Exc…" at bounding box center [828, 213] width 153 height 29
drag, startPoint x: 956, startPoint y: 227, endPoint x: 947, endPoint y: 229, distance: 9.1
click at [954, 227] on div at bounding box center [970, 215] width 78 height 32
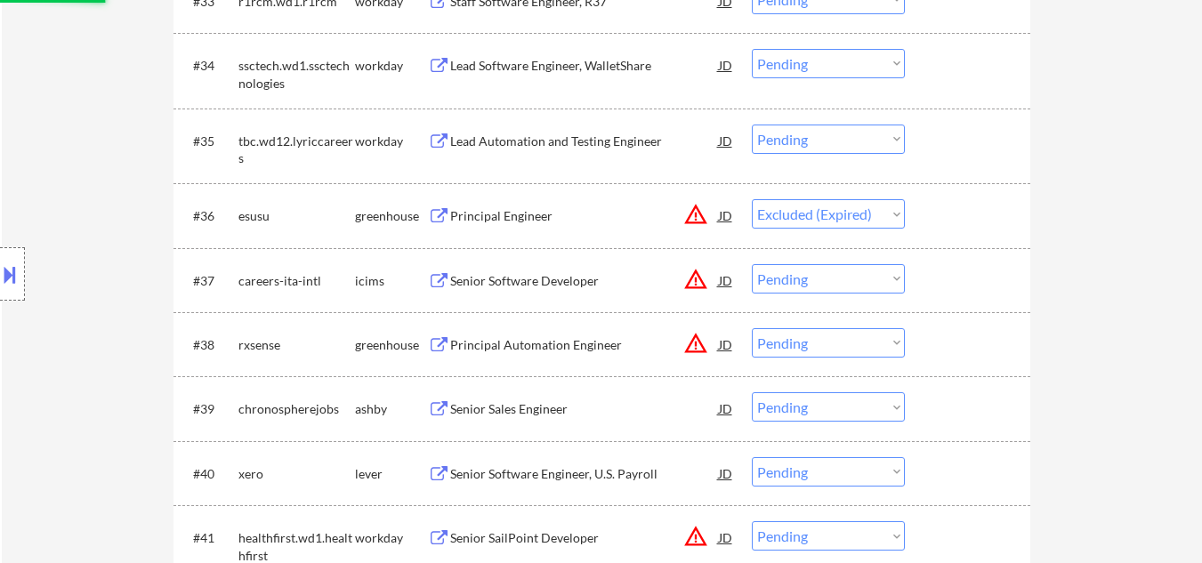
click at [698, 277] on button "warning_amber" at bounding box center [695, 279] width 25 height 25
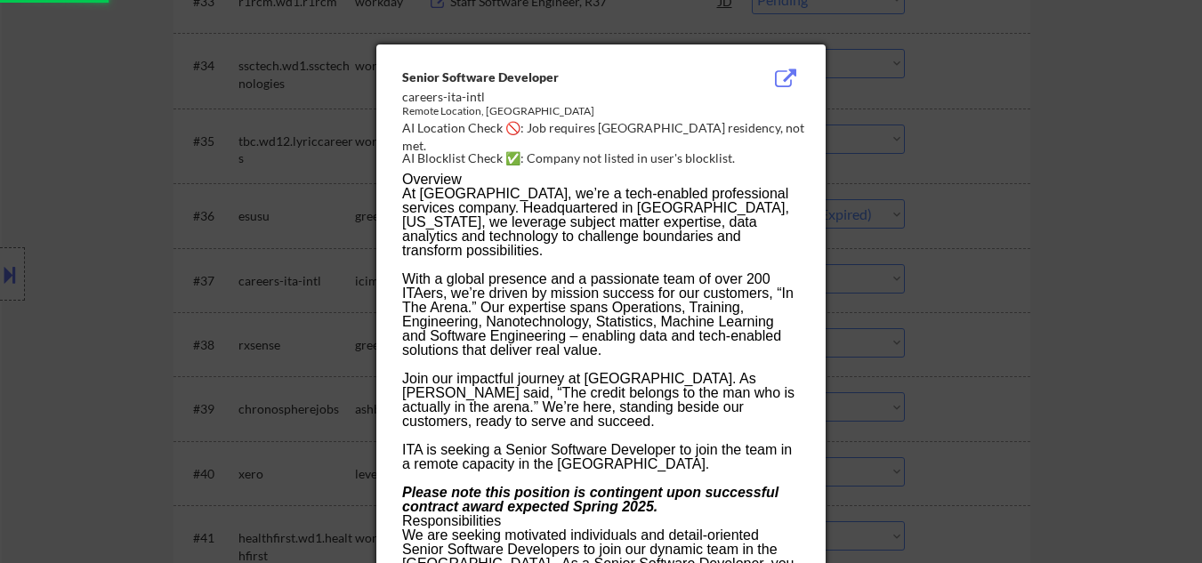
click at [1149, 270] on div at bounding box center [601, 281] width 1202 height 563
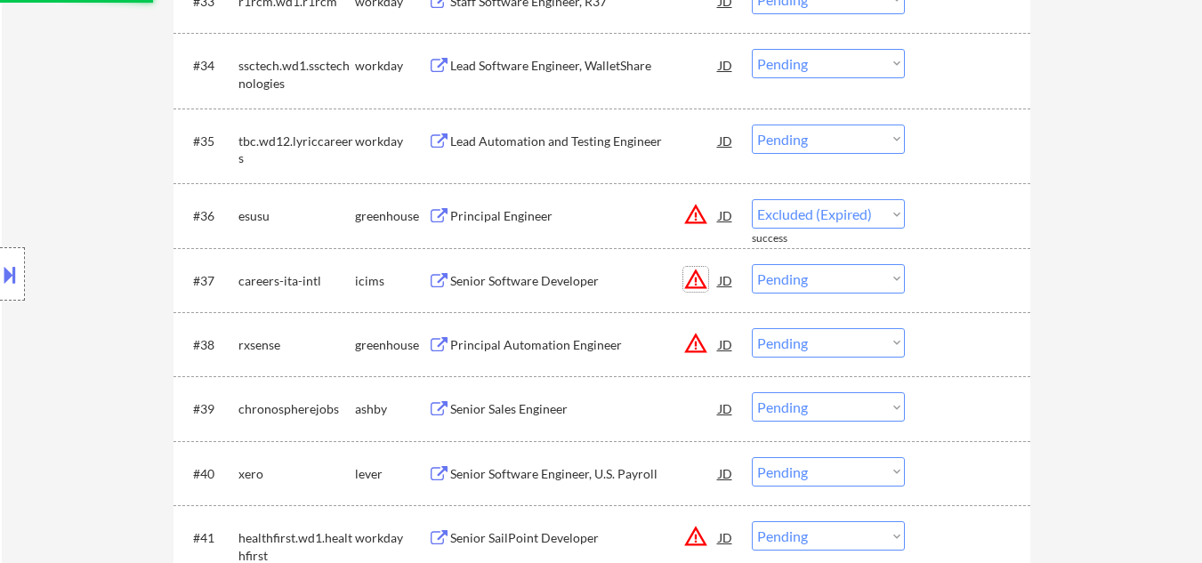
click at [696, 277] on button "warning_amber" at bounding box center [695, 279] width 25 height 25
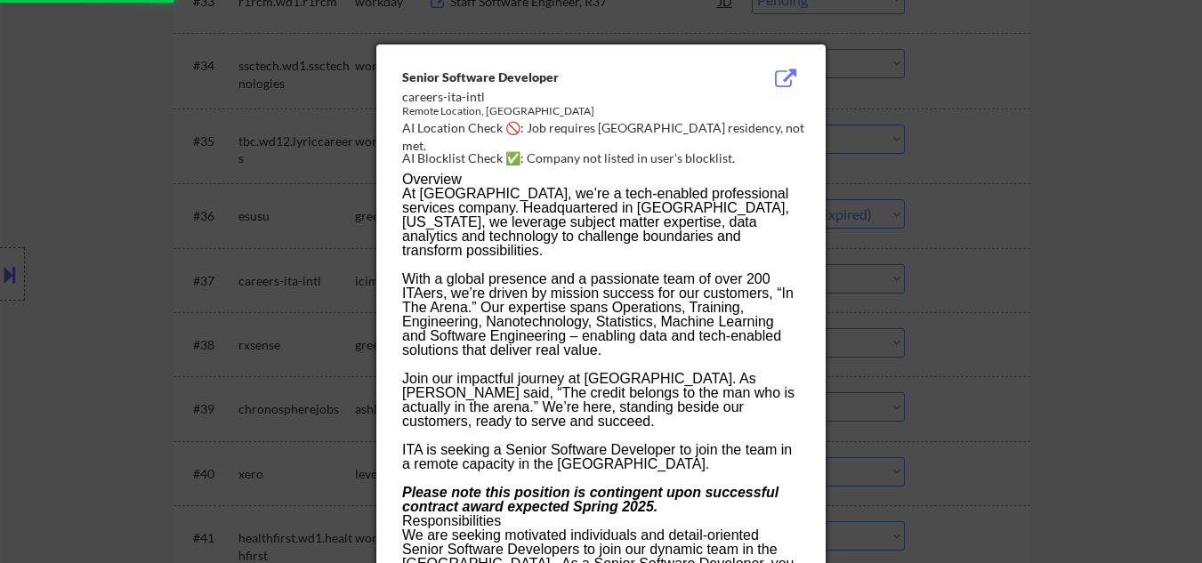
click at [1040, 276] on div at bounding box center [601, 281] width 1202 height 563
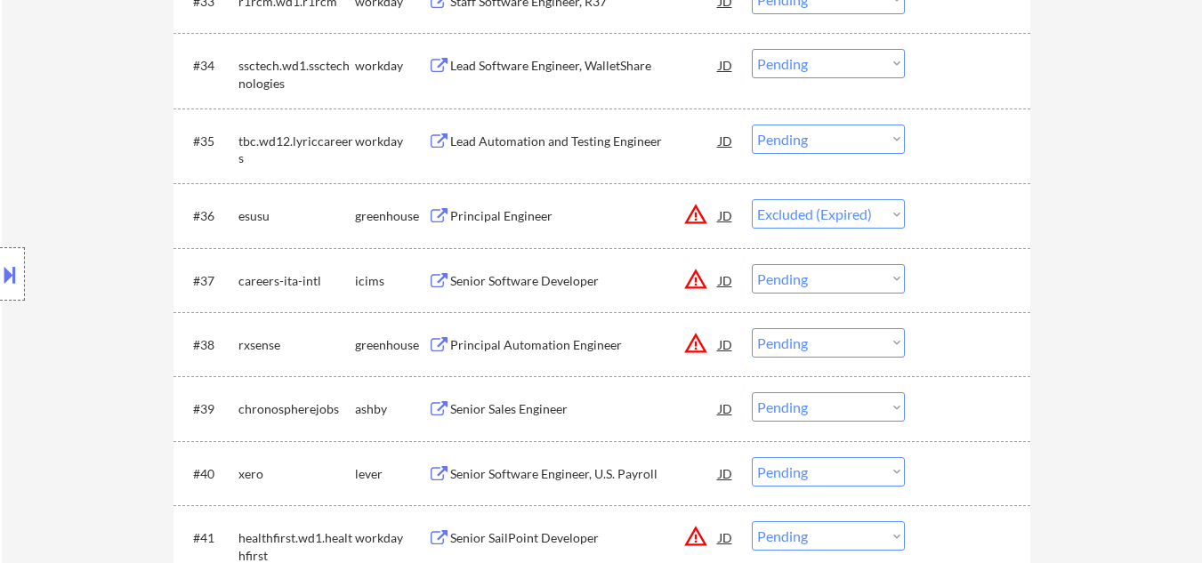
click at [699, 215] on button "warning_amber" at bounding box center [695, 214] width 25 height 25
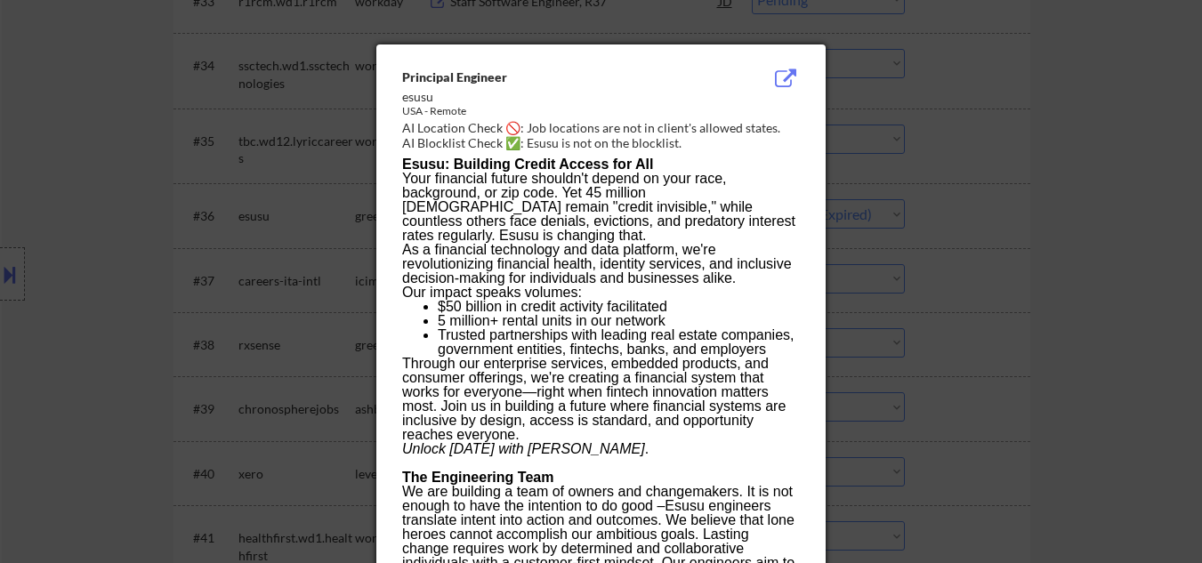
drag, startPoint x: 1055, startPoint y: 251, endPoint x: 858, endPoint y: 246, distance: 197.6
click at [1045, 251] on div at bounding box center [601, 281] width 1202 height 563
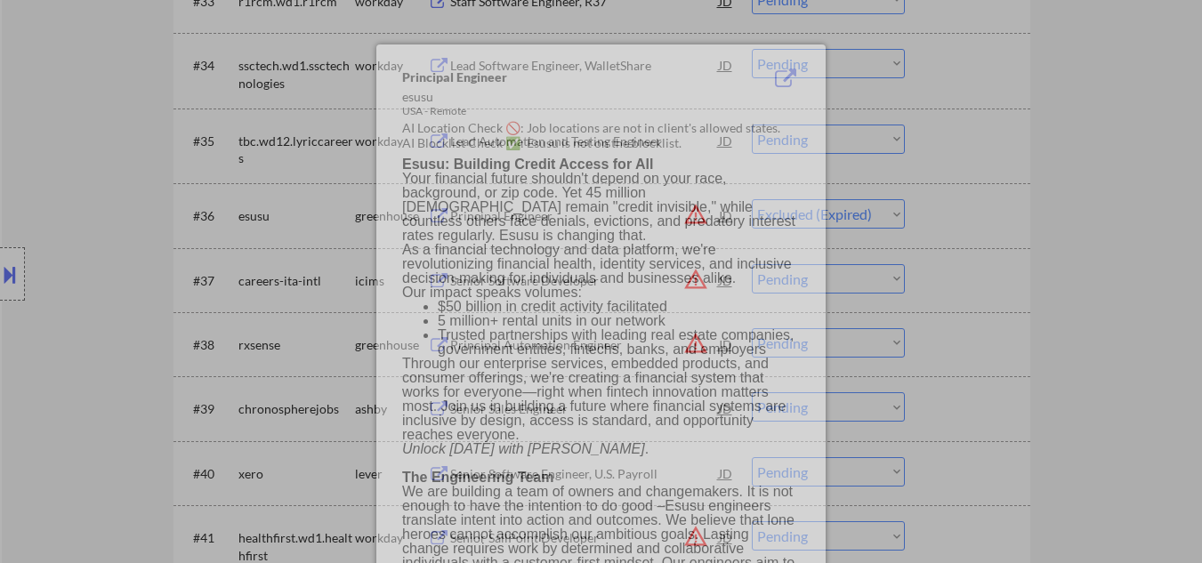
select select ""pending""
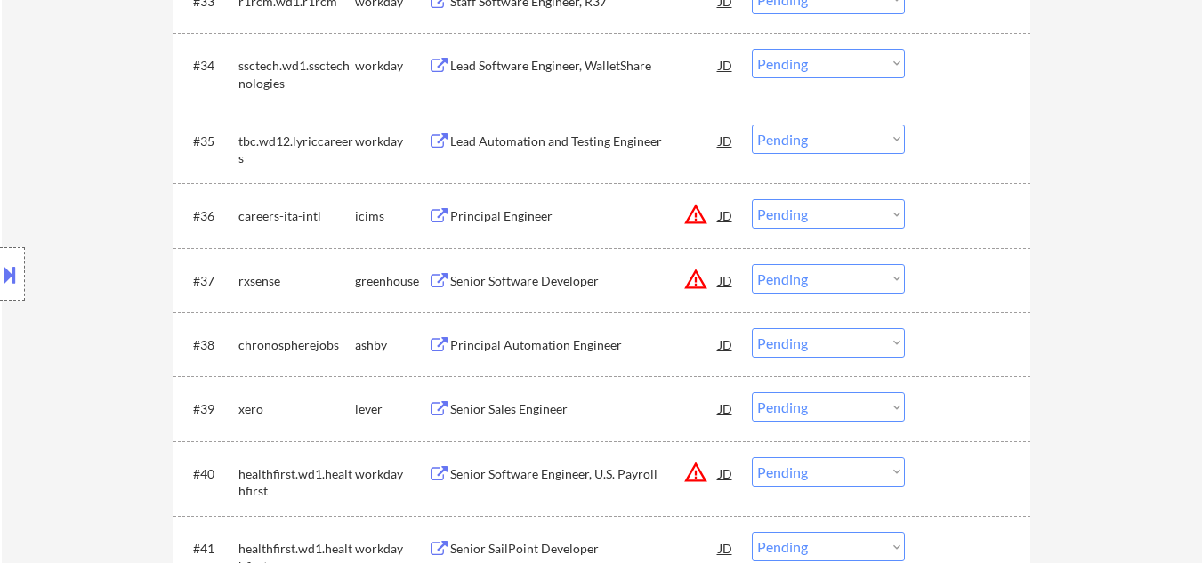
click at [690, 274] on button "warning_amber" at bounding box center [695, 279] width 25 height 25
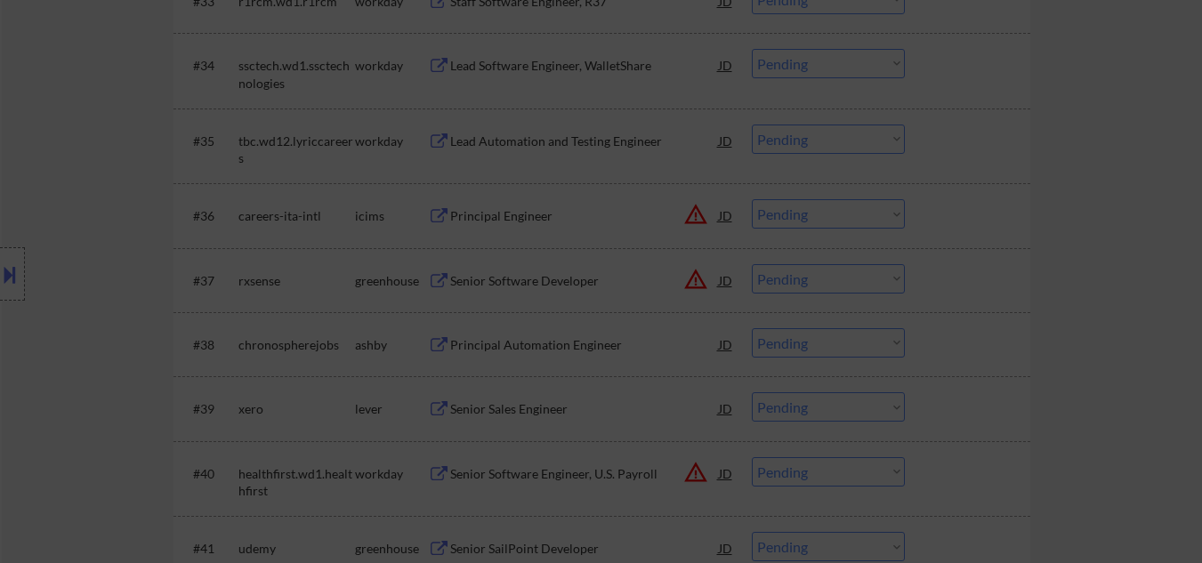
click at [1030, 214] on div at bounding box center [601, 281] width 1202 height 563
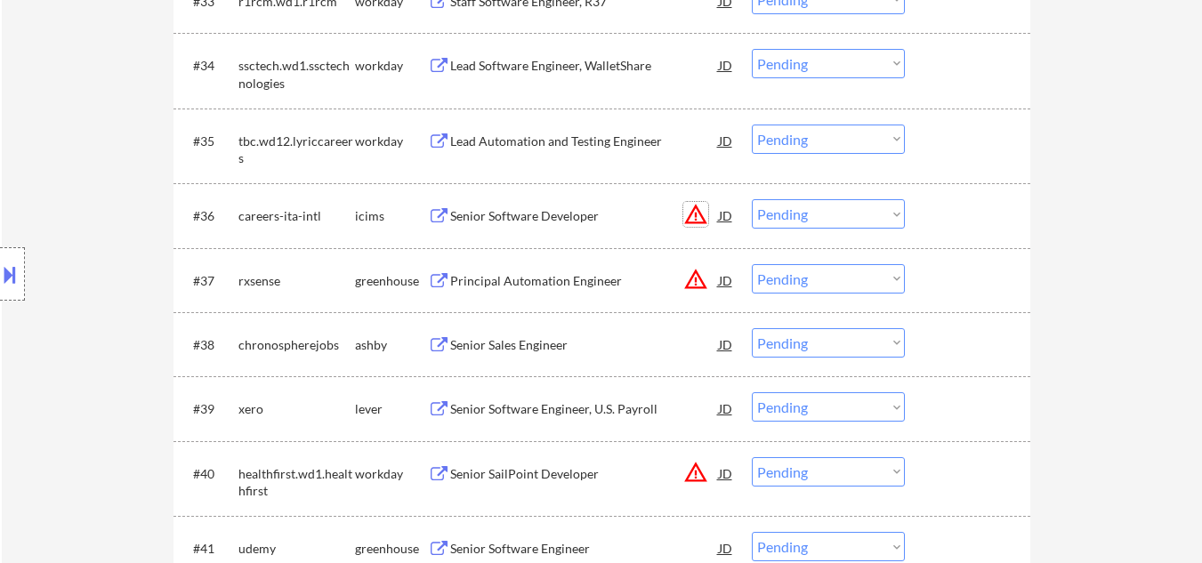
click at [690, 208] on button "warning_amber" at bounding box center [695, 214] width 25 height 25
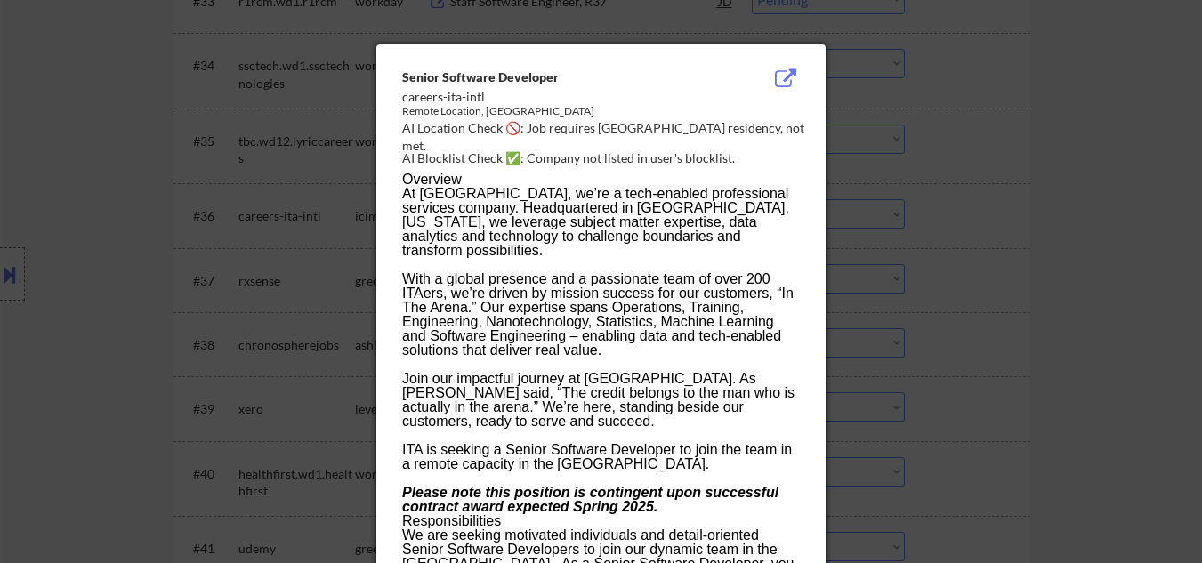
click at [1053, 253] on div at bounding box center [601, 281] width 1202 height 563
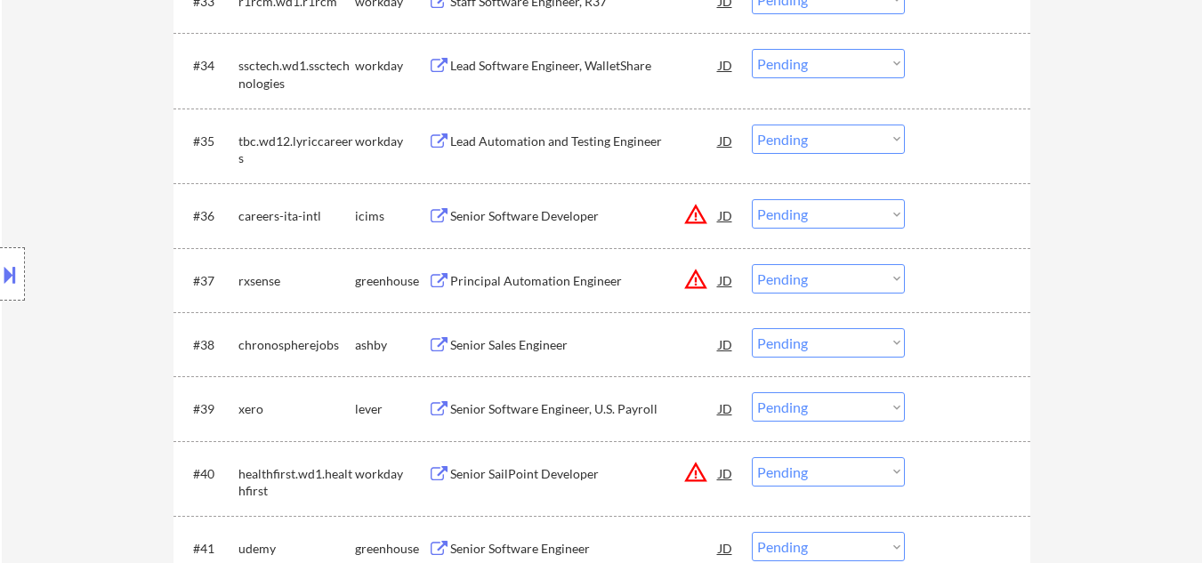
click at [689, 275] on button "warning_amber" at bounding box center [695, 279] width 25 height 25
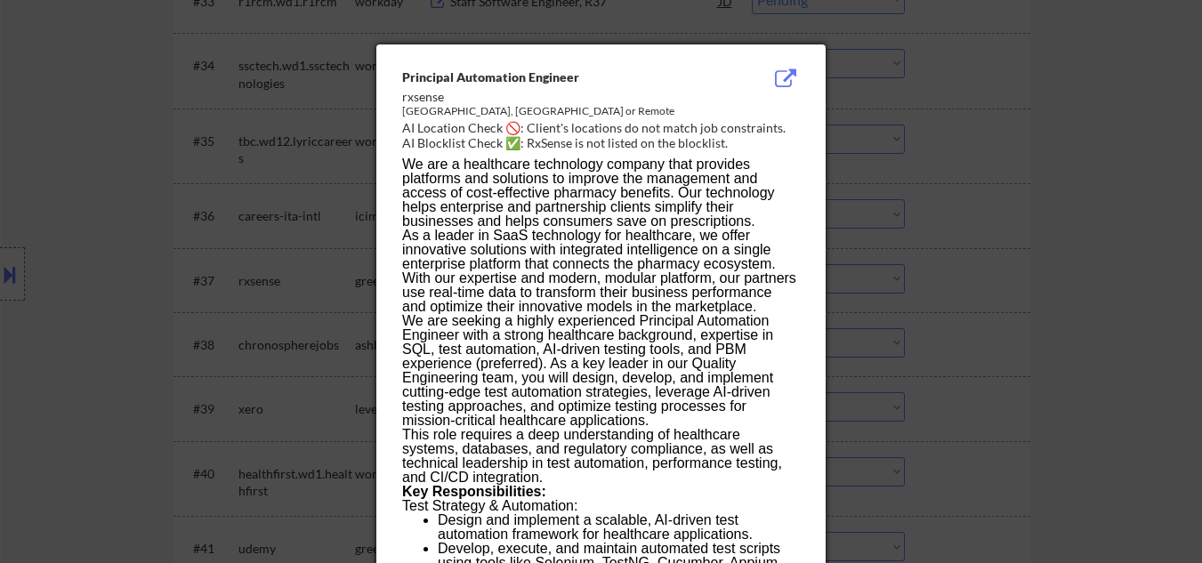
click at [1034, 310] on div at bounding box center [601, 281] width 1202 height 563
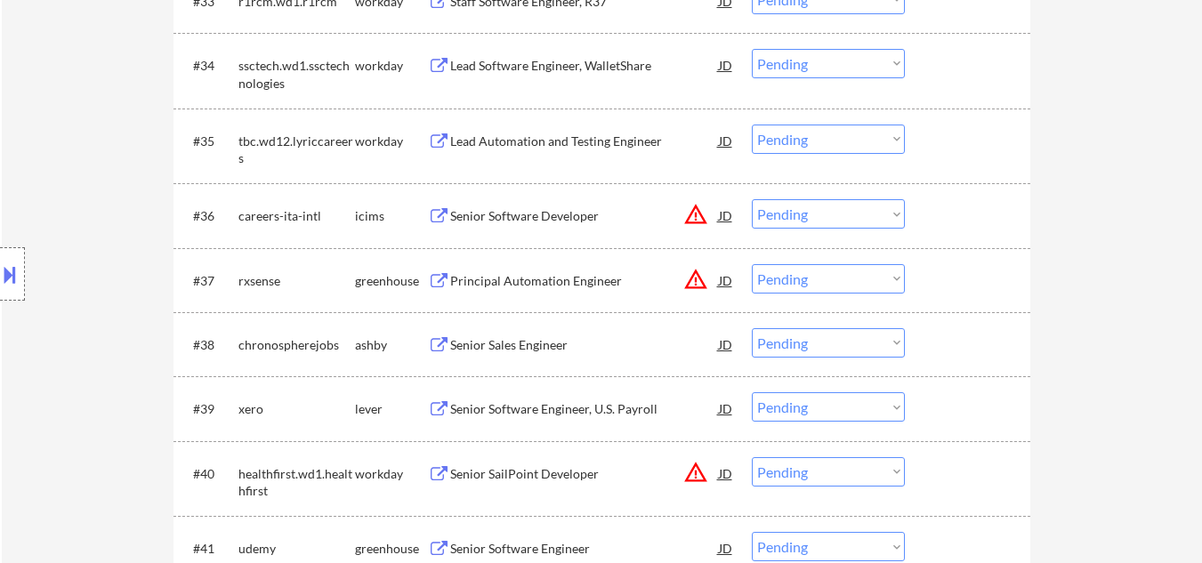
click at [493, 288] on div "Principal Automation Engineer" at bounding box center [584, 281] width 269 height 18
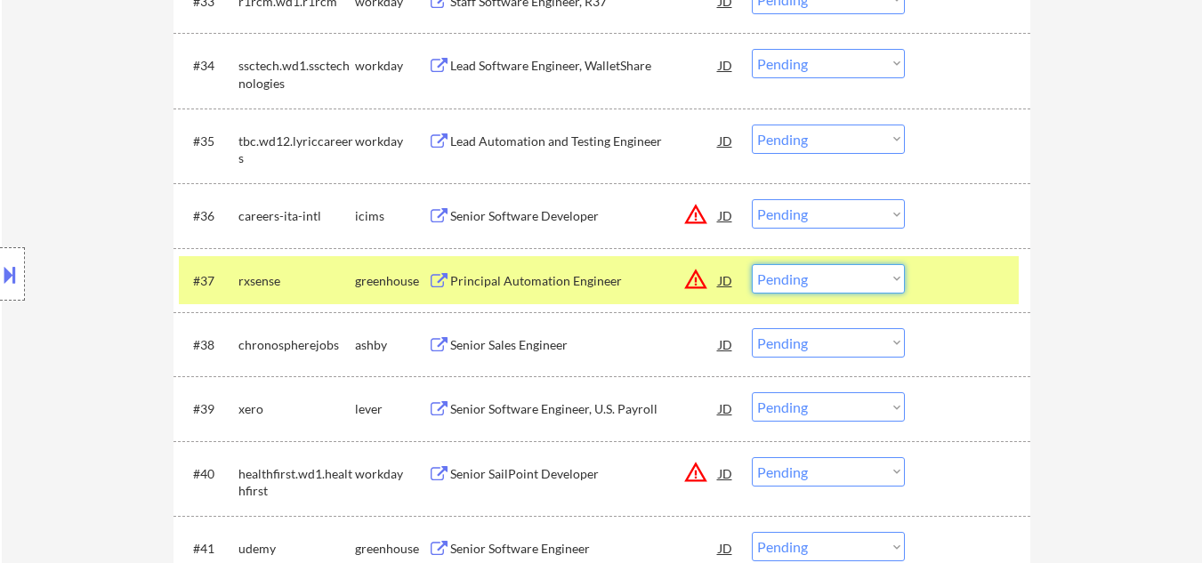
drag, startPoint x: 847, startPoint y: 279, endPoint x: 849, endPoint y: 291, distance: 11.7
click at [848, 279] on select "Choose an option... Pending Applied Excluded (Questions) Excluded (Expired) Exc…" at bounding box center [828, 278] width 153 height 29
click at [752, 264] on select "Choose an option... Pending Applied Excluded (Questions) Excluded (Expired) Exc…" at bounding box center [828, 278] width 153 height 29
click at [991, 285] on div at bounding box center [970, 280] width 78 height 32
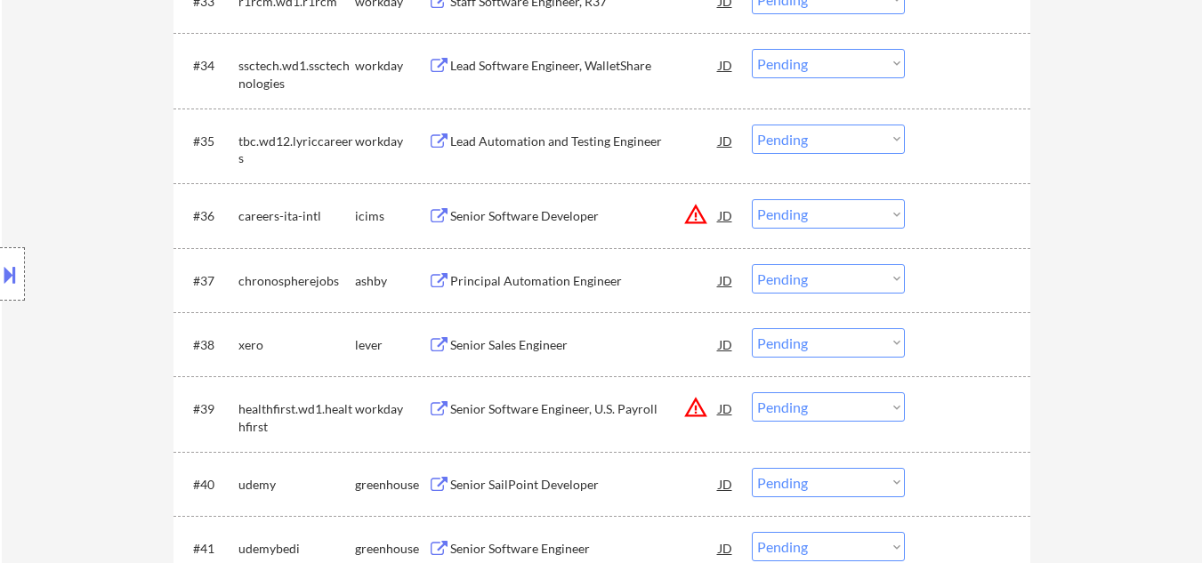
click at [547, 286] on div "Principal Automation Engineer" at bounding box center [584, 281] width 269 height 18
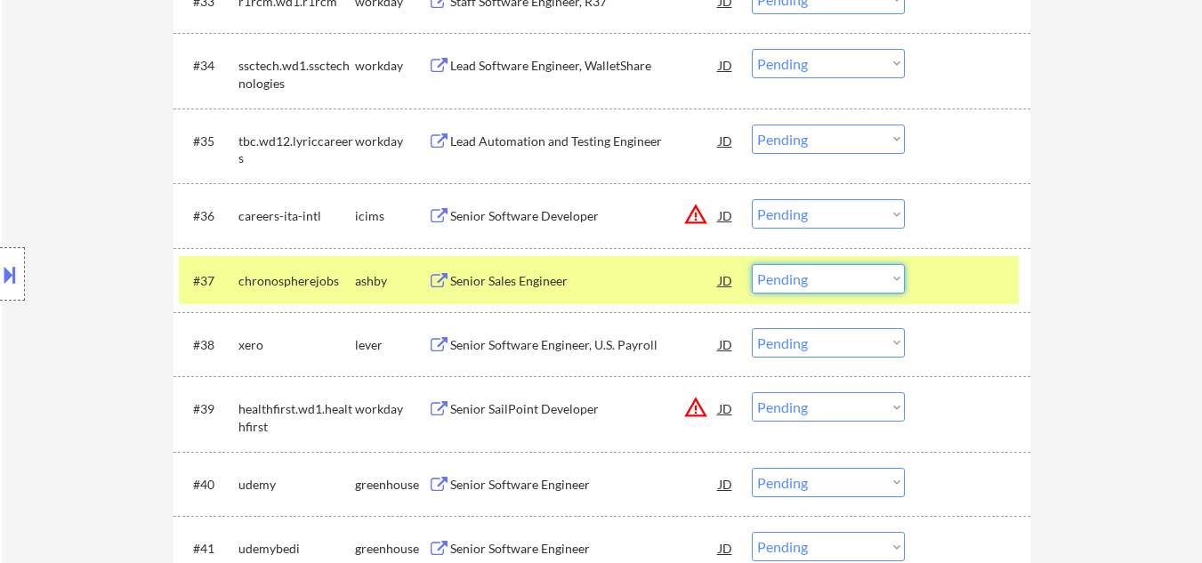
click at [884, 282] on select "Choose an option... Pending Applied Excluded (Questions) Excluded (Expired) Exc…" at bounding box center [828, 278] width 153 height 29
click at [752, 264] on select "Choose an option... Pending Applied Excluded (Questions) Excluded (Expired) Exc…" at bounding box center [828, 278] width 153 height 29
click at [939, 282] on div at bounding box center [970, 280] width 78 height 32
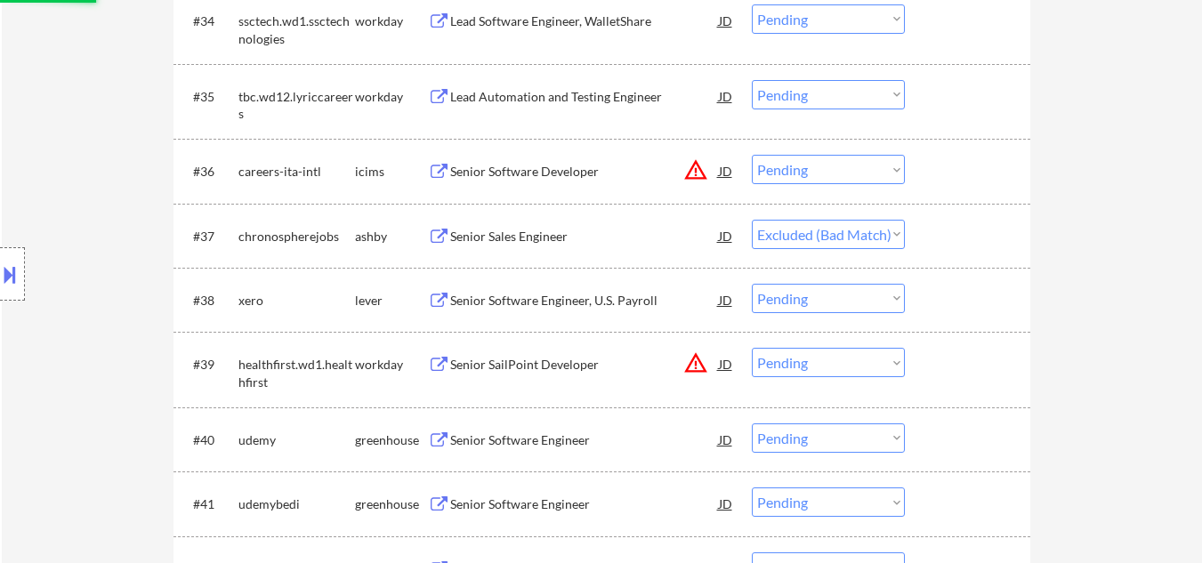
scroll to position [3050, 0]
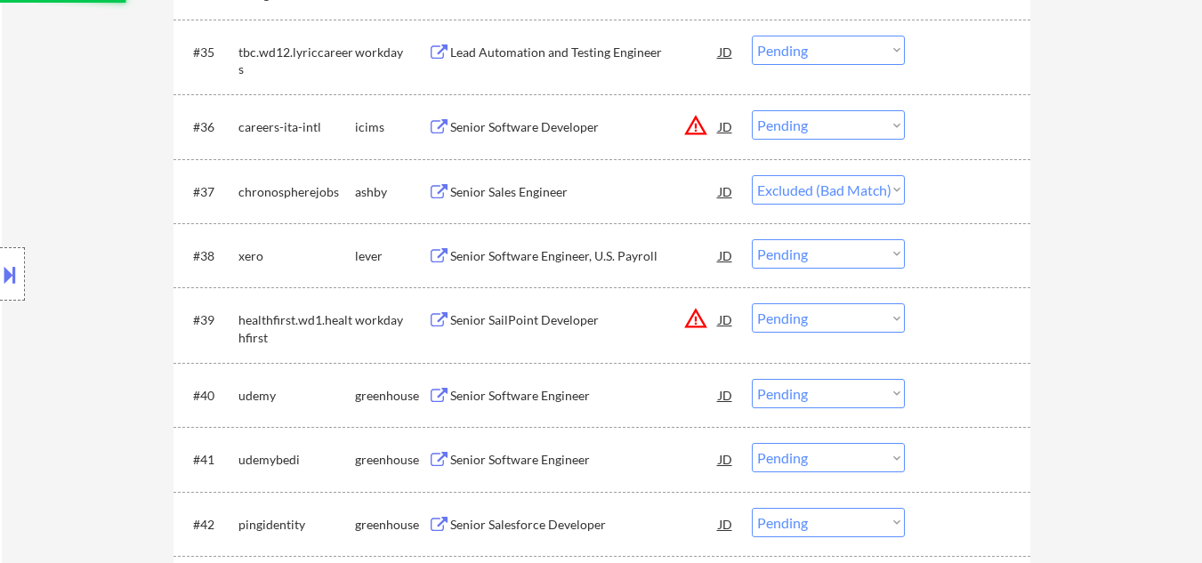
click at [558, 252] on div "Senior Software Engineer, U.S. Payroll" at bounding box center [584, 256] width 269 height 18
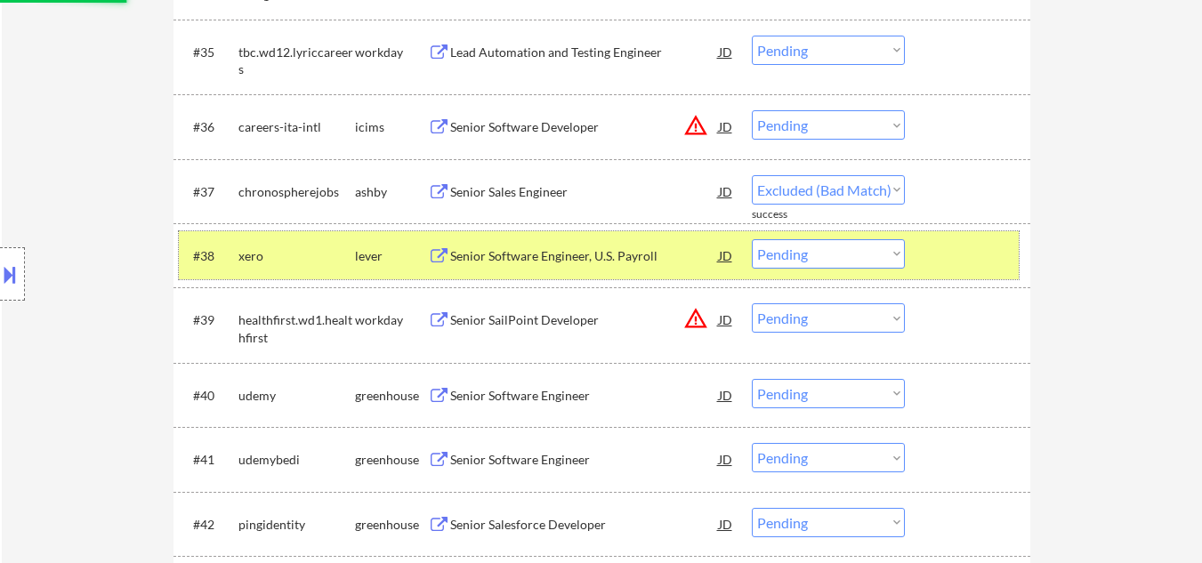
click at [948, 258] on div at bounding box center [970, 255] width 78 height 32
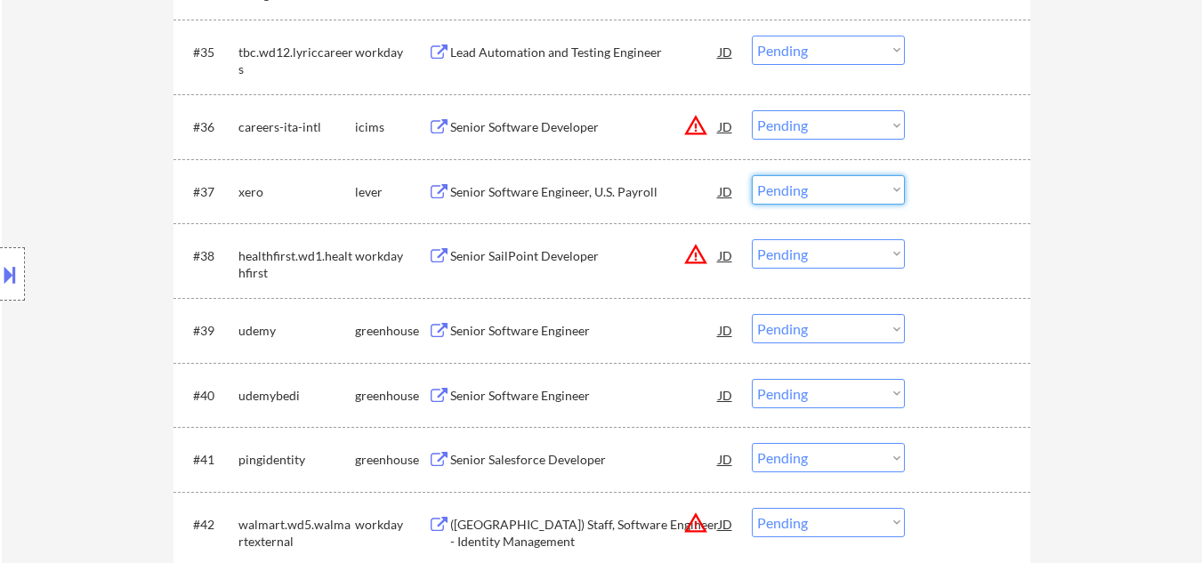
click at [818, 197] on select "Choose an option... Pending Applied Excluded (Questions) Excluded (Expired) Exc…" at bounding box center [828, 189] width 153 height 29
click at [752, 175] on select "Choose an option... Pending Applied Excluded (Questions) Excluded (Expired) Exc…" at bounding box center [828, 189] width 153 height 29
select select ""pending""
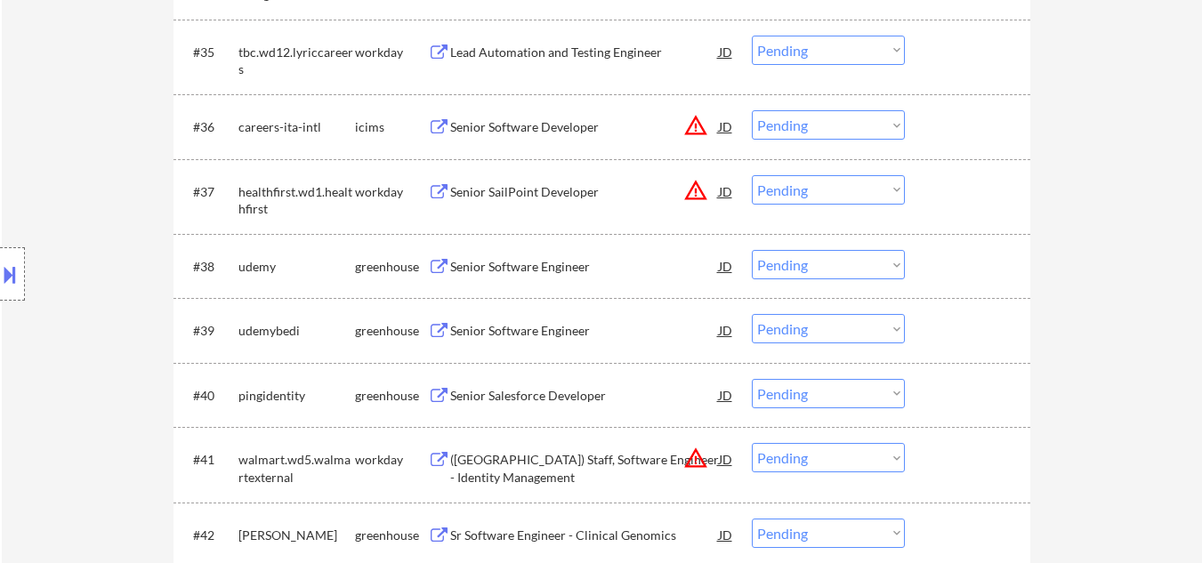
scroll to position [3139, 0]
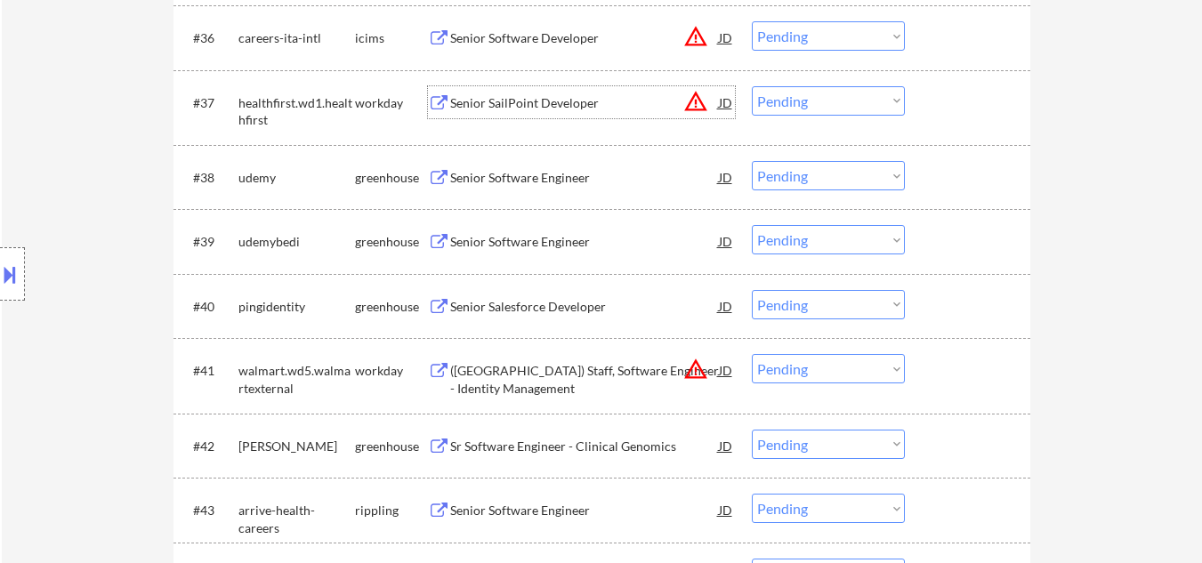
click at [577, 100] on div "Senior SailPoint Developer" at bounding box center [584, 103] width 269 height 18
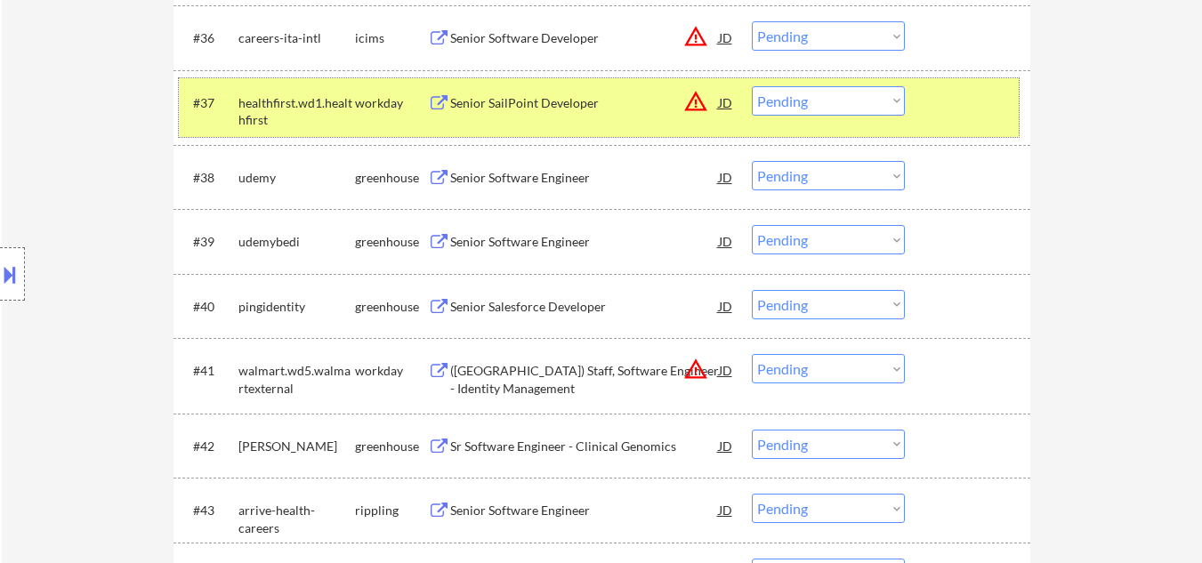
click at [947, 99] on div at bounding box center [970, 102] width 78 height 32
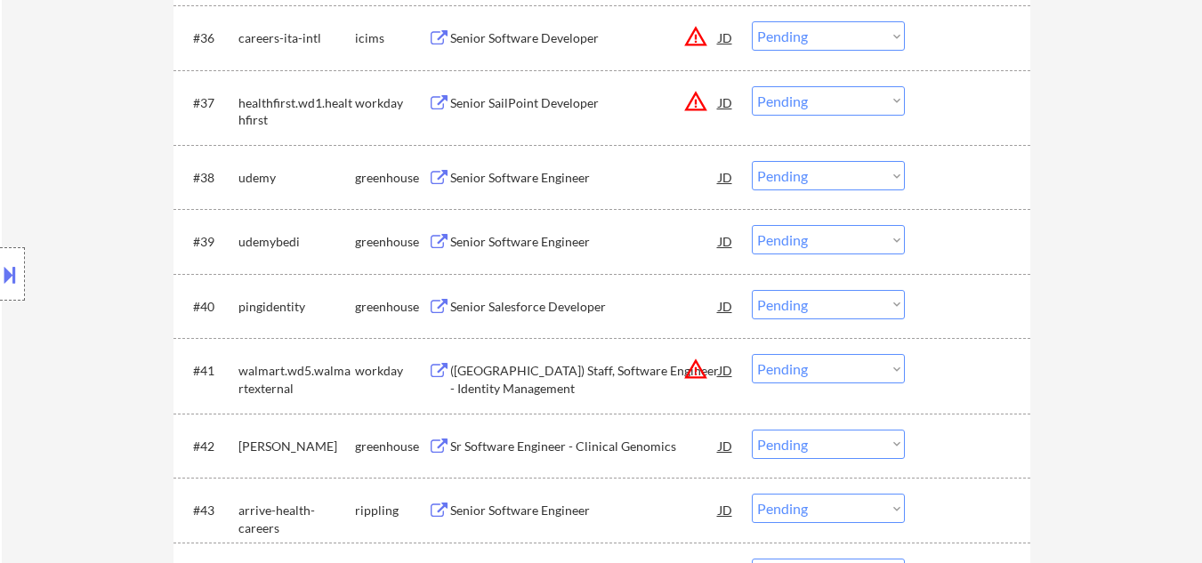
click at [557, 184] on div "Senior Software Engineer" at bounding box center [584, 178] width 269 height 18
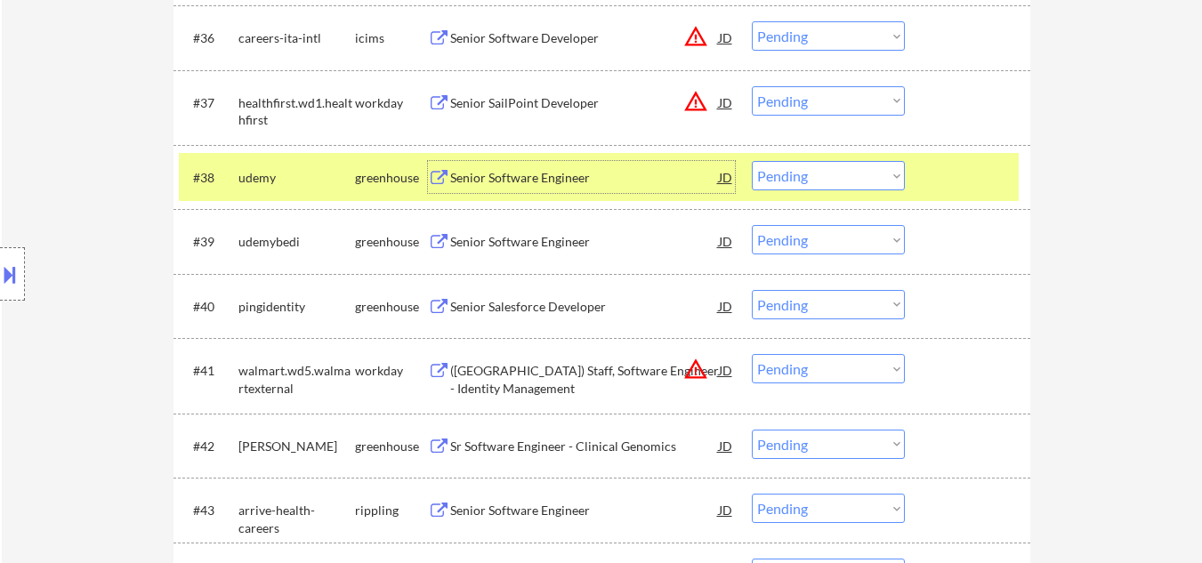
click at [861, 176] on select "Choose an option... Pending Applied Excluded (Questions) Excluded (Expired) Exc…" at bounding box center [828, 175] width 153 height 29
click at [752, 161] on select "Choose an option... Pending Applied Excluded (Questions) Excluded (Expired) Exc…" at bounding box center [828, 175] width 153 height 29
click at [967, 188] on div at bounding box center [970, 177] width 78 height 32
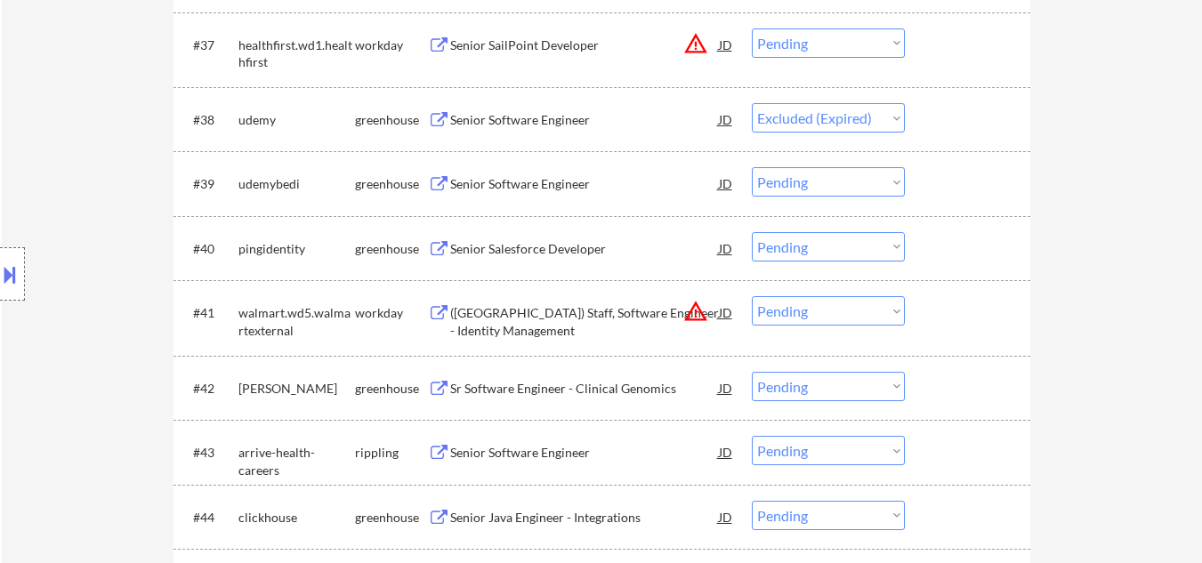
scroll to position [3228, 0]
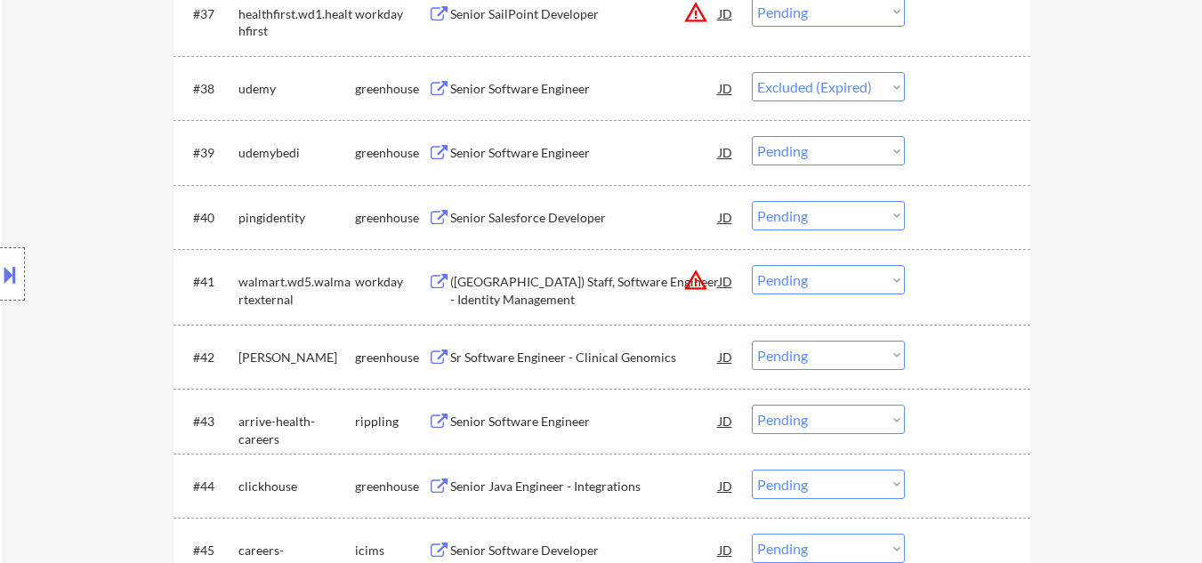
click at [556, 162] on div "Senior Software Engineer" at bounding box center [584, 153] width 269 height 18
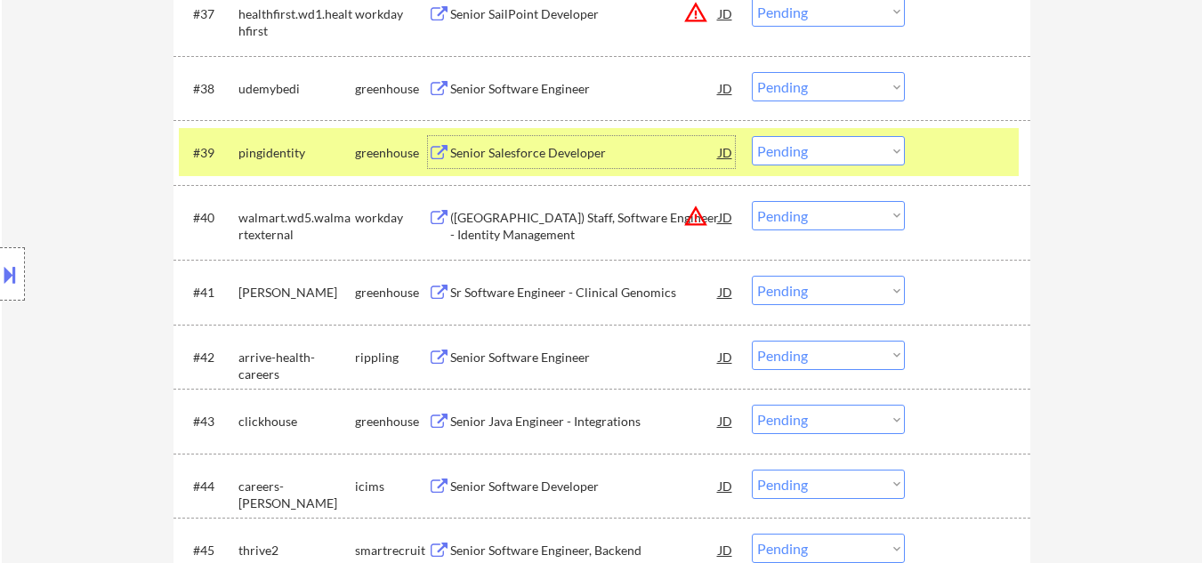
click at [984, 148] on div at bounding box center [970, 152] width 78 height 32
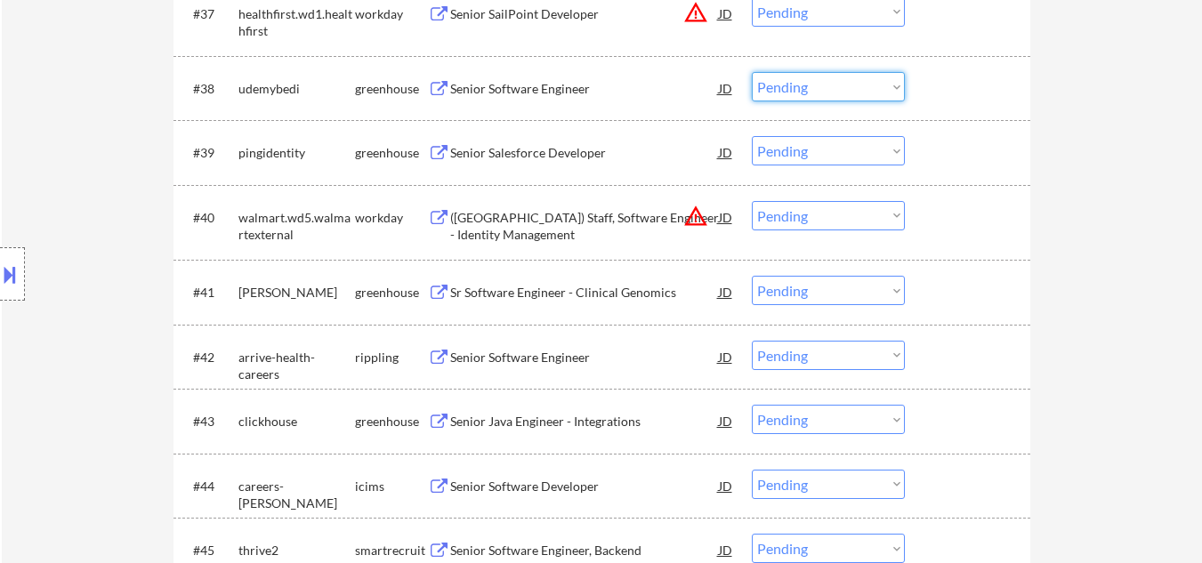
drag, startPoint x: 846, startPoint y: 81, endPoint x: 850, endPoint y: 98, distance: 17.3
click at [846, 82] on select "Choose an option... Pending Applied Excluded (Questions) Excluded (Expired) Exc…" at bounding box center [828, 86] width 153 height 29
click at [752, 72] on select "Choose an option... Pending Applied Excluded (Questions) Excluded (Expired) Exc…" at bounding box center [828, 86] width 153 height 29
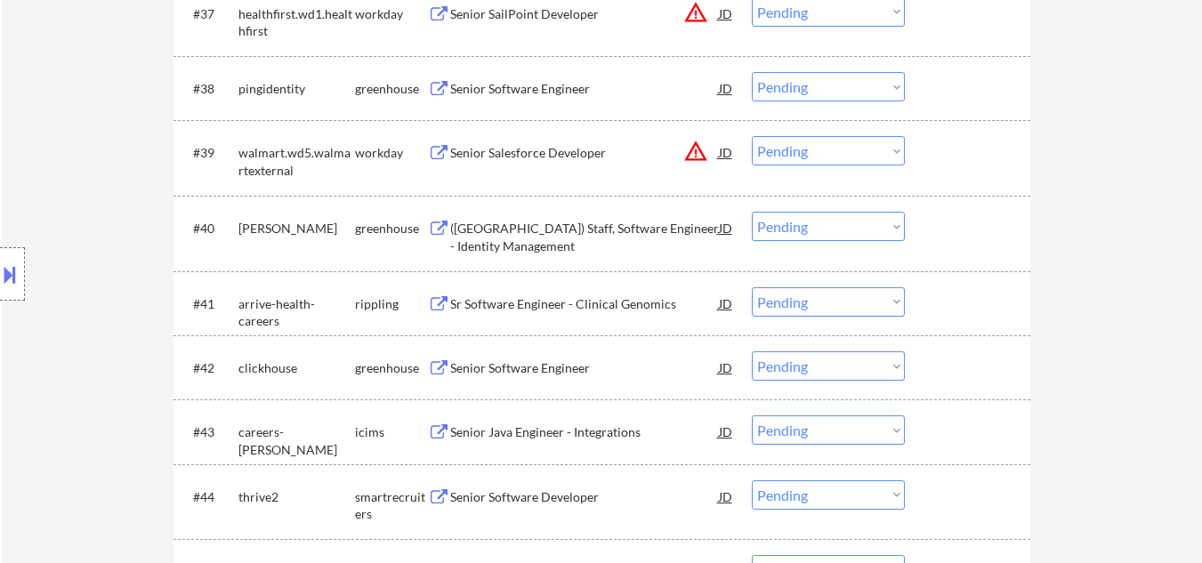
click at [548, 85] on div "Senior Software Engineer" at bounding box center [584, 89] width 269 height 18
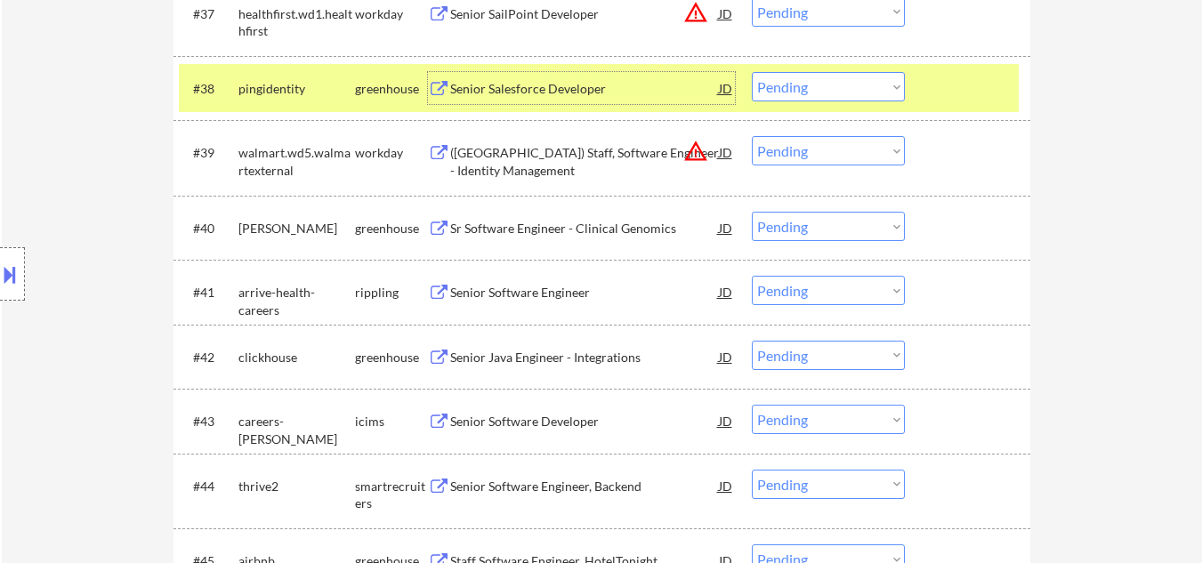
click at [837, 92] on select "Choose an option... Pending Applied Excluded (Questions) Excluded (Expired) Exc…" at bounding box center [828, 86] width 153 height 29
click at [752, 72] on select "Choose an option... Pending Applied Excluded (Questions) Excluded (Expired) Exc…" at bounding box center [828, 86] width 153 height 29
click at [1008, 68] on div "#38 pingidentity greenhouse Senior Salesforce Developer JD warning_amber Choose…" at bounding box center [599, 88] width 840 height 48
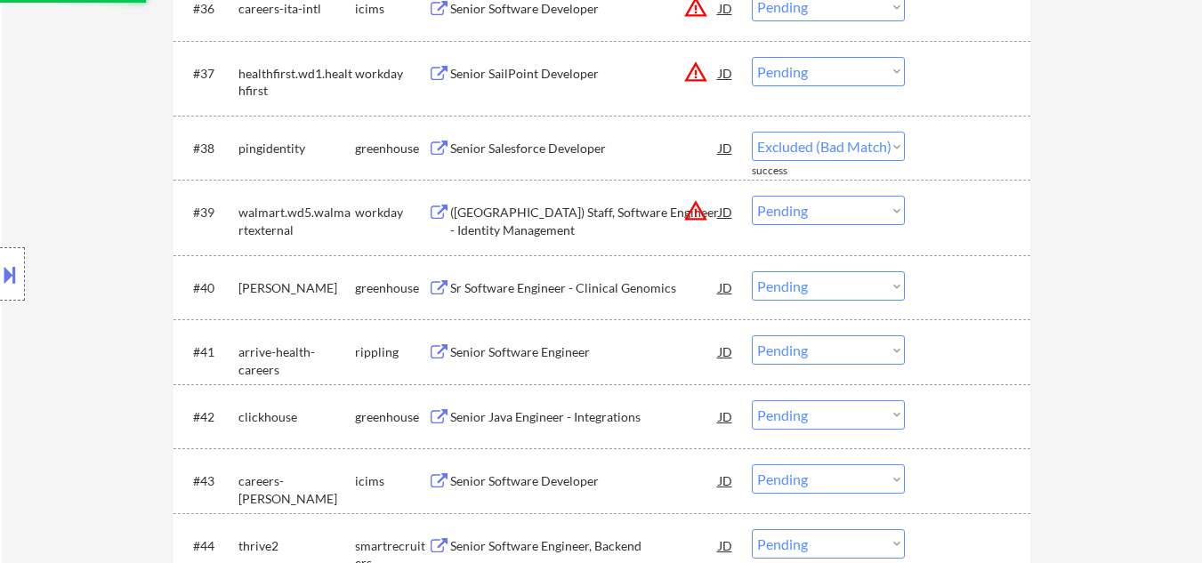
scroll to position [3139, 0]
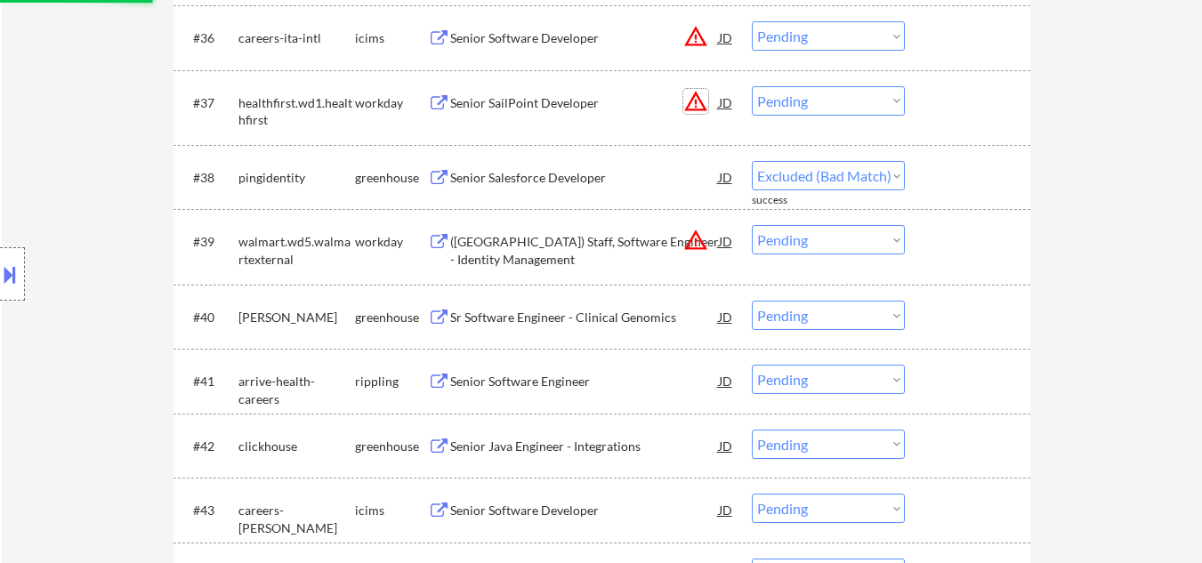
click at [694, 97] on button "warning_amber" at bounding box center [695, 101] width 25 height 25
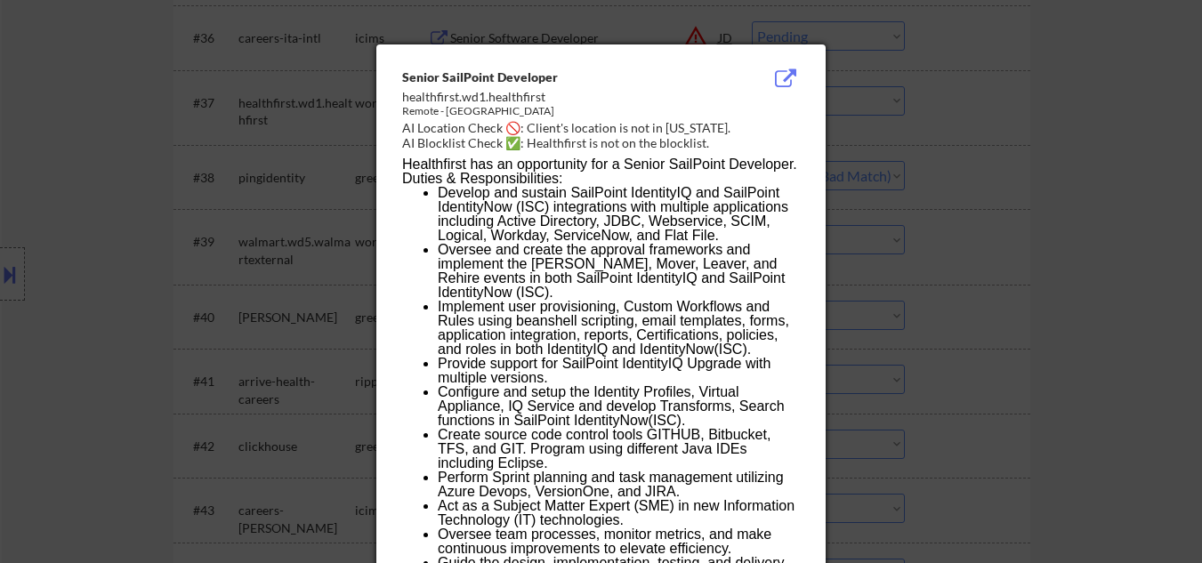
click at [1017, 149] on div at bounding box center [601, 281] width 1202 height 563
select select ""pending""
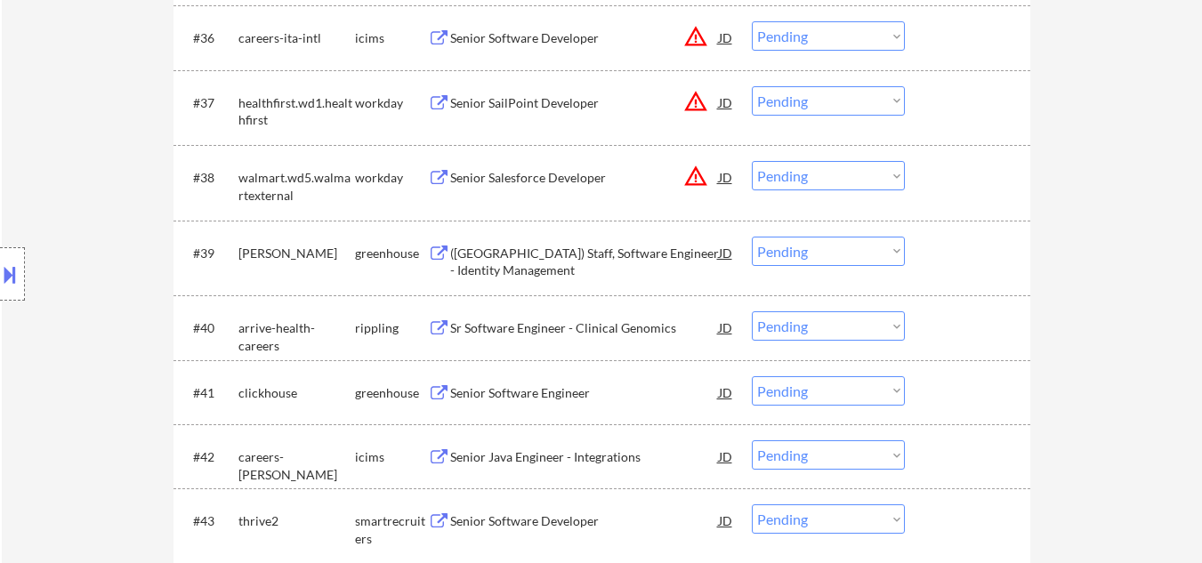
click at [851, 36] on select "Choose an option... Pending Applied Excluded (Questions) Excluded (Expired) Exc…" at bounding box center [828, 35] width 153 height 29
select select ""excluded__location_""
click at [752, 21] on select "Choose an option... Pending Applied Excluded (Questions) Excluded (Expired) Exc…" at bounding box center [828, 35] width 153 height 29
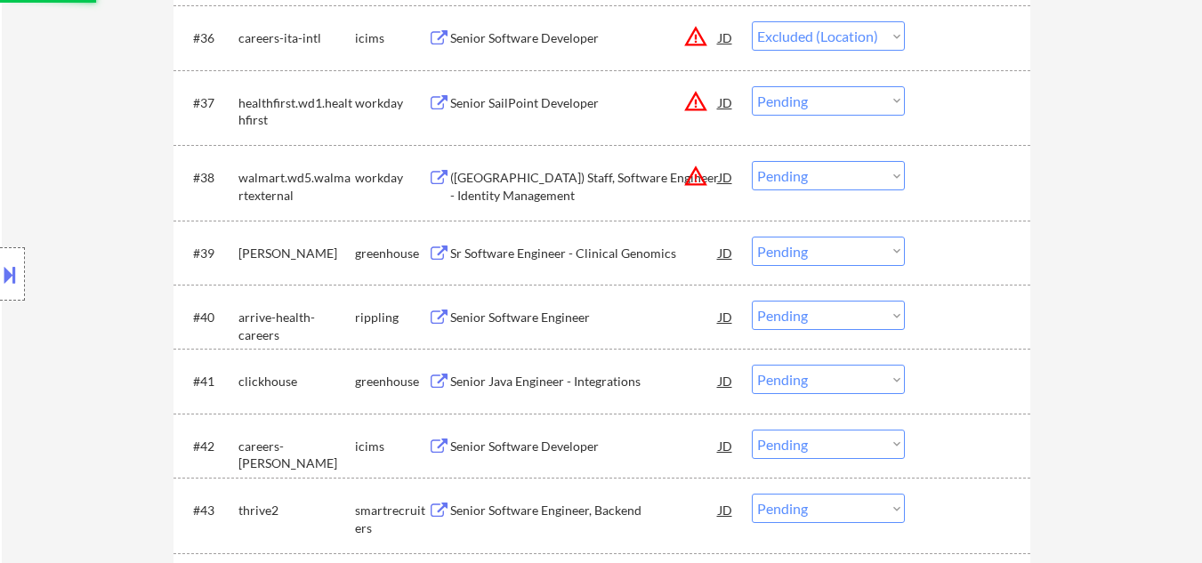
click at [819, 102] on select "Choose an option... Pending Applied Excluded (Questions) Excluded (Expired) Exc…" at bounding box center [828, 100] width 153 height 29
select select ""excluded__location_""
click at [752, 86] on select "Choose an option... Pending Applied Excluded (Questions) Excluded (Expired) Exc…" at bounding box center [828, 100] width 153 height 29
drag, startPoint x: 833, startPoint y: 168, endPoint x: 833, endPoint y: 179, distance: 10.7
click at [833, 170] on select "Choose an option... Pending Applied Excluded (Questions) Excluded (Expired) Exc…" at bounding box center [828, 175] width 153 height 29
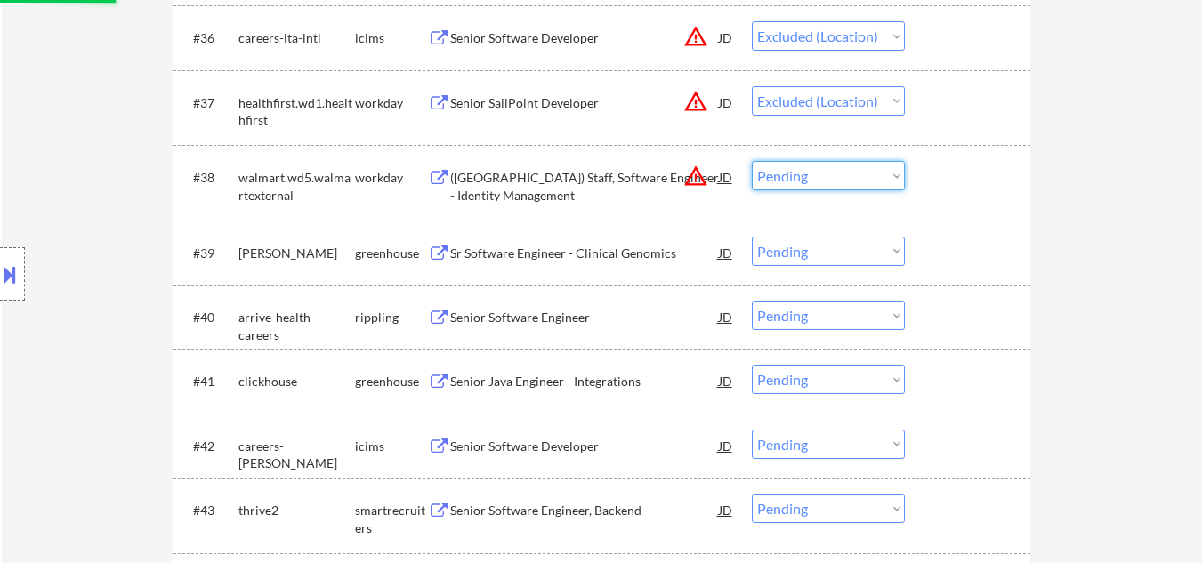
select select ""excluded__location_""
click at [752, 161] on select "Choose an option... Pending Applied Excluded (Questions) Excluded (Expired) Exc…" at bounding box center [828, 175] width 153 height 29
select select ""pending""
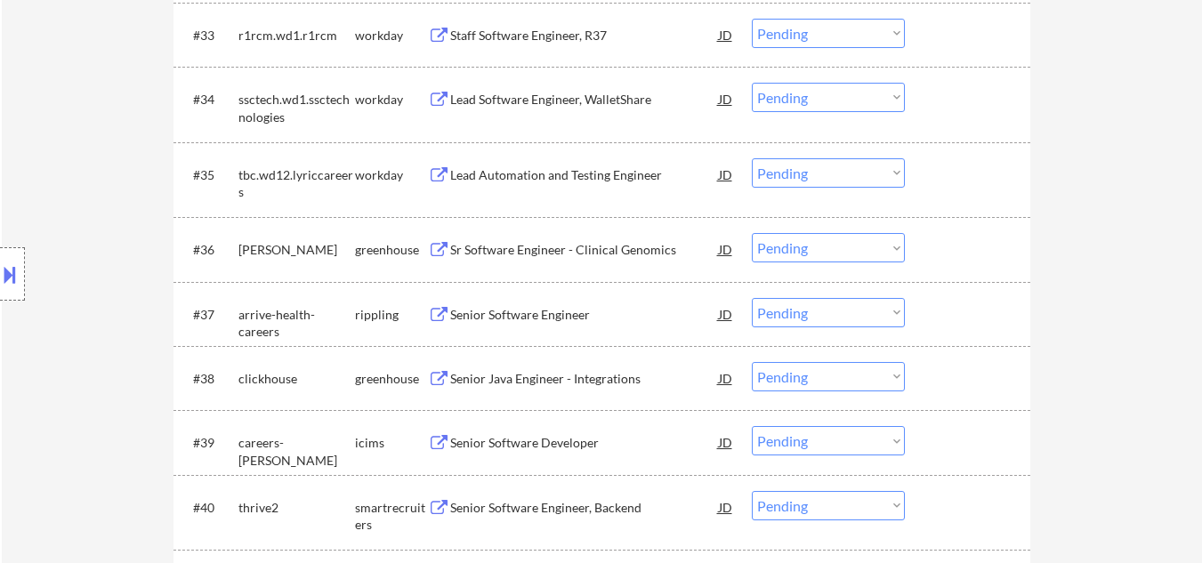
scroll to position [2919, 0]
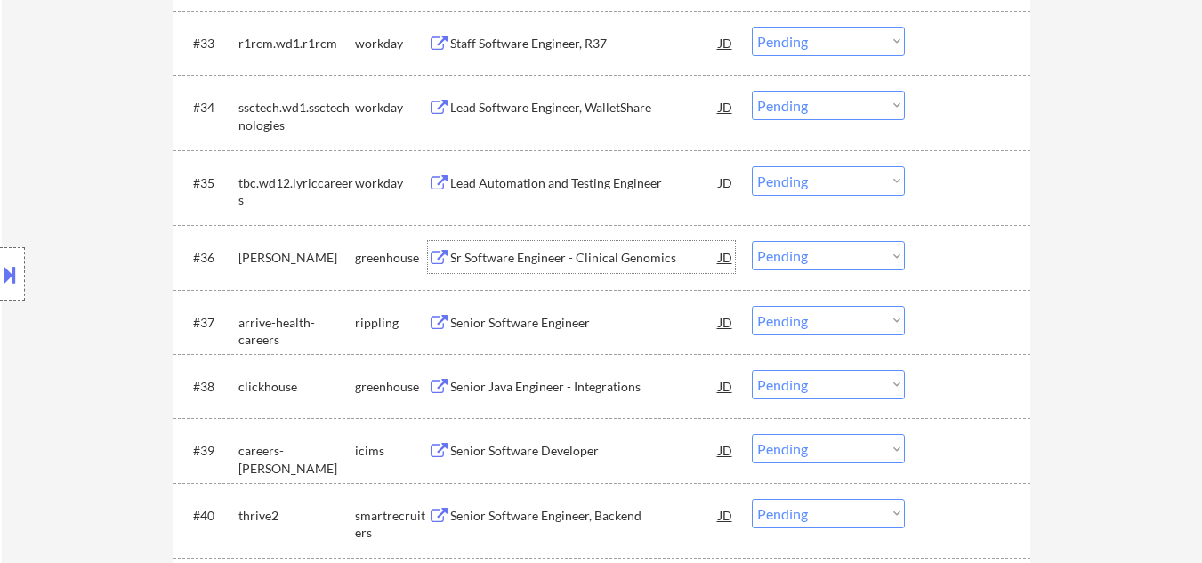
click at [562, 259] on div "Sr Software Engineer - Clinical Genomics" at bounding box center [584, 258] width 269 height 18
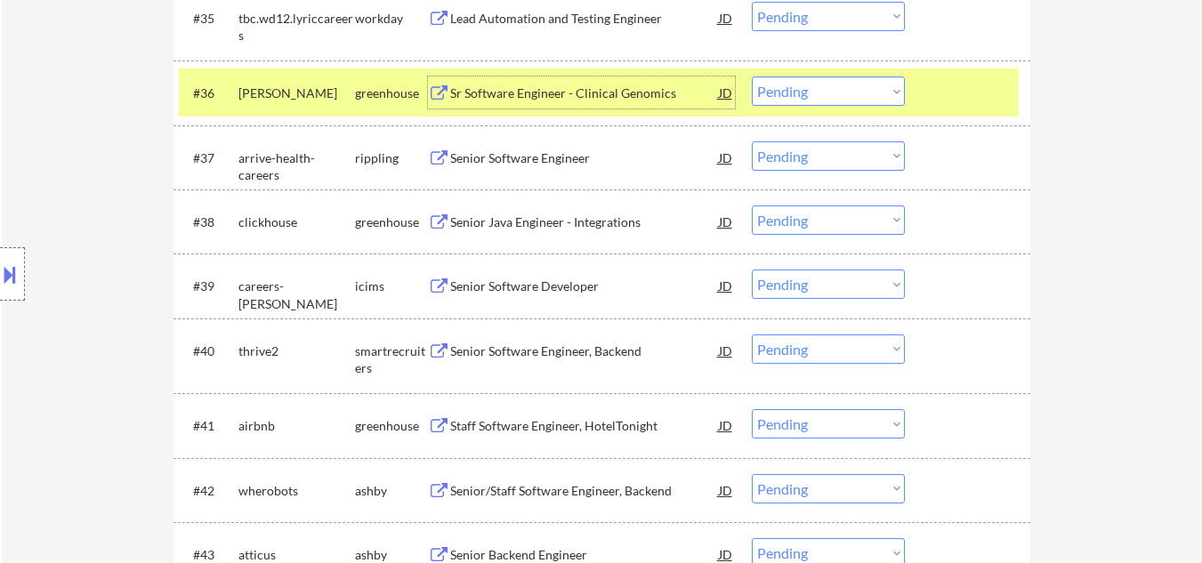
scroll to position [3097, 0]
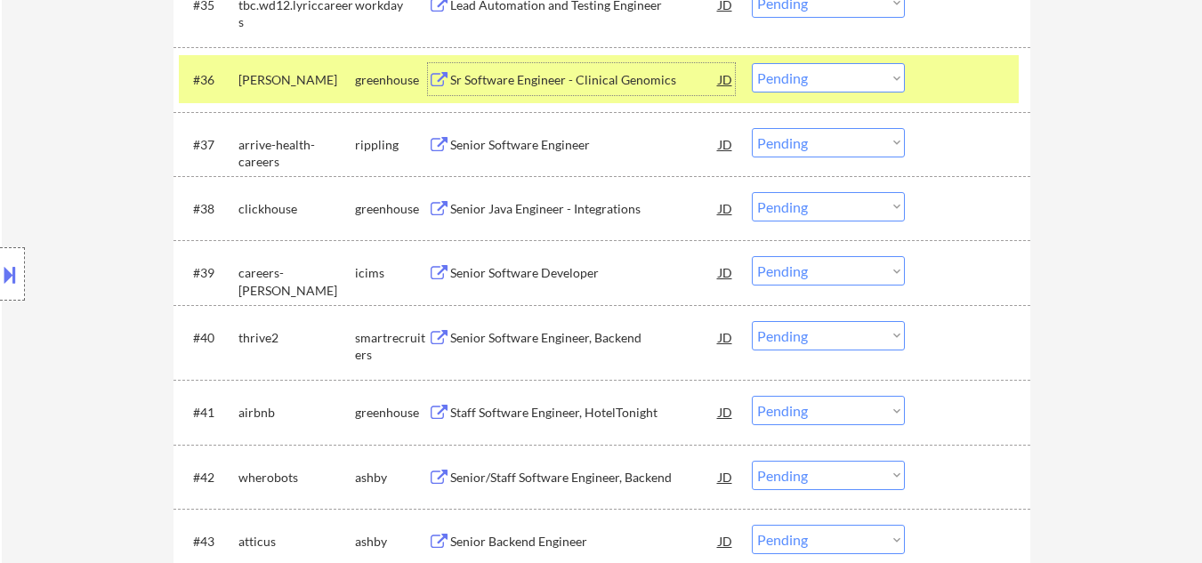
click at [980, 85] on div at bounding box center [970, 79] width 78 height 32
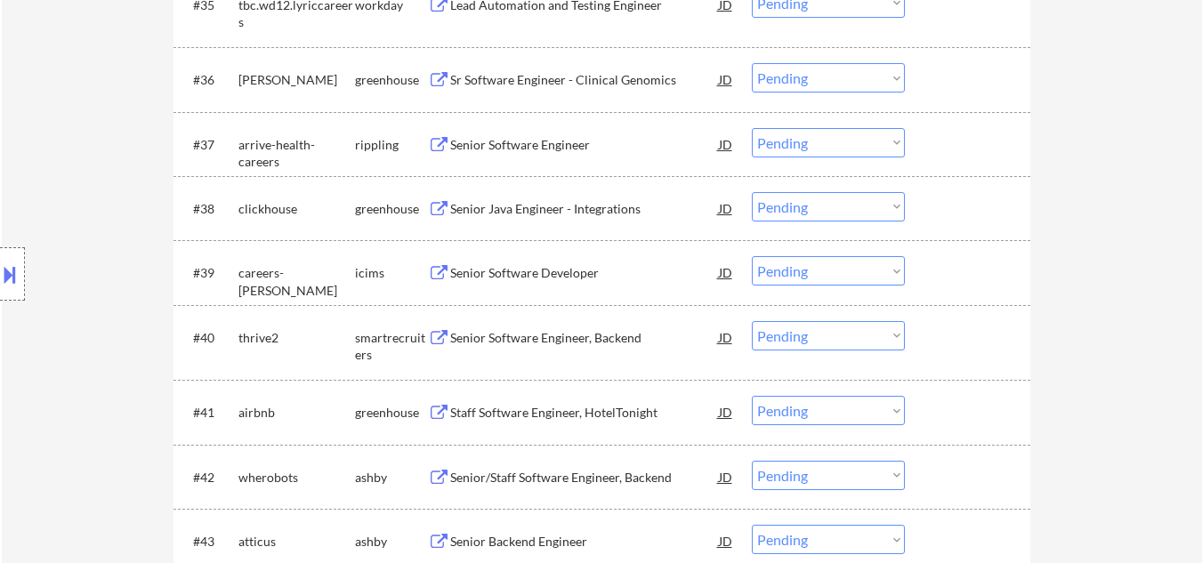
click at [567, 146] on div "Senior Software Engineer" at bounding box center [584, 145] width 269 height 18
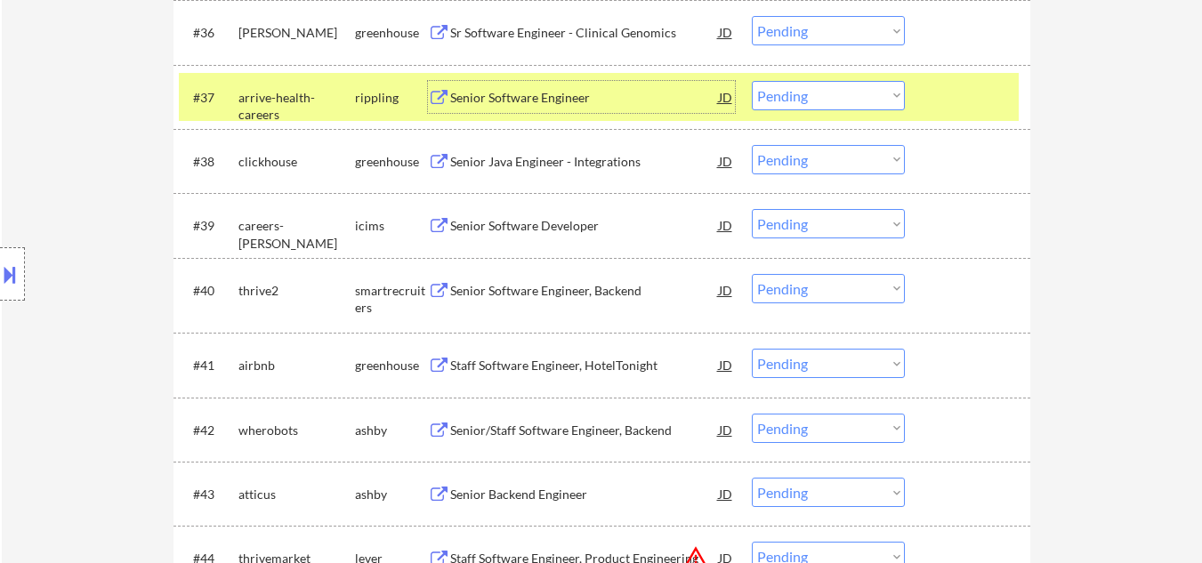
scroll to position [3186, 0]
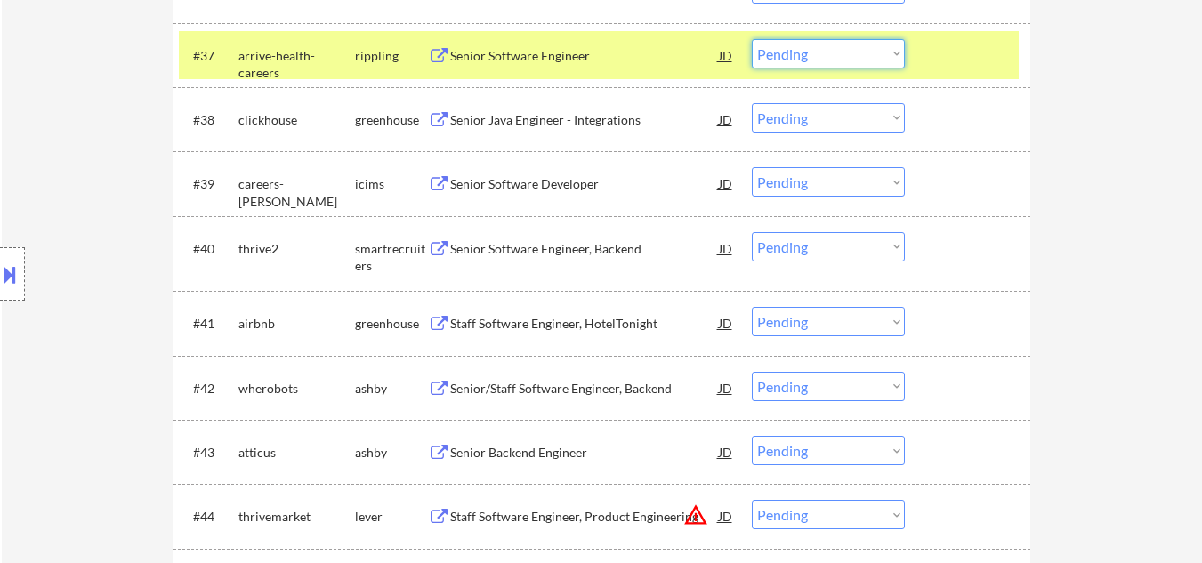
drag, startPoint x: 814, startPoint y: 57, endPoint x: 814, endPoint y: 67, distance: 9.8
click at [814, 58] on select "Choose an option... Pending Applied Excluded (Questions) Excluded (Expired) Exc…" at bounding box center [828, 53] width 153 height 29
click at [752, 39] on select "Choose an option... Pending Applied Excluded (Questions) Excluded (Expired) Exc…" at bounding box center [828, 53] width 153 height 29
click at [969, 64] on div at bounding box center [970, 55] width 78 height 32
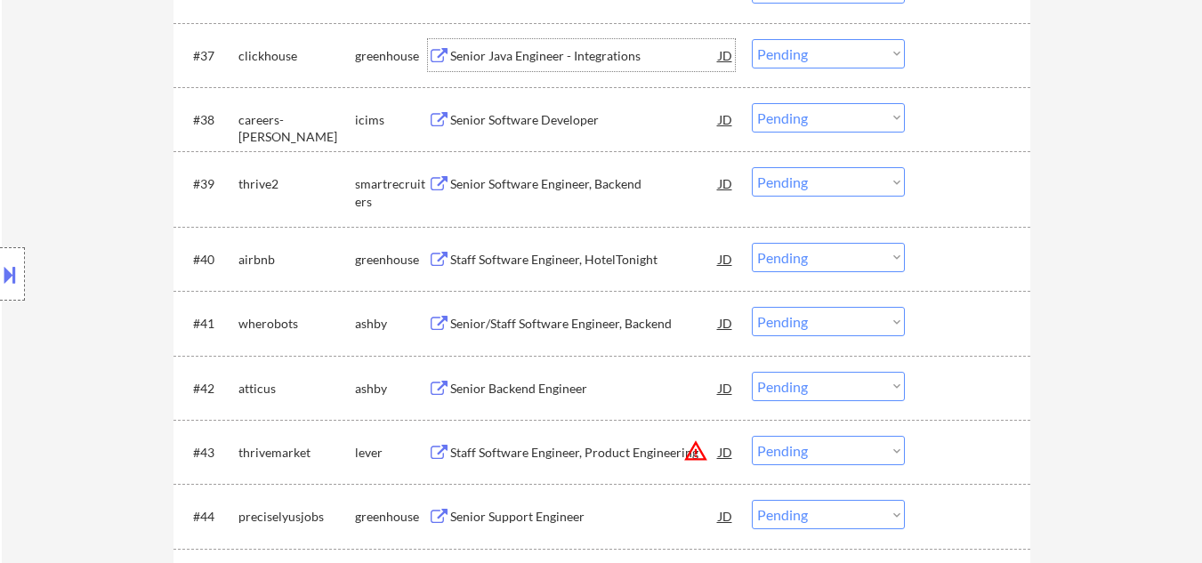
click at [548, 59] on div "Senior Java Engineer - Integrations" at bounding box center [584, 56] width 269 height 18
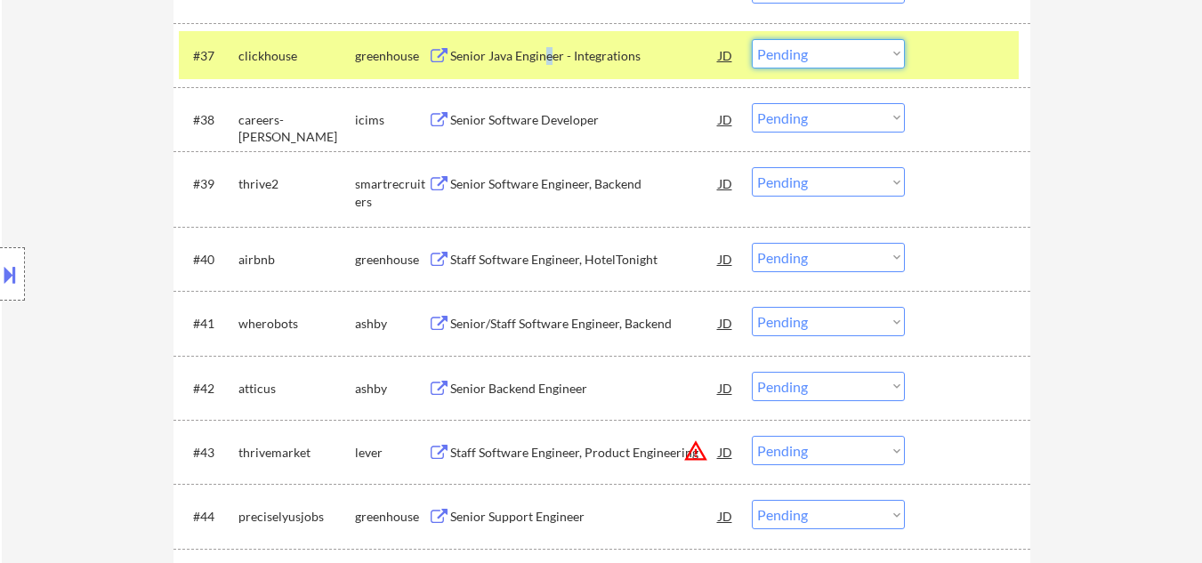
click at [840, 64] on select "Choose an option... Pending Applied Excluded (Questions) Excluded (Expired) Exc…" at bounding box center [828, 53] width 153 height 29
click at [752, 39] on select "Choose an option... Pending Applied Excluded (Questions) Excluded (Expired) Exc…" at bounding box center [828, 53] width 153 height 29
click at [963, 52] on div at bounding box center [970, 55] width 78 height 32
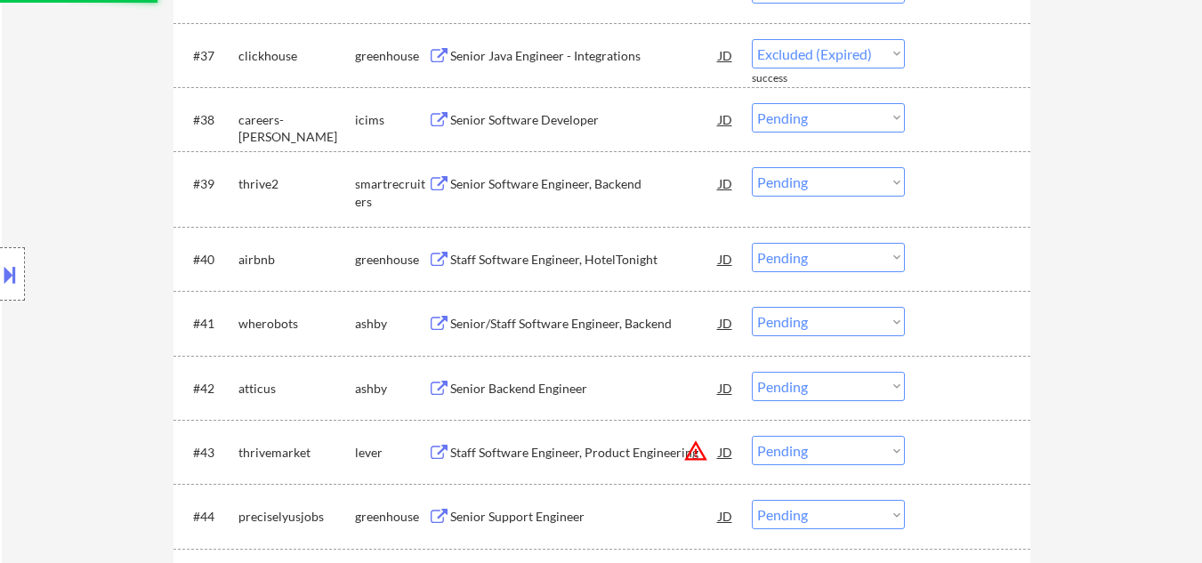
select select ""pending""
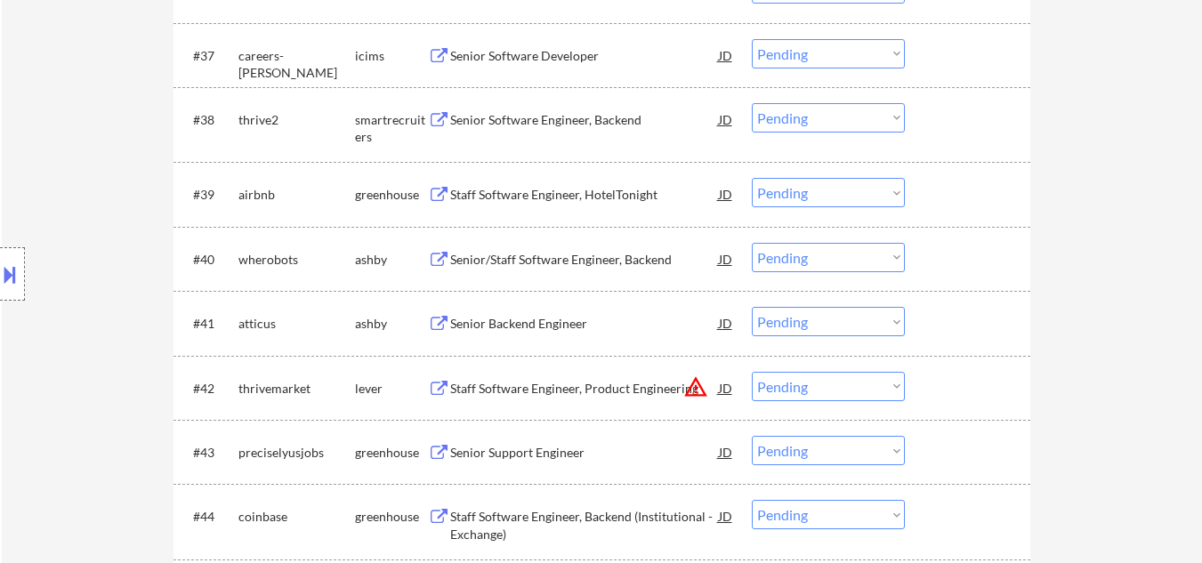
click at [584, 115] on div "Senior Software Engineer, Backend" at bounding box center [584, 120] width 269 height 18
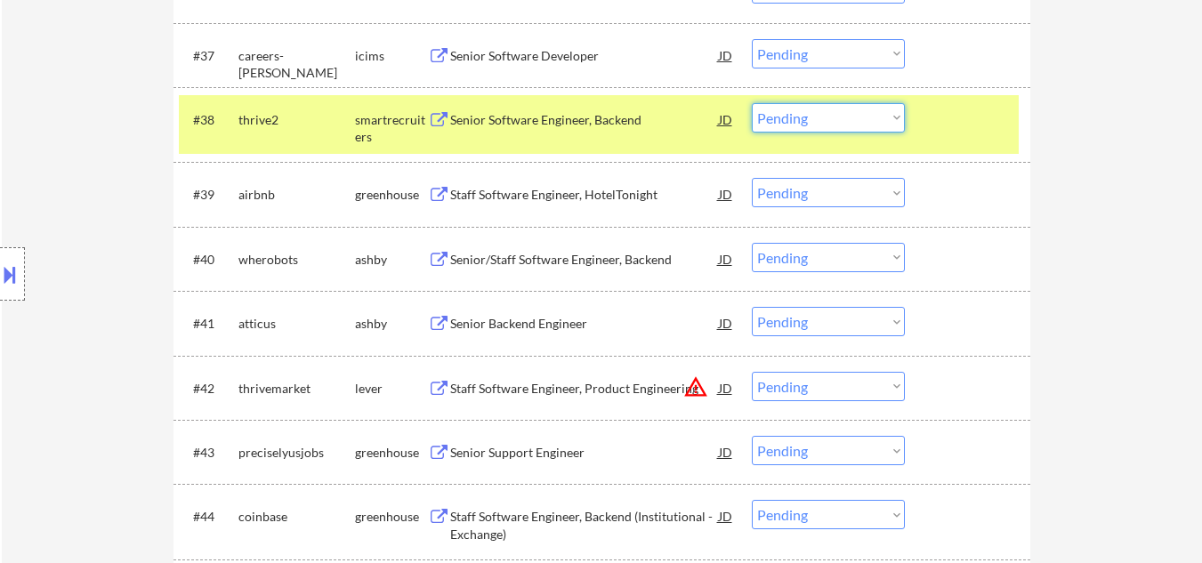
click at [826, 126] on select "Choose an option... Pending Applied Excluded (Questions) Excluded (Expired) Exc…" at bounding box center [828, 117] width 153 height 29
click at [752, 103] on select "Choose an option... Pending Applied Excluded (Questions) Excluded (Expired) Exc…" at bounding box center [828, 117] width 153 height 29
click at [980, 132] on div at bounding box center [970, 119] width 78 height 32
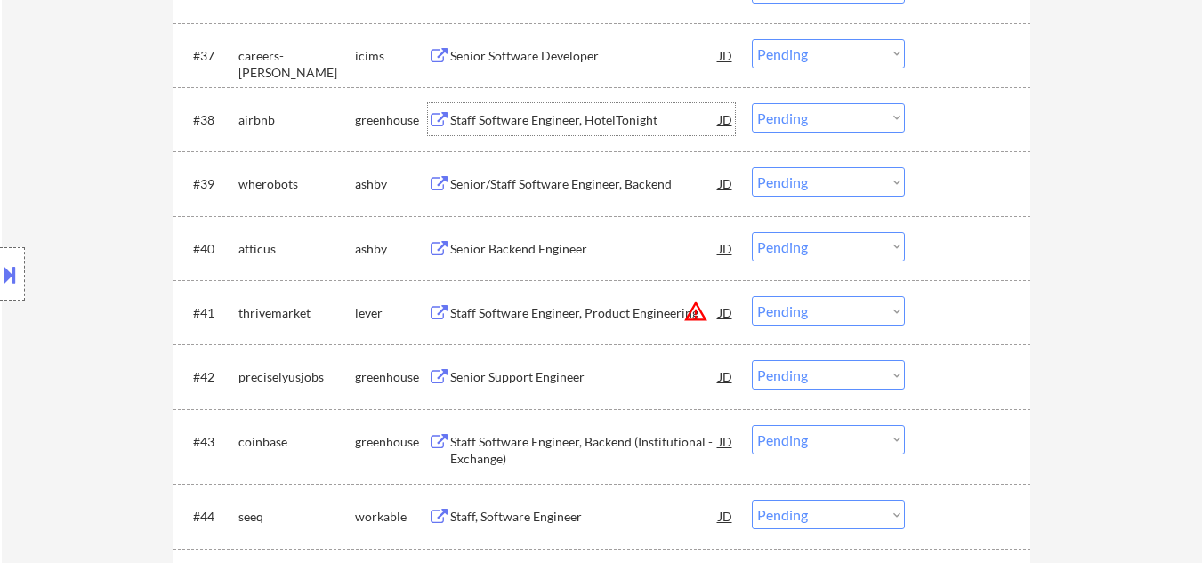
click at [579, 122] on div "Staff Software Engineer, HotelTonight" at bounding box center [584, 120] width 269 height 18
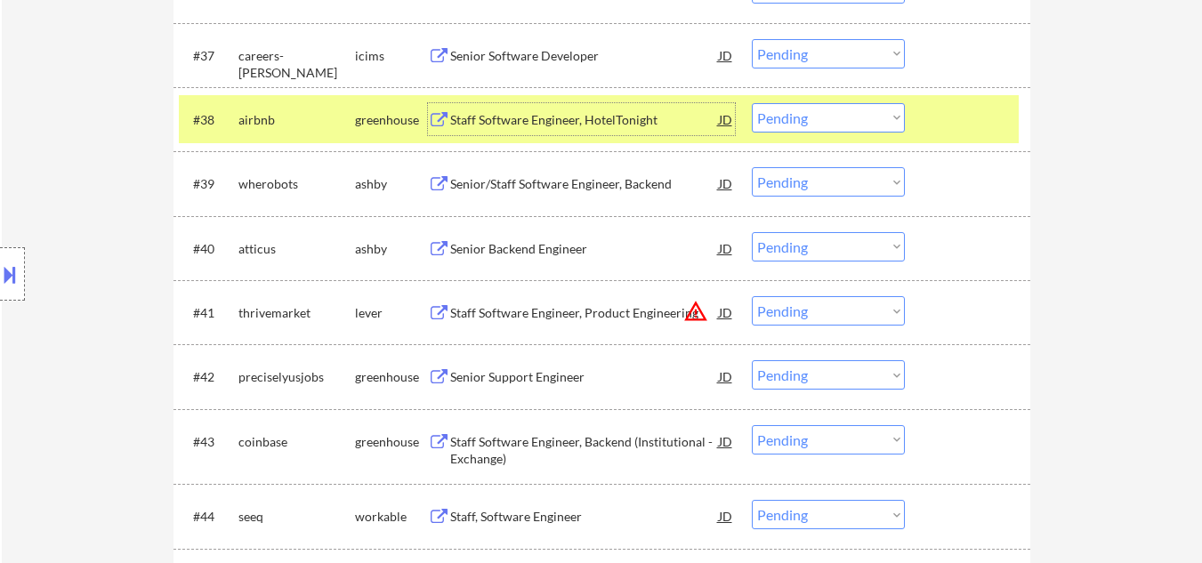
drag, startPoint x: 810, startPoint y: 118, endPoint x: 806, endPoint y: 132, distance: 14.1
click at [810, 123] on select "Choose an option... Pending Applied Excluded (Questions) Excluded (Expired) Exc…" at bounding box center [828, 117] width 153 height 29
click at [752, 103] on select "Choose an option... Pending Applied Excluded (Questions) Excluded (Expired) Exc…" at bounding box center [828, 117] width 153 height 29
drag, startPoint x: 900, startPoint y: 126, endPoint x: 909, endPoint y: 125, distance: 8.9
click at [904, 126] on select "Choose an option... Pending Applied Excluded (Questions) Excluded (Expired) Exc…" at bounding box center [828, 117] width 153 height 29
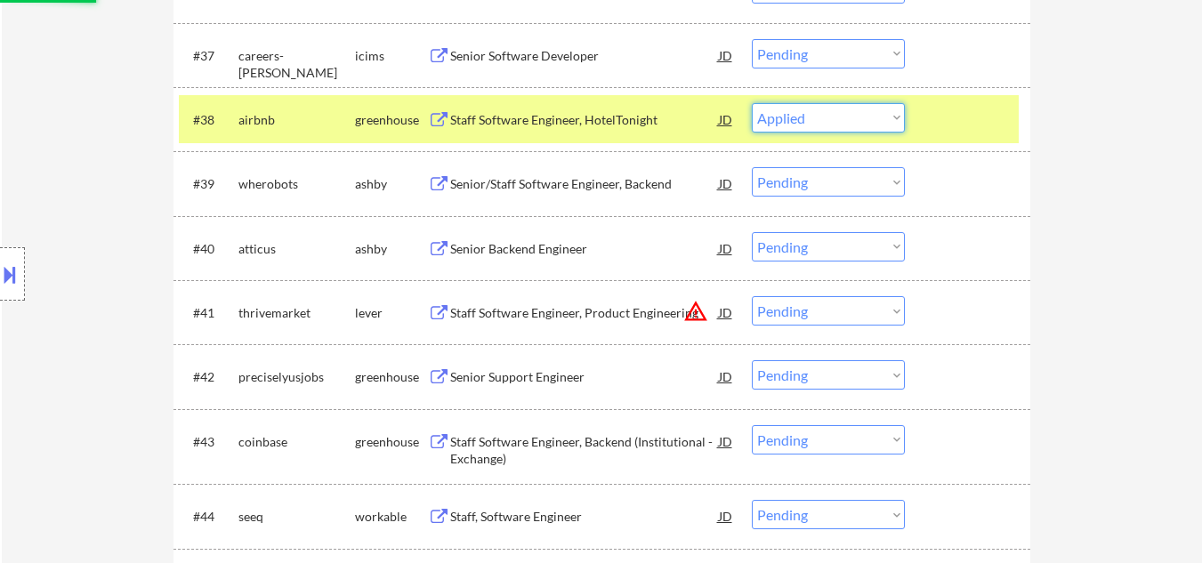
click at [959, 129] on div at bounding box center [970, 119] width 78 height 32
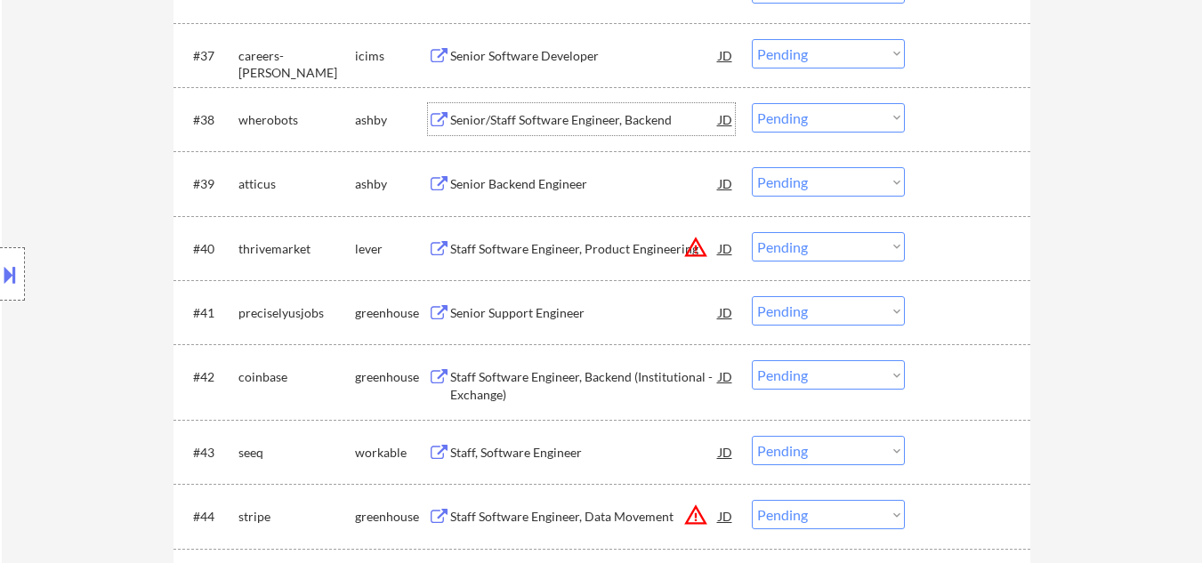
click at [594, 128] on div "Senior/Staff Software Engineer, Backend" at bounding box center [584, 120] width 269 height 18
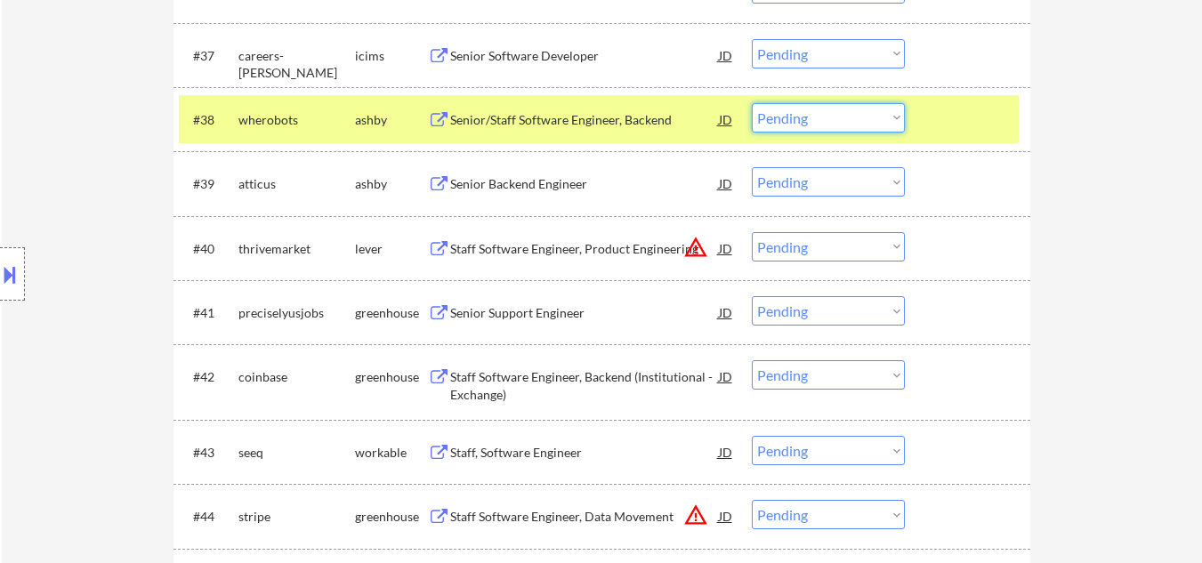
click at [834, 130] on select "Choose an option... Pending Applied Excluded (Questions) Excluded (Expired) Exc…" at bounding box center [828, 117] width 153 height 29
click at [752, 103] on select "Choose an option... Pending Applied Excluded (Questions) Excluded (Expired) Exc…" at bounding box center [828, 117] width 153 height 29
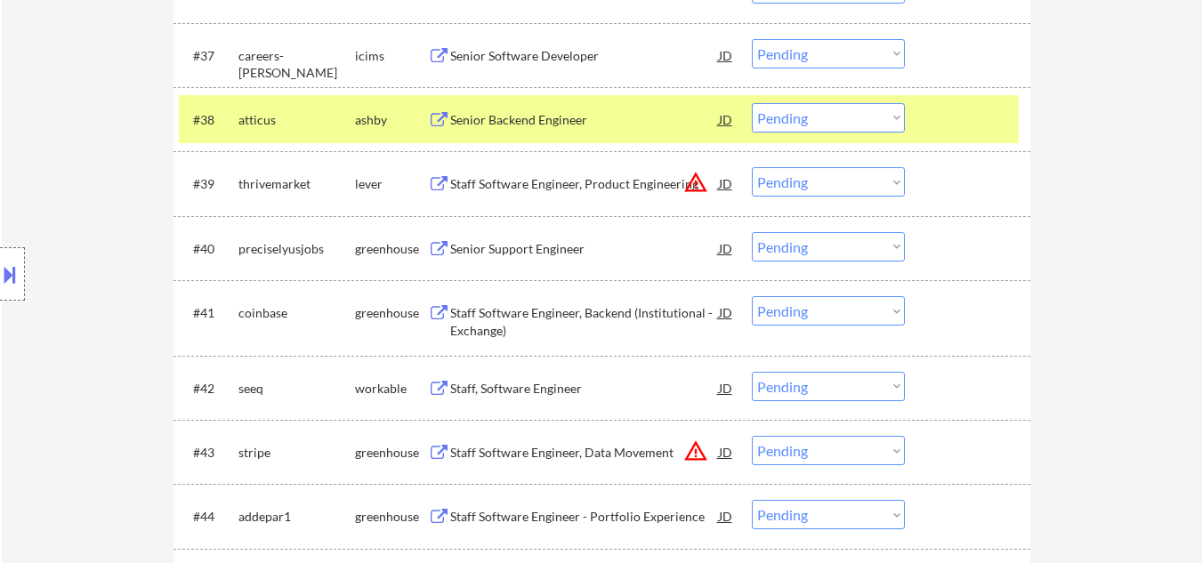
click at [540, 124] on div "Senior Backend Engineer" at bounding box center [584, 120] width 269 height 18
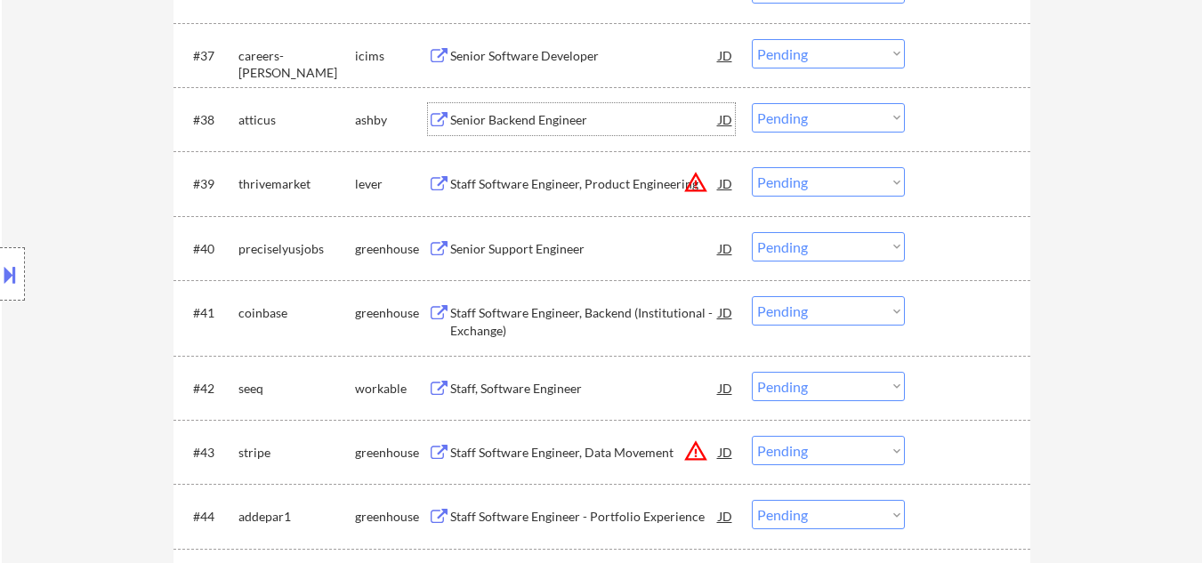
click at [850, 125] on select "Choose an option... Pending Applied Excluded (Questions) Excluded (Expired) Exc…" at bounding box center [828, 117] width 153 height 29
click at [752, 103] on select "Choose an option... Pending Applied Excluded (Questions) Excluded (Expired) Exc…" at bounding box center [828, 117] width 153 height 29
select select ""pending""
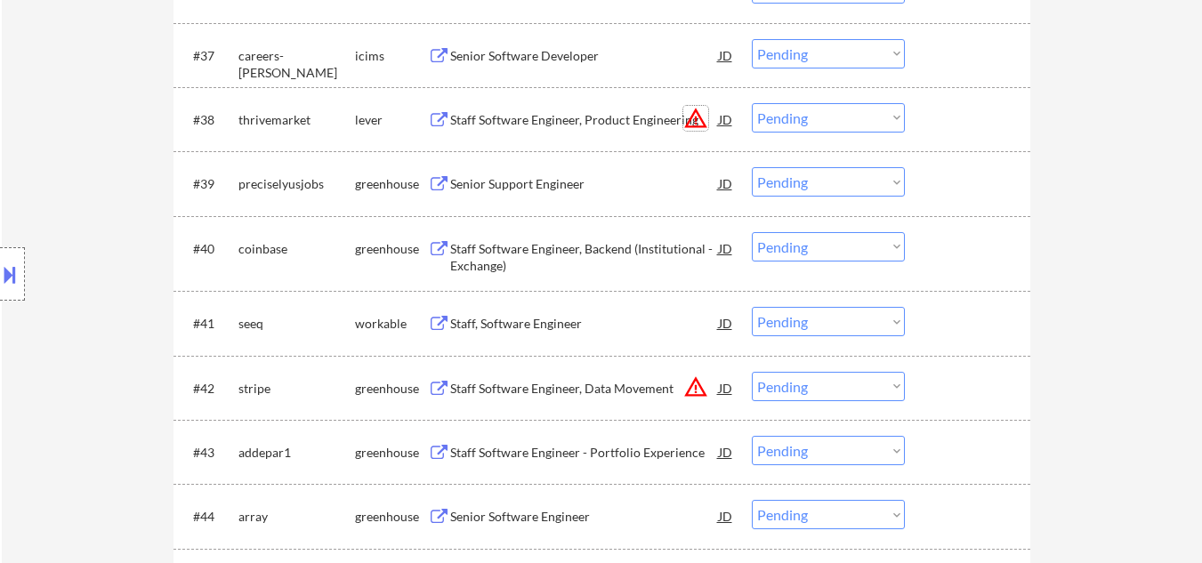
click at [693, 109] on button "warning_amber" at bounding box center [695, 118] width 25 height 25
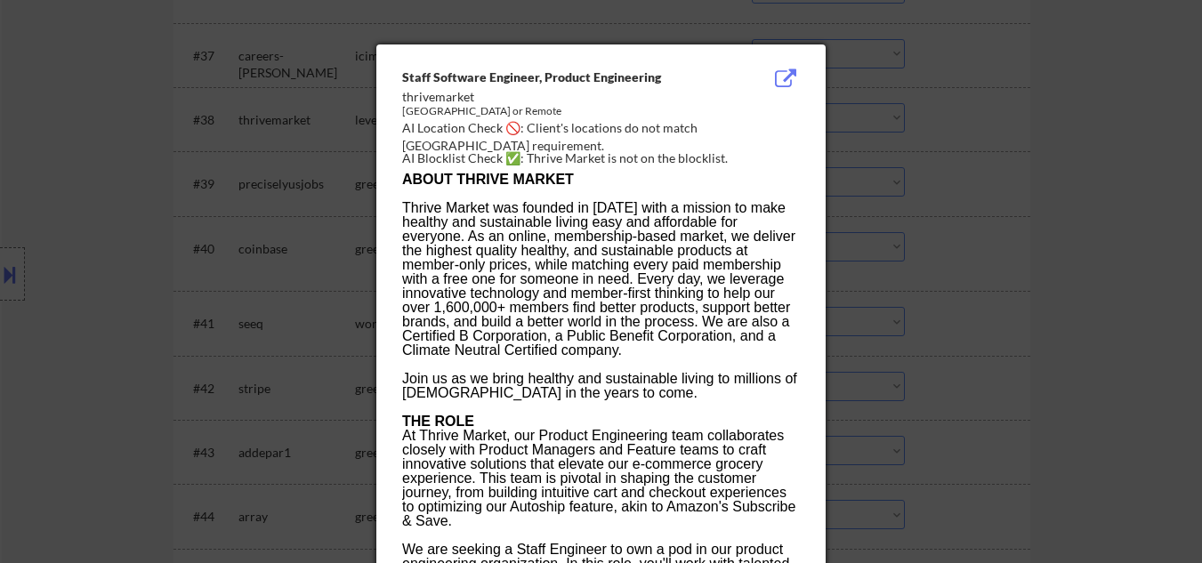
click at [60, 217] on div at bounding box center [601, 281] width 1202 height 563
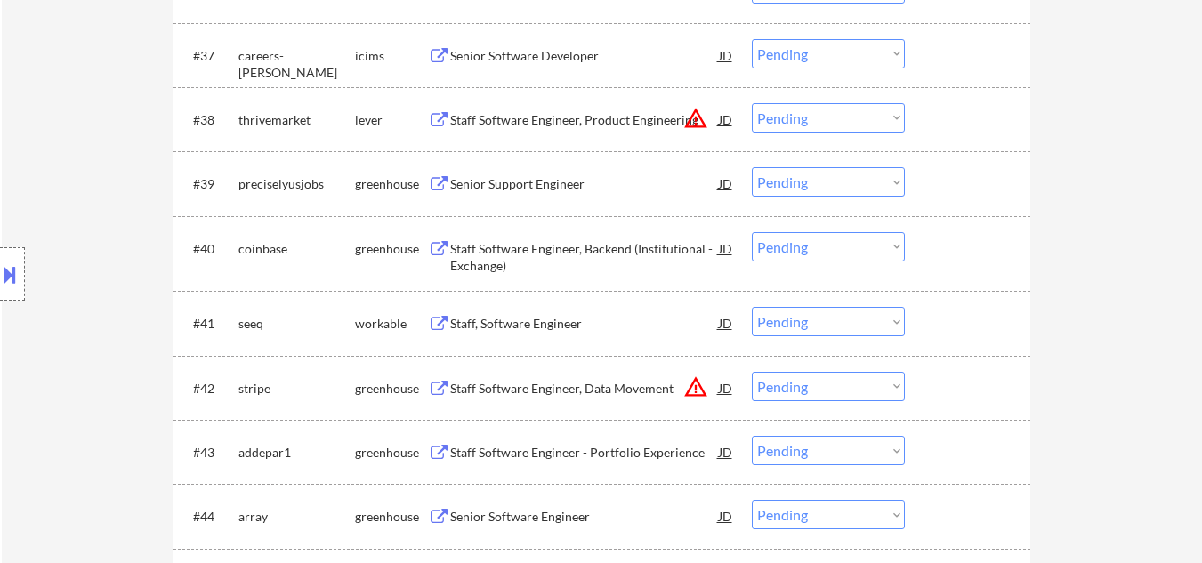
click at [625, 116] on div "Staff Software Engineer, Product Engineering" at bounding box center [584, 120] width 269 height 18
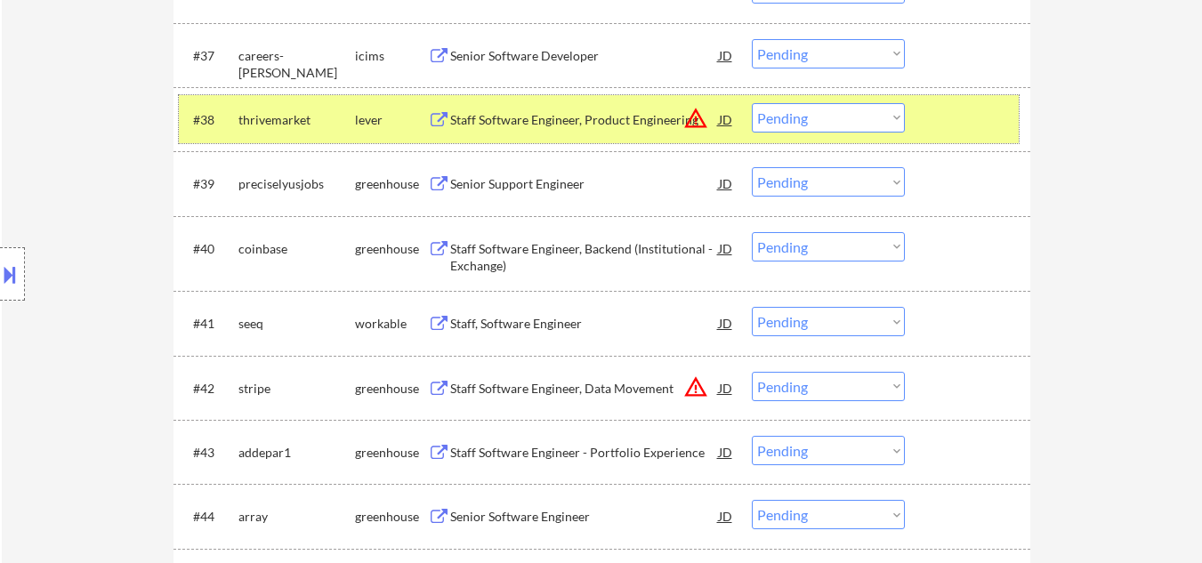
click at [963, 114] on div at bounding box center [970, 119] width 78 height 32
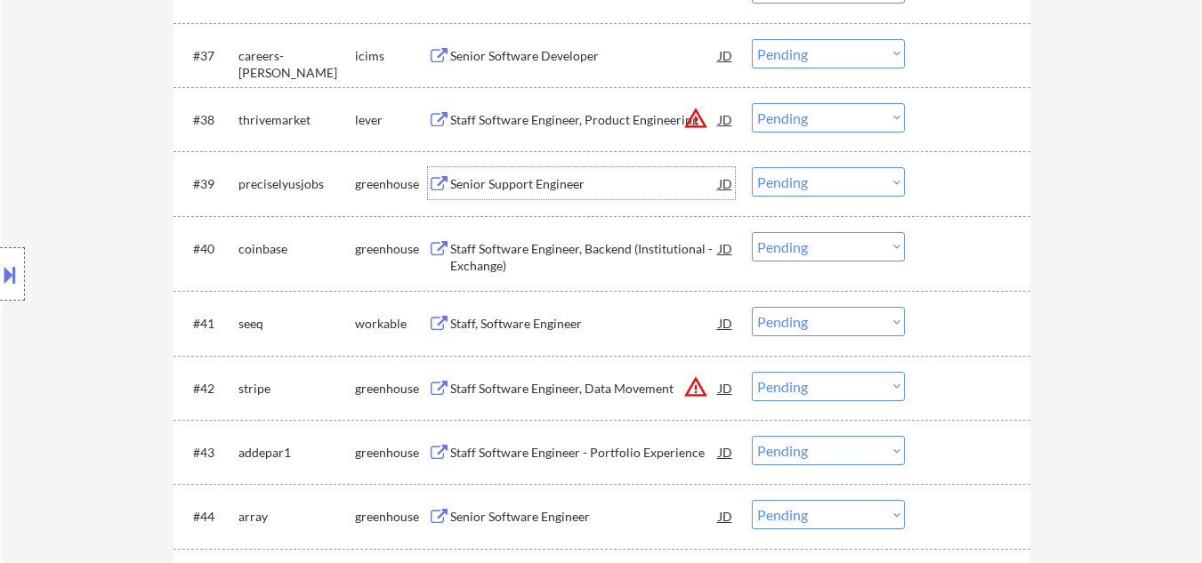
click at [570, 188] on div "Senior Support Engineer" at bounding box center [584, 184] width 269 height 18
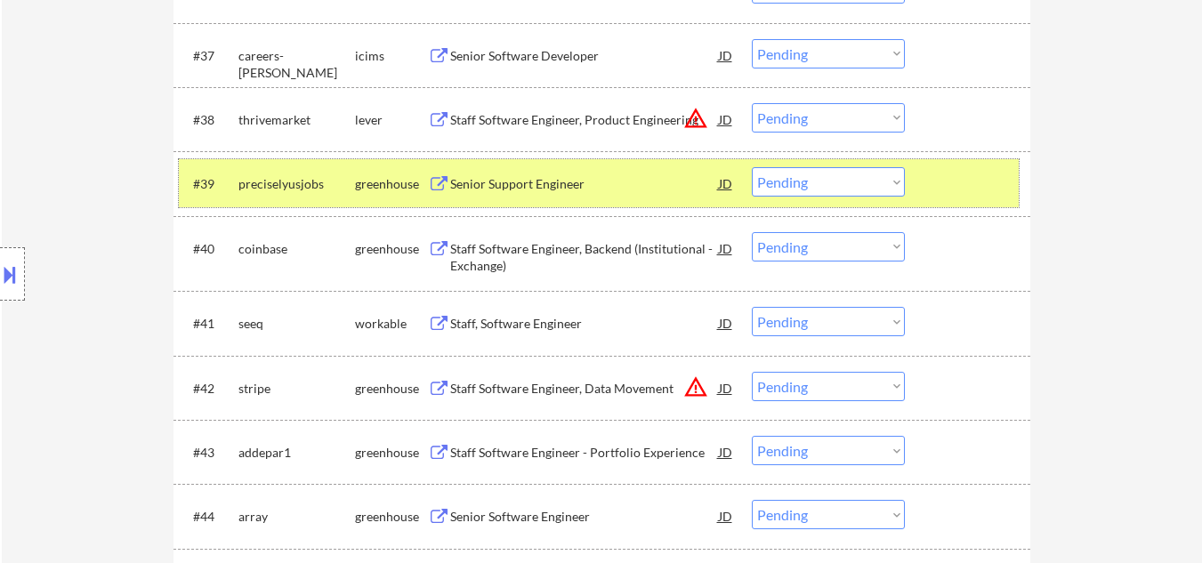
drag, startPoint x: 952, startPoint y: 189, endPoint x: 729, endPoint y: 181, distance: 223.4
click at [948, 188] on div at bounding box center [970, 183] width 78 height 32
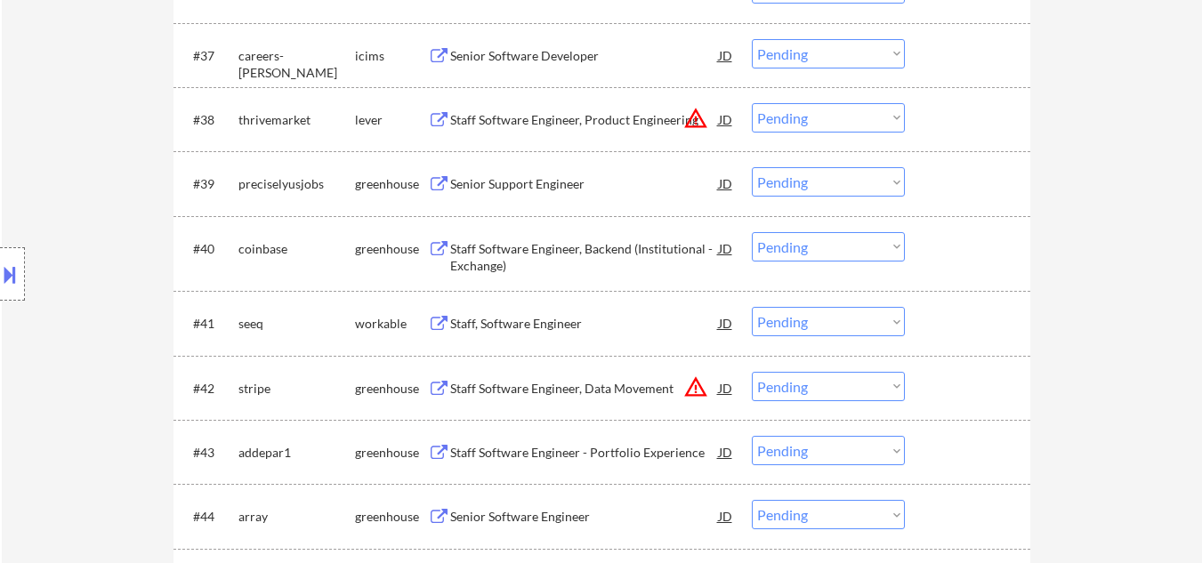
click at [568, 177] on div "Senior Support Engineer" at bounding box center [584, 184] width 269 height 18
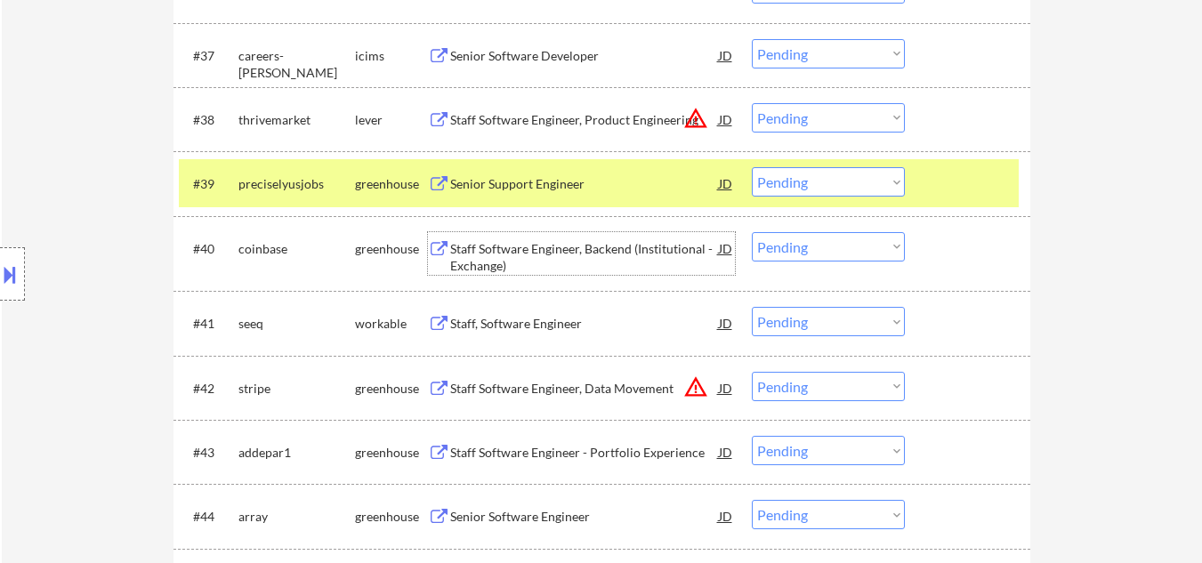
click at [590, 254] on div "Staff Software Engineer, Backend (Institutional - Exchange)" at bounding box center [584, 257] width 269 height 35
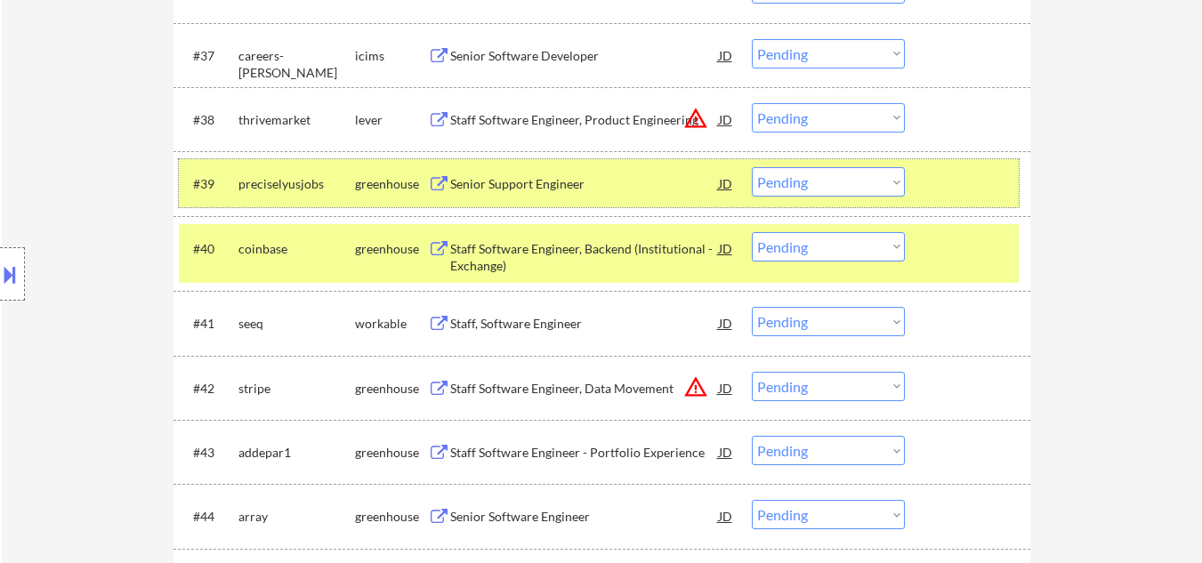
drag, startPoint x: 988, startPoint y: 200, endPoint x: 734, endPoint y: 246, distance: 257.7
click at [986, 200] on div "#39 preciselyusjobs greenhouse Senior Support Engineer JD warning_amber Choose …" at bounding box center [599, 183] width 840 height 48
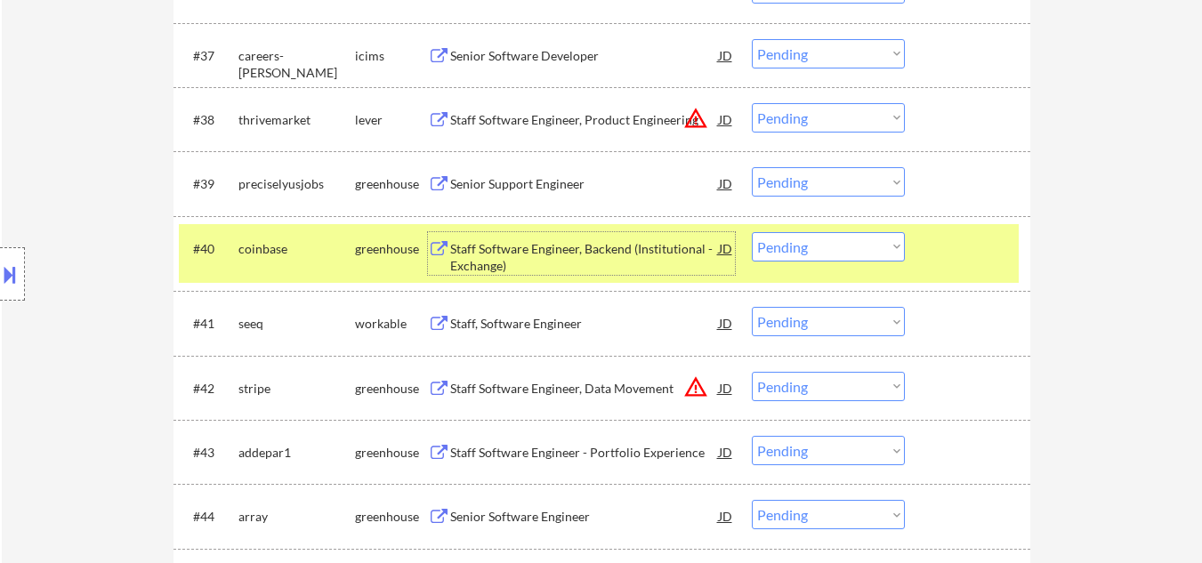
click at [636, 247] on div "Staff Software Engineer, Backend (Institutional - Exchange)" at bounding box center [584, 257] width 269 height 35
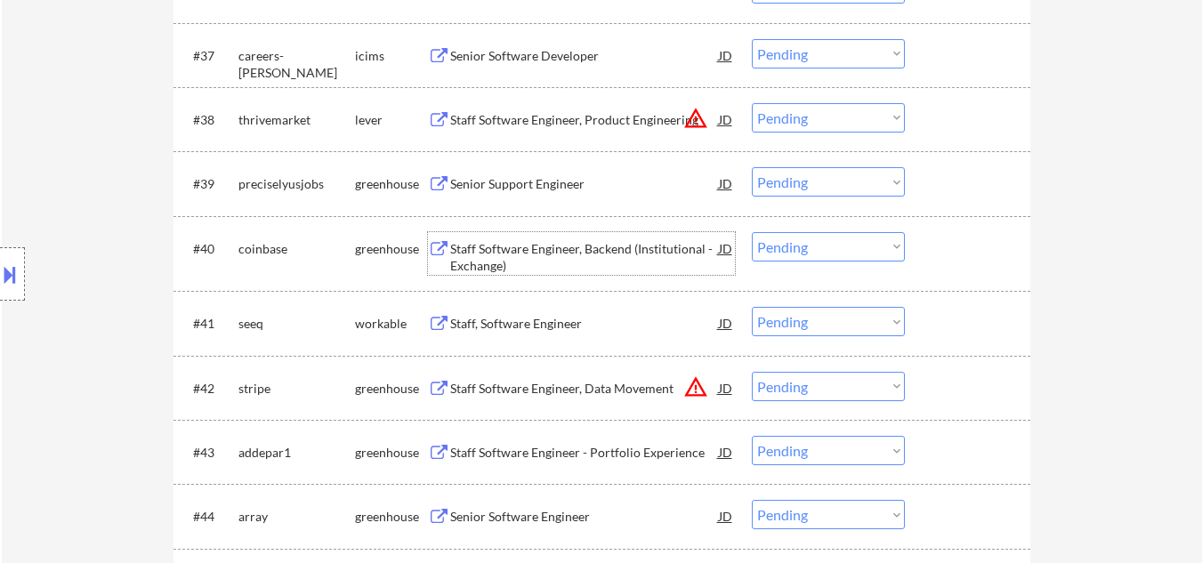
click at [559, 324] on div "Staff, Software Engineer" at bounding box center [584, 324] width 269 height 18
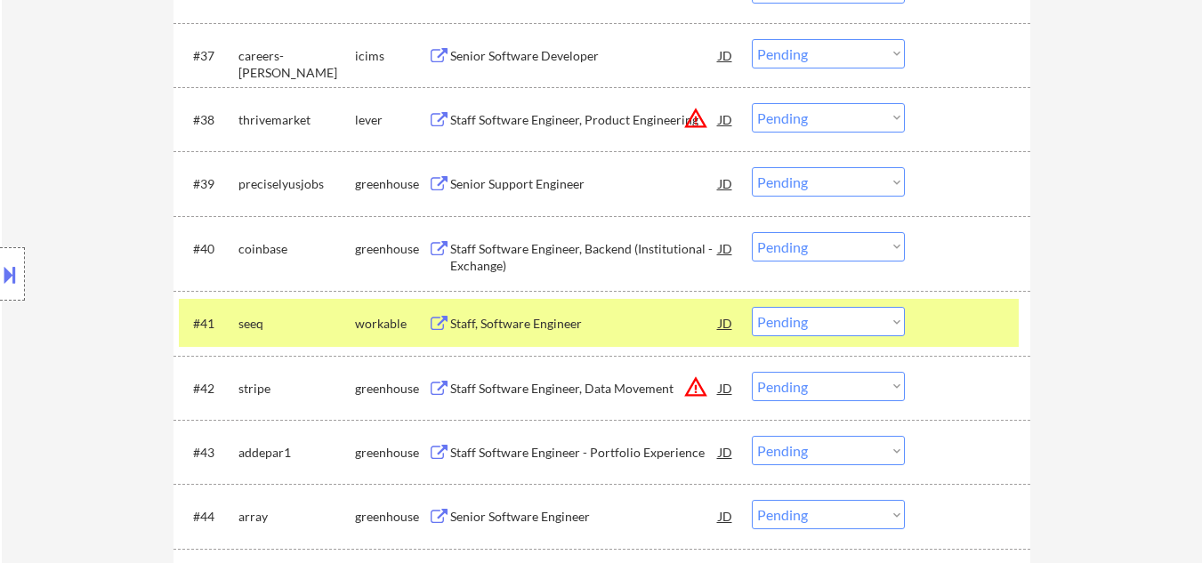
click at [564, 329] on div "Staff, Software Engineer" at bounding box center [584, 324] width 269 height 18
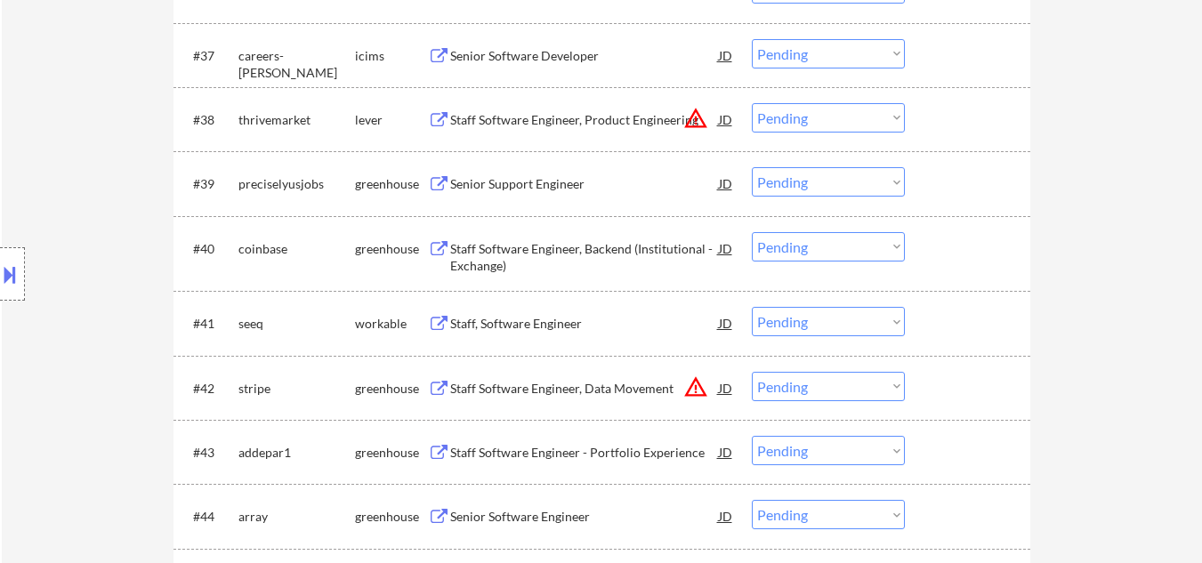
click at [0, 246] on div "Location Inclusions: Austin, TX West Lake Hills, TX Rollingwood, TX Cedar Park,…" at bounding box center [159, 274] width 318 height 330
click at [575, 188] on div "Senior Support Engineer" at bounding box center [584, 184] width 269 height 18
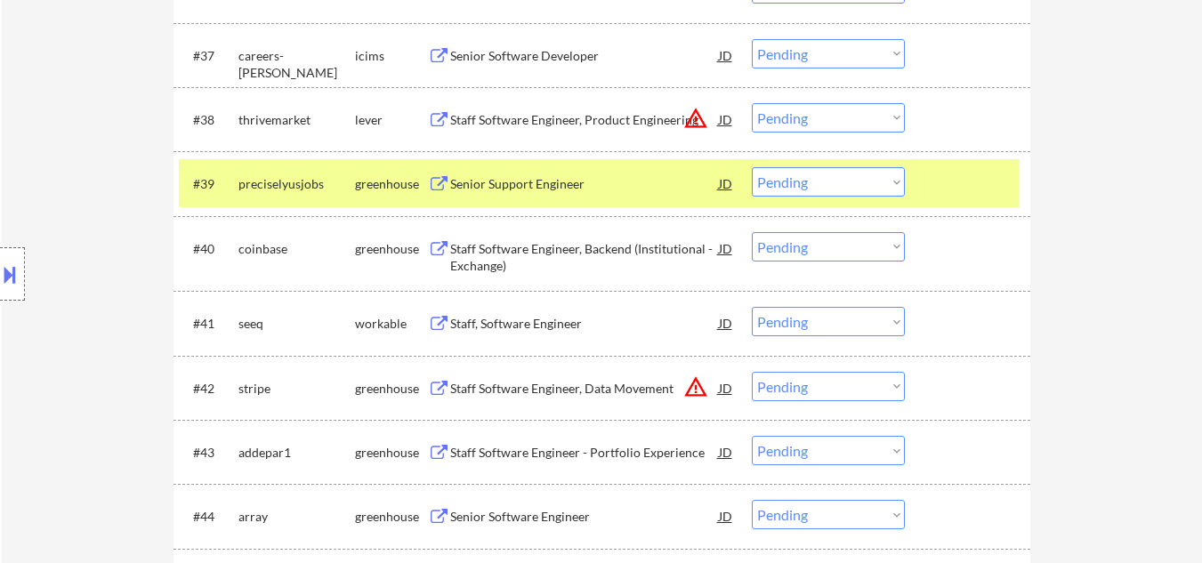
drag, startPoint x: 1109, startPoint y: 187, endPoint x: 1109, endPoint y: 175, distance: 11.6
click at [977, 180] on div at bounding box center [970, 183] width 78 height 32
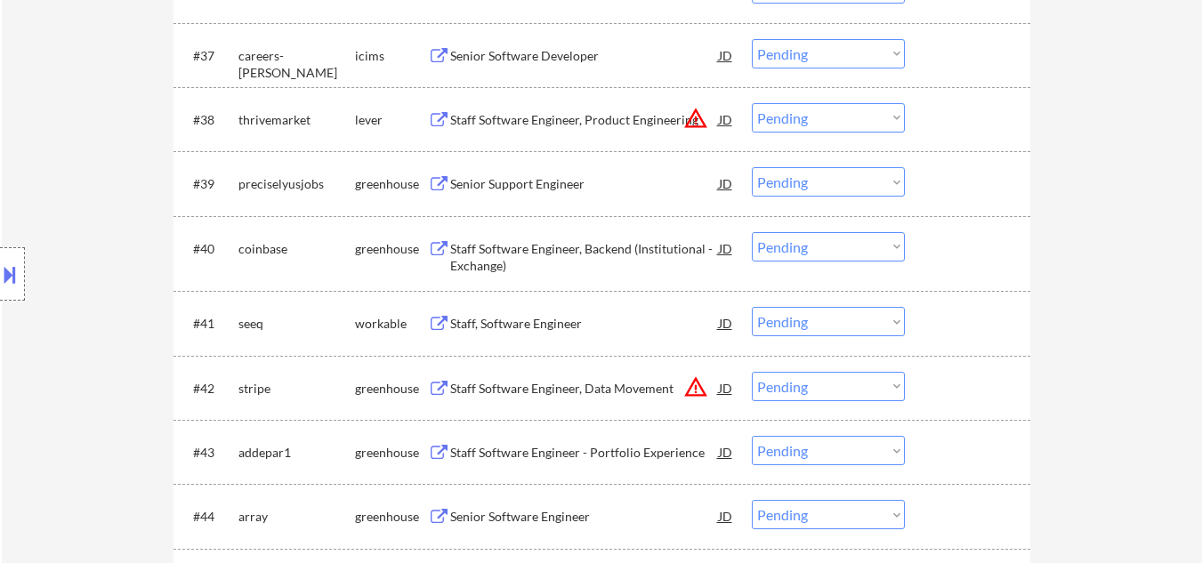
click at [624, 246] on div "Staff Software Engineer, Backend (Institutional - Exchange)" at bounding box center [584, 257] width 269 height 35
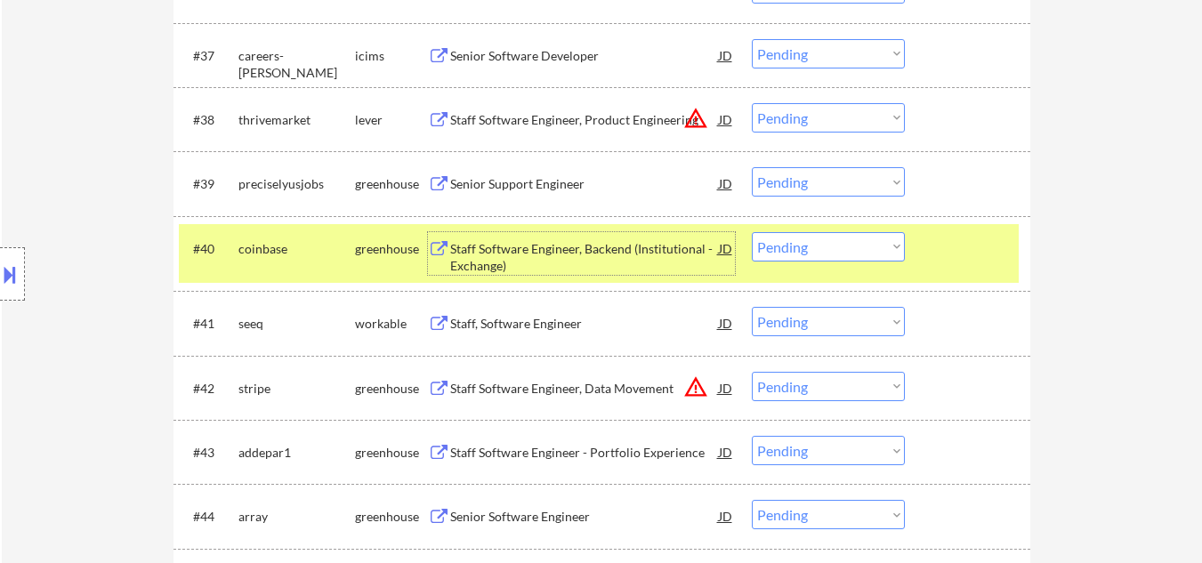
click at [581, 257] on div "Staff Software Engineer, Backend (Institutional - Exchange)" at bounding box center [584, 257] width 269 height 35
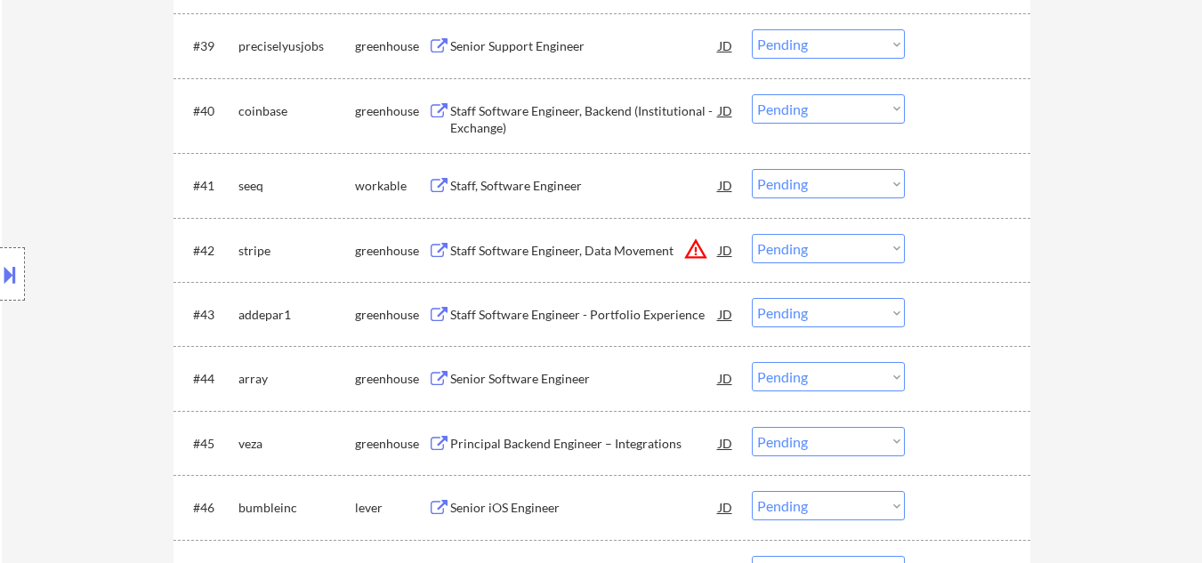
scroll to position [3364, 0]
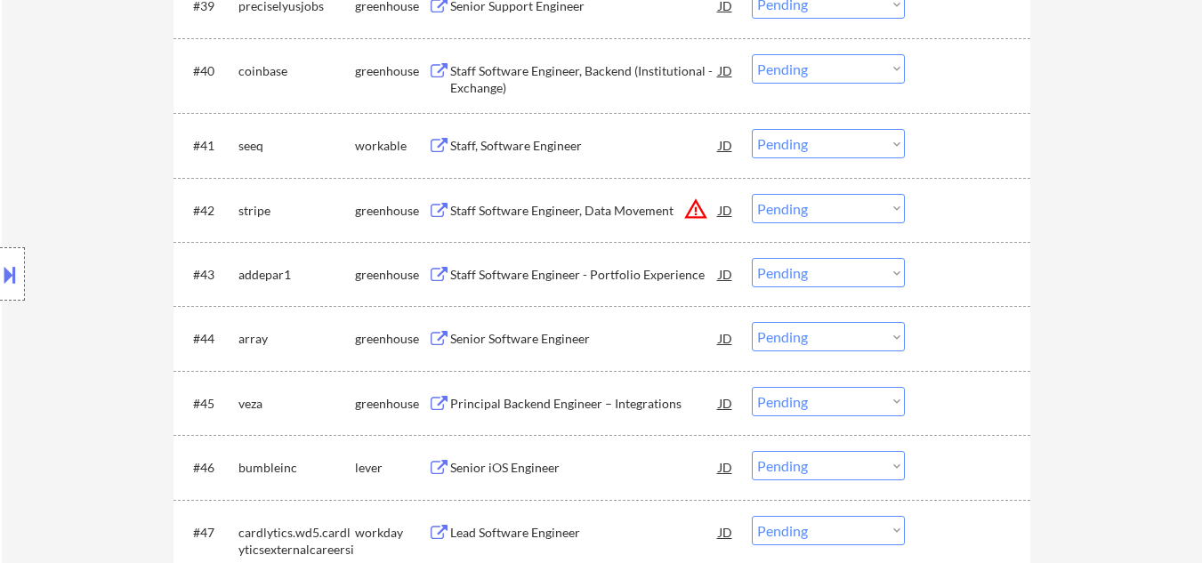
click at [1141, 120] on div "← Return to /applysquad Mailslurp Inbox Job Search Builder Kevin Gilmore User E…" at bounding box center [602, 565] width 1200 height 7717
click at [1119, 121] on div "← Return to /applysquad Mailslurp Inbox Job Search Builder Kevin Gilmore User E…" at bounding box center [602, 565] width 1200 height 7717
click at [1152, 145] on div "← Return to /applysquad Mailslurp Inbox Job Search Builder Kevin Gilmore User E…" at bounding box center [602, 565] width 1200 height 7717
click at [545, 145] on div "Staff, Software Engineer" at bounding box center [584, 146] width 269 height 18
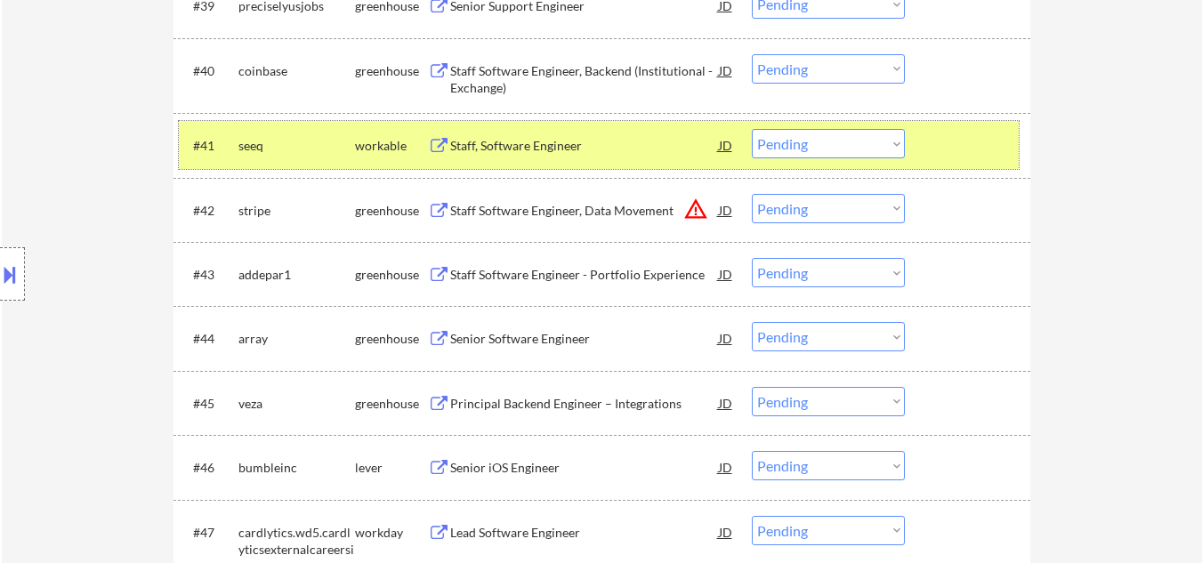
drag, startPoint x: 987, startPoint y: 153, endPoint x: 726, endPoint y: 103, distance: 265.4
click at [984, 152] on div at bounding box center [970, 145] width 78 height 32
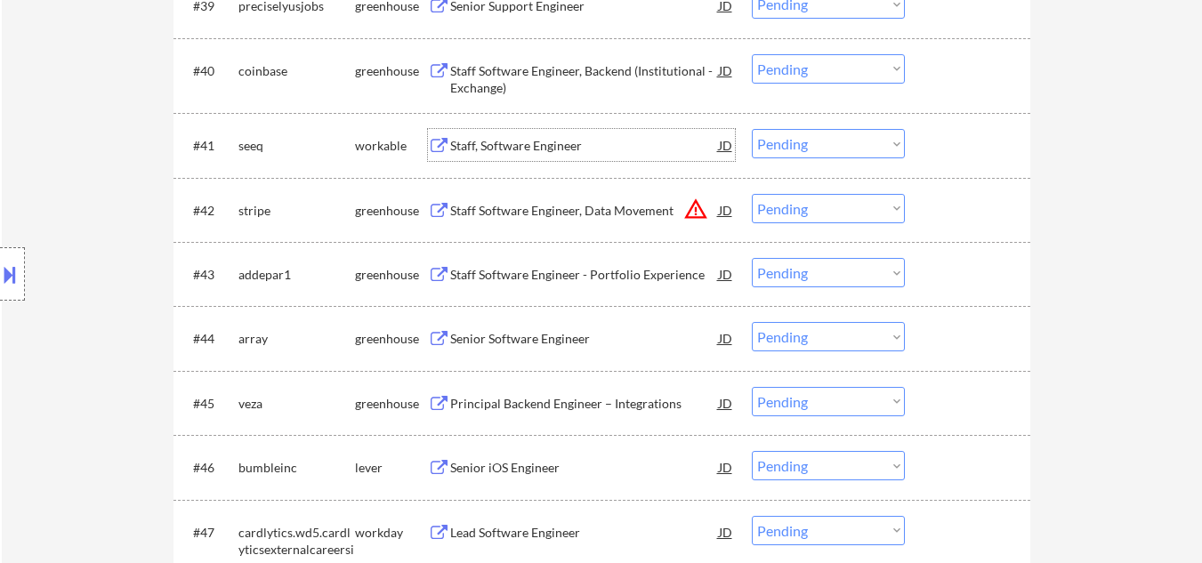
click at [541, 148] on div "Staff, Software Engineer" at bounding box center [584, 146] width 269 height 18
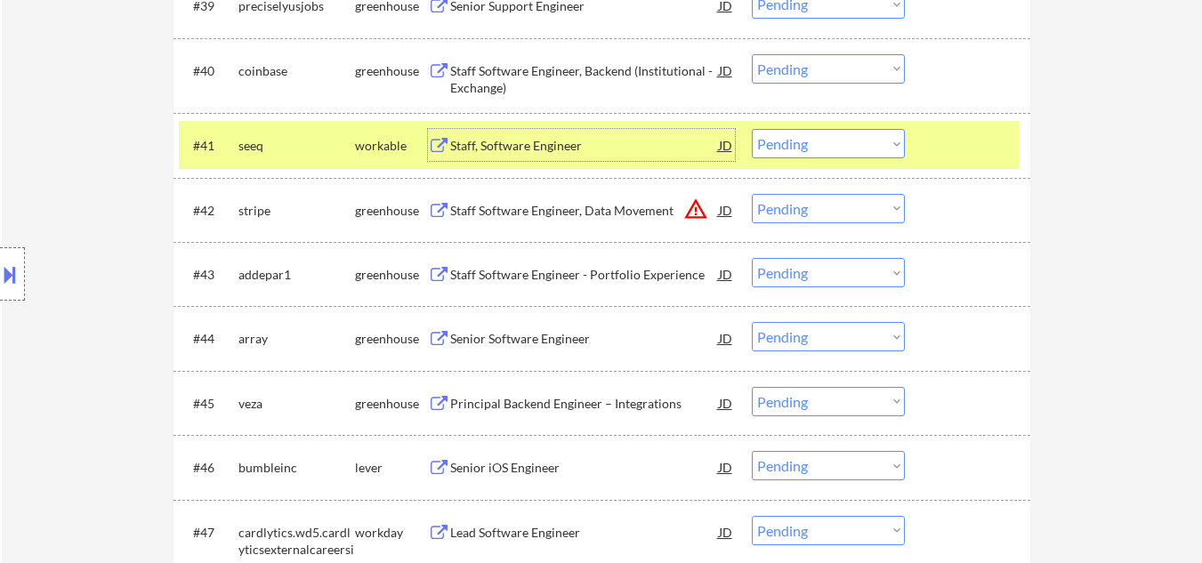
drag, startPoint x: 845, startPoint y: 141, endPoint x: 849, endPoint y: 155, distance: 13.8
click at [846, 142] on select "Choose an option... Pending Applied Excluded (Questions) Excluded (Expired) Exc…" at bounding box center [828, 143] width 153 height 29
click at [752, 129] on select "Choose an option... Pending Applied Excluded (Questions) Excluded (Expired) Exc…" at bounding box center [828, 143] width 153 height 29
click at [972, 149] on div at bounding box center [970, 145] width 78 height 32
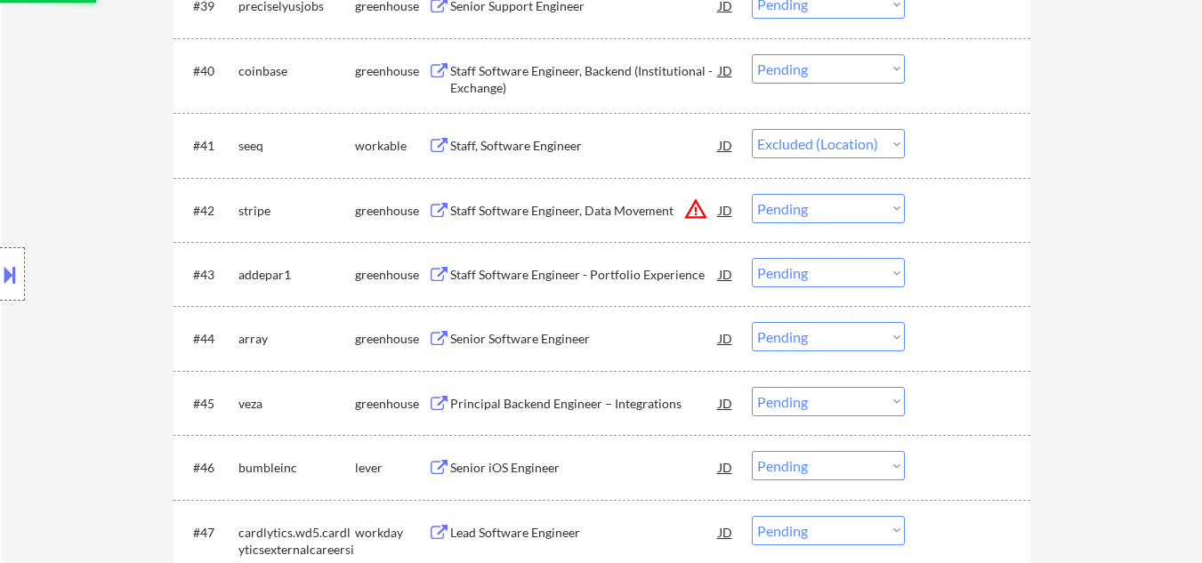
click at [692, 212] on button "warning_amber" at bounding box center [695, 209] width 25 height 25
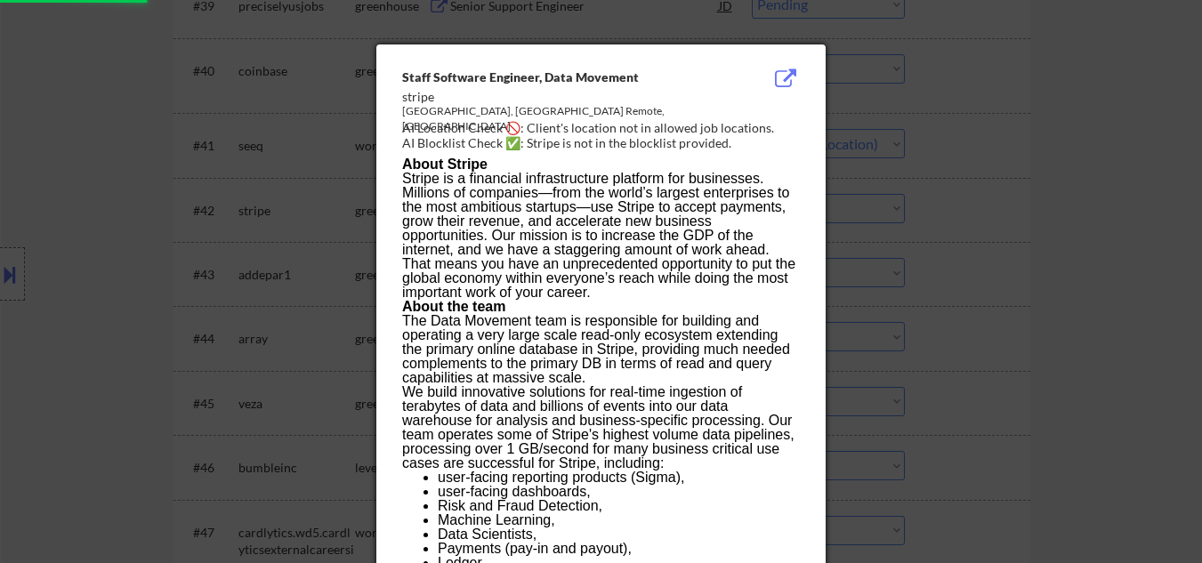
click at [1020, 208] on div at bounding box center [601, 281] width 1202 height 563
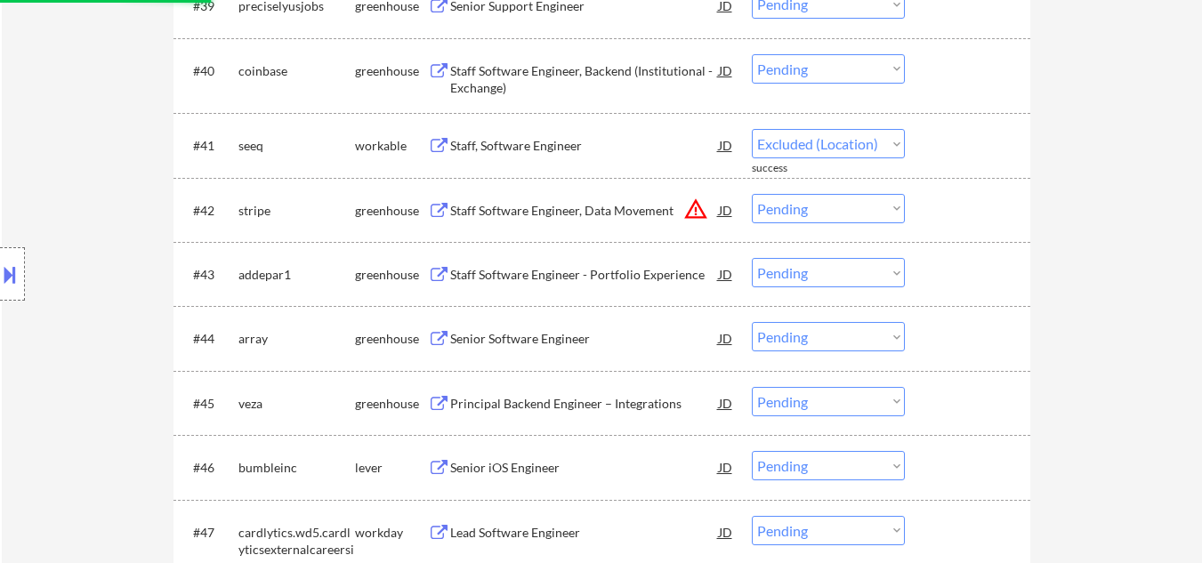
select select ""pending""
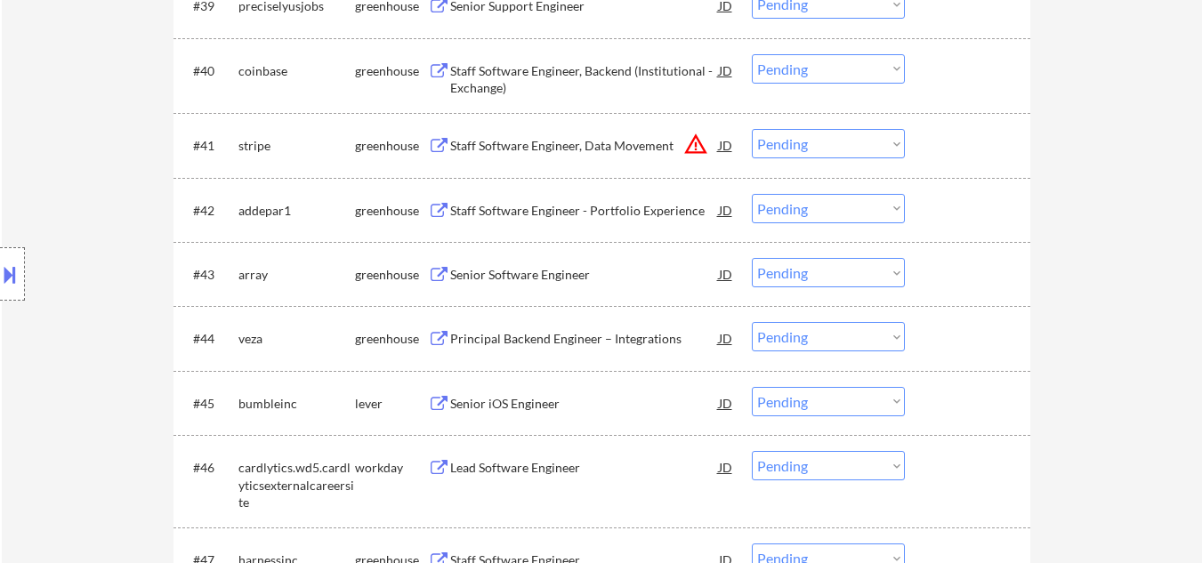
click at [623, 141] on div "Staff Software Engineer, Data Movement" at bounding box center [584, 146] width 269 height 18
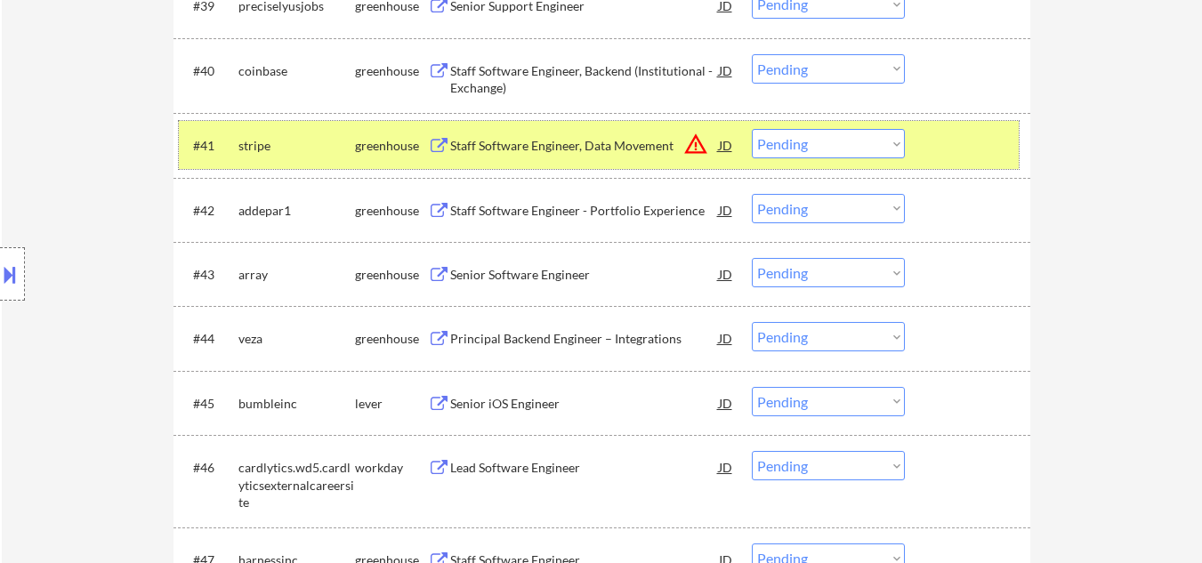
drag, startPoint x: 962, startPoint y: 153, endPoint x: 802, endPoint y: 186, distance: 162.6
click at [961, 153] on div at bounding box center [970, 145] width 78 height 32
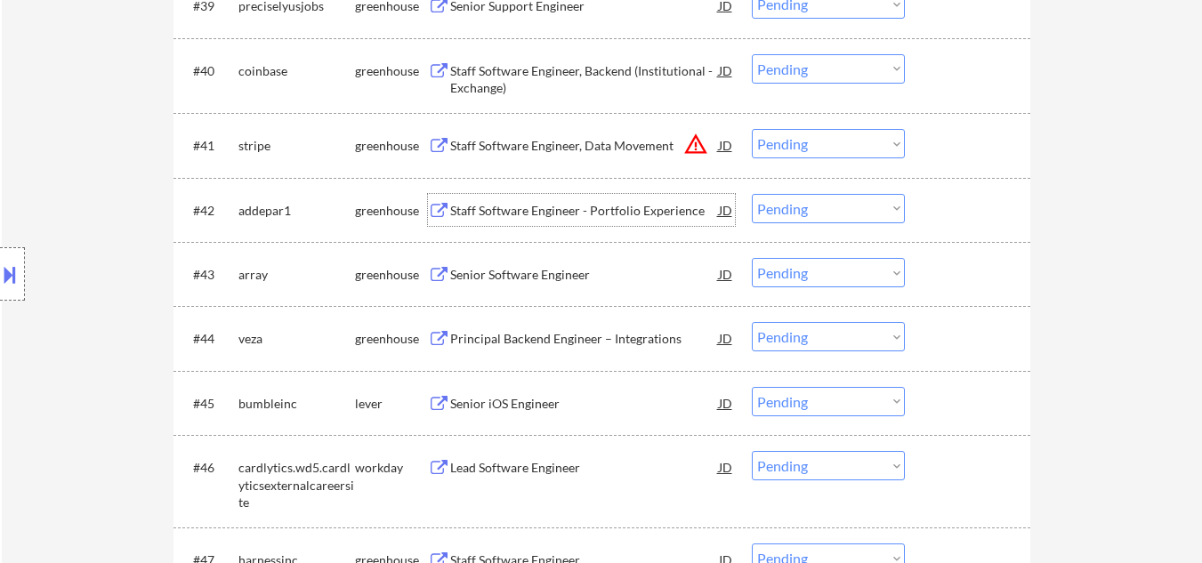
click at [577, 206] on div "Staff Software Engineer - Portfolio Experience" at bounding box center [584, 211] width 269 height 18
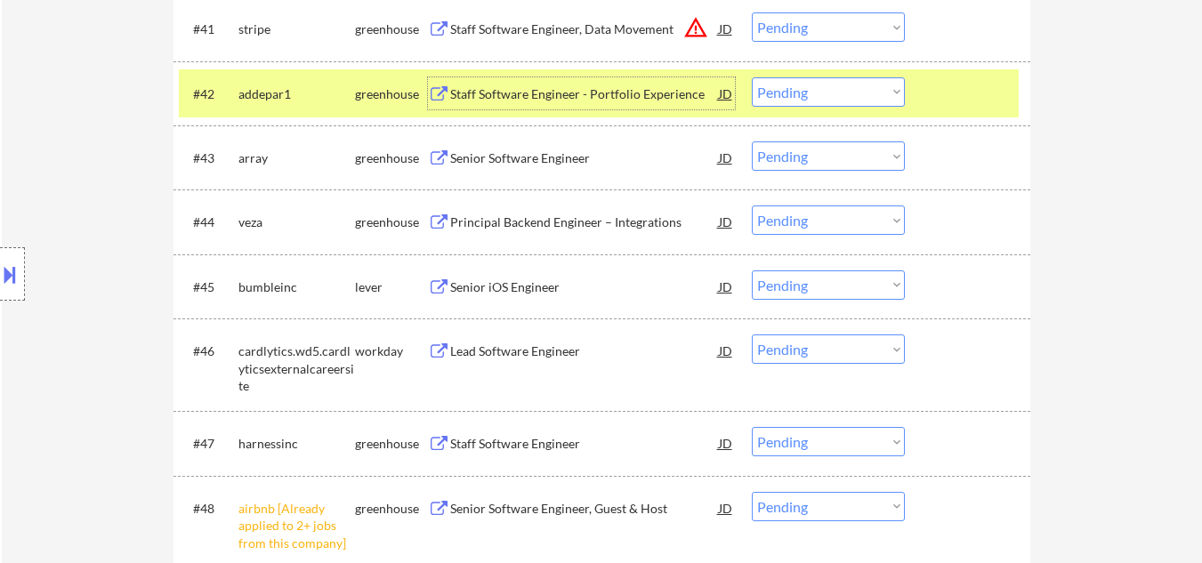
scroll to position [3553, 0]
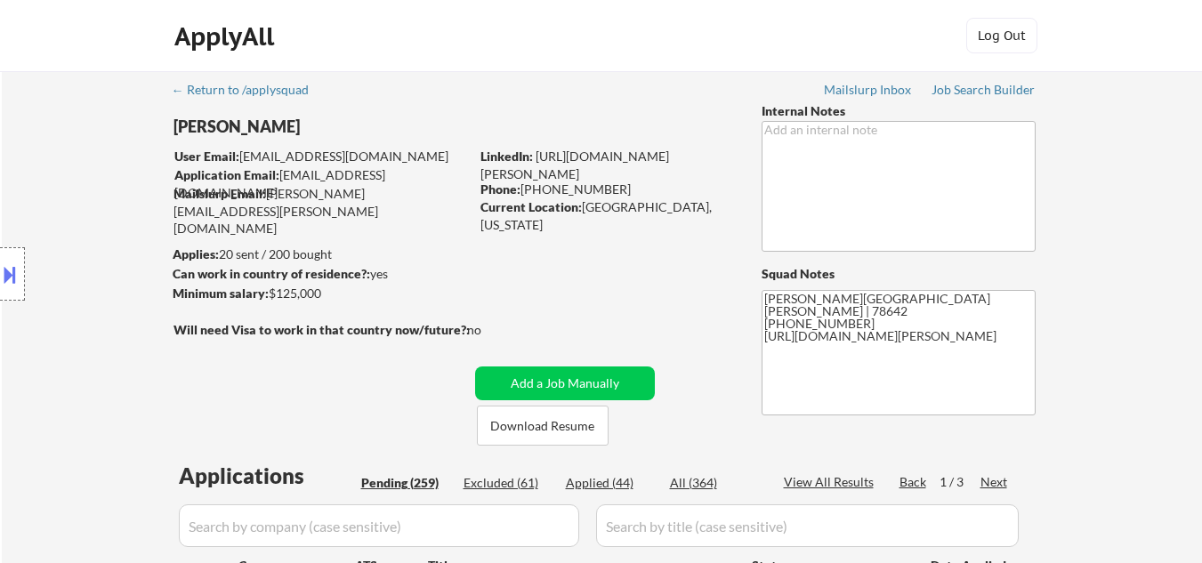
select select ""pending""
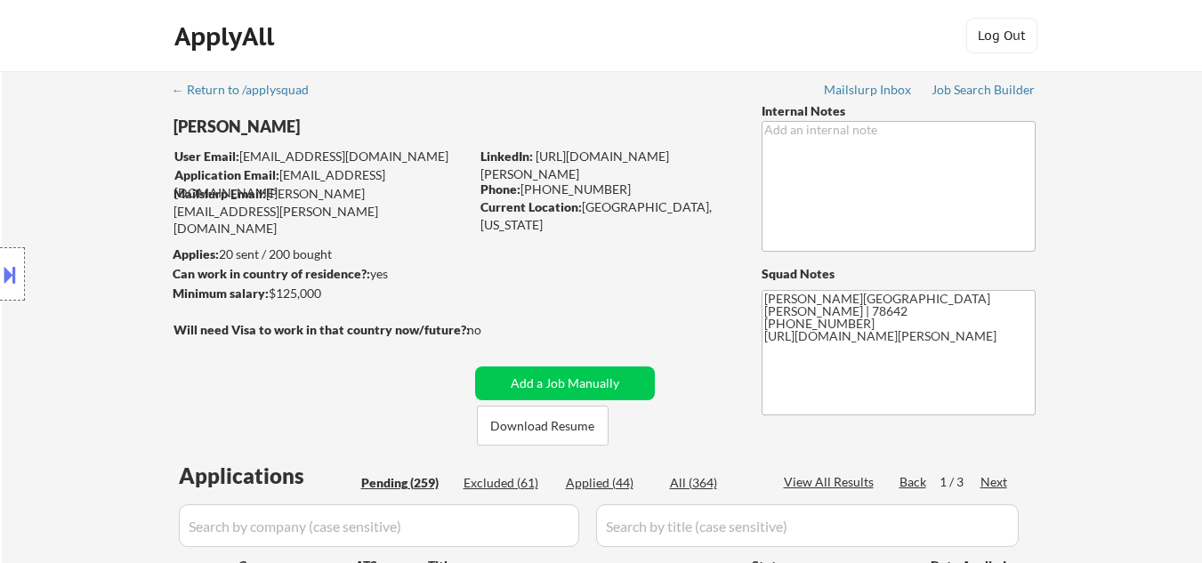
select select ""pending""
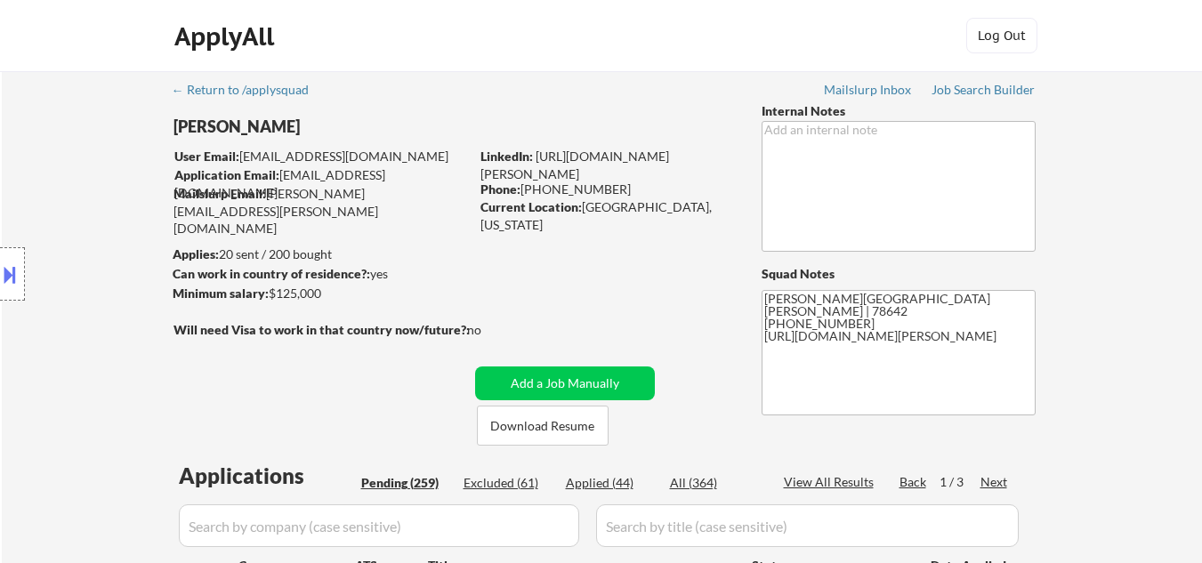
select select ""pending""
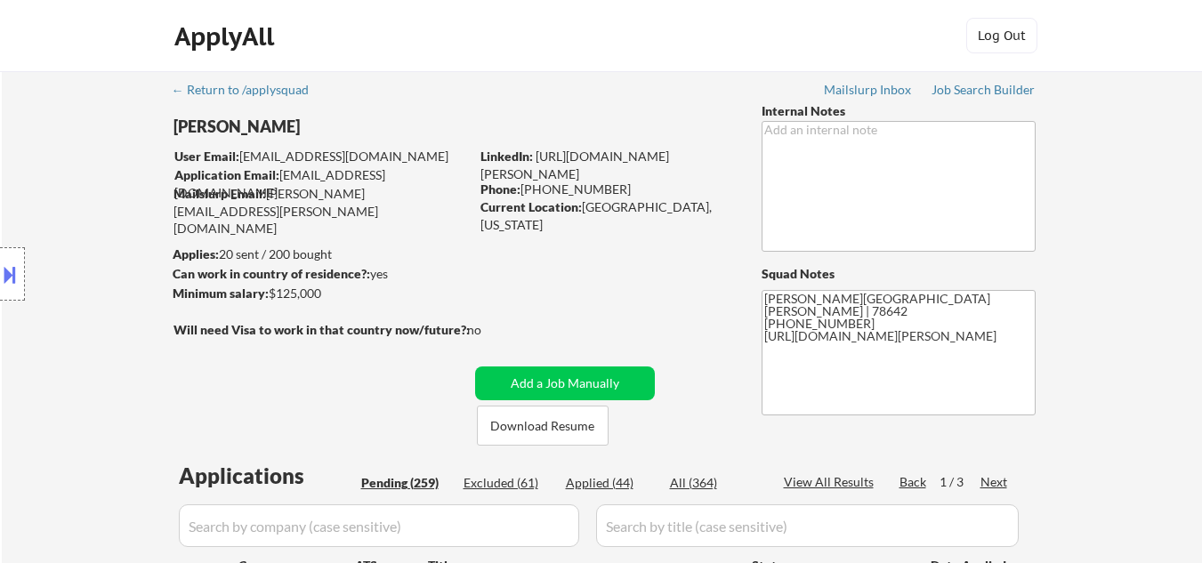
select select ""pending""
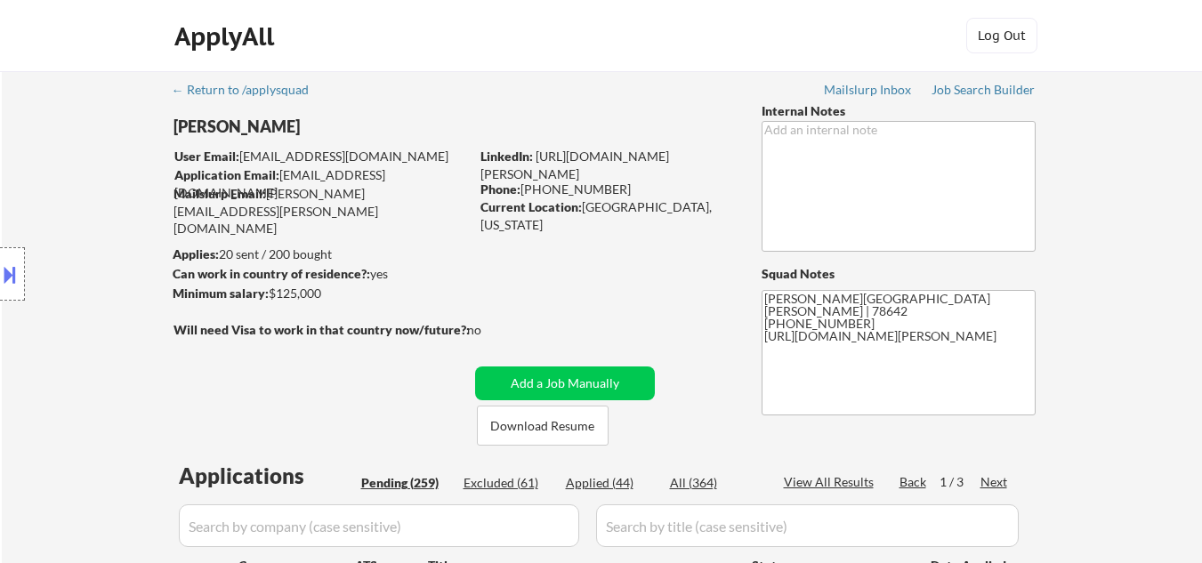
select select ""pending""
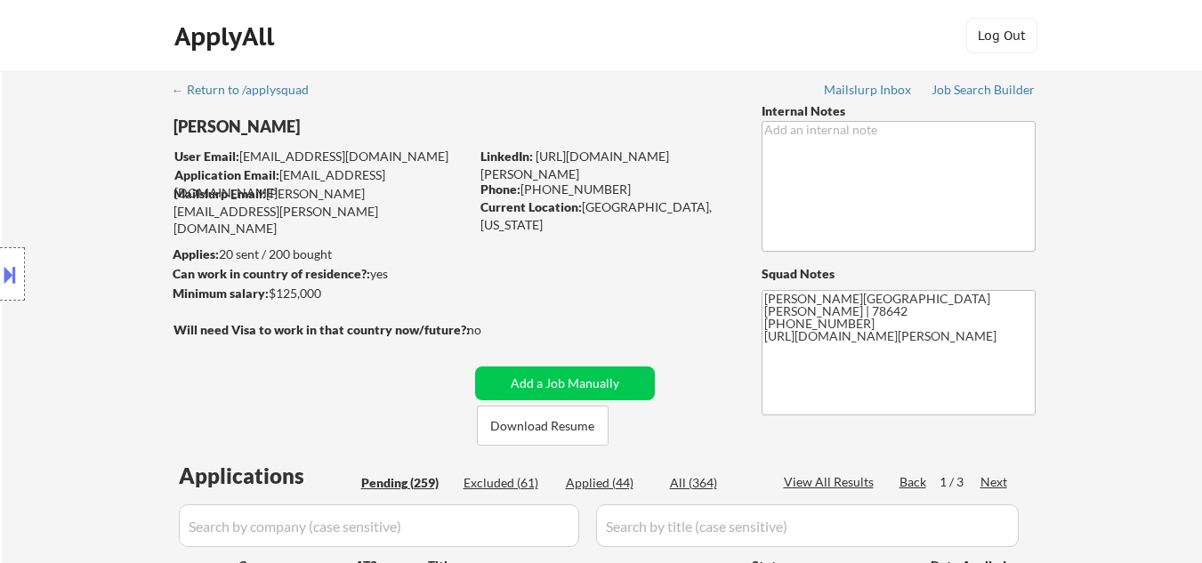
select select ""pending""
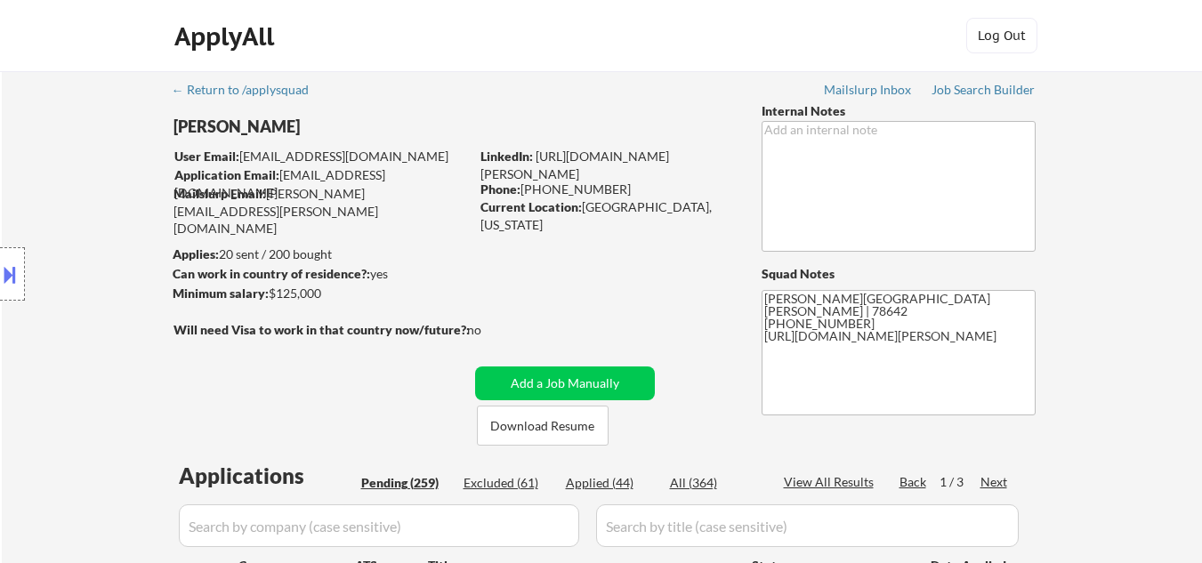
select select ""pending""
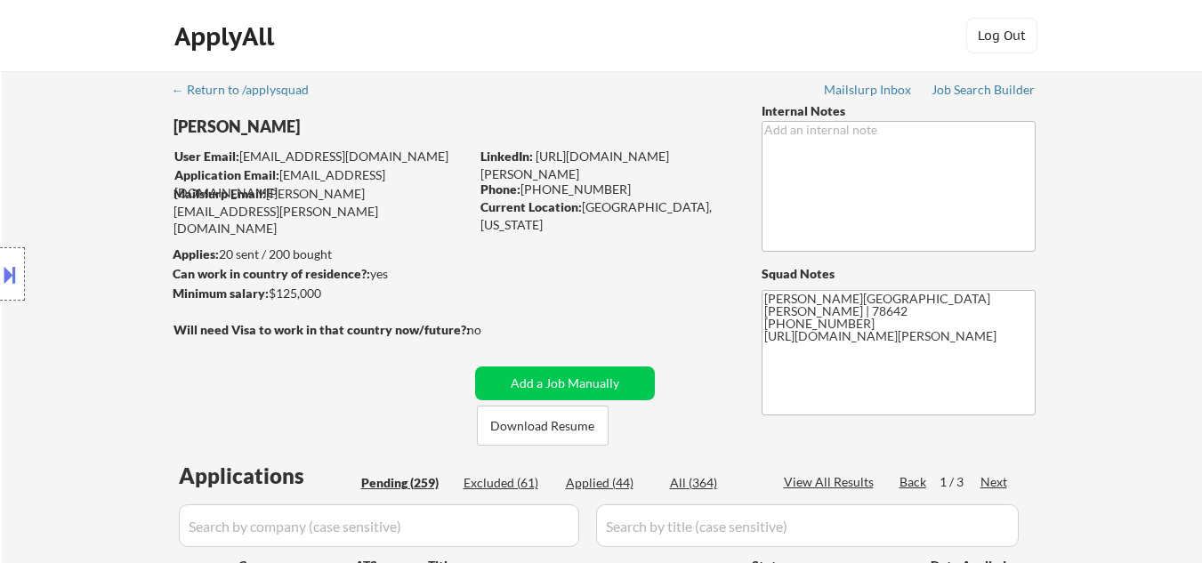
select select ""pending""
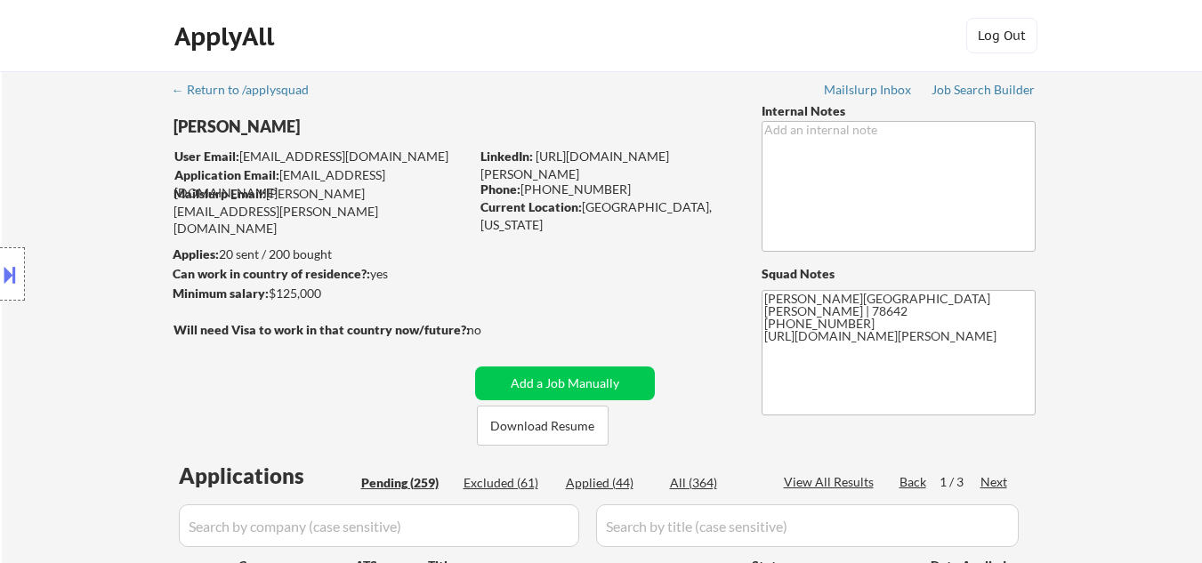
select select ""pending""
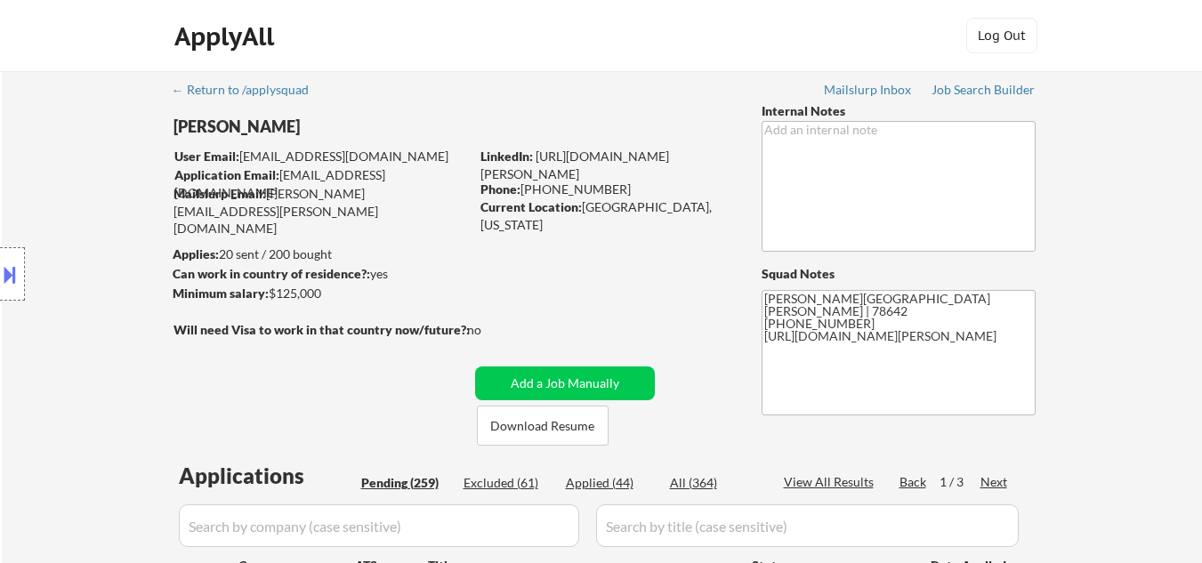
select select ""pending""
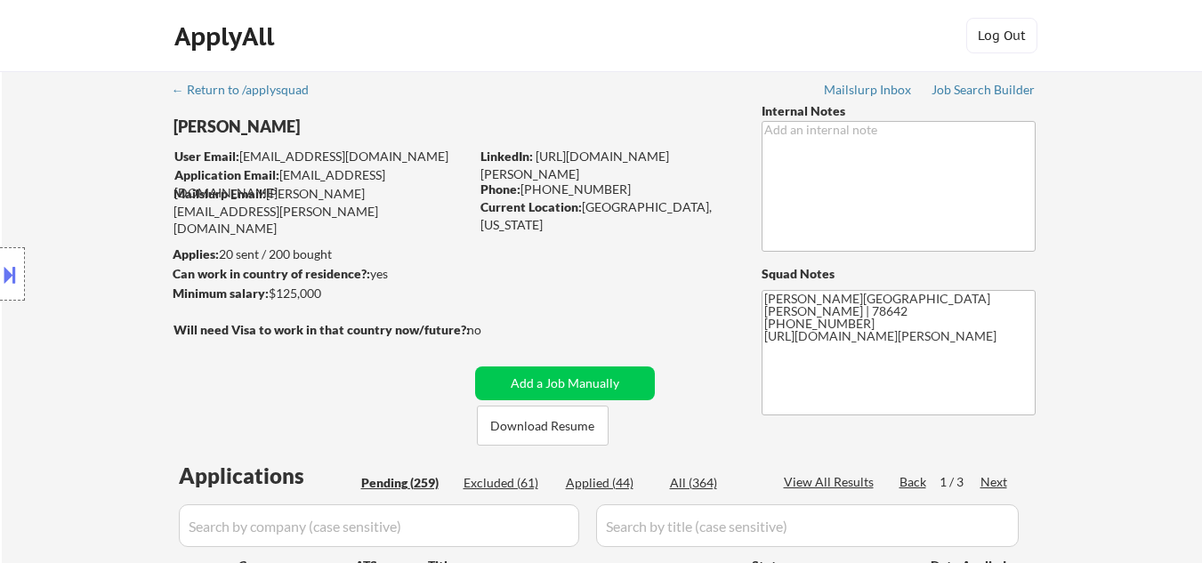
select select ""pending""
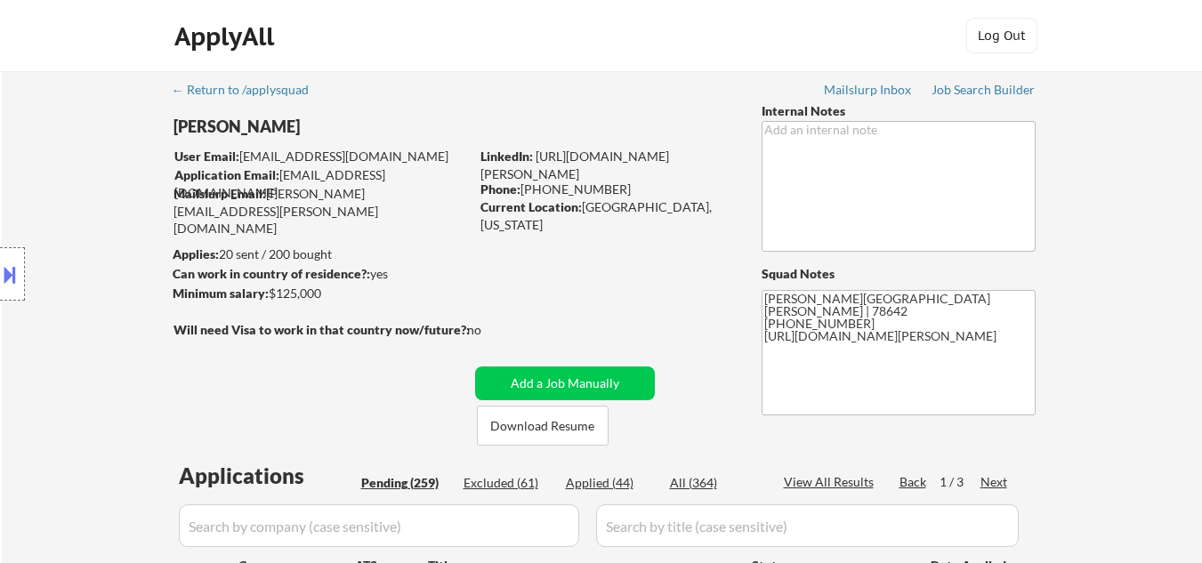
select select ""pending""
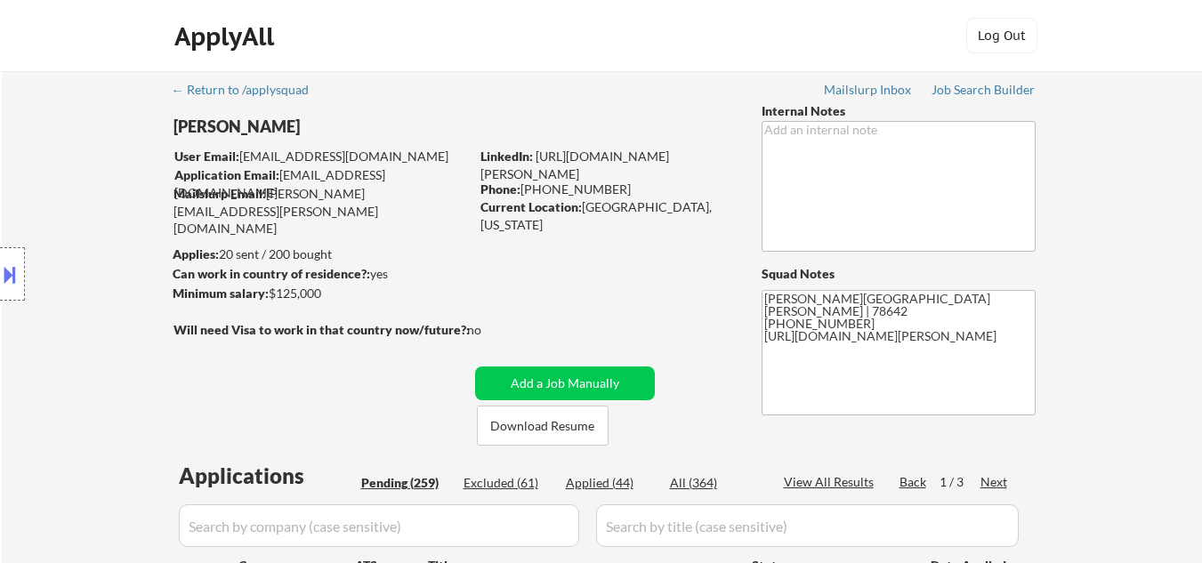
select select ""pending""
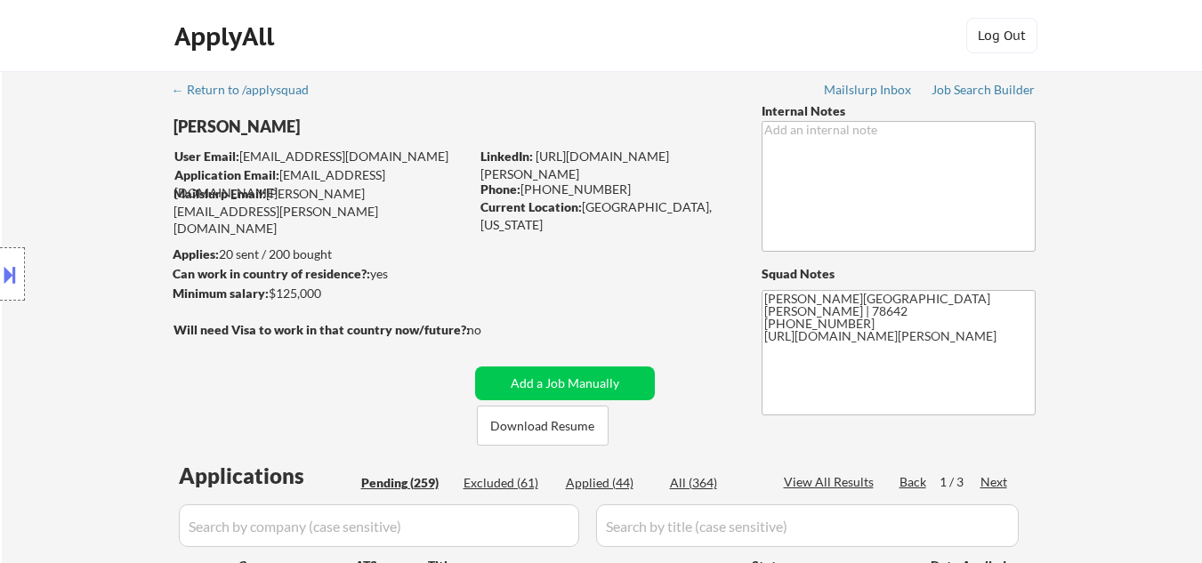
select select ""pending""
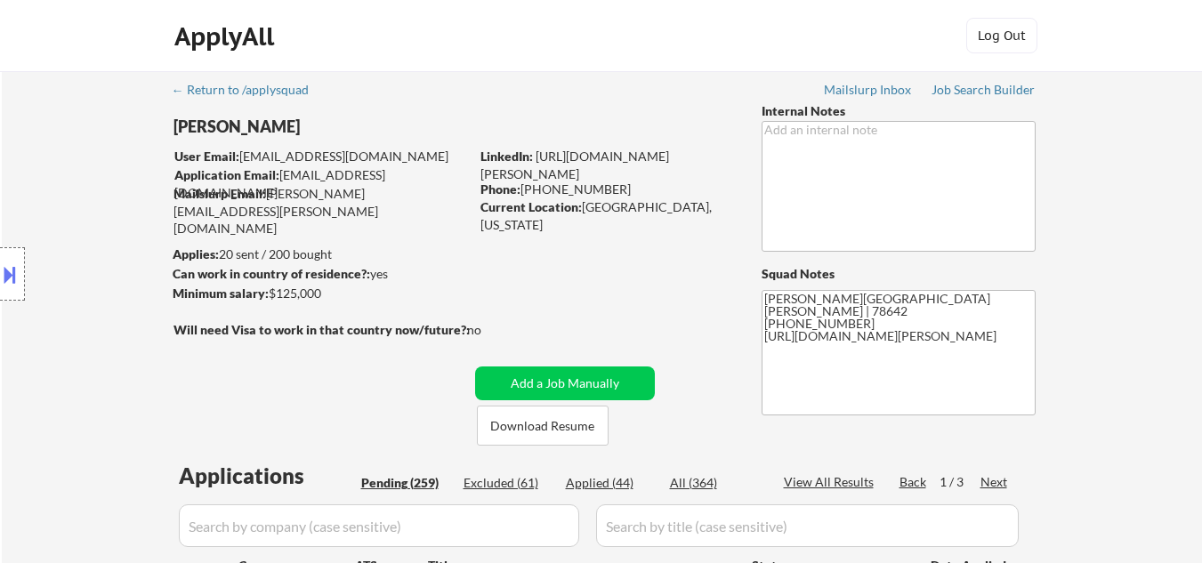
select select ""pending""
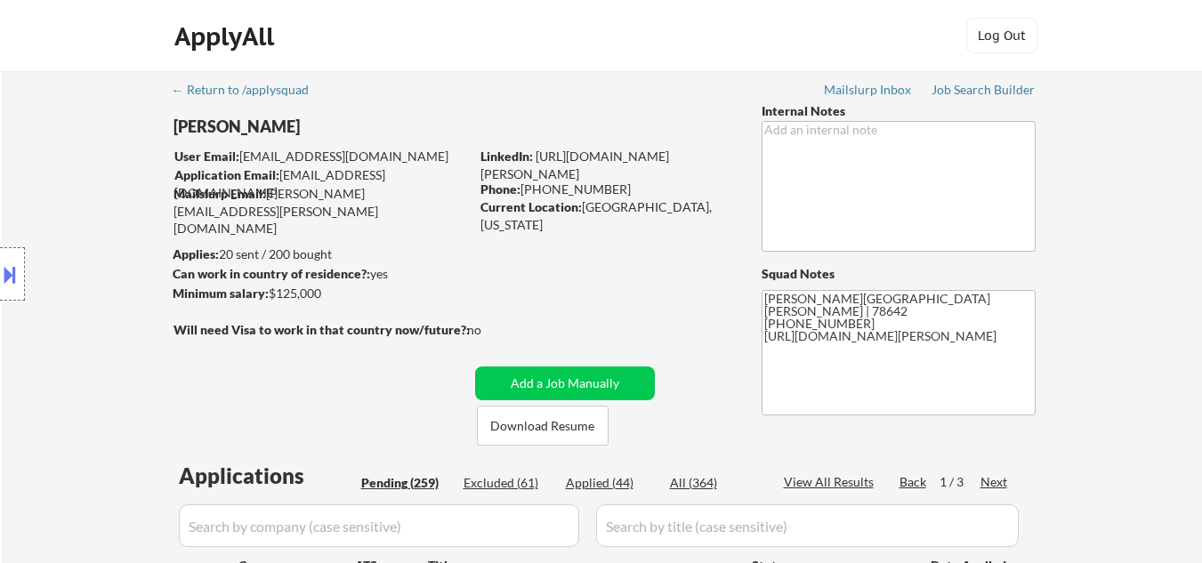
select select ""pending""
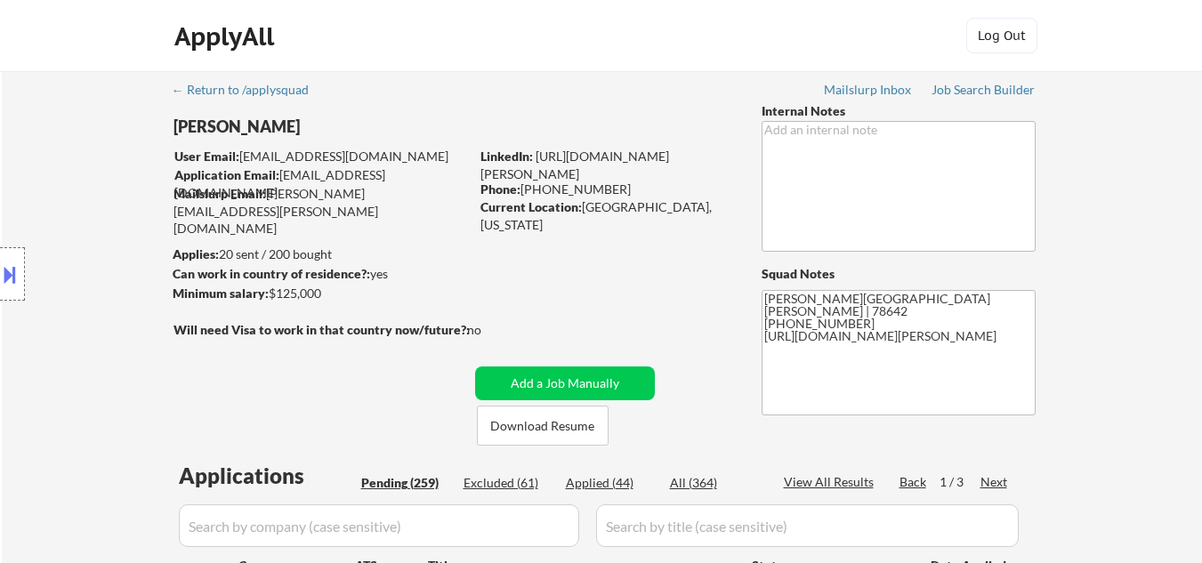
select select ""pending""
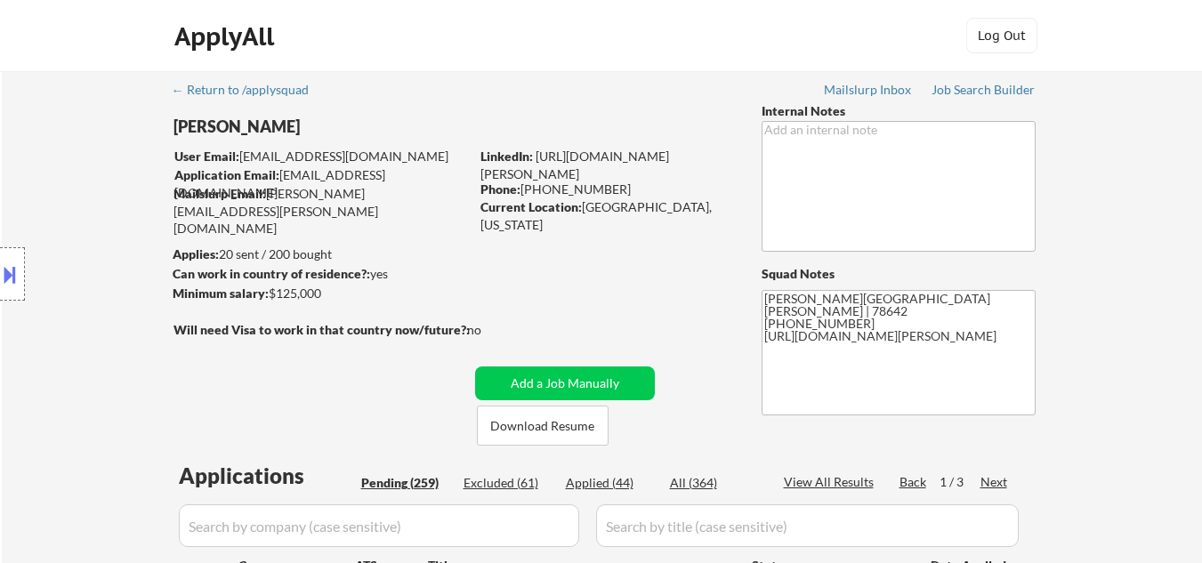
select select ""pending""
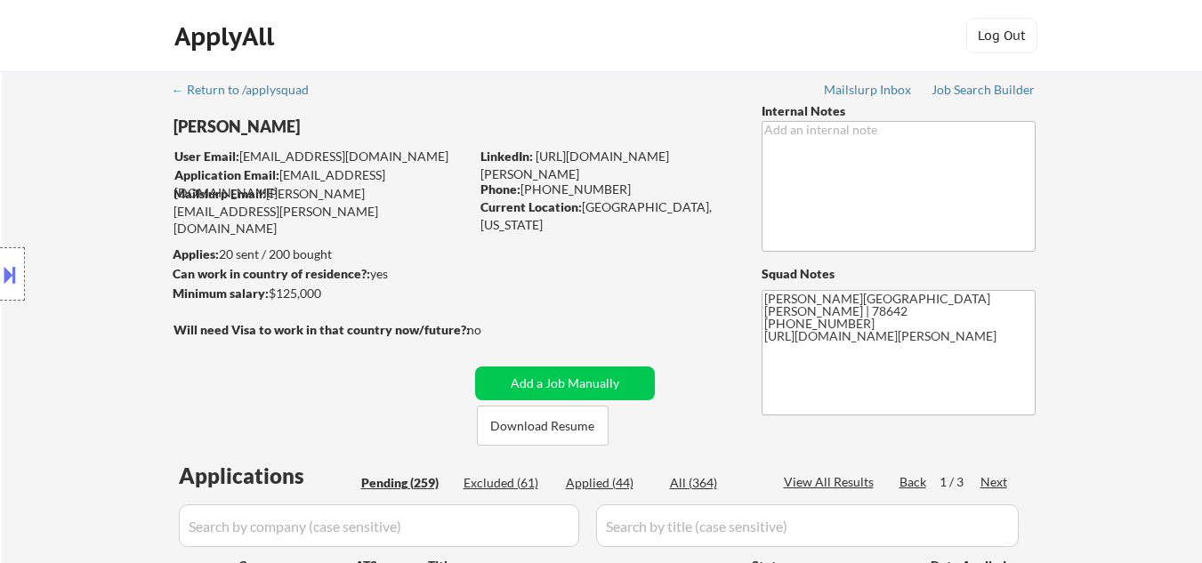
select select ""pending""
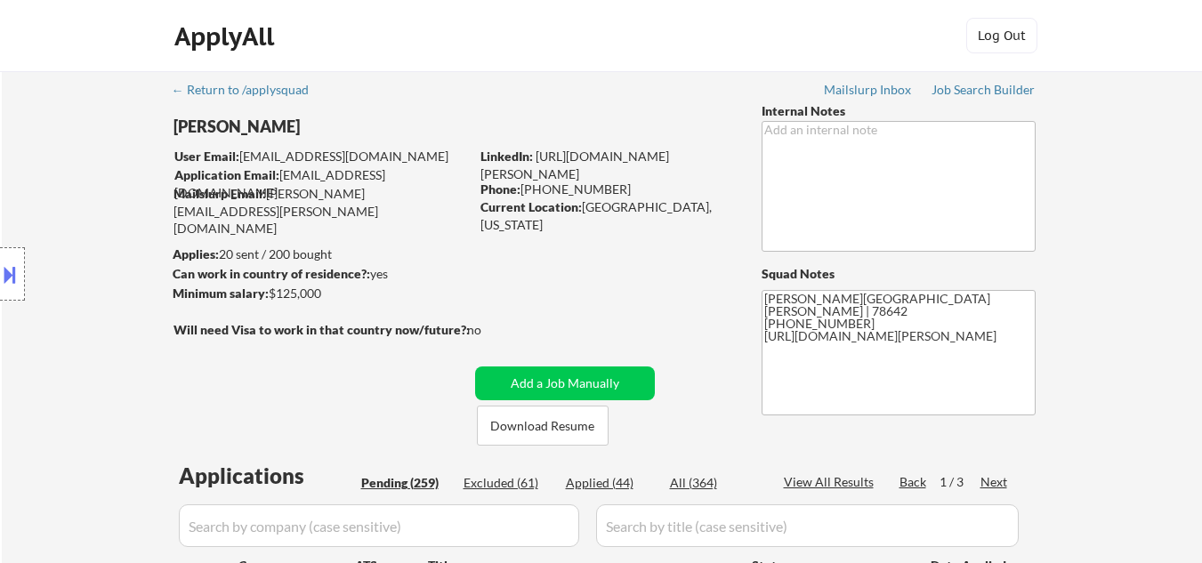
select select ""pending""
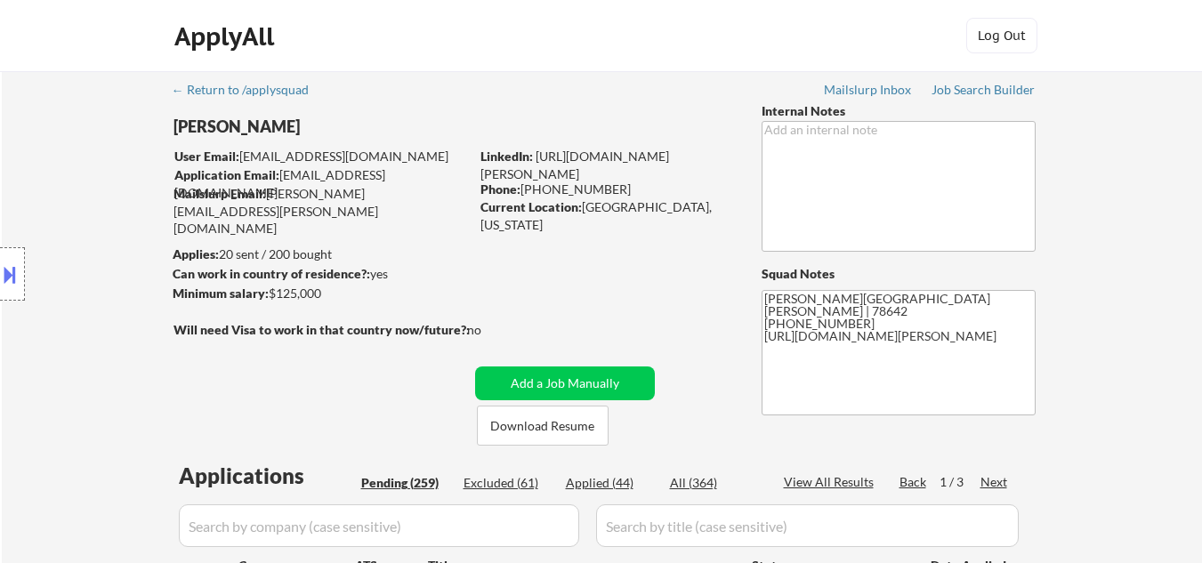
scroll to position [3553, 0]
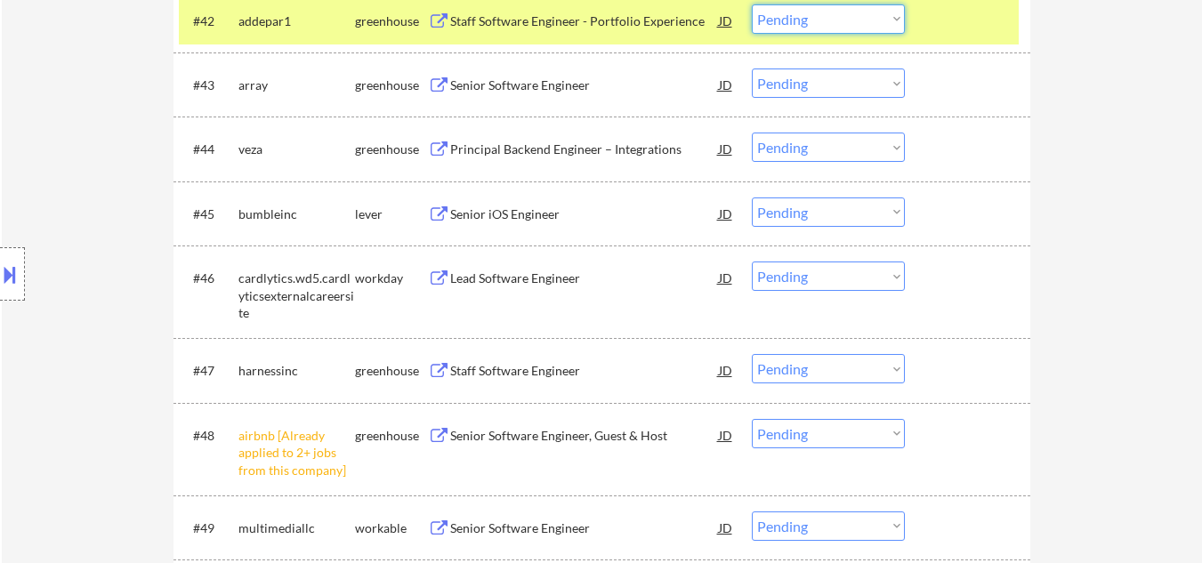
click at [841, 23] on select "Choose an option... Pending Applied Excluded (Questions) Excluded (Expired) Exc…" at bounding box center [828, 18] width 153 height 29
click at [752, 4] on select "Choose an option... Pending Applied Excluded (Questions) Excluded (Expired) Exc…" at bounding box center [828, 18] width 153 height 29
click at [946, 37] on div "#42 addepar1 greenhouse Staff Software Engineer - Portfolio Experience JD warni…" at bounding box center [599, 20] width 840 height 48
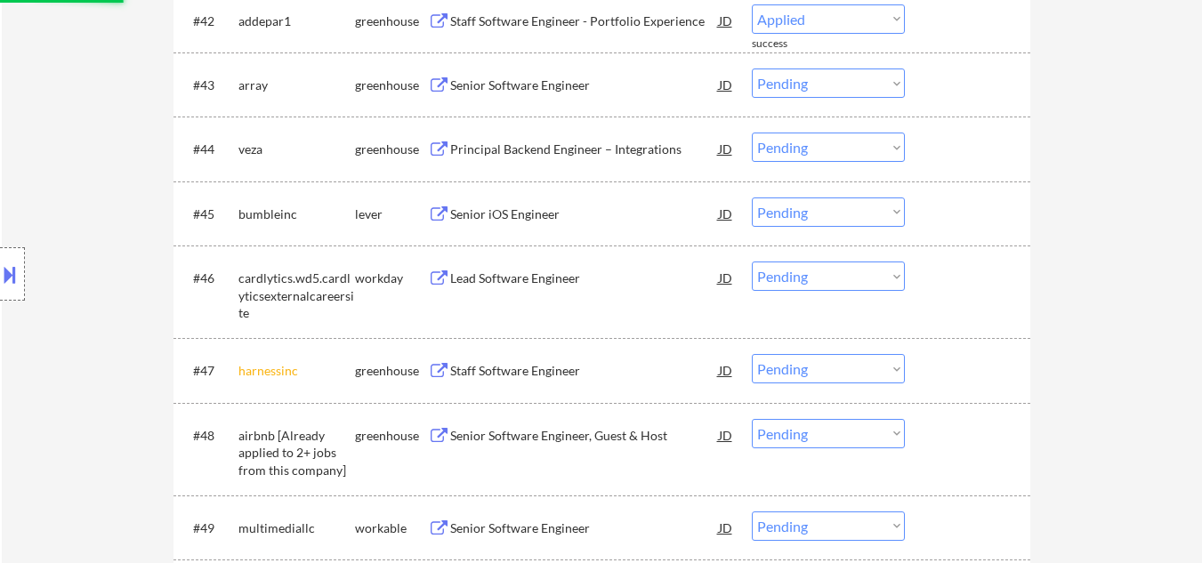
select select ""pending""
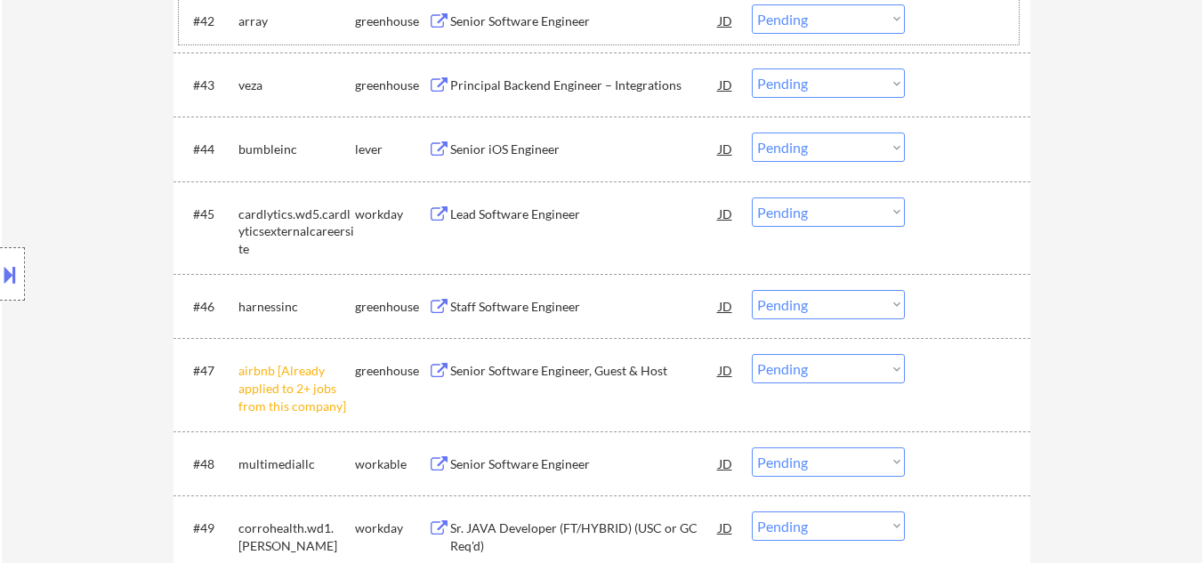
click at [852, 375] on select "Choose an option... Pending Applied Excluded (Questions) Excluded (Expired) Exc…" at bounding box center [828, 368] width 153 height 29
click at [752, 354] on select "Choose an option... Pending Applied Excluded (Questions) Excluded (Expired) Exc…" at bounding box center [828, 368] width 153 height 29
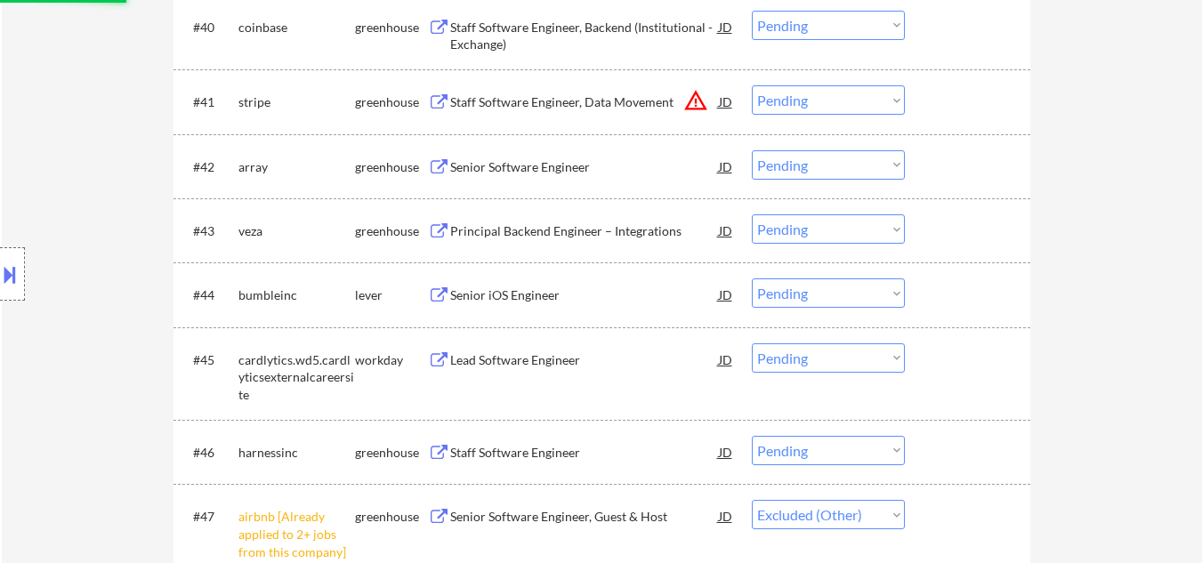
scroll to position [3375, 0]
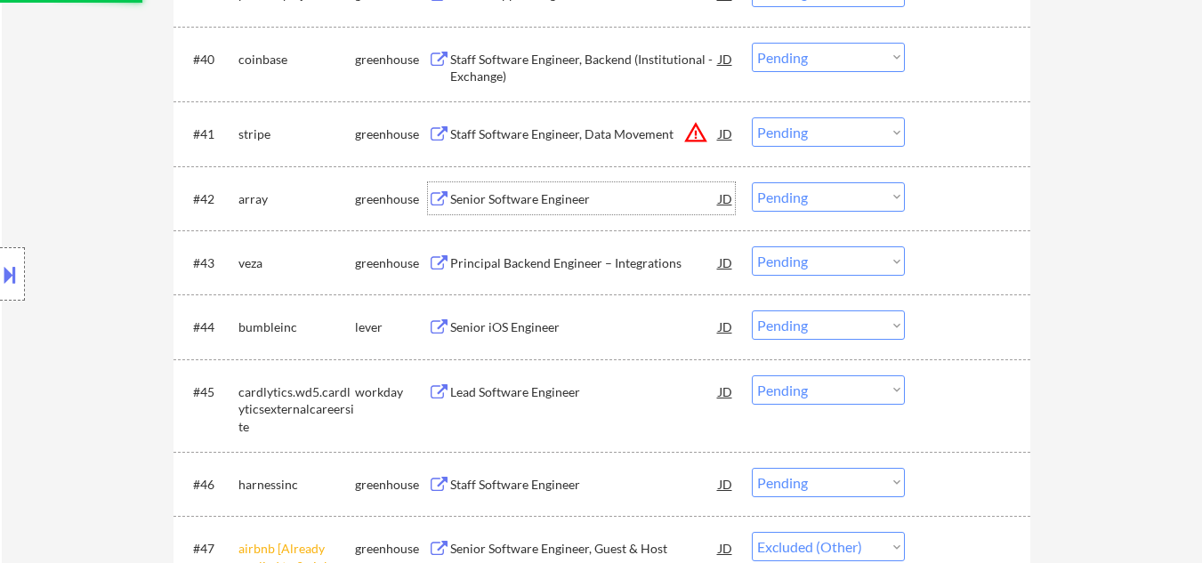
click at [528, 203] on div "Senior Software Engineer" at bounding box center [584, 199] width 269 height 18
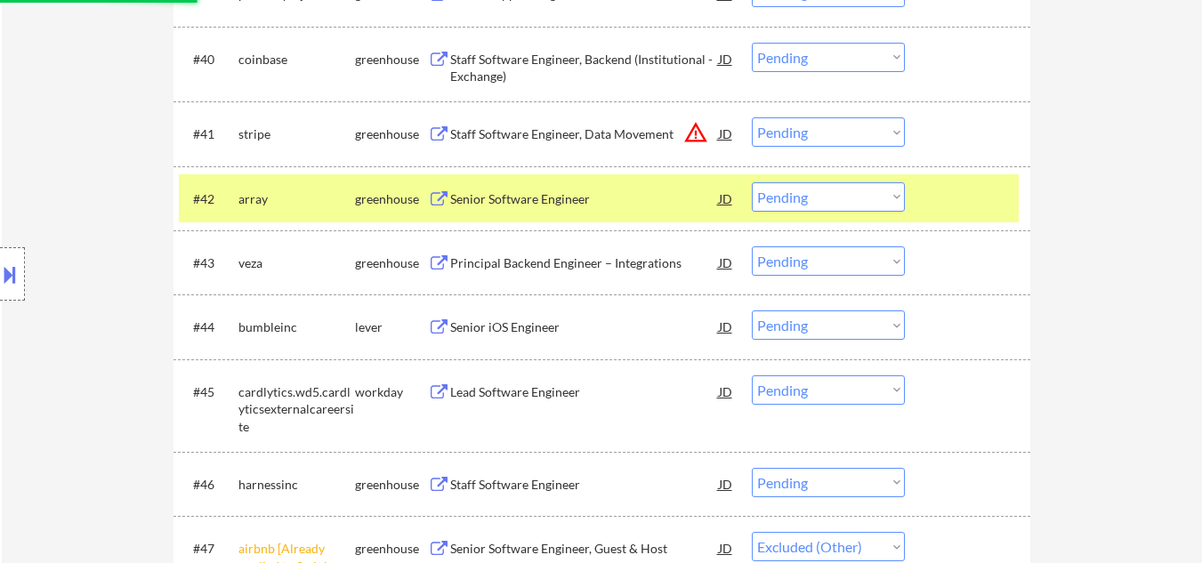
select select ""pending""
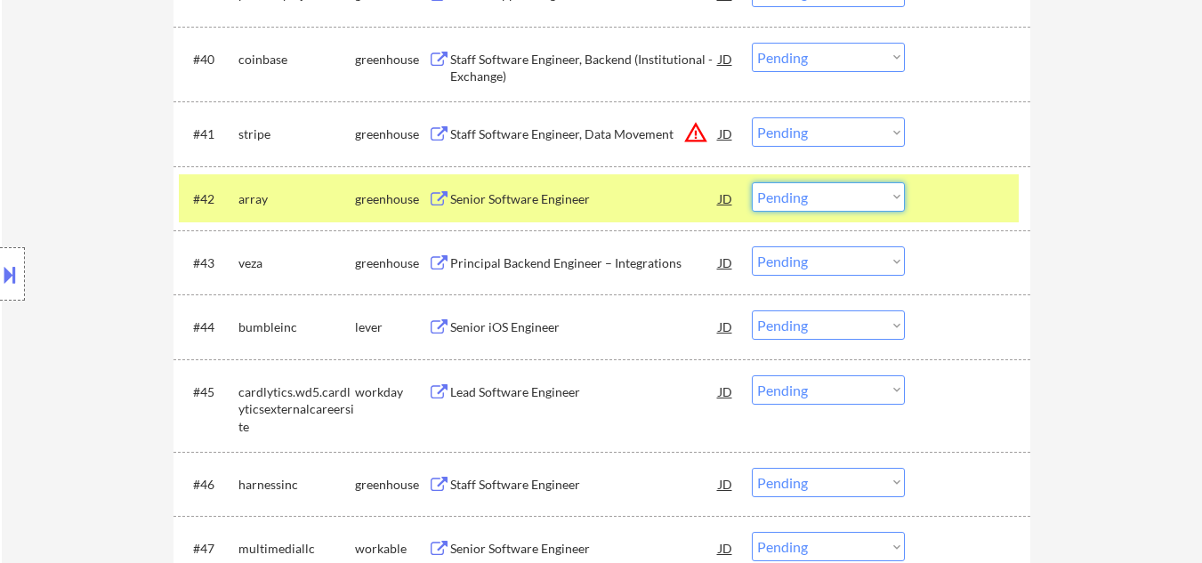
click at [831, 208] on select "Choose an option... Pending Applied Excluded (Questions) Excluded (Expired) Exc…" at bounding box center [828, 196] width 153 height 29
click at [752, 182] on select "Choose an option... Pending Applied Excluded (Questions) Excluded (Expired) Exc…" at bounding box center [828, 196] width 153 height 29
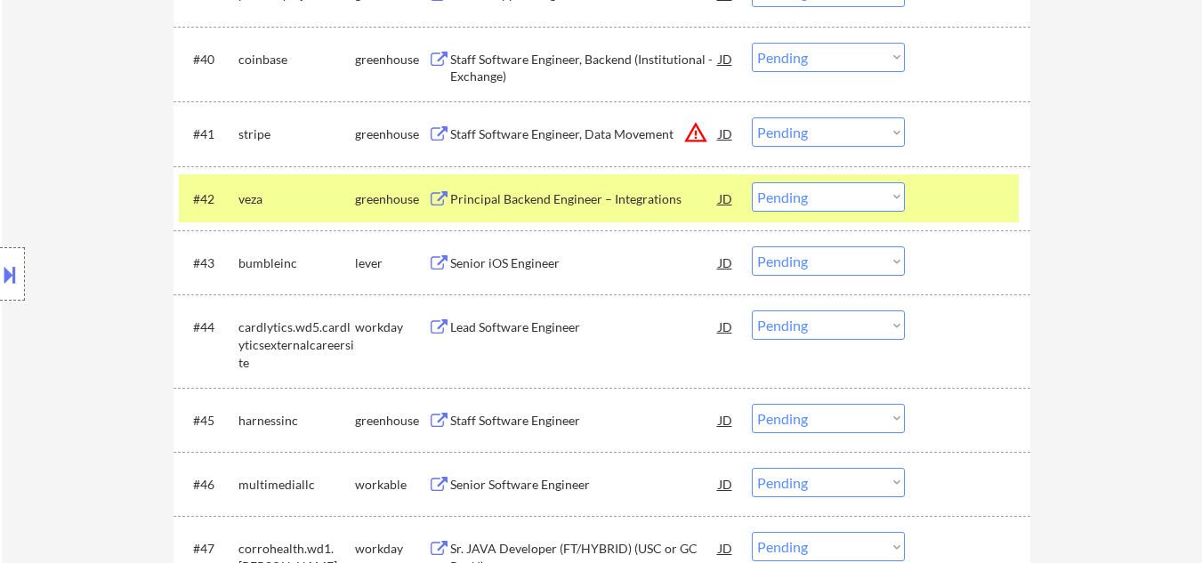
click at [620, 211] on div "Principal Backend Engineer – Integrations" at bounding box center [584, 198] width 269 height 32
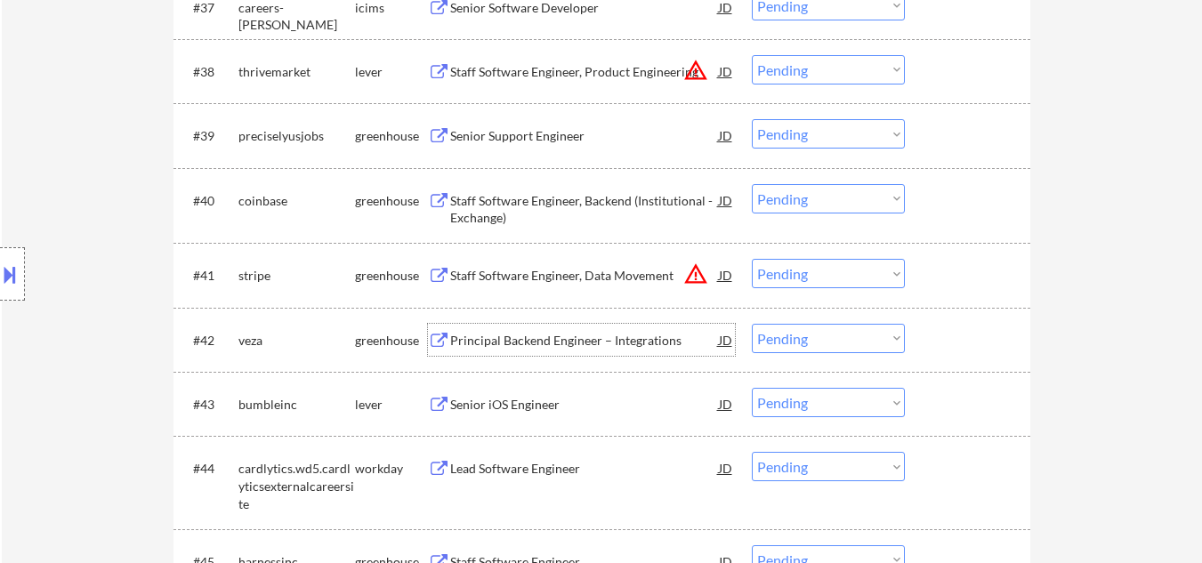
scroll to position [3323, 0]
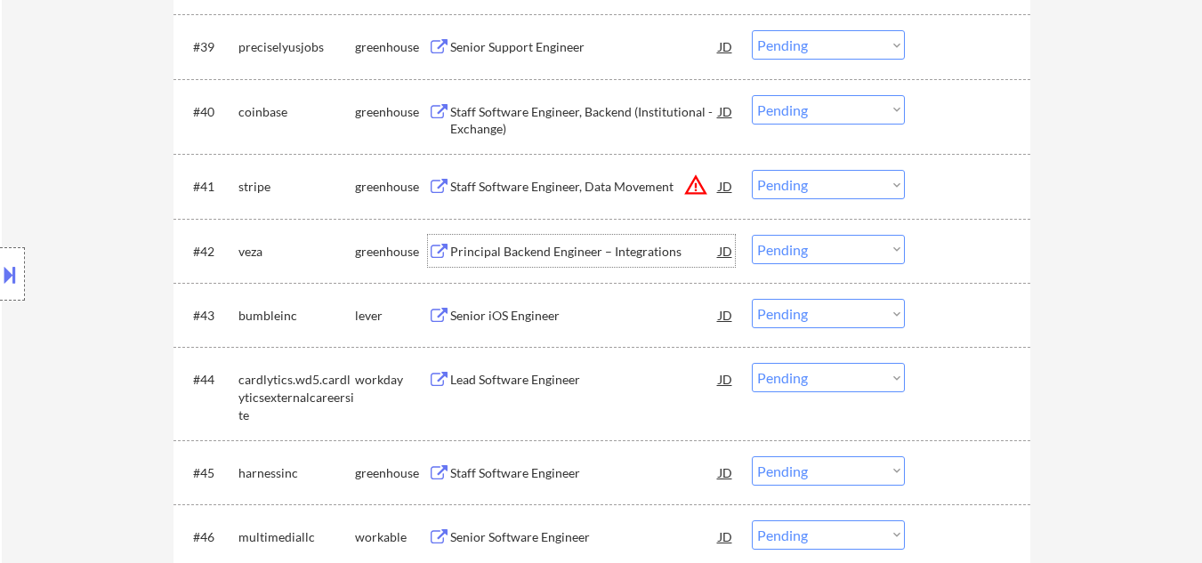
click at [839, 252] on select "Choose an option... Pending Applied Excluded (Questions) Excluded (Expired) Exc…" at bounding box center [828, 249] width 153 height 29
click at [752, 235] on select "Choose an option... Pending Applied Excluded (Questions) Excluded (Expired) Exc…" at bounding box center [828, 249] width 153 height 29
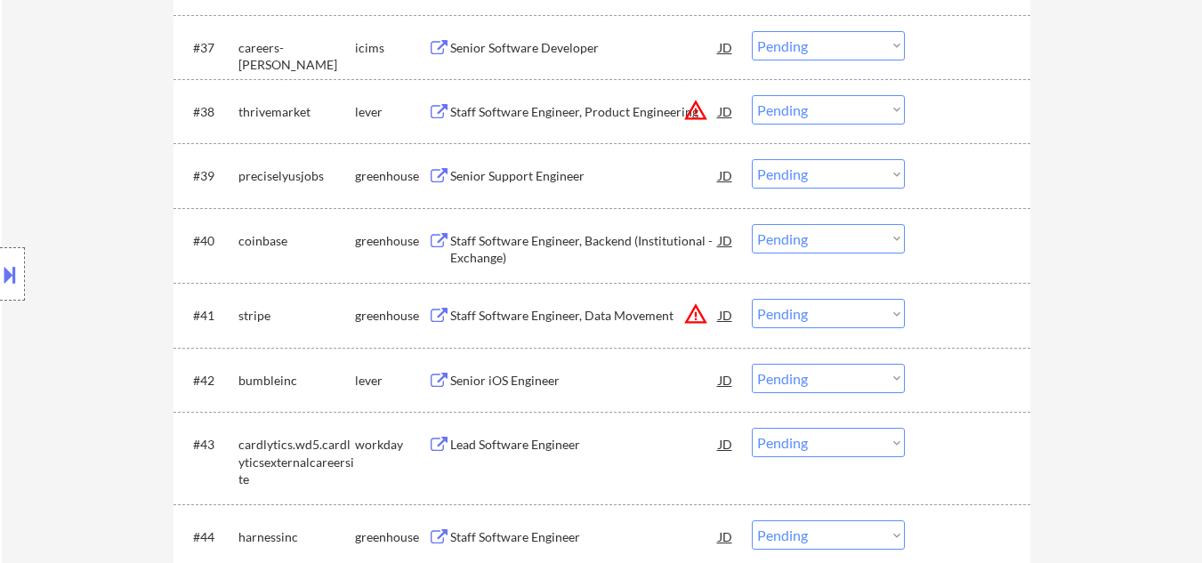
scroll to position [3237, 0]
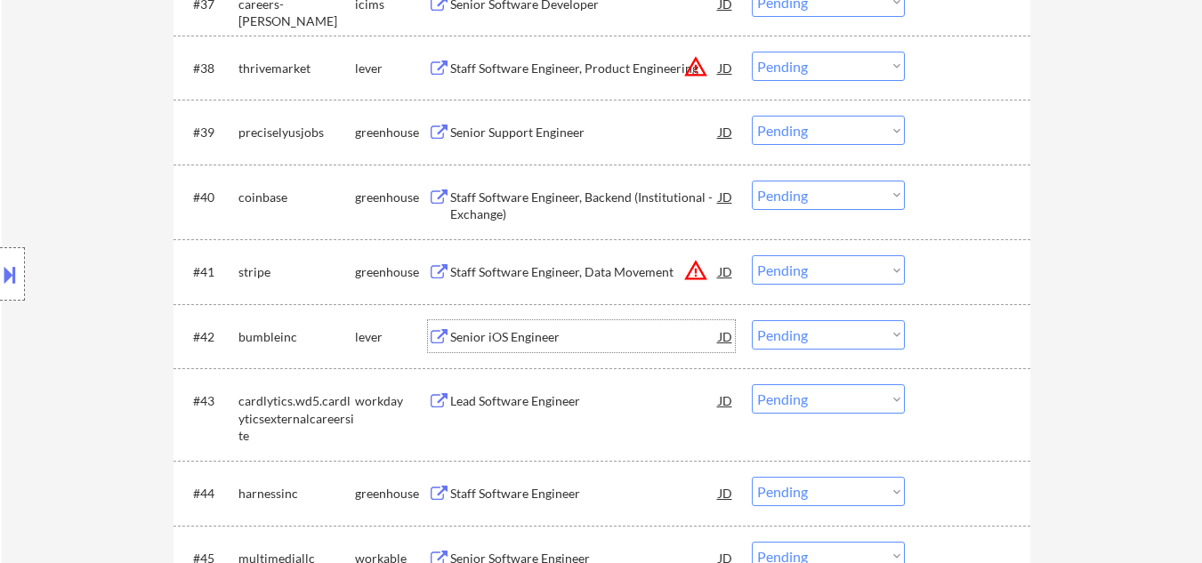
click at [520, 332] on div "Senior iOS Engineer" at bounding box center [584, 337] width 269 height 18
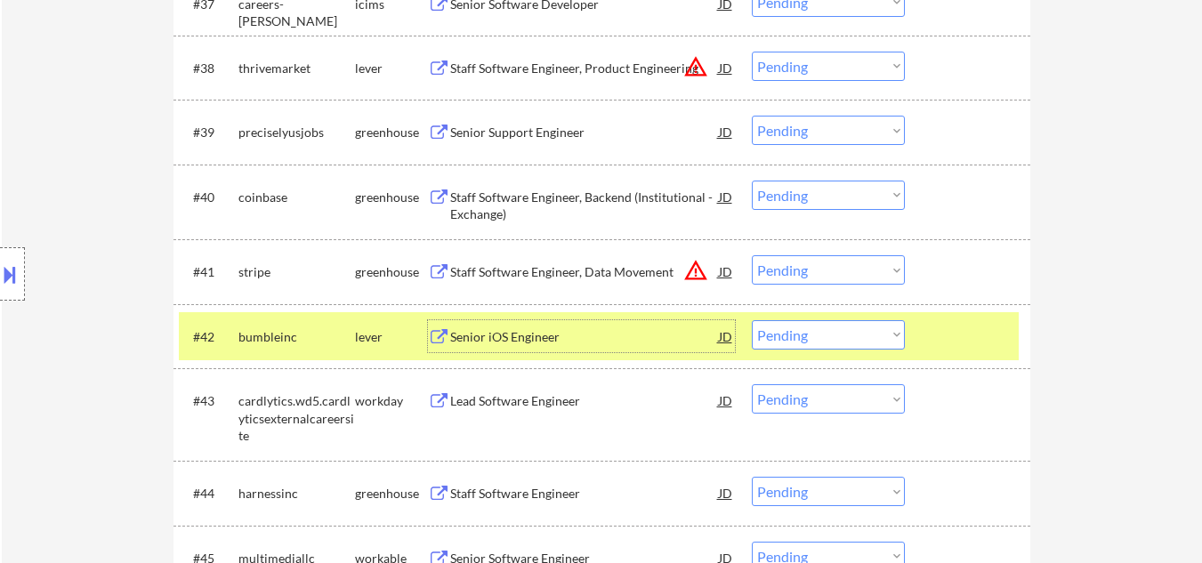
click at [543, 337] on div "Senior iOS Engineer" at bounding box center [584, 337] width 269 height 18
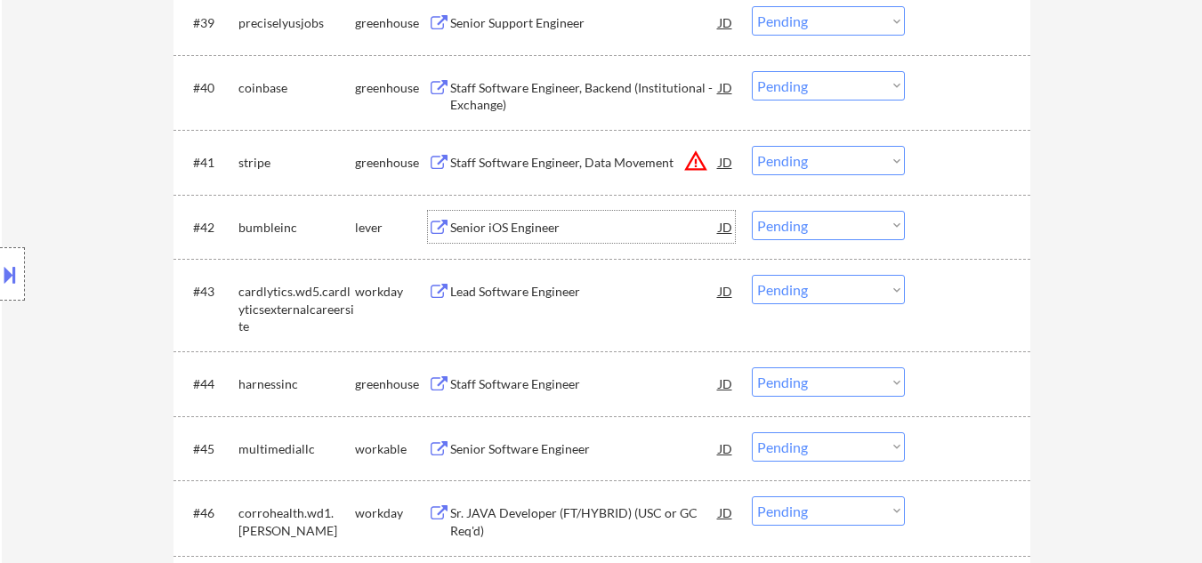
scroll to position [3415, 0]
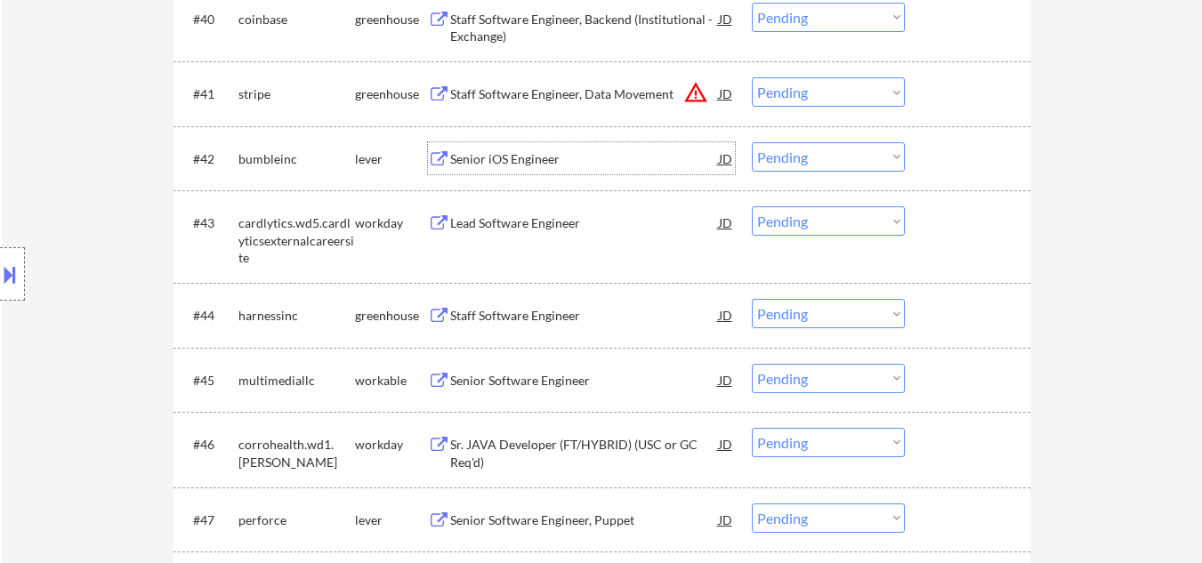
click at [852, 157] on select "Choose an option... Pending Applied Excluded (Questions) Excluded (Expired) Exc…" at bounding box center [828, 156] width 153 height 29
click at [752, 142] on select "Choose an option... Pending Applied Excluded (Questions) Excluded (Expired) Exc…" at bounding box center [828, 156] width 153 height 29
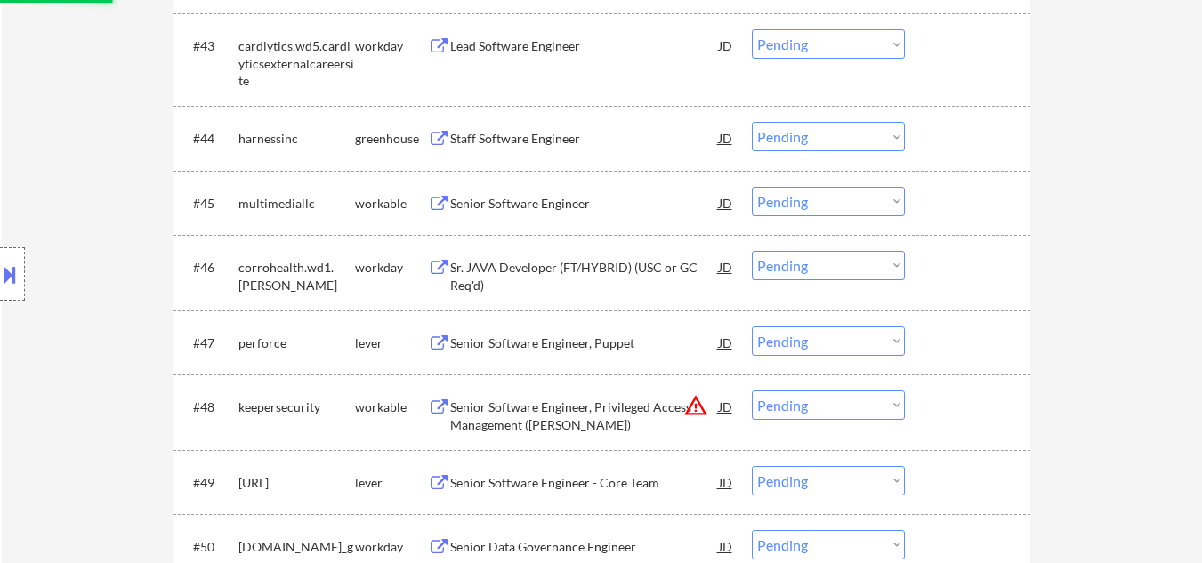
scroll to position [3593, 0]
select select ""pending""
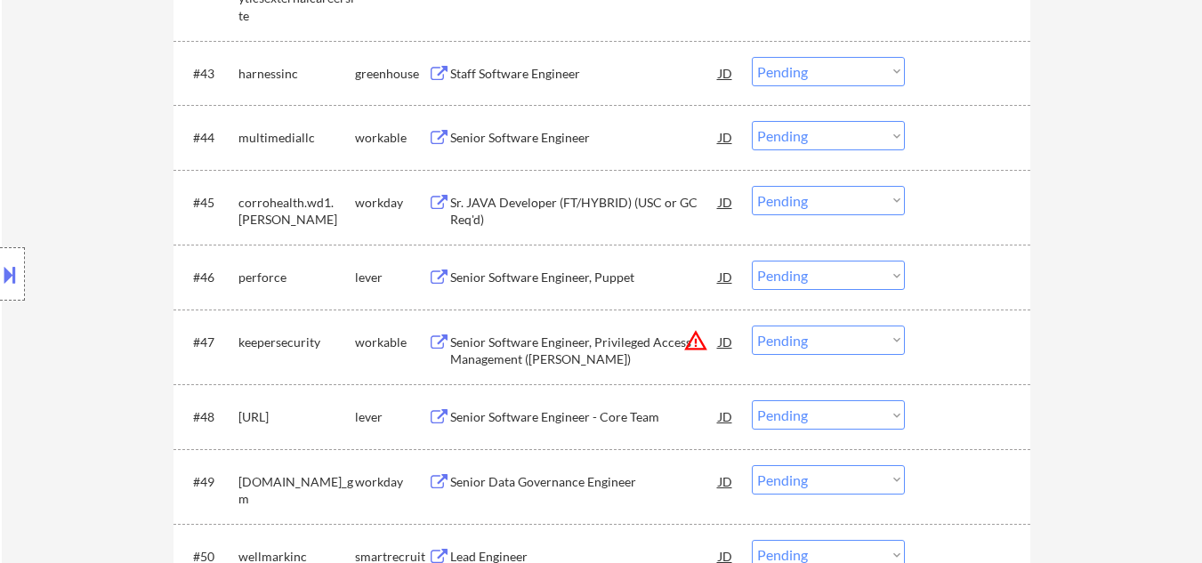
click at [537, 77] on div "Staff Software Engineer" at bounding box center [584, 74] width 269 height 18
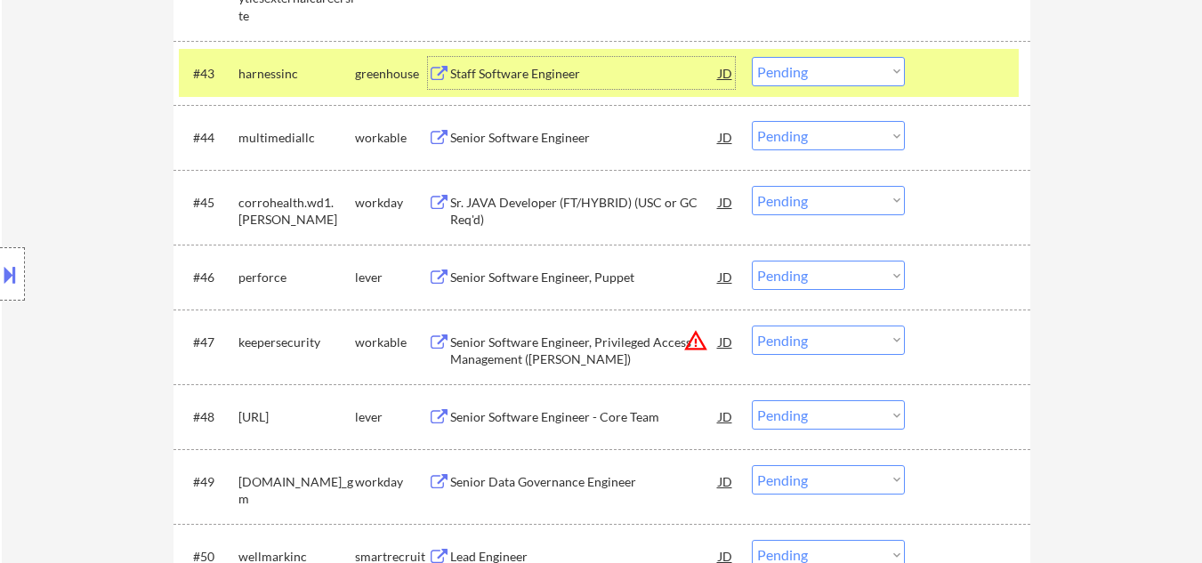
click at [834, 74] on select "Choose an option... Pending Applied Excluded (Questions) Excluded (Expired) Exc…" at bounding box center [828, 71] width 153 height 29
click at [752, 57] on select "Choose an option... Pending Applied Excluded (Questions) Excluded (Expired) Exc…" at bounding box center [828, 71] width 153 height 29
click at [955, 90] on div "#43 harnessinc greenhouse Staff Software Engineer JD warning_amber Choose an op…" at bounding box center [599, 73] width 840 height 48
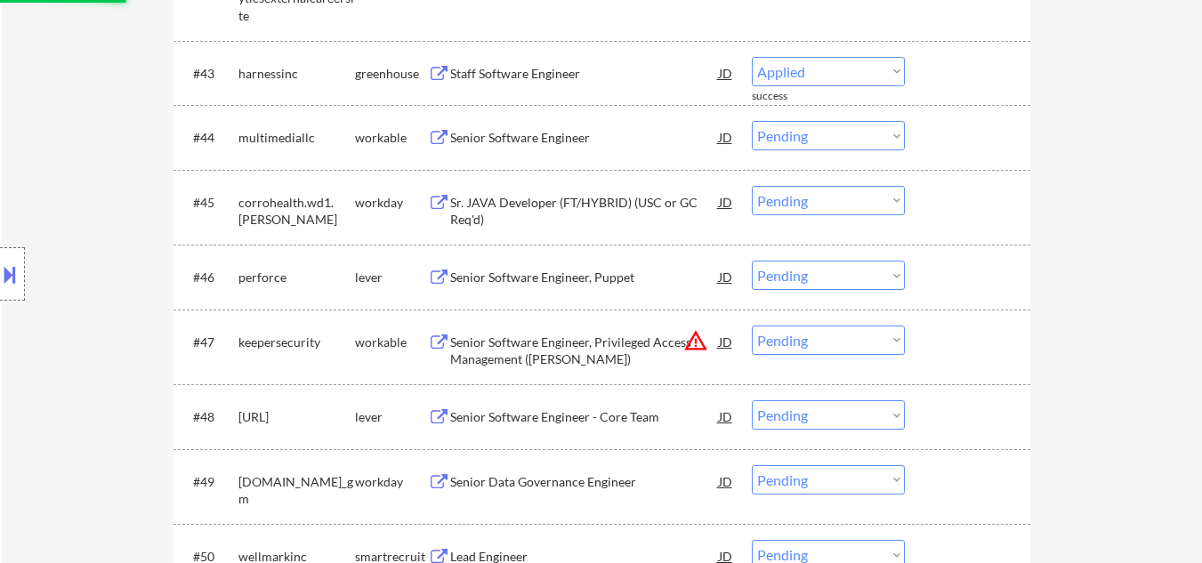
select select ""pending""
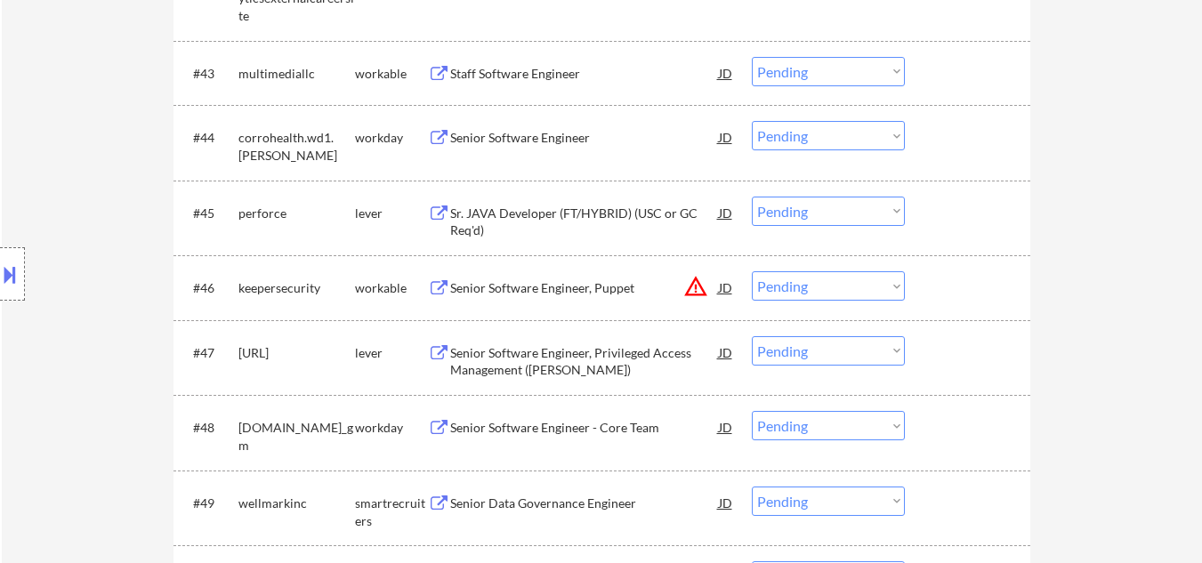
select select ""pending""
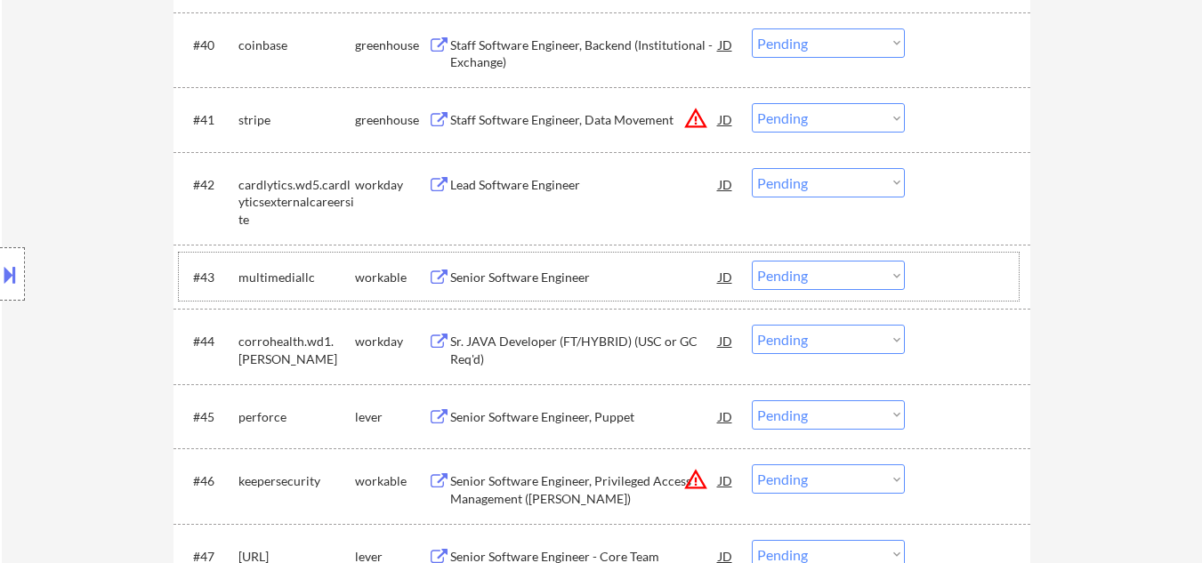
scroll to position [3432, 0]
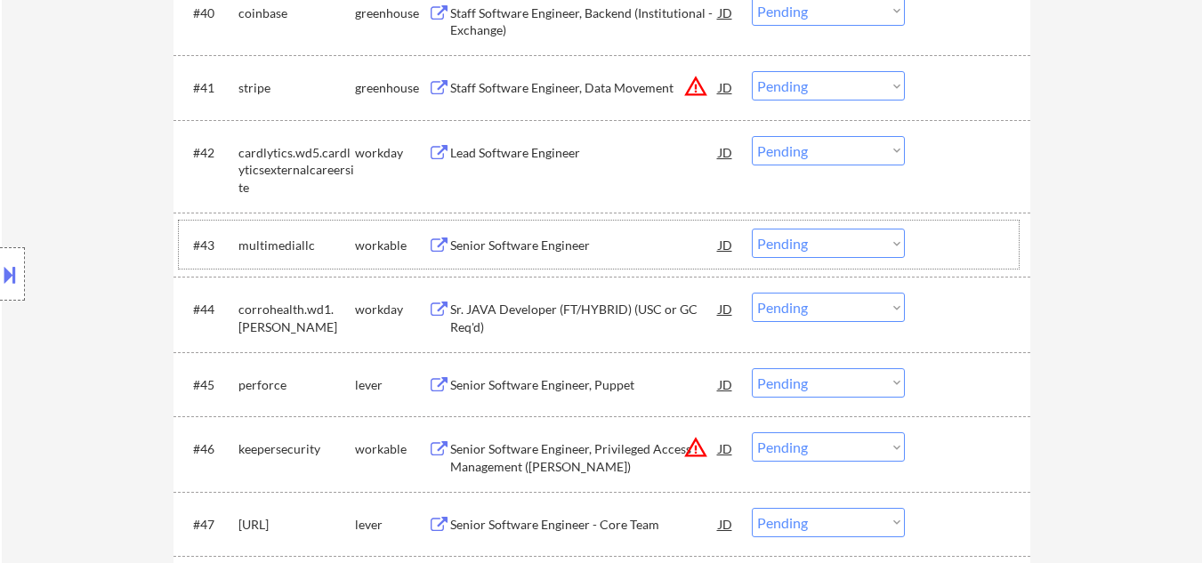
click at [544, 241] on div "Senior Software Engineer" at bounding box center [584, 246] width 269 height 18
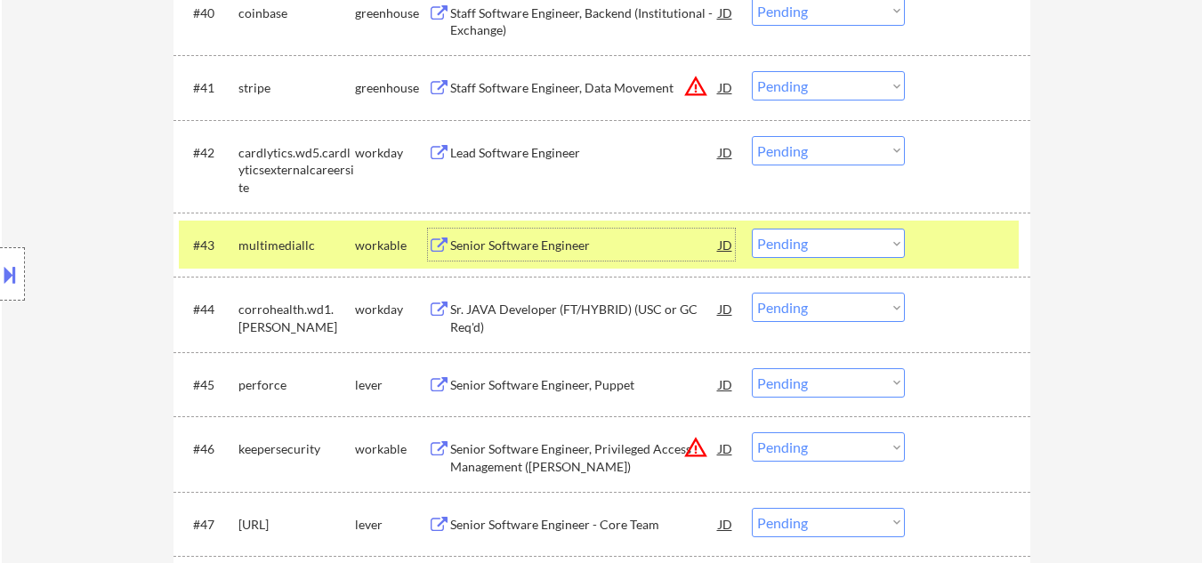
click at [794, 252] on select "Choose an option... Pending Applied Excluded (Questions) Excluded (Expired) Exc…" at bounding box center [828, 243] width 153 height 29
click at [752, 229] on select "Choose an option... Pending Applied Excluded (Questions) Excluded (Expired) Exc…" at bounding box center [828, 243] width 153 height 29
drag, startPoint x: 947, startPoint y: 249, endPoint x: 963, endPoint y: 230, distance: 25.3
click at [950, 249] on div at bounding box center [970, 245] width 78 height 32
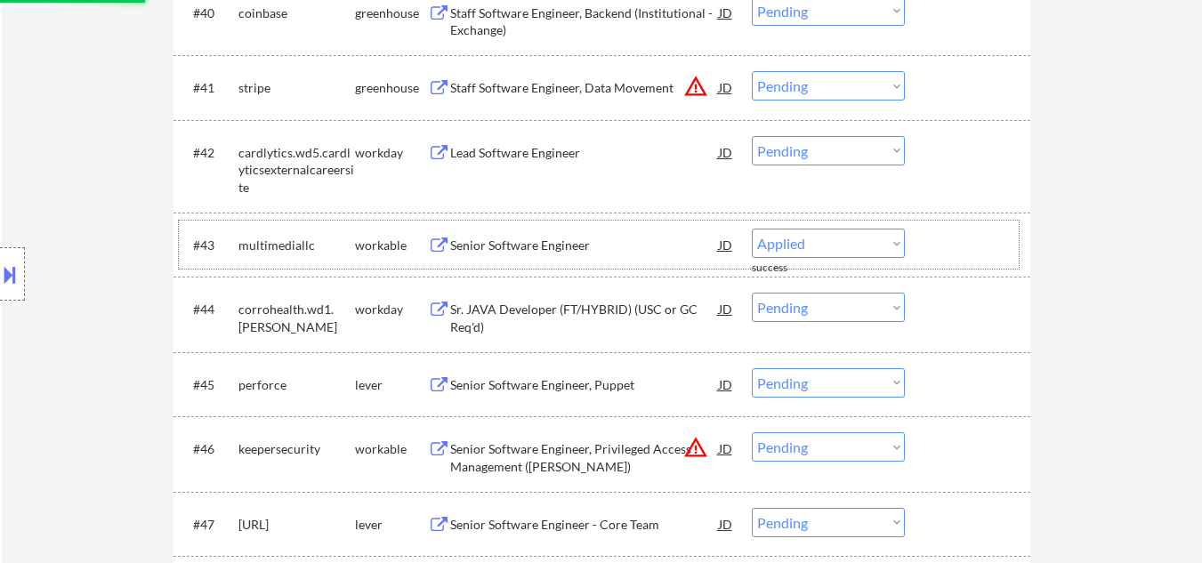
select select ""pending""
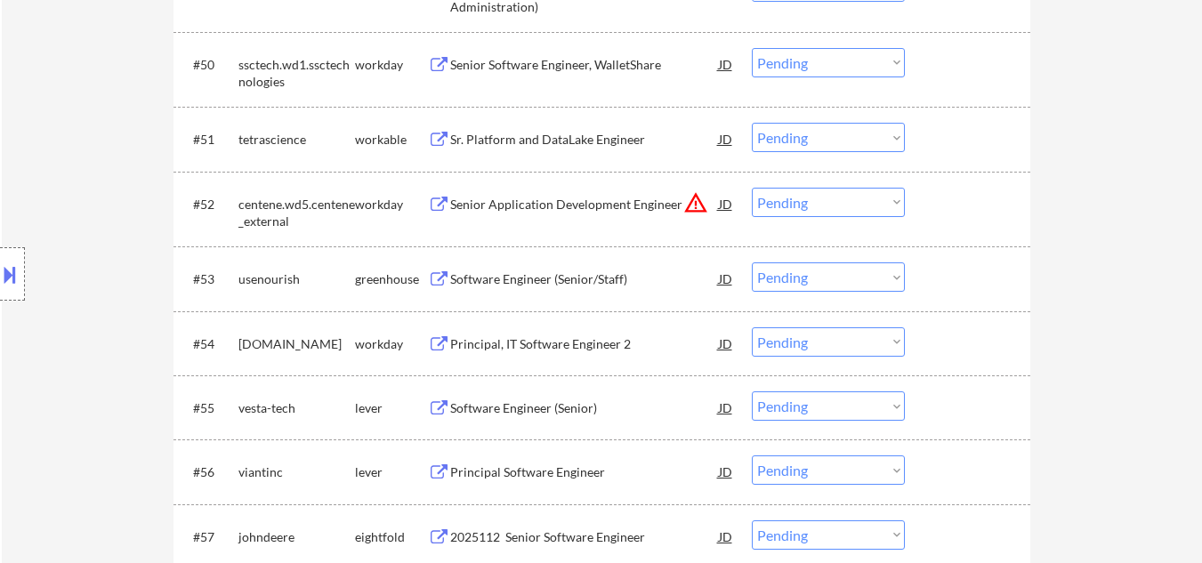
scroll to position [4162, 0]
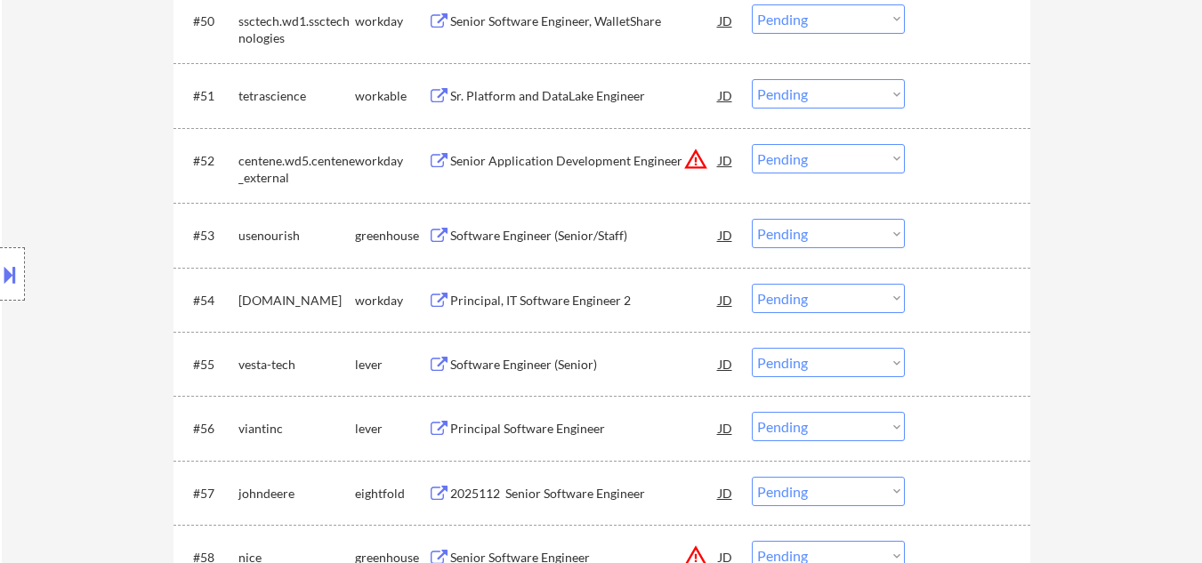
click at [559, 244] on div "Software Engineer (Senior/Staff)" at bounding box center [584, 236] width 269 height 18
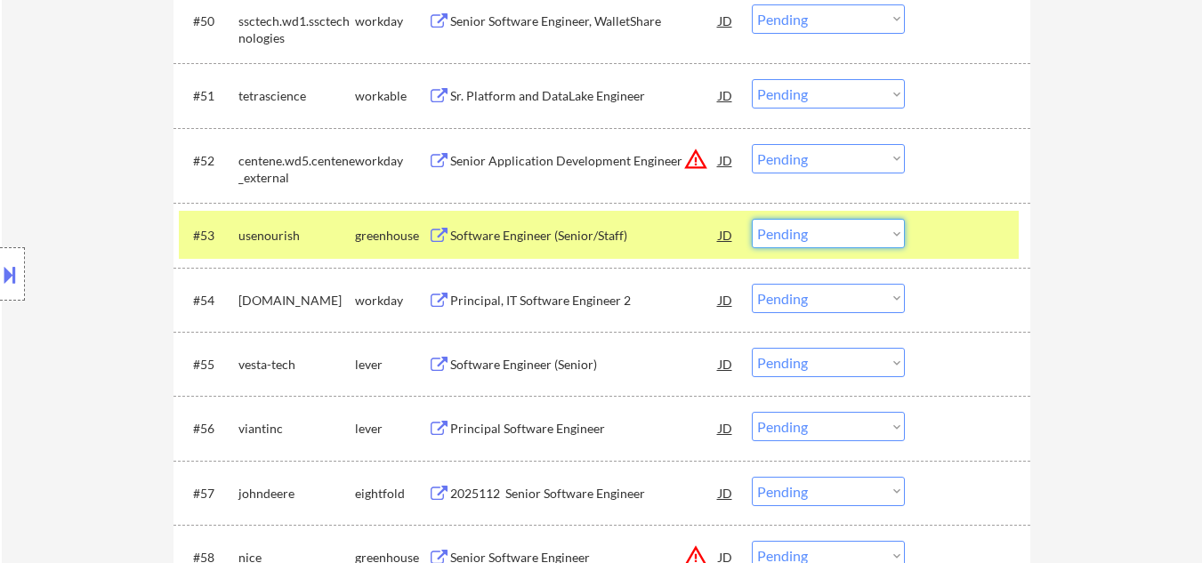
drag, startPoint x: 817, startPoint y: 232, endPoint x: 818, endPoint y: 247, distance: 15.2
click at [817, 232] on select "Choose an option... Pending Applied Excluded (Questions) Excluded (Expired) Exc…" at bounding box center [828, 233] width 153 height 29
click at [752, 219] on select "Choose an option... Pending Applied Excluded (Questions) Excluded (Expired) Exc…" at bounding box center [828, 233] width 153 height 29
click at [923, 245] on div "#53 usenourish greenhouse Software Engineer (Senior/Staff) JD warning_amber Cho…" at bounding box center [599, 235] width 840 height 48
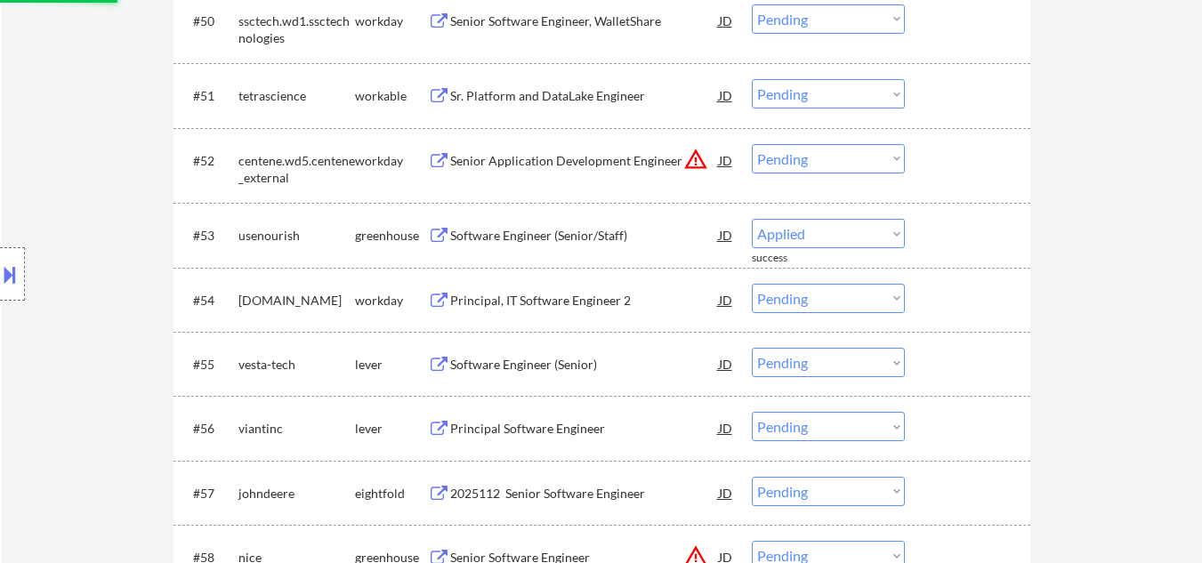
select select ""pending""
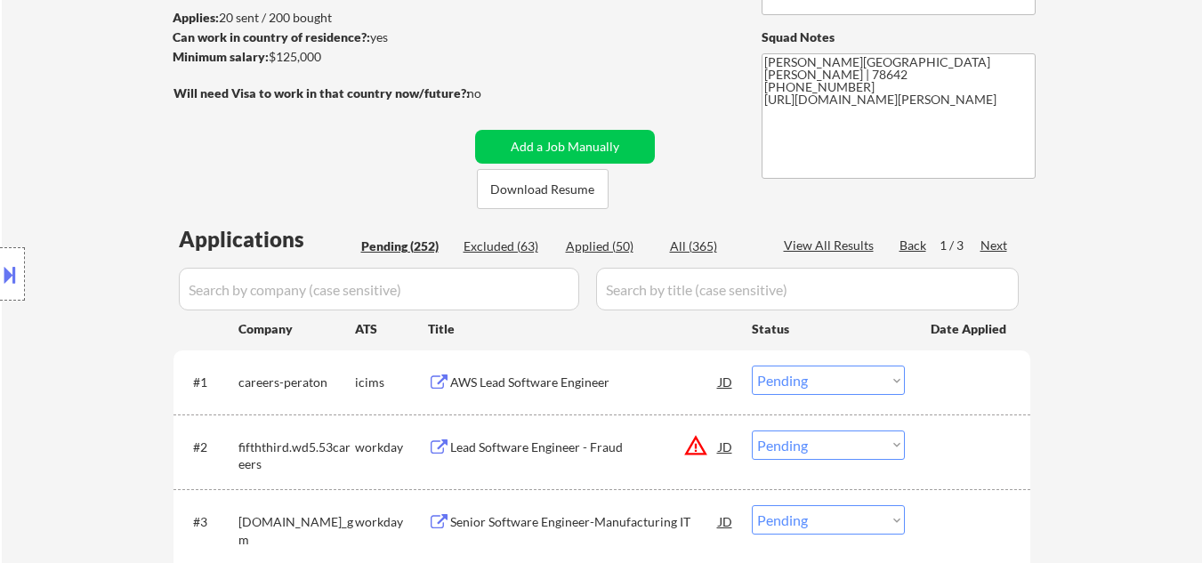
scroll to position [91, 0]
